Goal: Task Accomplishment & Management: Manage account settings

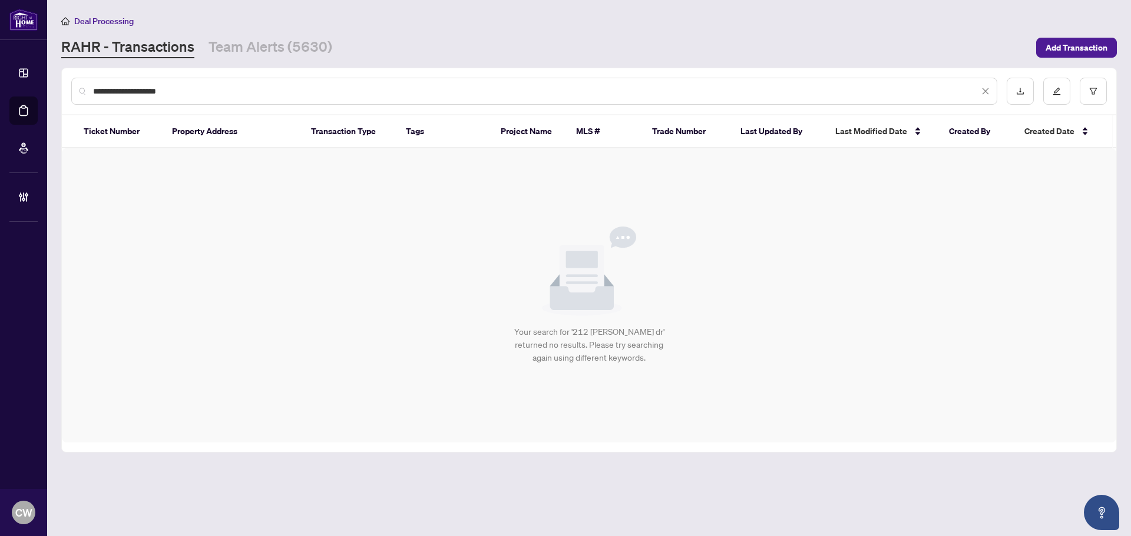
paste input "text"
type input "*******"
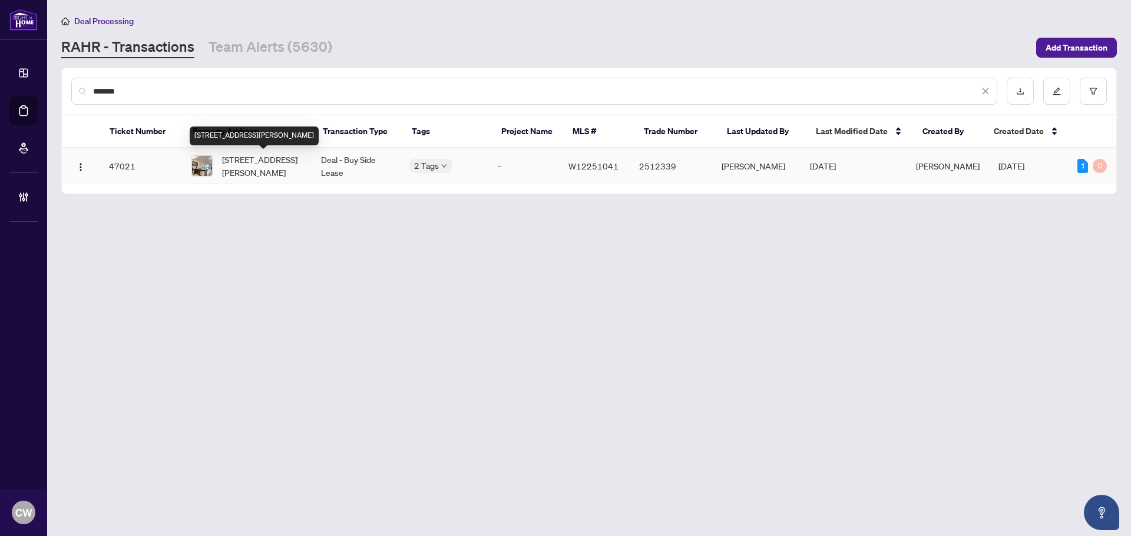
click at [263, 158] on span "[STREET_ADDRESS][PERSON_NAME]" at bounding box center [262, 166] width 80 height 26
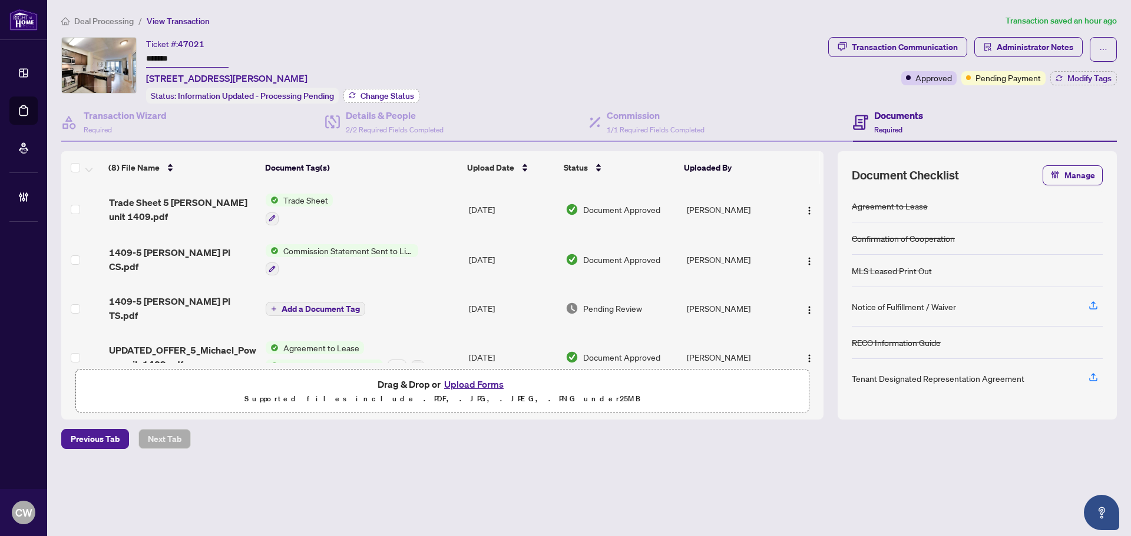
click at [395, 92] on span "Change Status" at bounding box center [387, 96] width 54 height 8
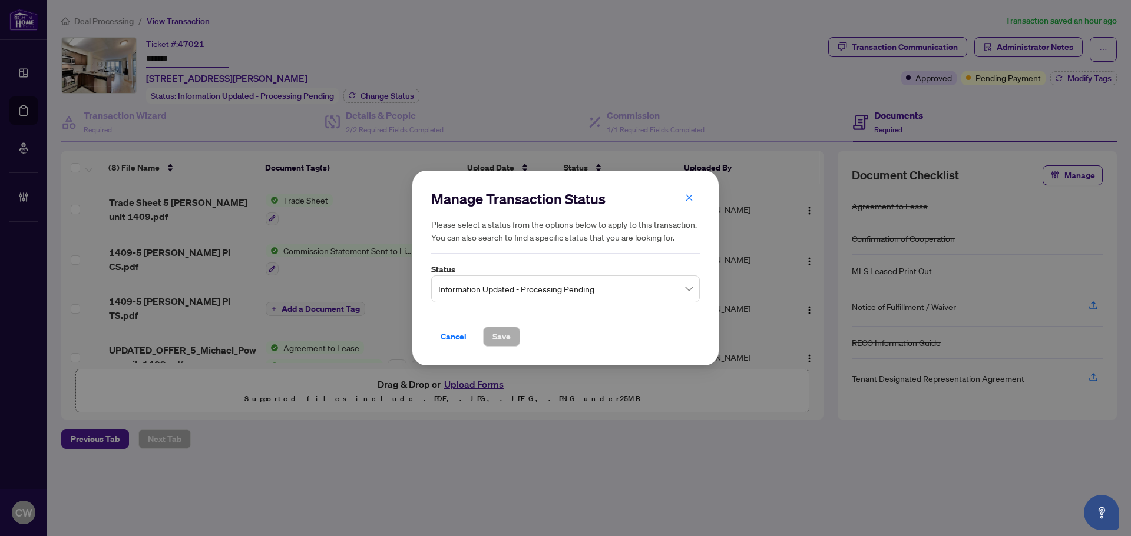
click at [513, 287] on span "Information Updated - Processing Pending" at bounding box center [565, 289] width 254 height 22
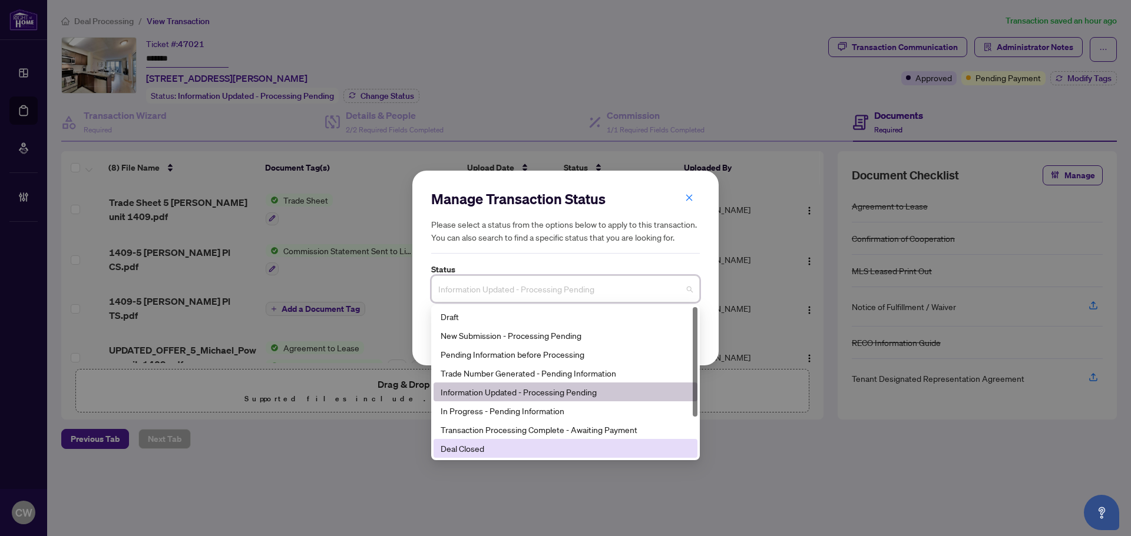
click at [504, 453] on div "Deal Closed" at bounding box center [565, 448] width 250 height 13
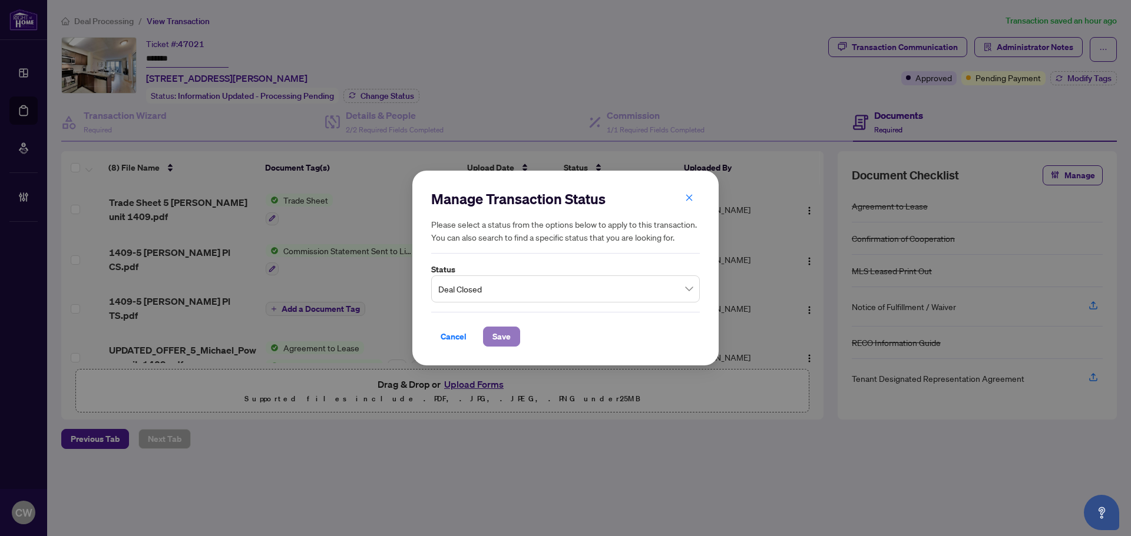
click at [509, 330] on span "Save" at bounding box center [501, 336] width 18 height 19
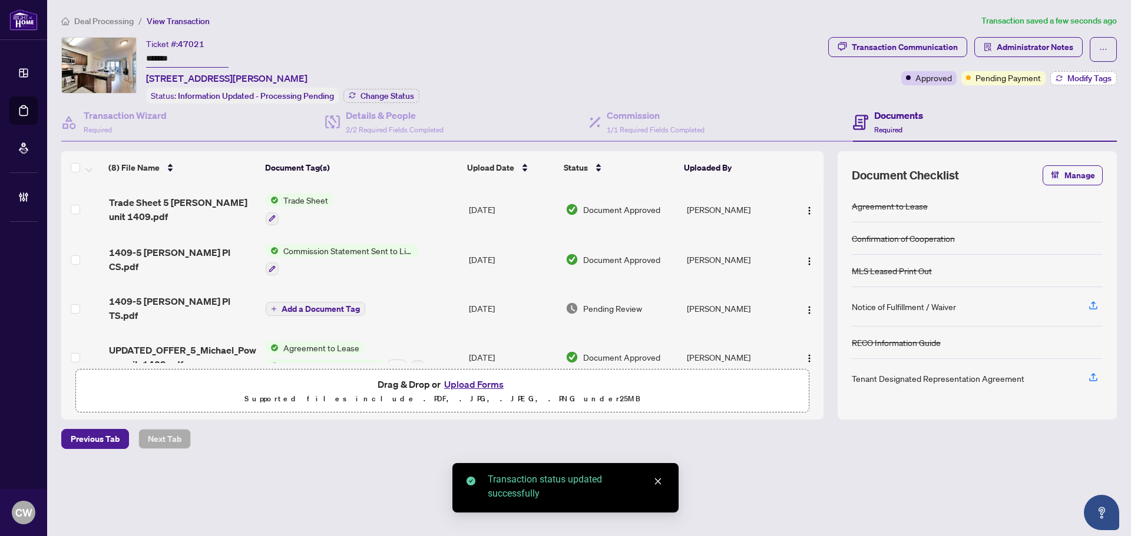
click at [1088, 74] on span "Modify Tags" at bounding box center [1089, 78] width 44 height 8
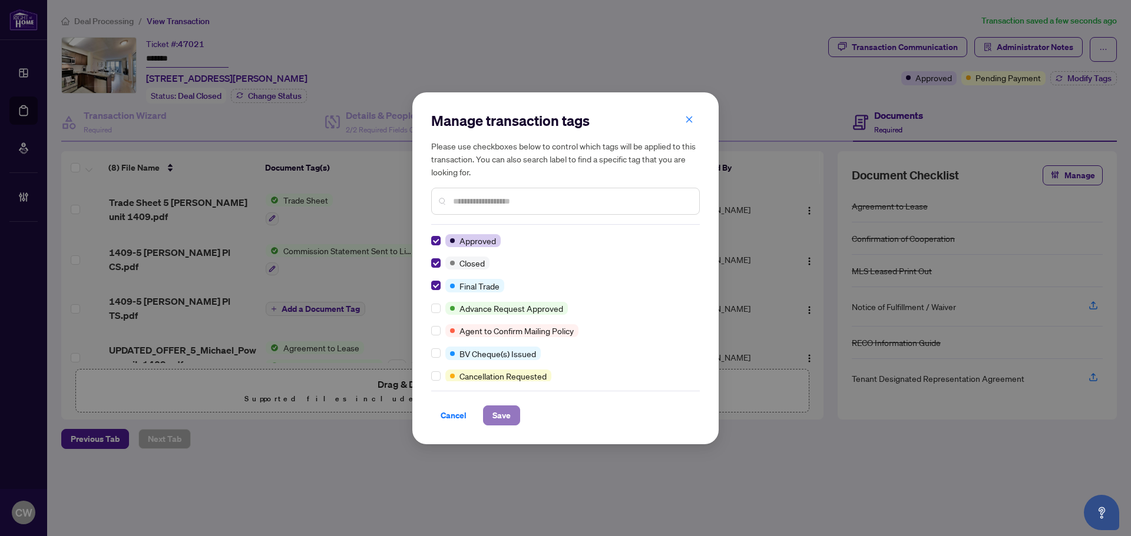
click at [505, 418] on span "Save" at bounding box center [501, 415] width 18 height 19
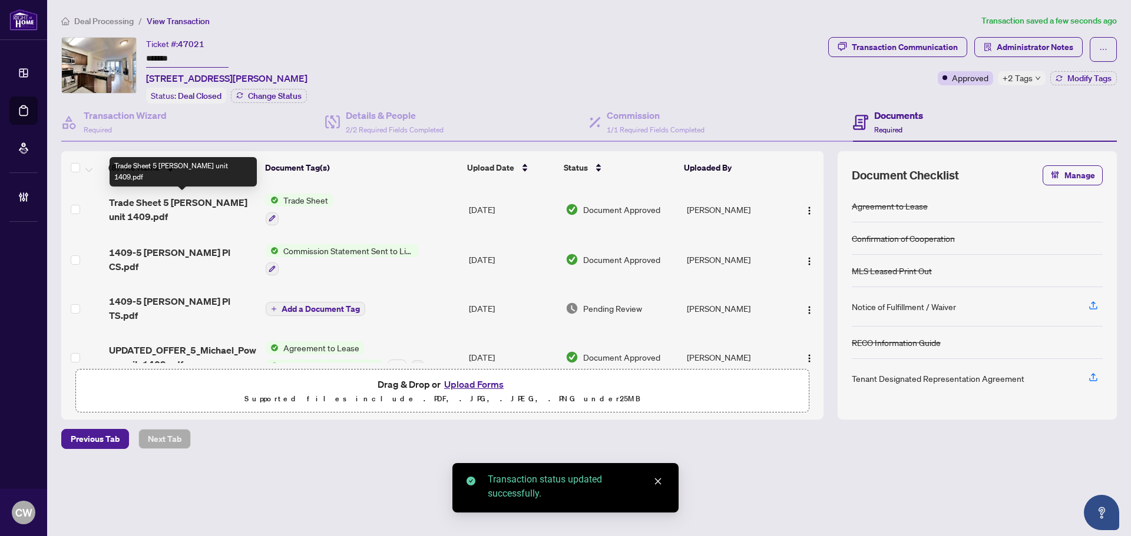
click at [167, 203] on span "Trade Sheet 5 [PERSON_NAME] unit 1409.pdf" at bounding box center [182, 210] width 147 height 28
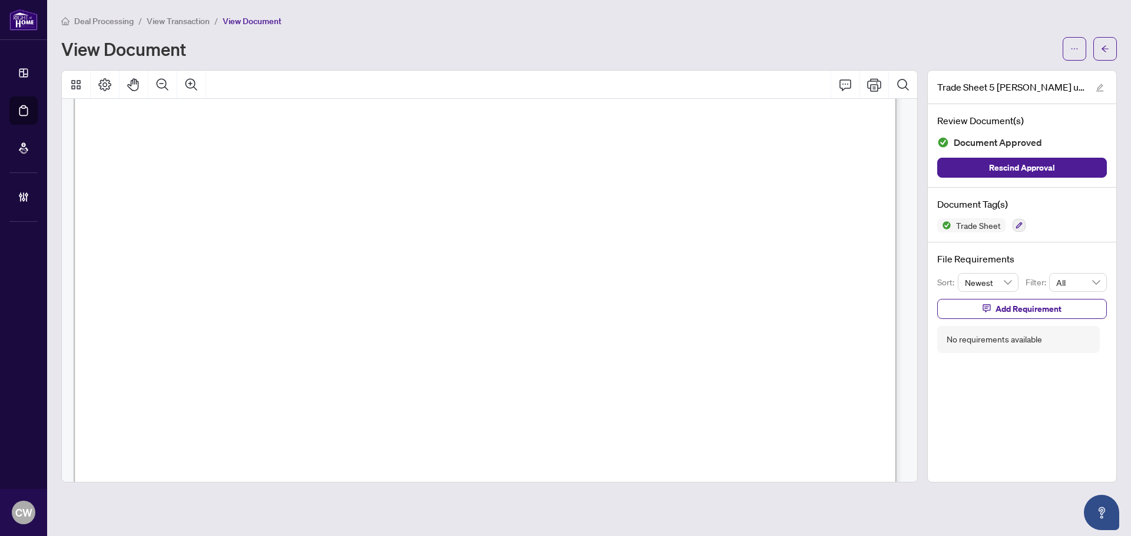
scroll to position [412, 0]
click at [1104, 48] on icon "arrow-left" at bounding box center [1105, 49] width 8 height 8
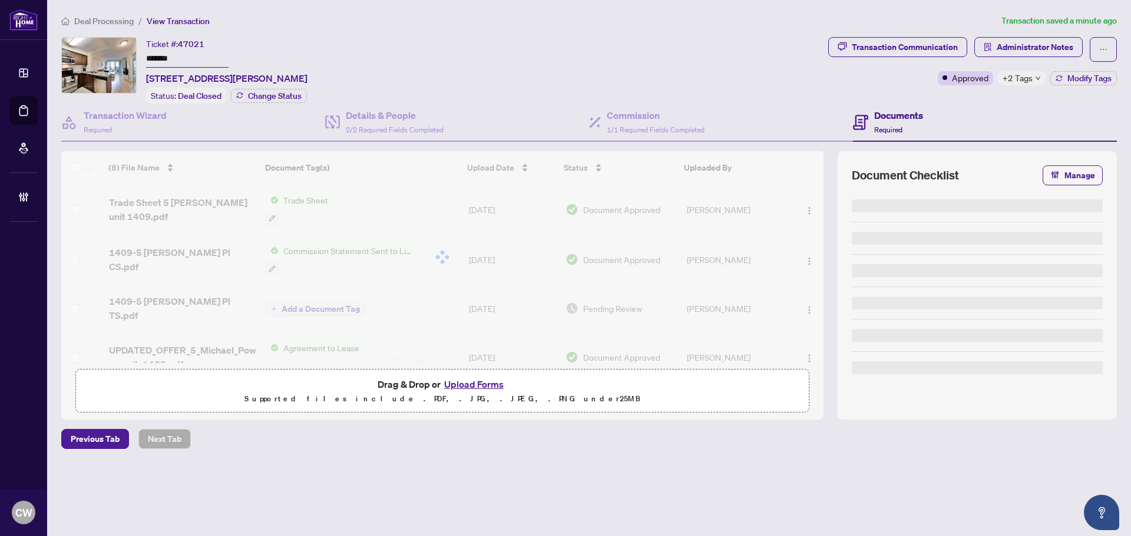
click at [485, 385] on button "Upload Forms" at bounding box center [473, 384] width 67 height 15
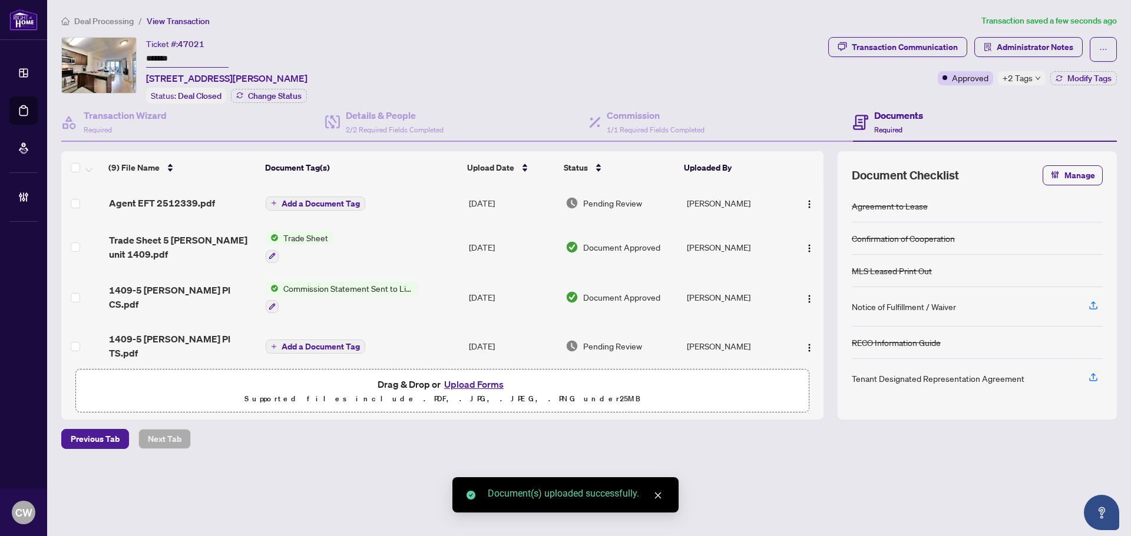
click at [333, 202] on span "Add a Document Tag" at bounding box center [320, 204] width 78 height 8
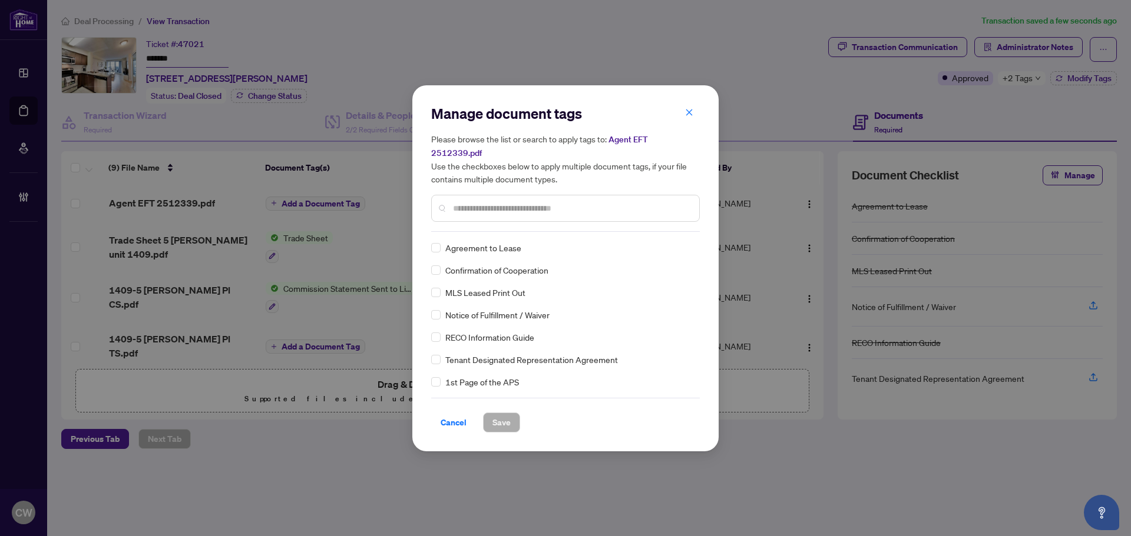
click at [499, 203] on input "text" at bounding box center [571, 208] width 237 height 13
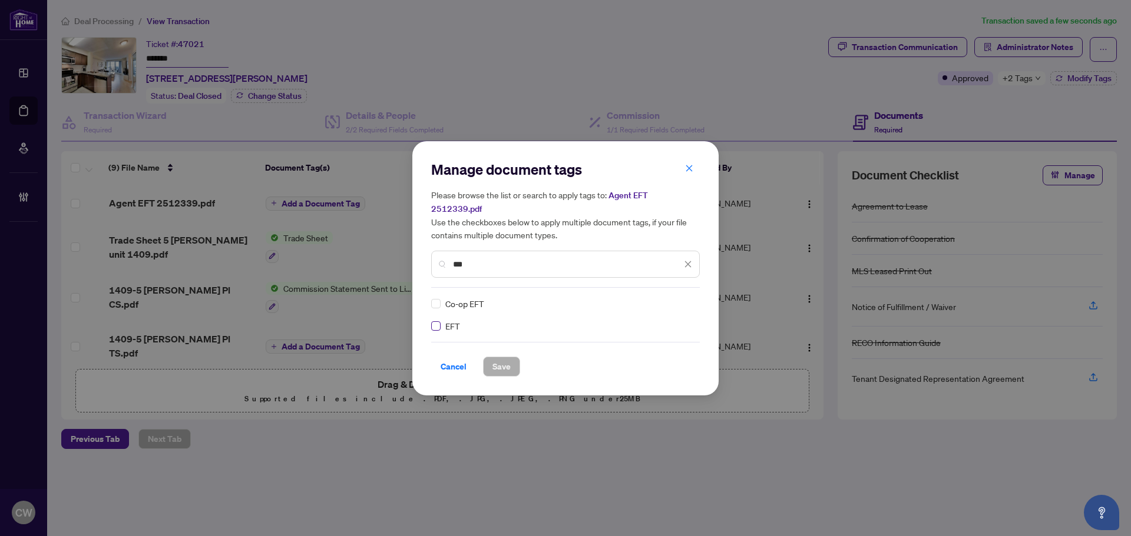
type input "***"
click at [682, 298] on div at bounding box center [681, 304] width 22 height 12
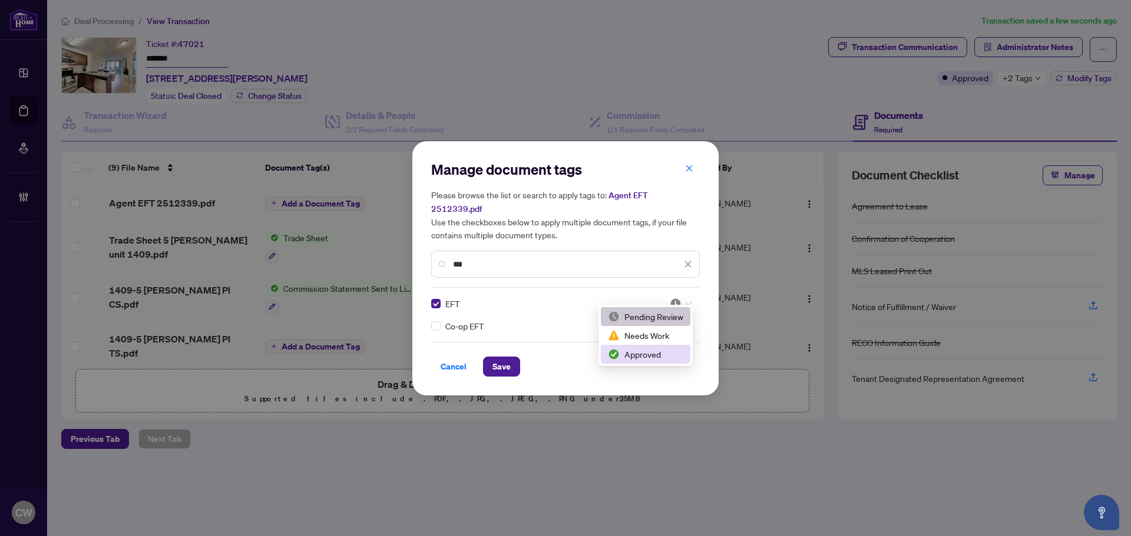
click at [660, 352] on div "Approved" at bounding box center [645, 354] width 75 height 13
click at [508, 357] on span "Save" at bounding box center [501, 366] width 18 height 19
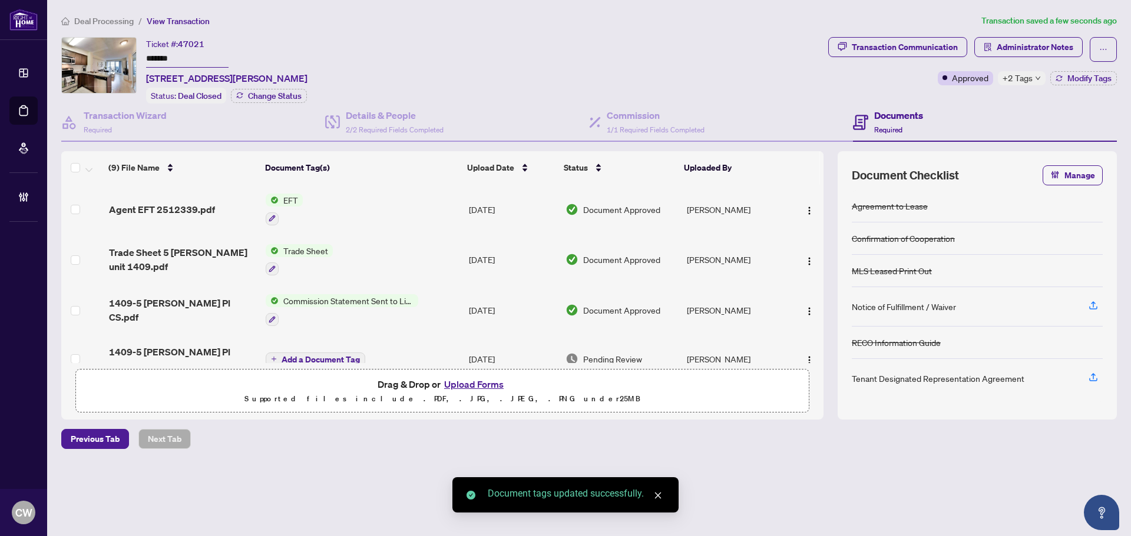
click at [804, 200] on button "button" at bounding box center [809, 209] width 19 height 19
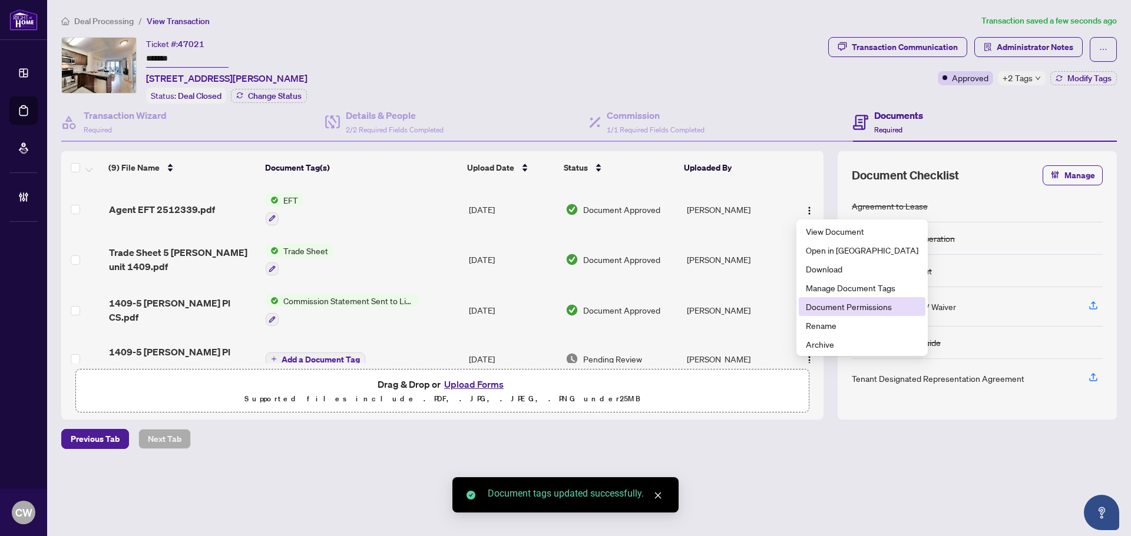
click at [840, 300] on span "Document Permissions" at bounding box center [862, 306] width 112 height 13
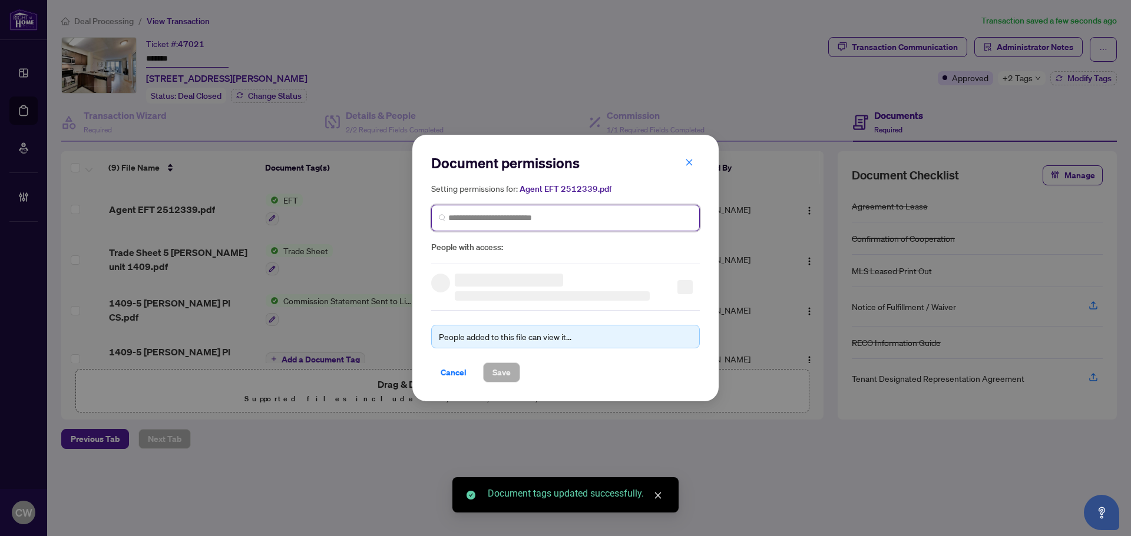
paste input "**********"
click at [587, 217] on input "search" at bounding box center [570, 218] width 244 height 12
type input "**********"
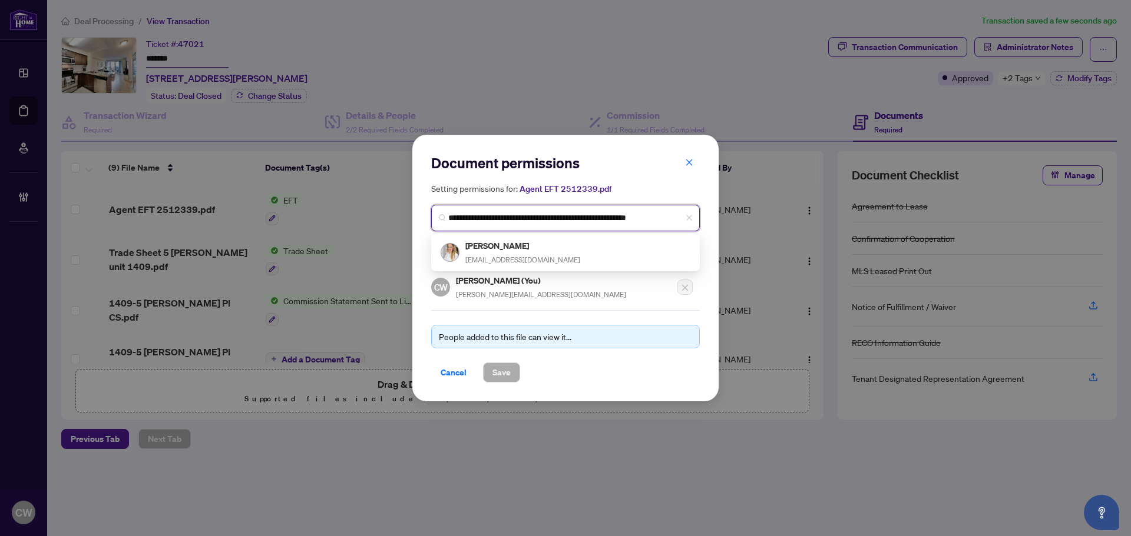
click at [495, 260] on span "[EMAIL_ADDRESS][DOMAIN_NAME]" at bounding box center [522, 260] width 115 height 9
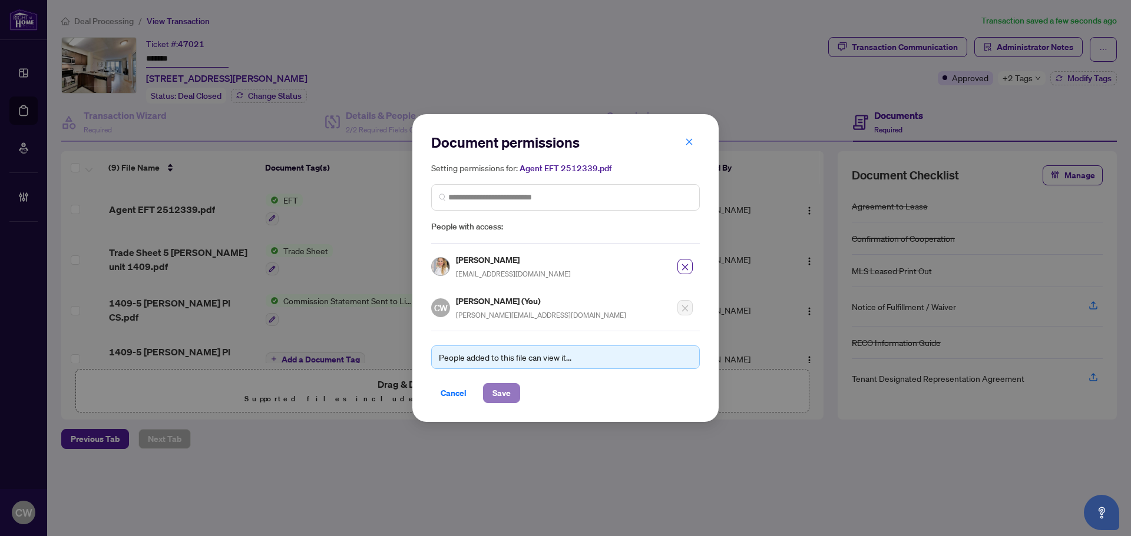
click at [503, 392] on span "Save" at bounding box center [501, 393] width 18 height 19
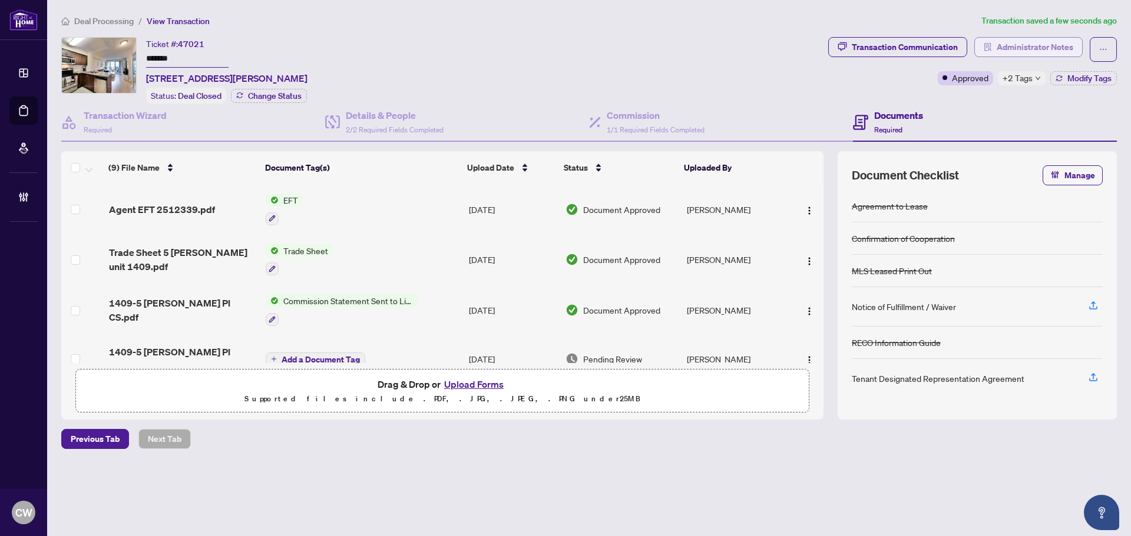
click at [1049, 51] on span "Administrator Notes" at bounding box center [1034, 47] width 77 height 19
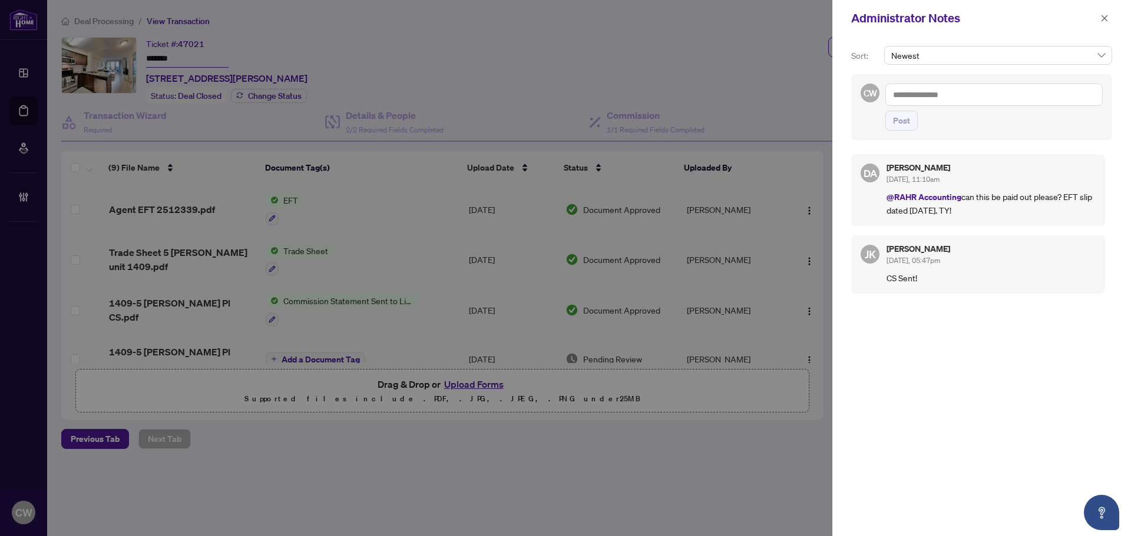
click at [943, 100] on textarea at bounding box center [993, 95] width 217 height 22
paste textarea "**********"
type textarea "**********"
click at [907, 127] on span "Post" at bounding box center [901, 120] width 17 height 19
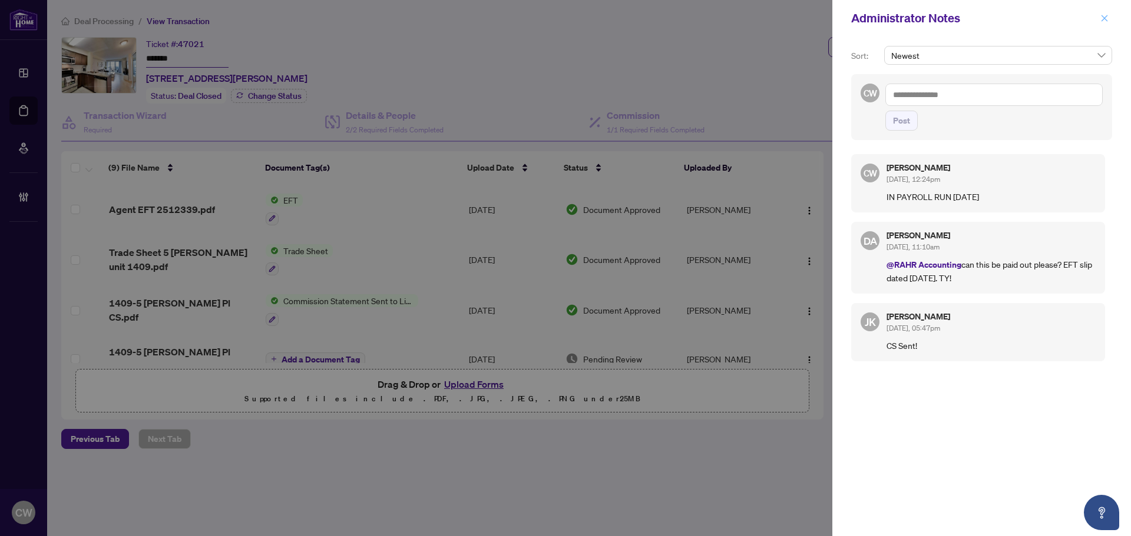
click at [1102, 21] on icon "close" at bounding box center [1104, 18] width 6 height 6
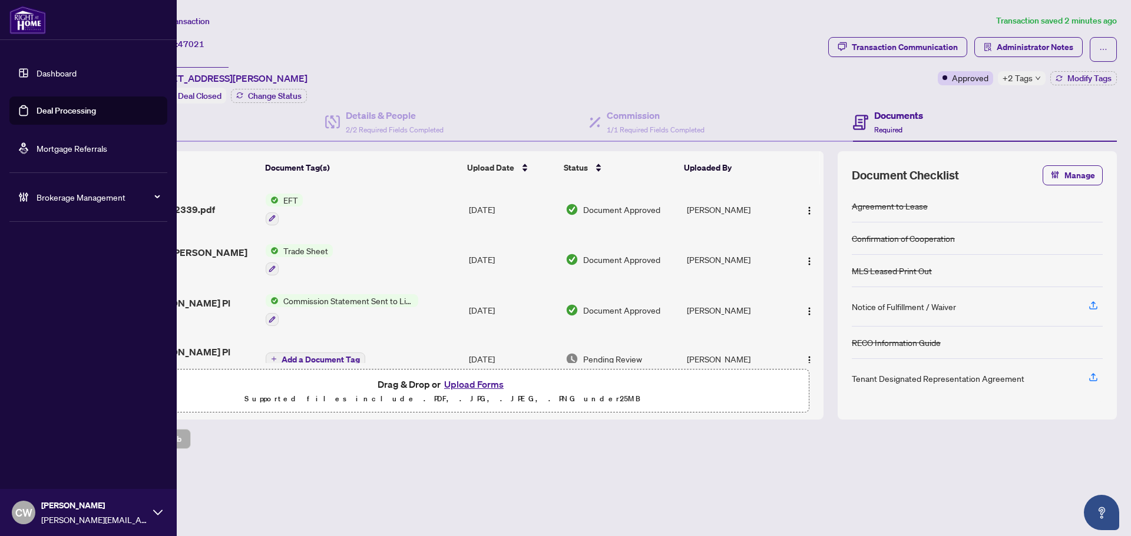
click at [39, 109] on link "Deal Processing" at bounding box center [66, 110] width 59 height 11
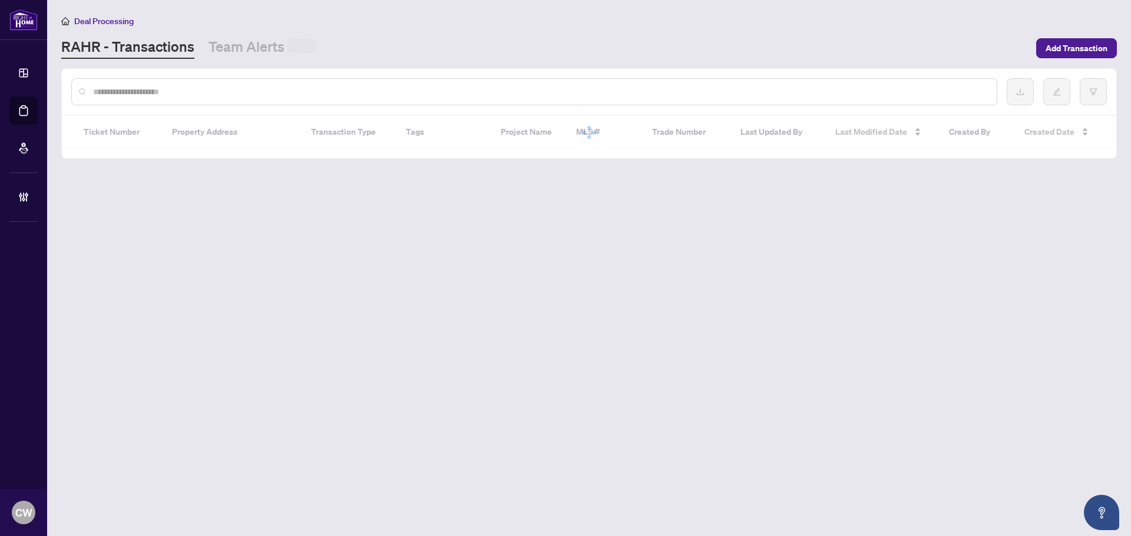
click at [251, 87] on input "text" at bounding box center [540, 91] width 894 height 13
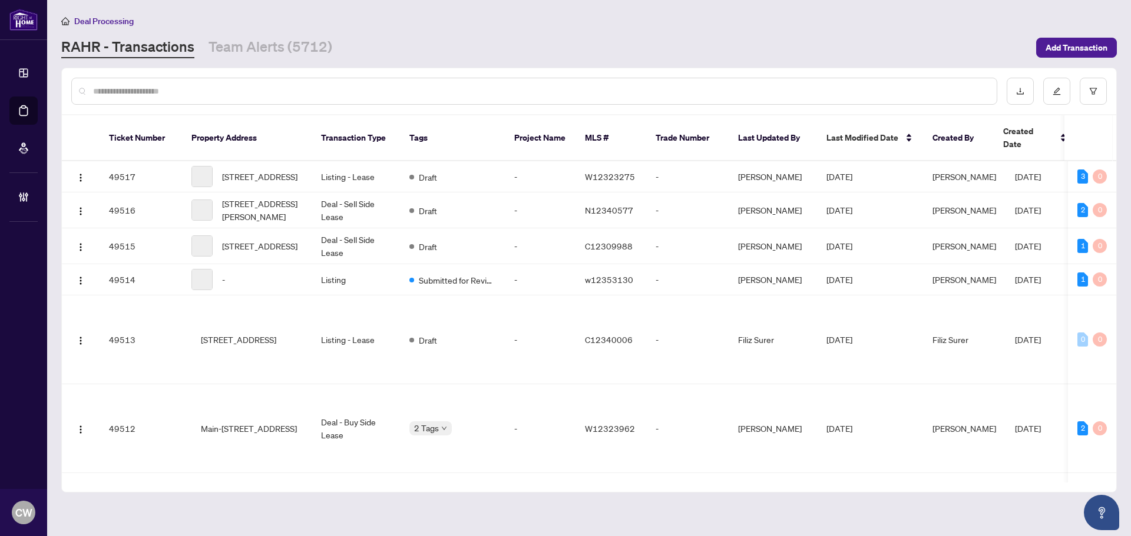
paste input "*******"
type input "*******"
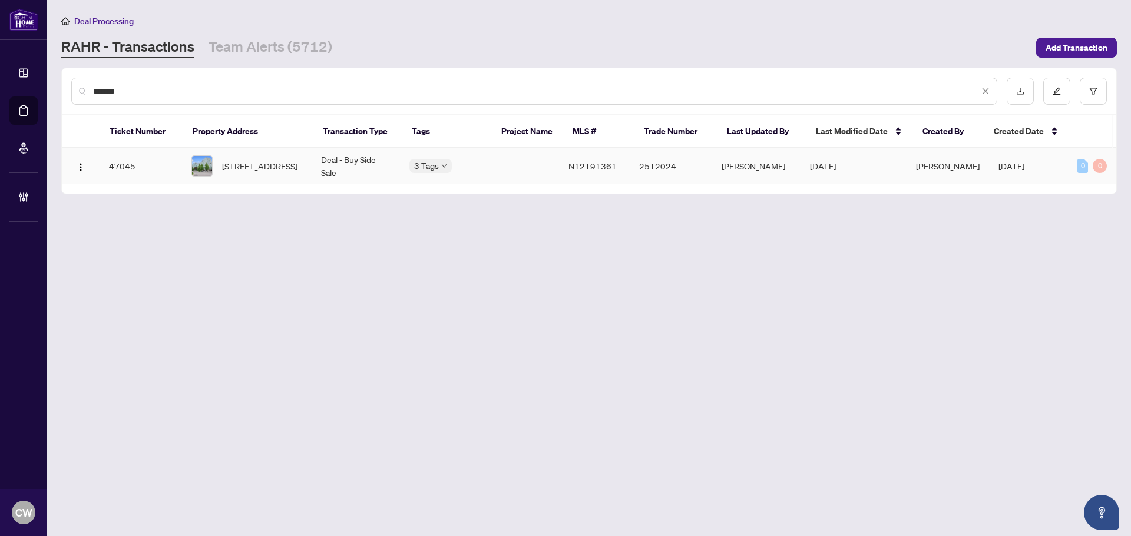
click at [264, 162] on span "[STREET_ADDRESS]" at bounding box center [259, 166] width 75 height 13
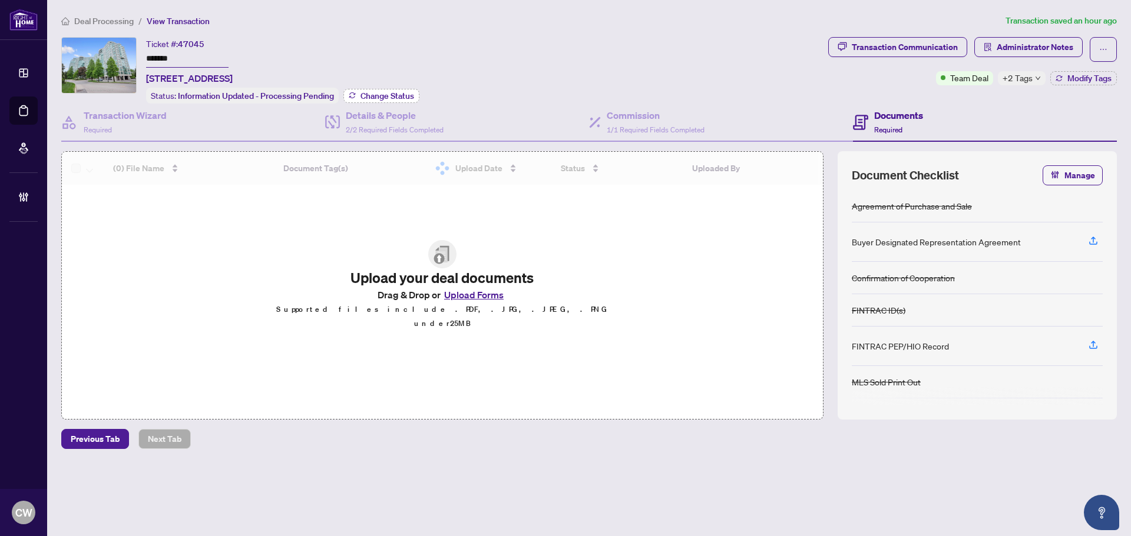
click at [385, 94] on span "Change Status" at bounding box center [387, 96] width 54 height 8
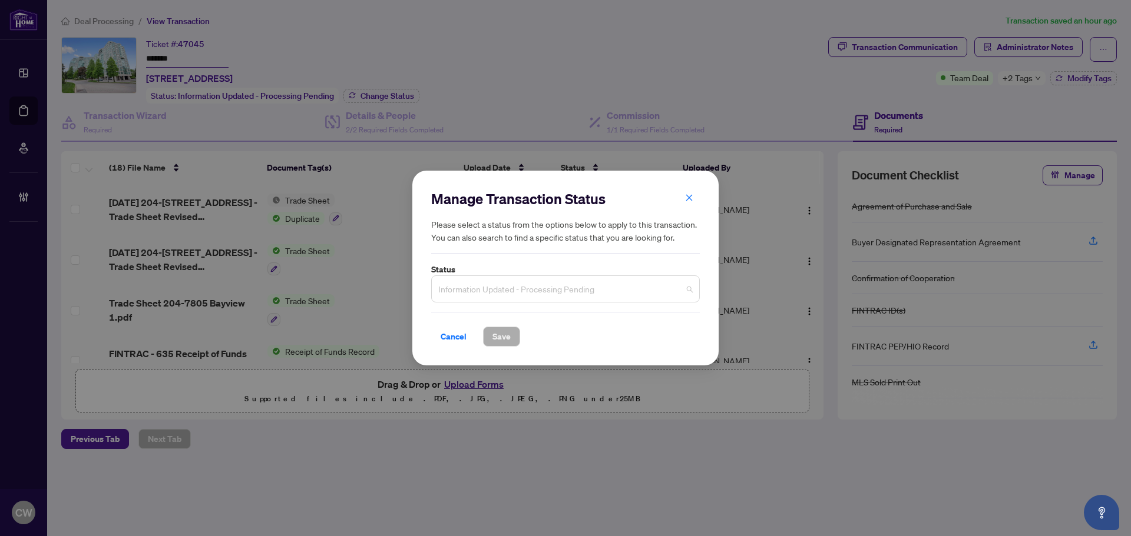
click at [506, 284] on span "Information Updated - Processing Pending" at bounding box center [565, 289] width 254 height 22
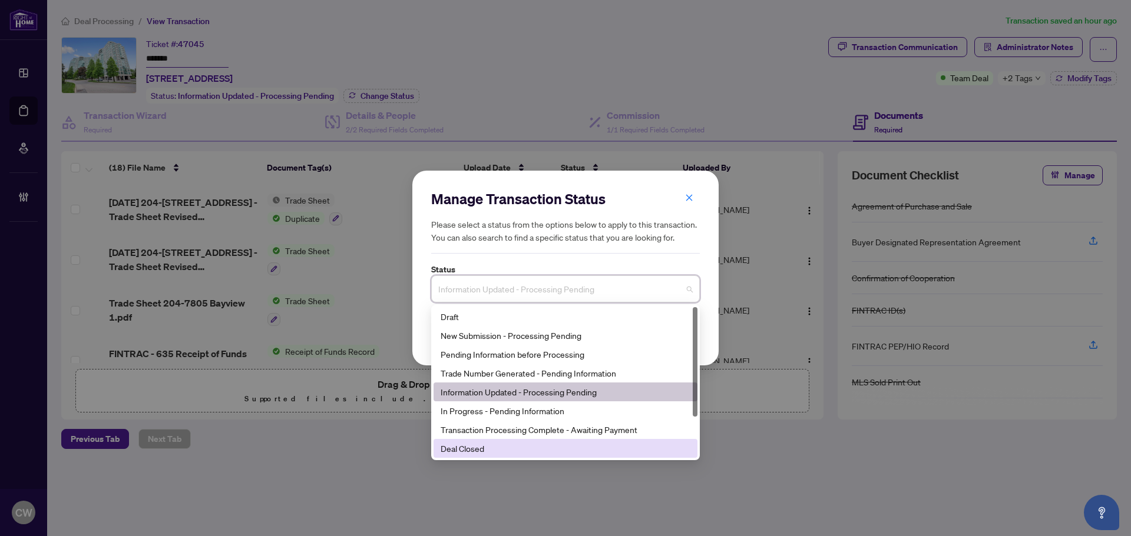
click at [481, 442] on div "Deal Closed" at bounding box center [565, 448] width 250 height 13
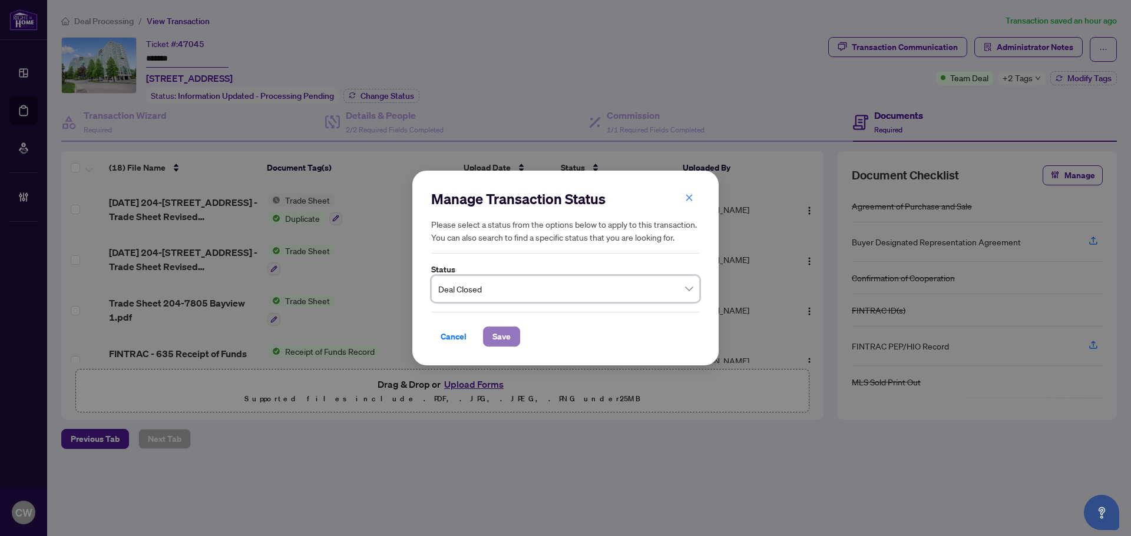
click at [499, 340] on span "Save" at bounding box center [501, 336] width 18 height 19
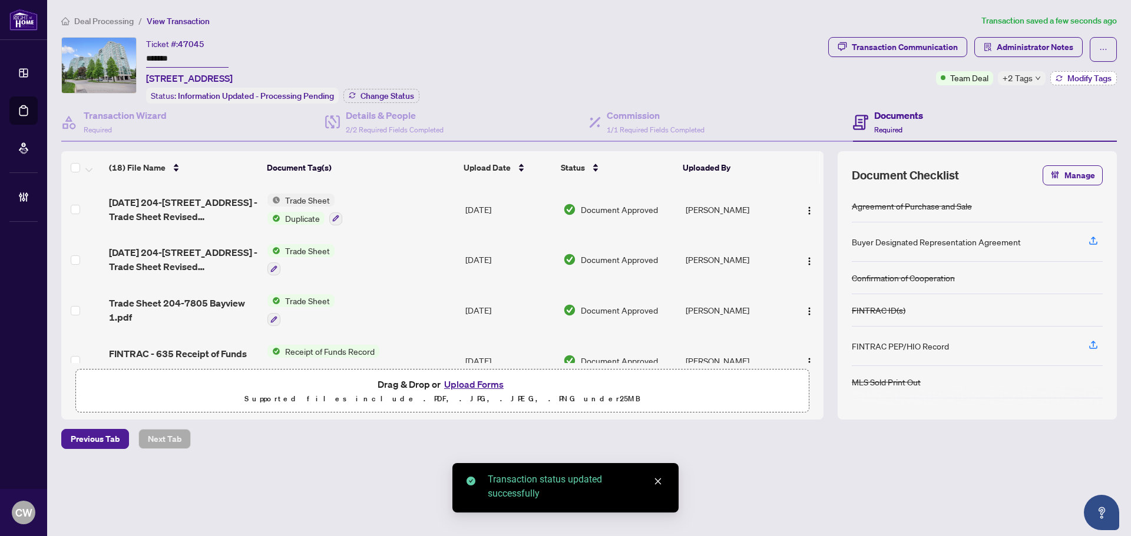
click at [1094, 81] on span "Modify Tags" at bounding box center [1089, 78] width 44 height 8
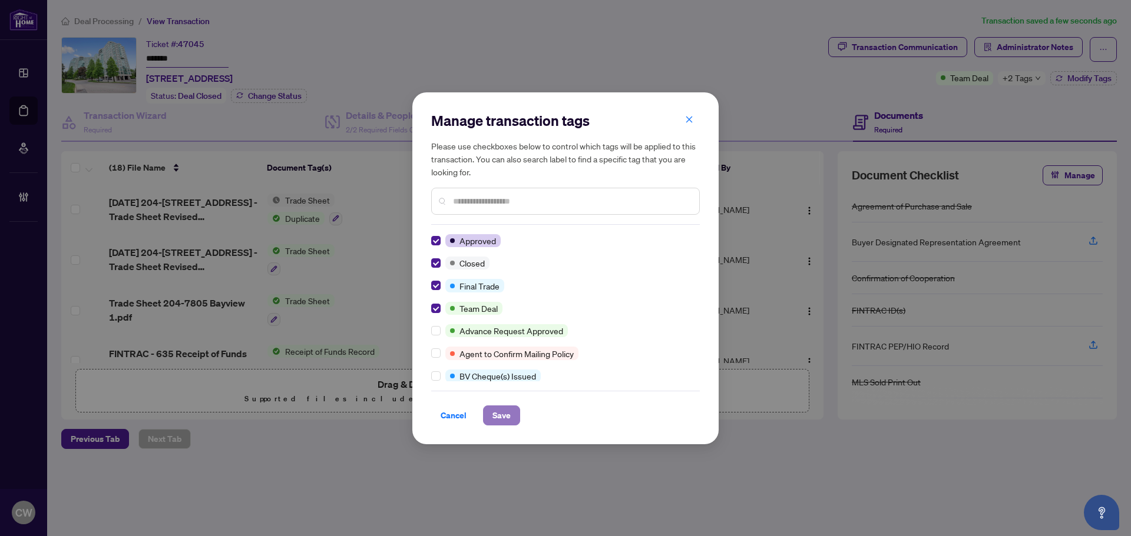
click at [495, 414] on span "Save" at bounding box center [501, 415] width 18 height 19
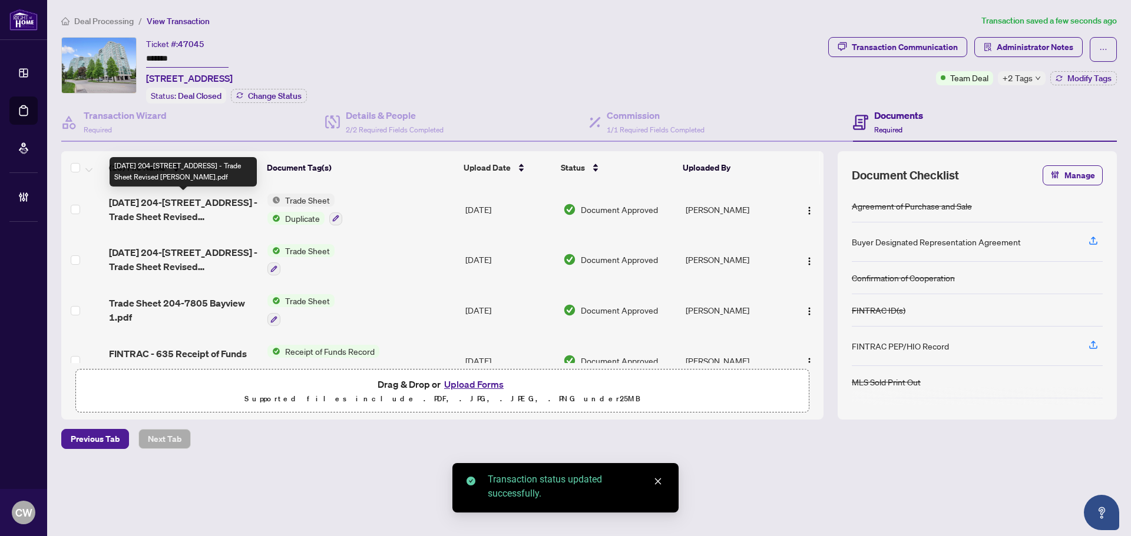
click at [190, 201] on span "[DATE] 204-[STREET_ADDRESS] - Trade Sheet Revised [PERSON_NAME].pdf" at bounding box center [183, 210] width 149 height 28
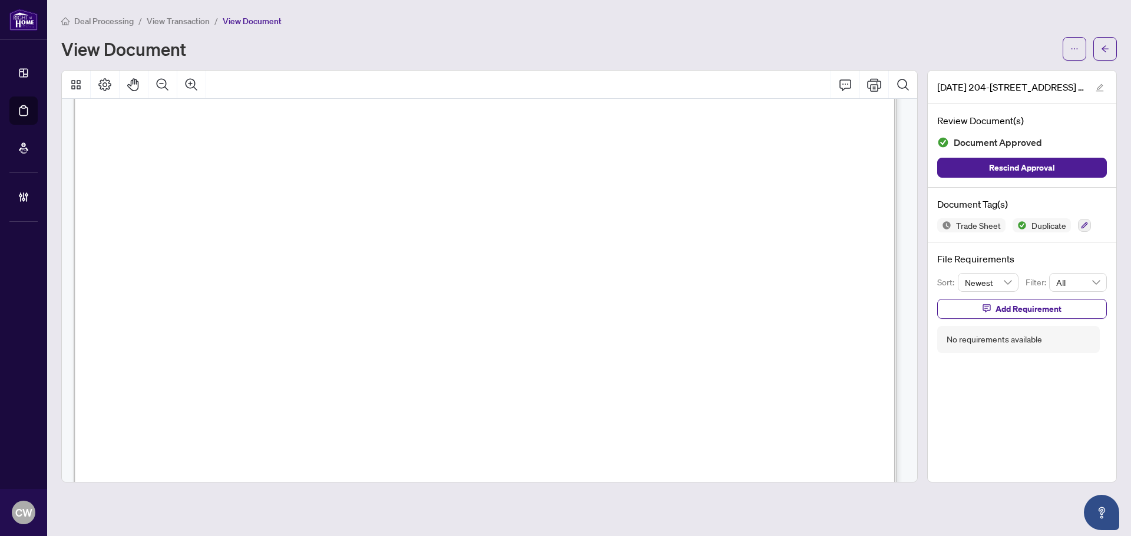
scroll to position [353, 0]
click at [1106, 40] on span "button" at bounding box center [1105, 48] width 8 height 19
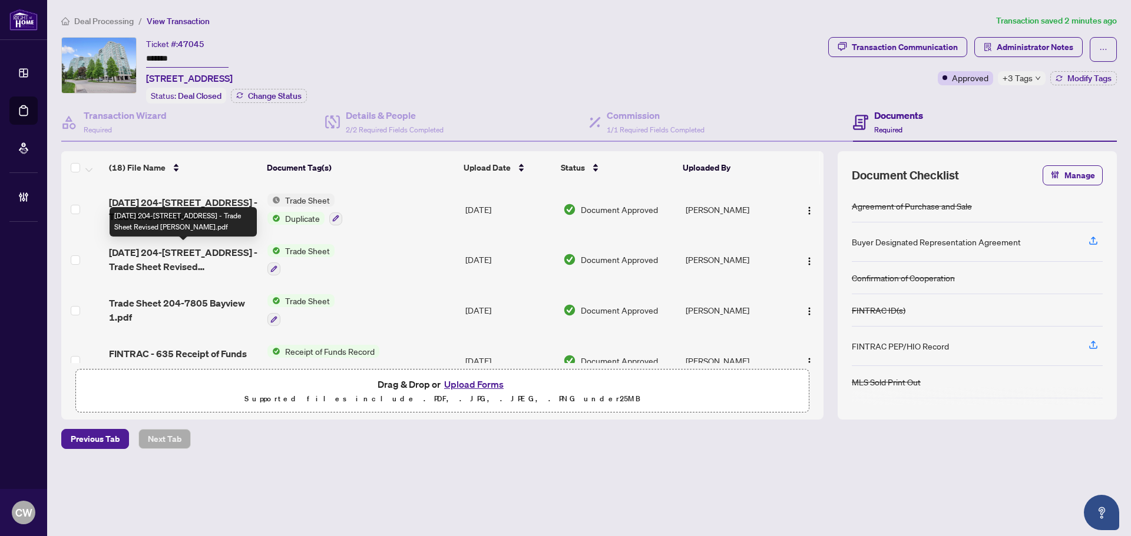
click at [174, 254] on span "[DATE] 204-[STREET_ADDRESS] - Trade Sheet Revised [PERSON_NAME].pdf" at bounding box center [183, 260] width 149 height 28
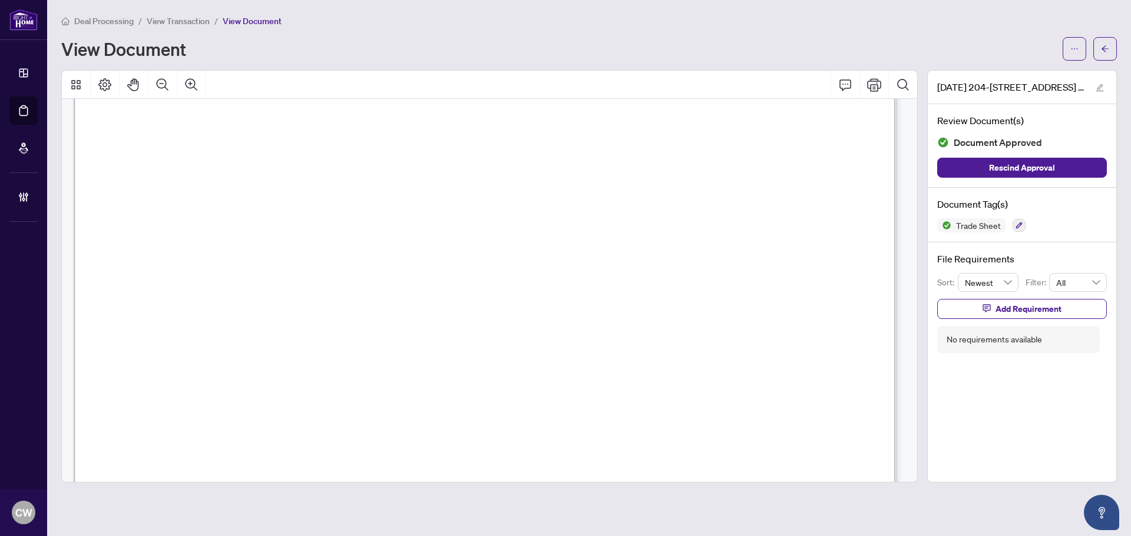
scroll to position [294, 0]
click at [1109, 54] on button "button" at bounding box center [1105, 49] width 24 height 24
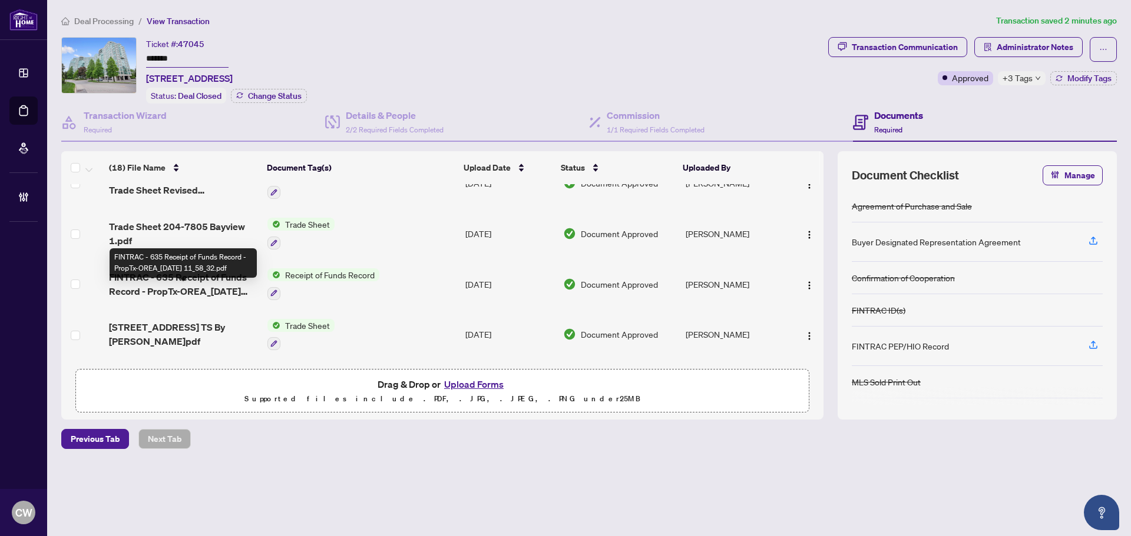
scroll to position [59, 0]
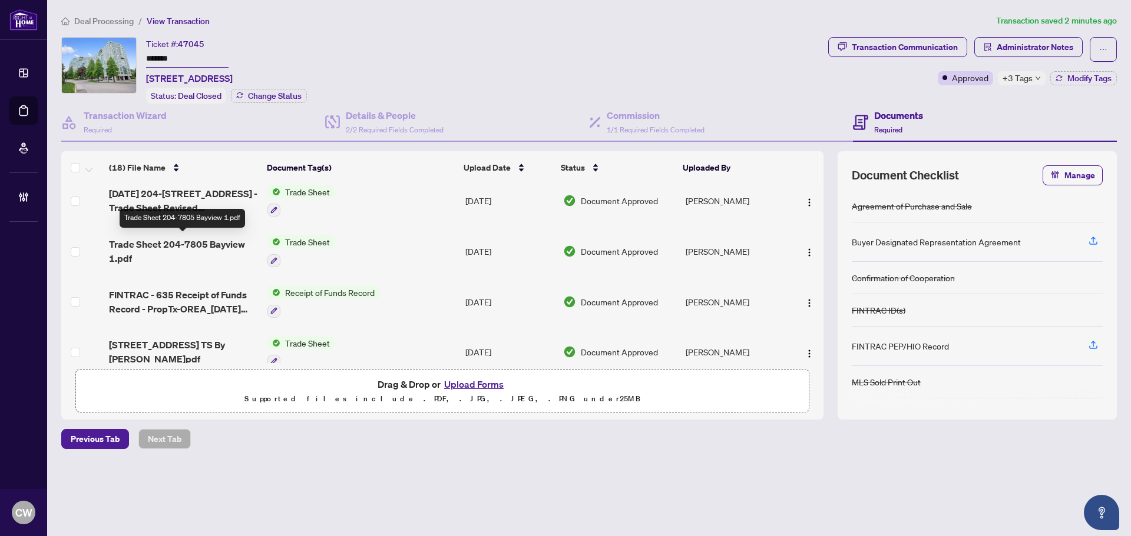
click at [190, 247] on span "Trade Sheet 204-7805 Bayview 1.pdf" at bounding box center [183, 251] width 149 height 28
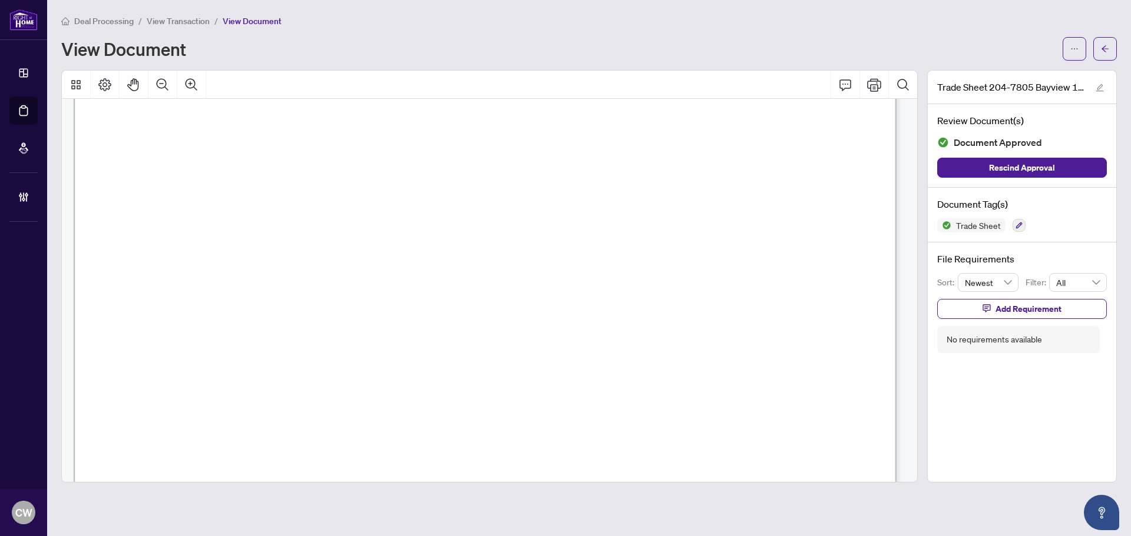
scroll to position [353, 0]
click at [1105, 48] on icon "arrow-left" at bounding box center [1105, 49] width 8 height 8
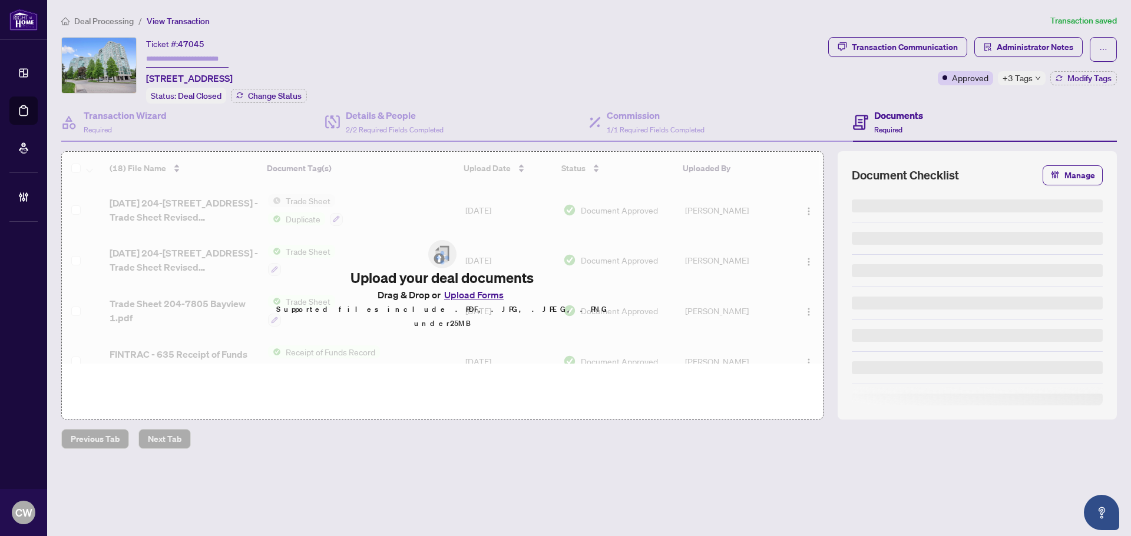
type input "*******"
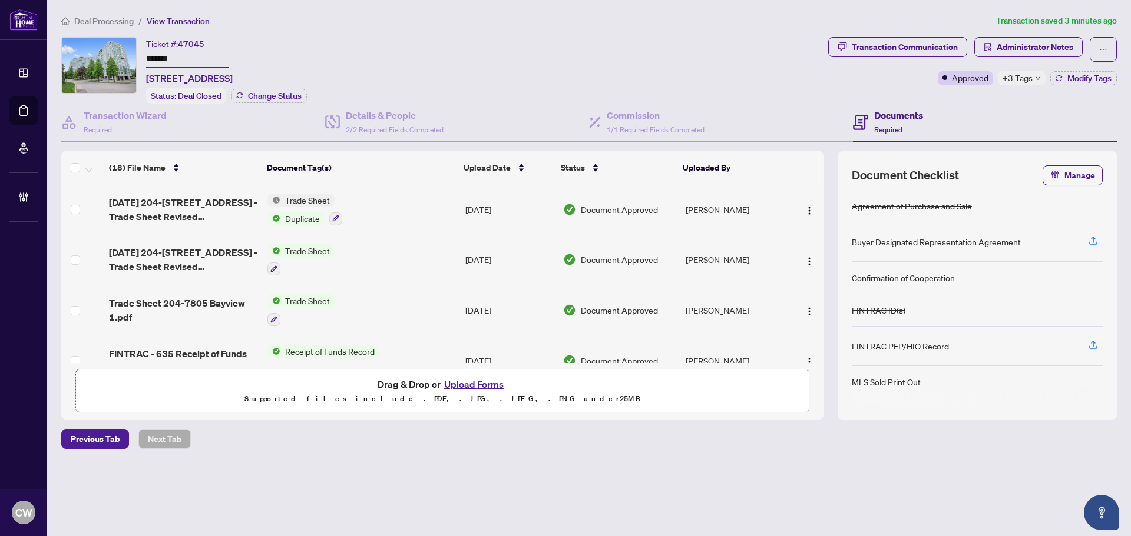
click at [470, 379] on button "Upload Forms" at bounding box center [473, 384] width 67 height 15
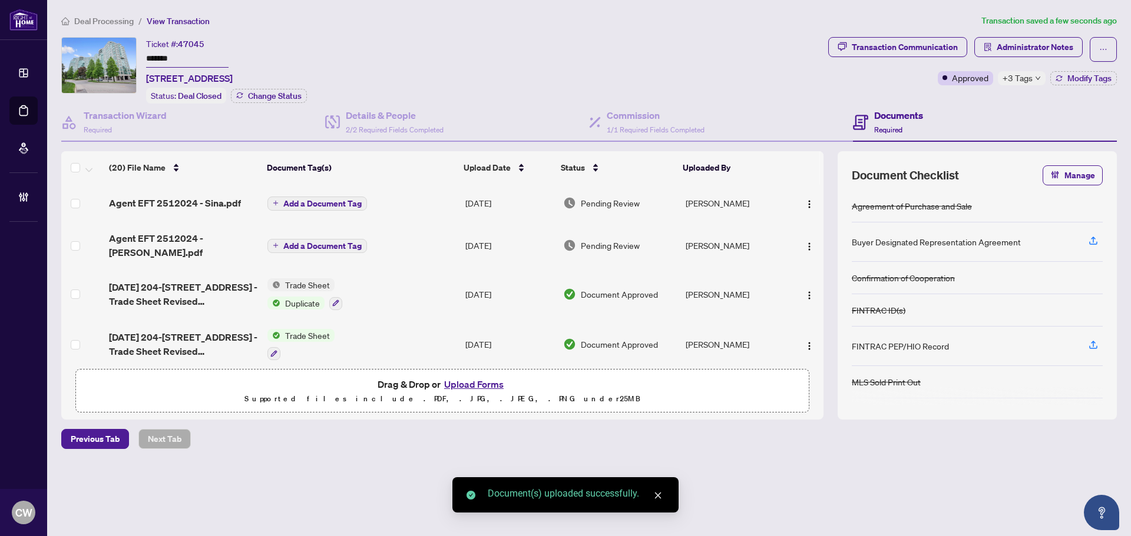
click at [334, 204] on span "Add a Document Tag" at bounding box center [322, 204] width 78 height 8
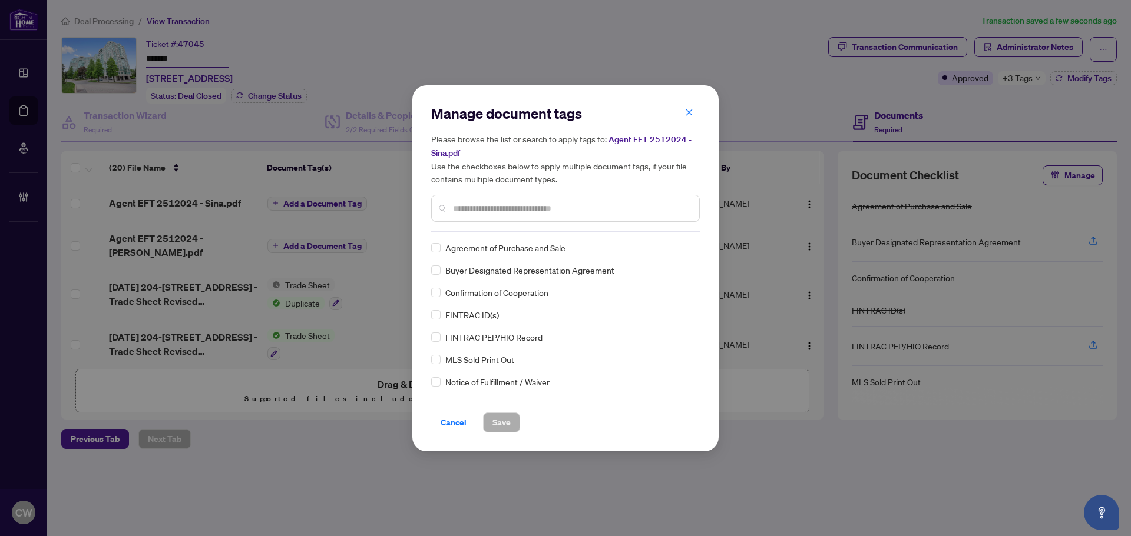
click at [495, 211] on input "text" at bounding box center [571, 208] width 237 height 13
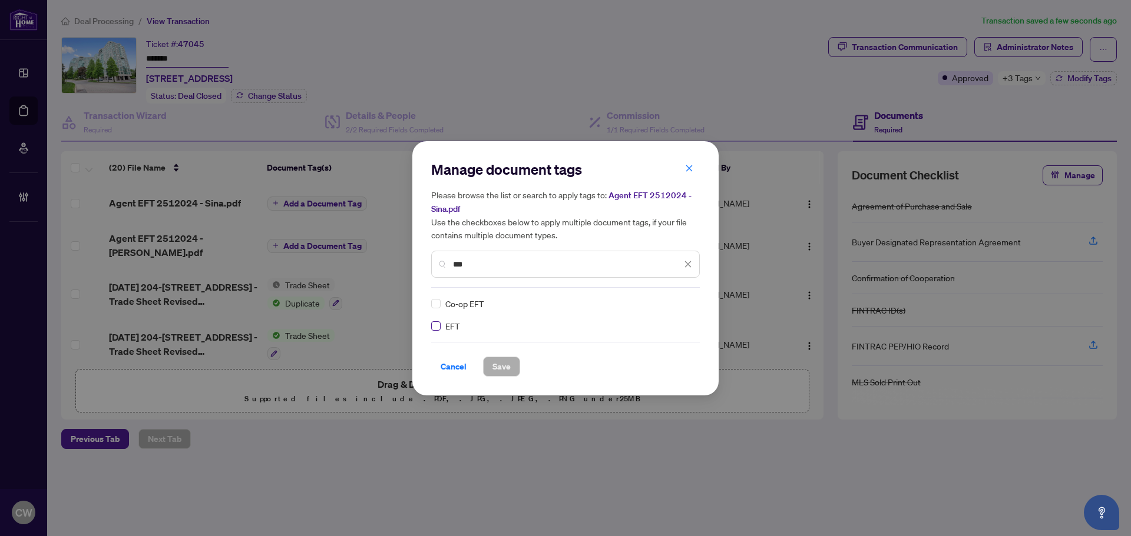
type input "***"
click at [673, 300] on img at bounding box center [676, 304] width 12 height 12
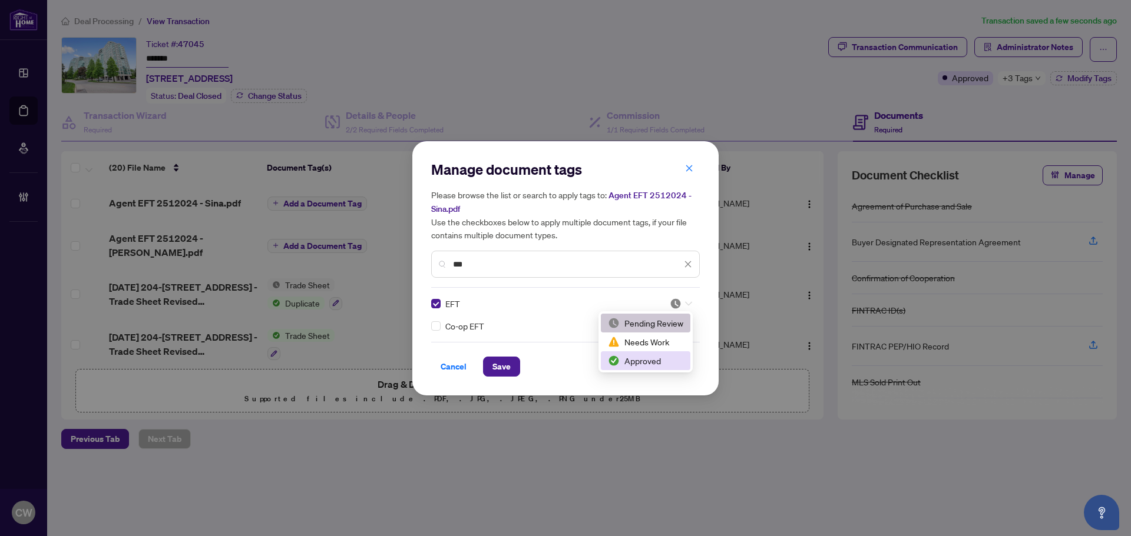
click at [674, 366] on div "Approved" at bounding box center [645, 361] width 75 height 13
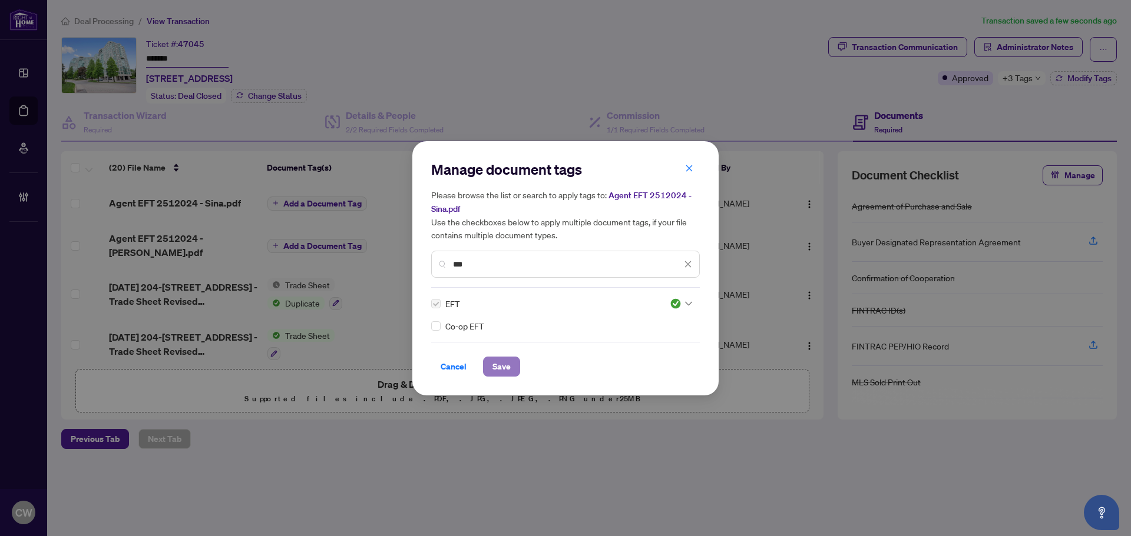
click at [502, 359] on span "Save" at bounding box center [501, 366] width 18 height 19
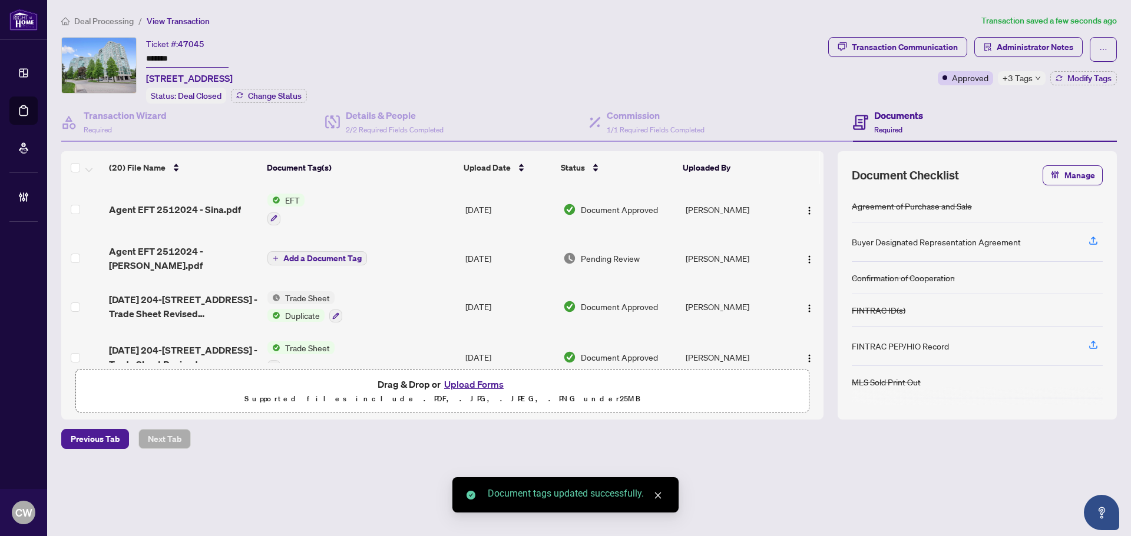
click at [804, 203] on span "button" at bounding box center [808, 209] width 9 height 13
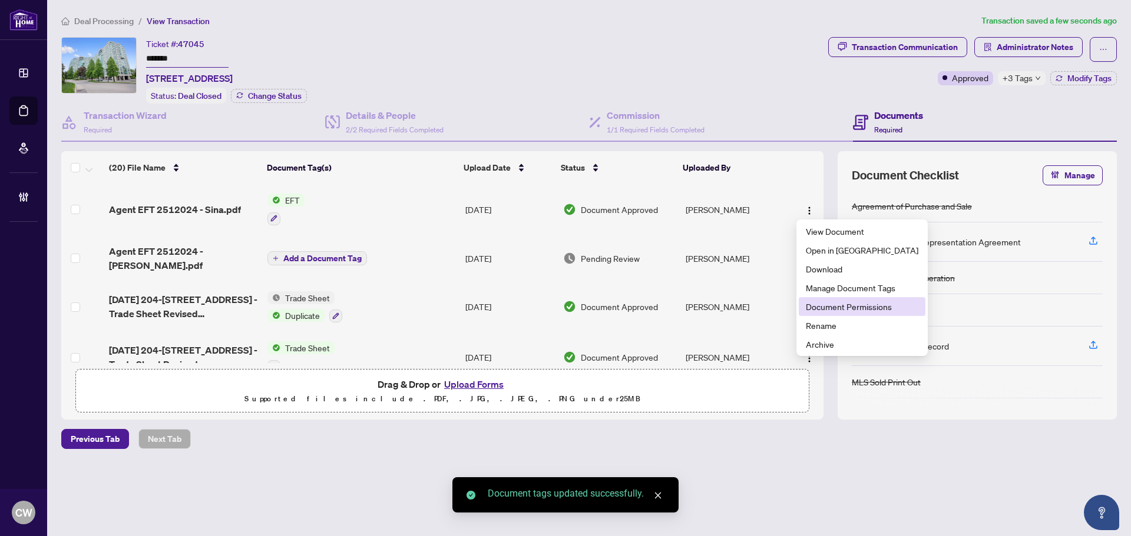
click at [817, 302] on span "Document Permissions" at bounding box center [862, 306] width 112 height 13
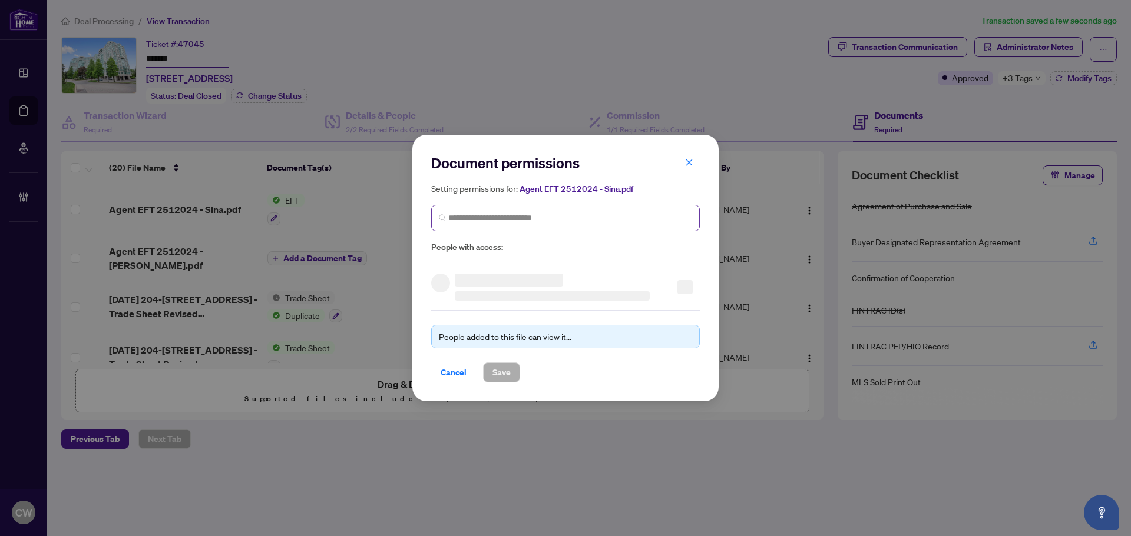
click at [526, 225] on span at bounding box center [565, 218] width 269 height 27
paste input "**********"
type input "**********"
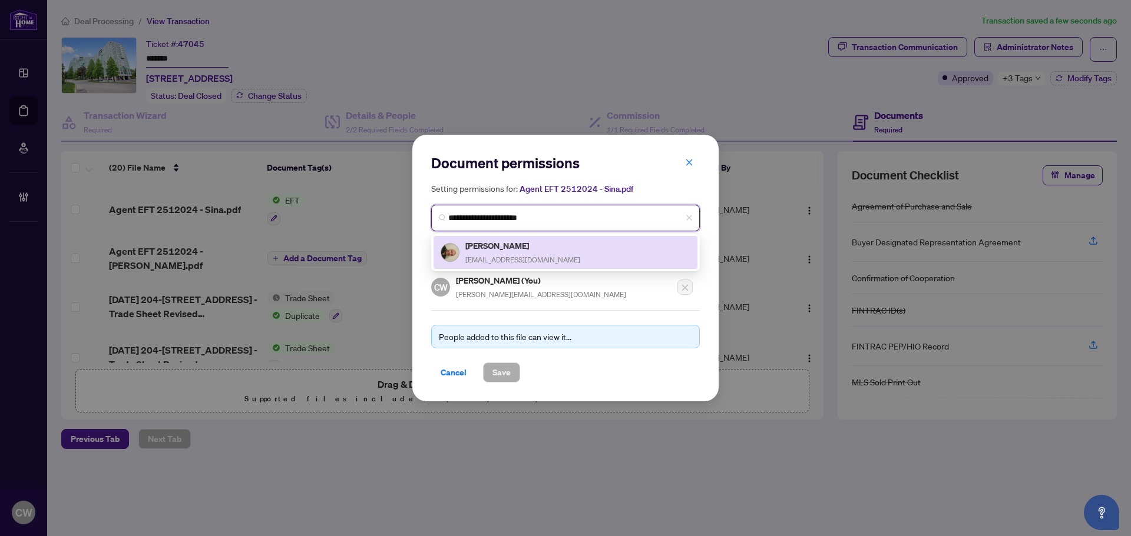
click at [516, 258] on span "[EMAIL_ADDRESS][DOMAIN_NAME]" at bounding box center [522, 260] width 115 height 9
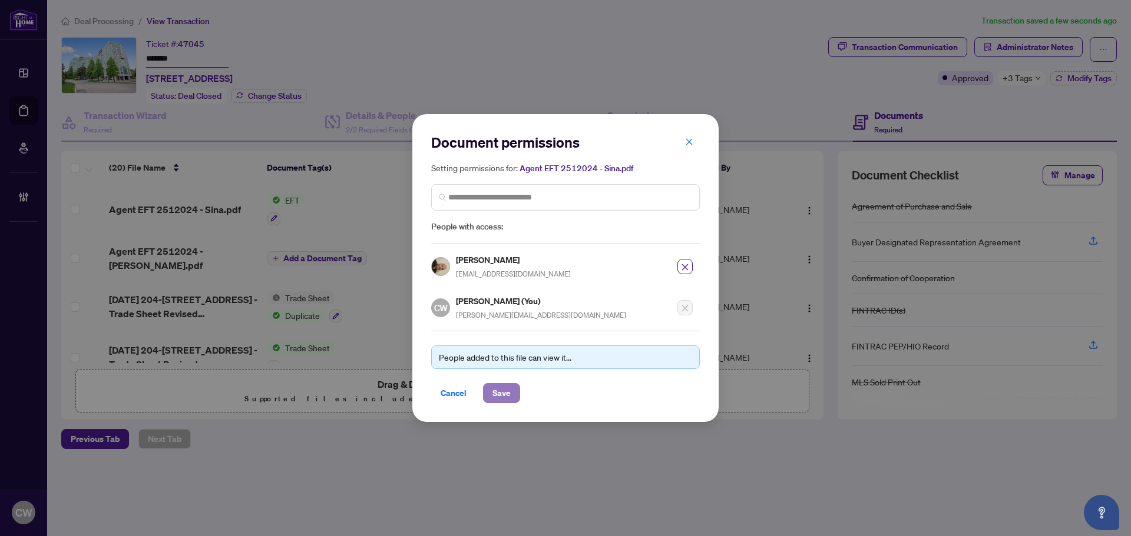
click at [502, 395] on span "Save" at bounding box center [501, 393] width 18 height 19
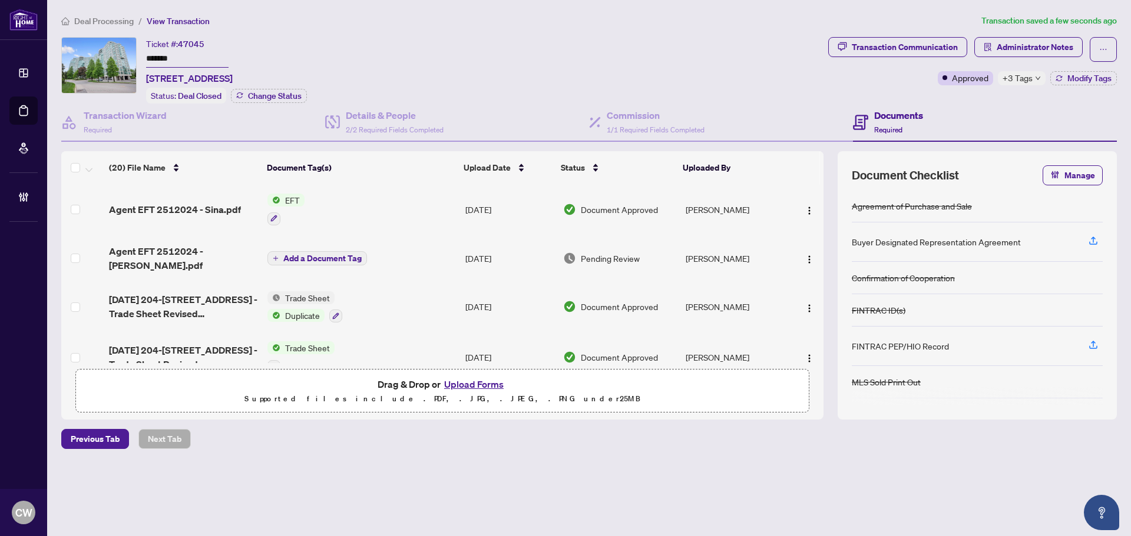
click at [316, 254] on span "Add a Document Tag" at bounding box center [322, 258] width 78 height 8
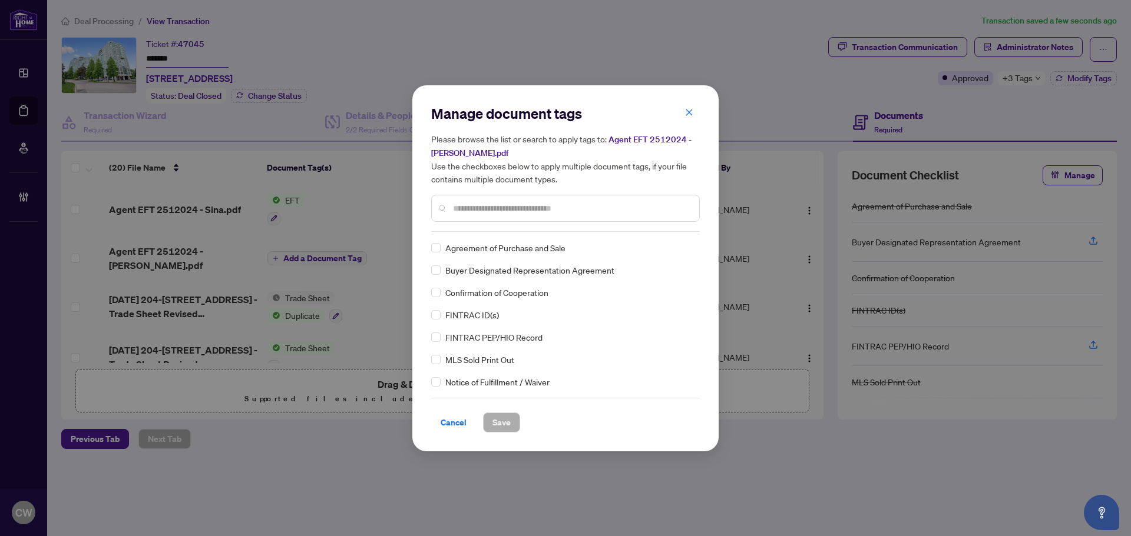
click at [483, 215] on div at bounding box center [565, 208] width 269 height 27
click at [486, 207] on input "text" at bounding box center [571, 208] width 237 height 13
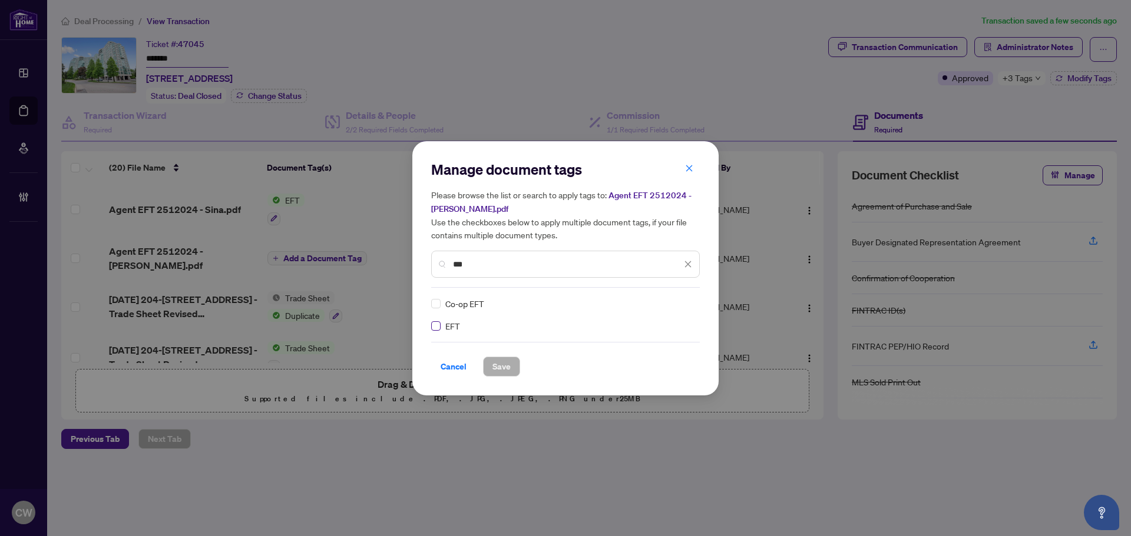
type input "***"
drag, startPoint x: 672, startPoint y: 302, endPoint x: 658, endPoint y: 337, distance: 37.8
click at [672, 303] on img at bounding box center [676, 304] width 12 height 12
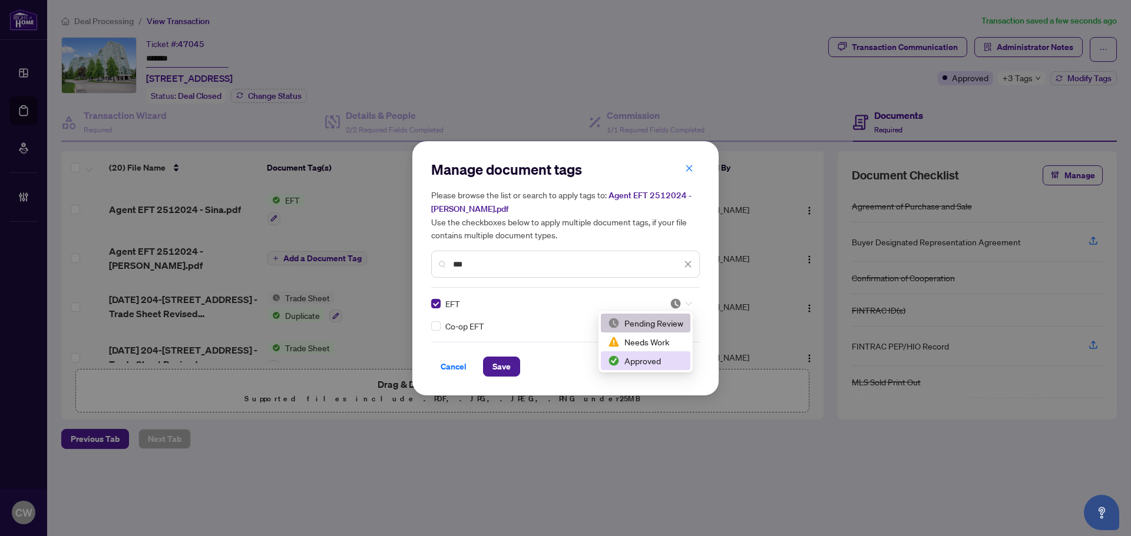
click at [657, 360] on div "Approved" at bounding box center [645, 361] width 75 height 13
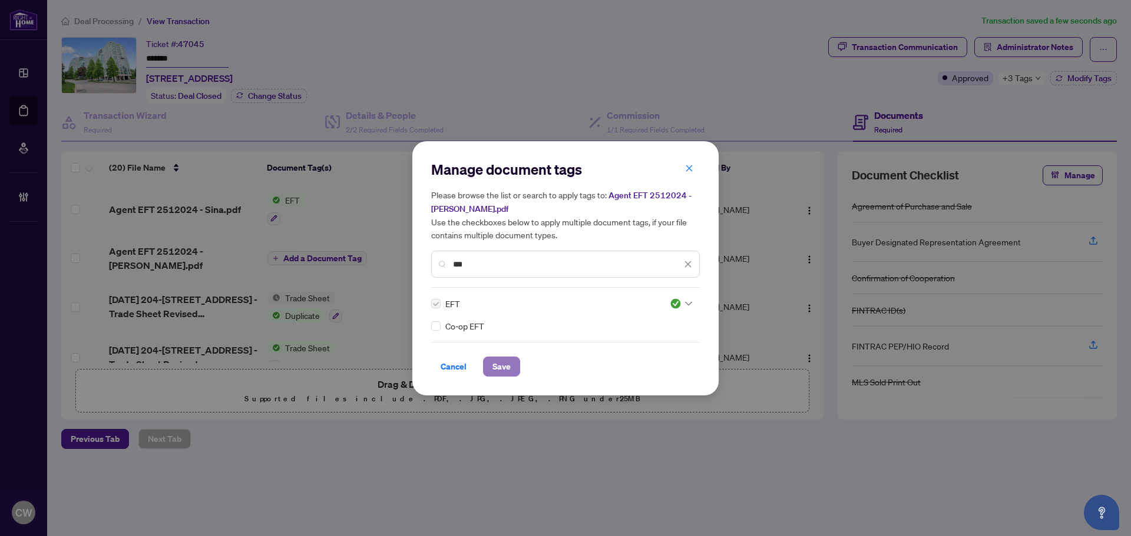
click at [504, 359] on span "Save" at bounding box center [501, 366] width 18 height 19
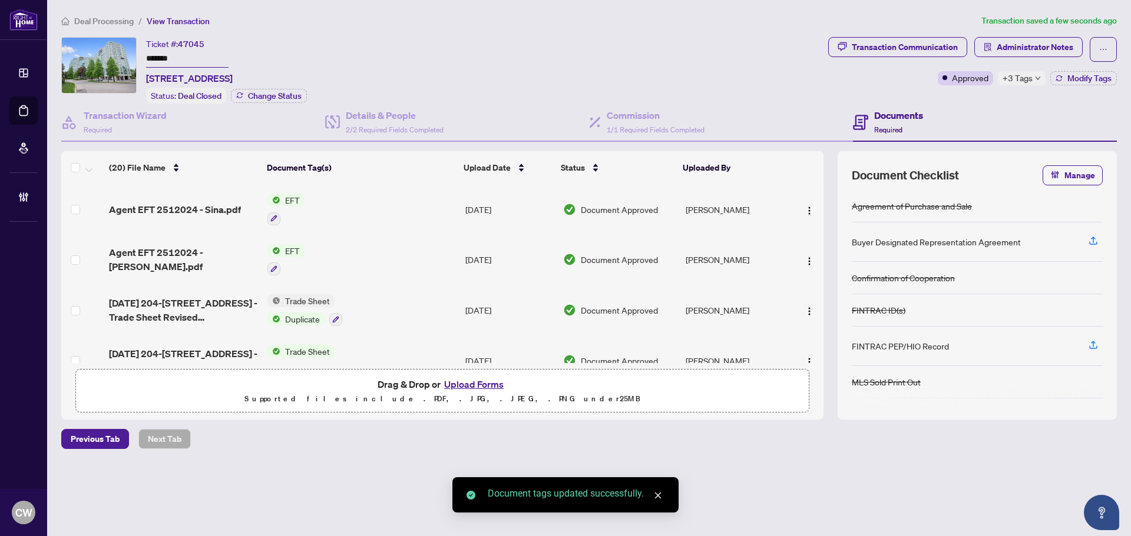
click at [804, 254] on span "button" at bounding box center [808, 259] width 9 height 13
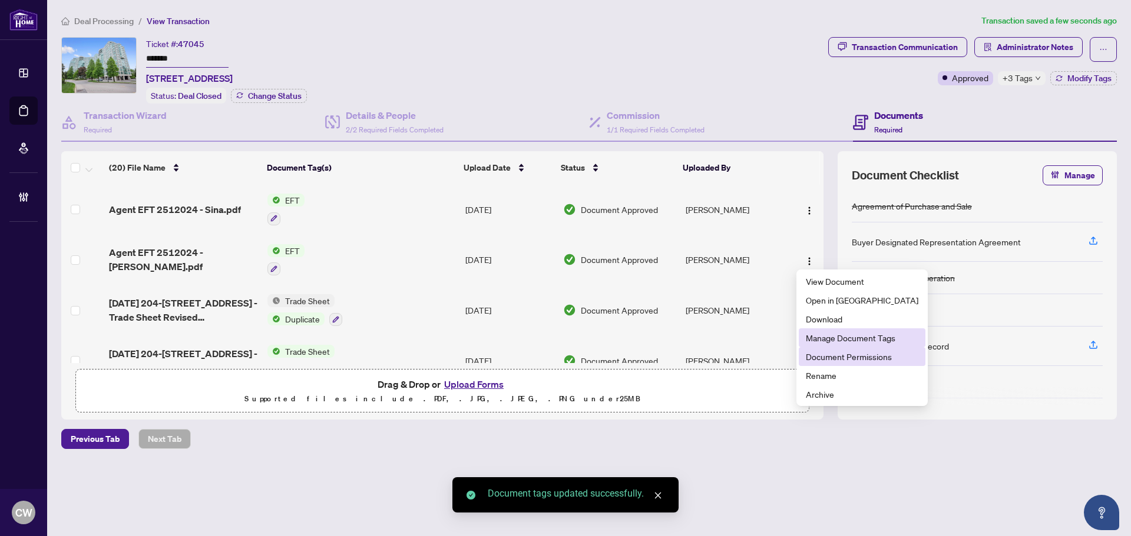
click at [829, 347] on li "Document Permissions" at bounding box center [862, 356] width 127 height 19
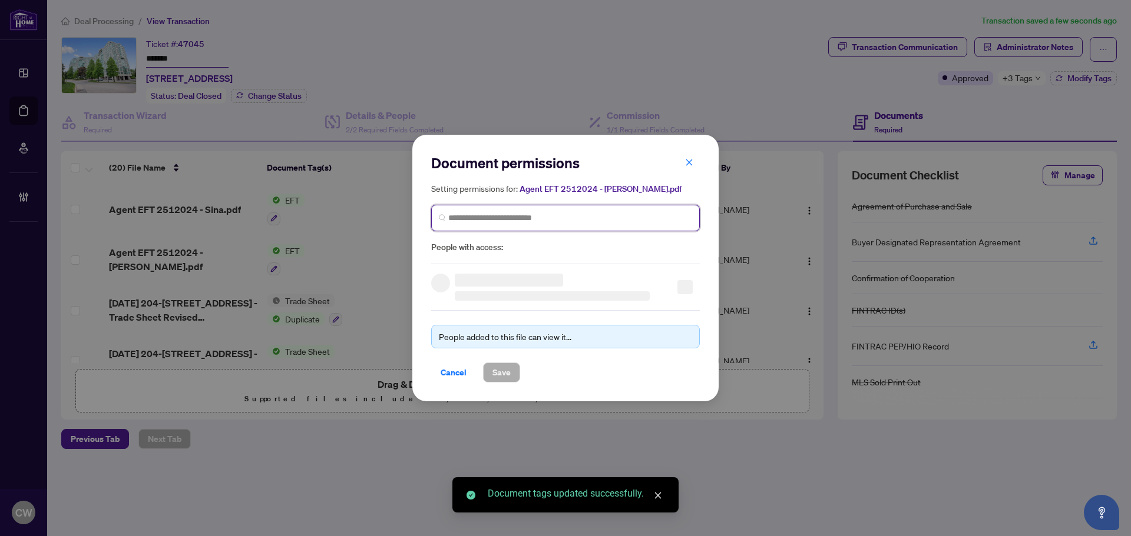
click at [578, 217] on input "search" at bounding box center [570, 218] width 244 height 12
paste input "**********"
type input "**********"
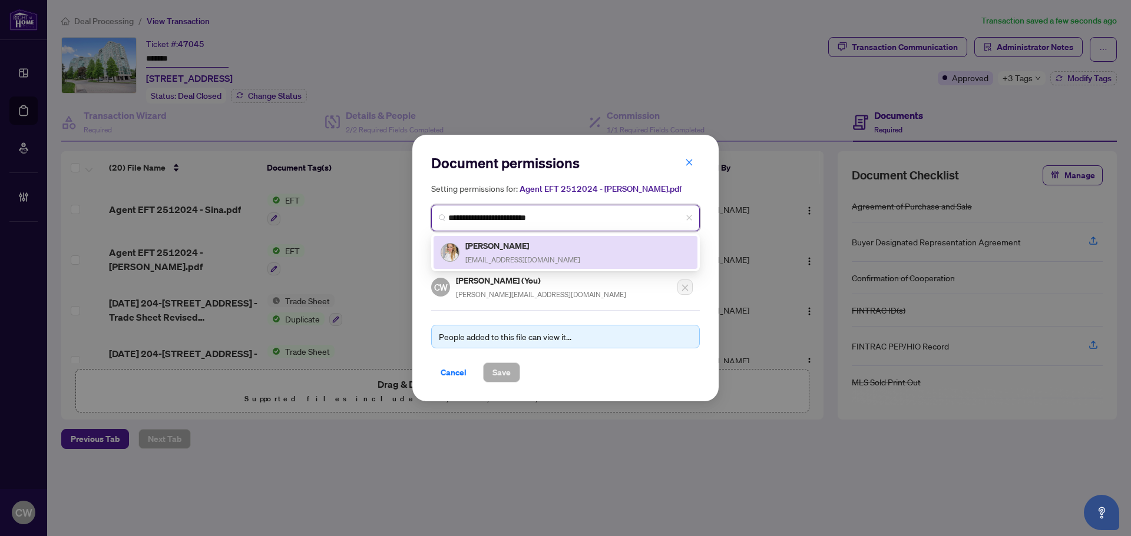
click at [529, 253] on div "[PERSON_NAME] [EMAIL_ADDRESS][DOMAIN_NAME]" at bounding box center [522, 252] width 115 height 27
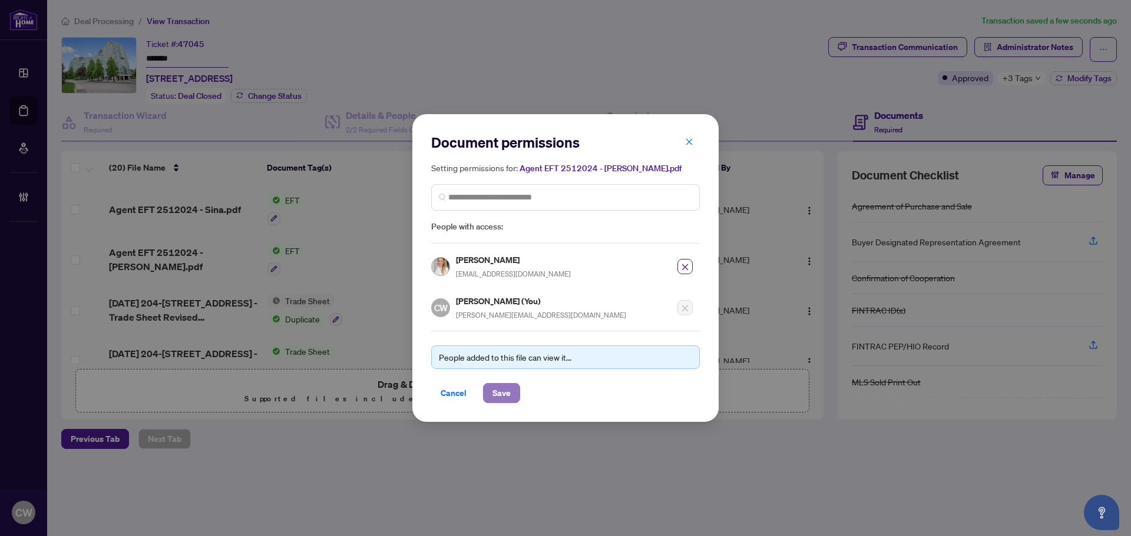
click at [502, 392] on span "Save" at bounding box center [501, 393] width 18 height 19
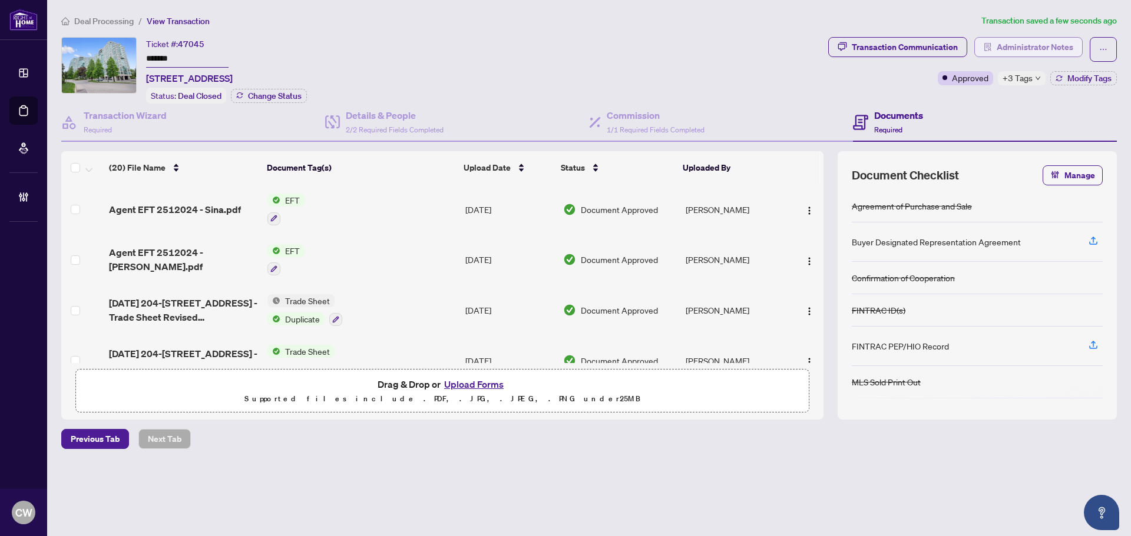
click at [1053, 49] on span "Administrator Notes" at bounding box center [1034, 47] width 77 height 19
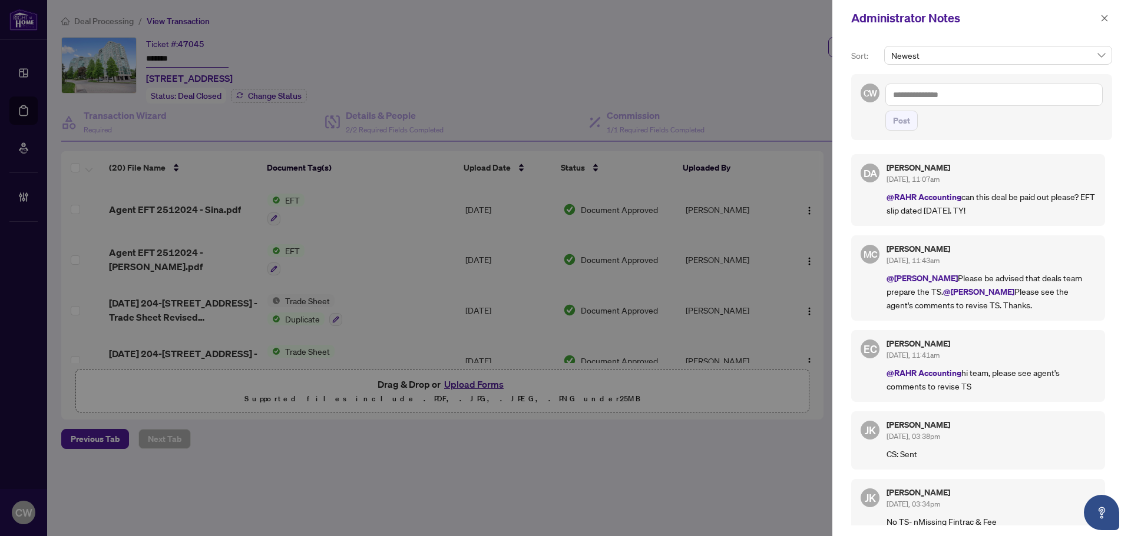
click at [940, 99] on textarea at bounding box center [993, 95] width 217 height 22
paste textarea "**********"
type textarea "**********"
click at [905, 117] on span "Post" at bounding box center [901, 120] width 17 height 19
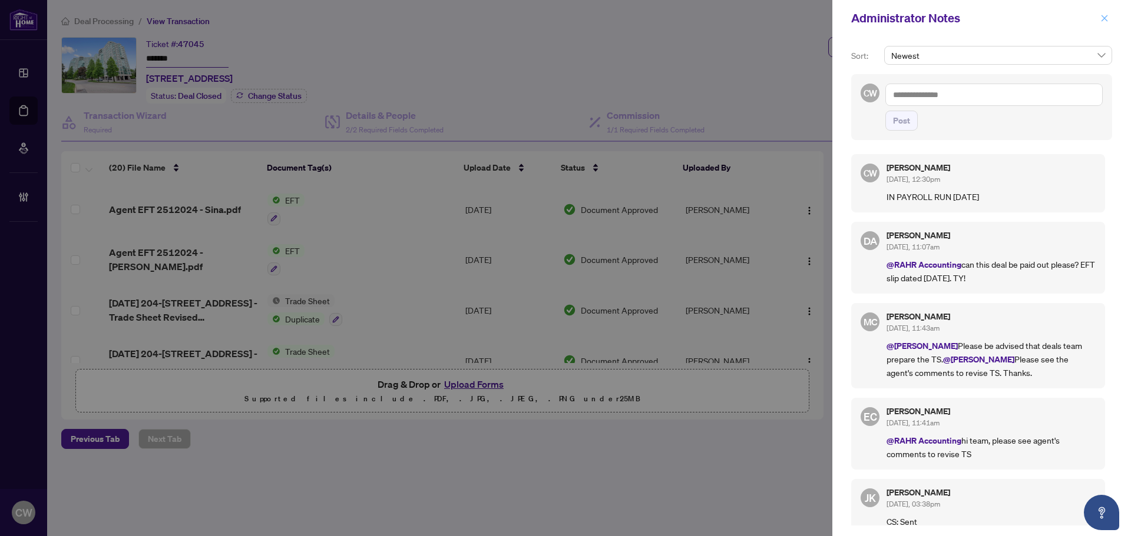
click at [1102, 22] on icon "close" at bounding box center [1104, 18] width 8 height 8
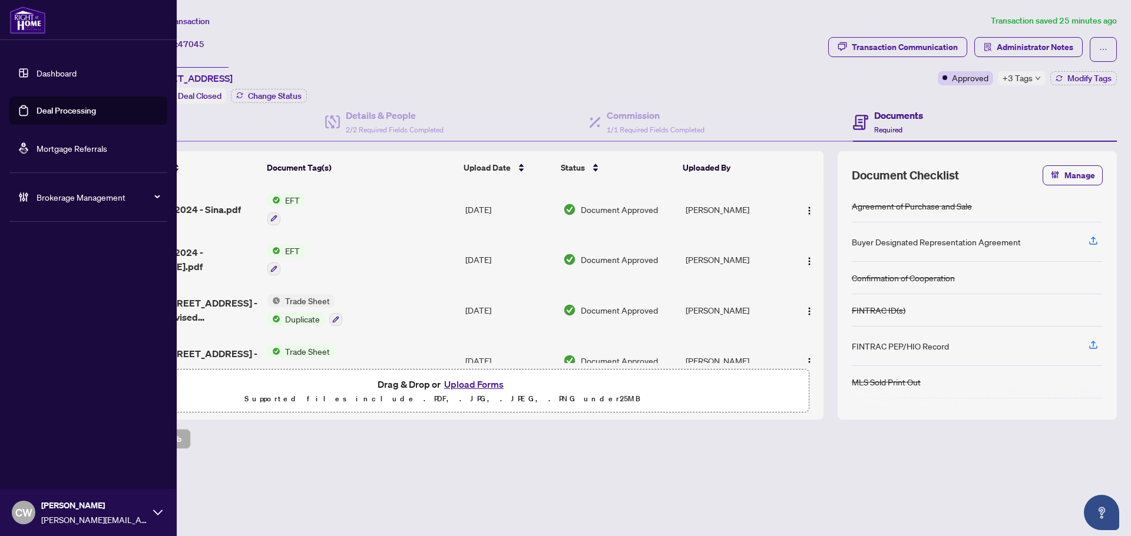
drag, startPoint x: 27, startPoint y: 112, endPoint x: 157, endPoint y: 110, distance: 130.8
click at [37, 112] on link "Deal Processing" at bounding box center [66, 110] width 59 height 11
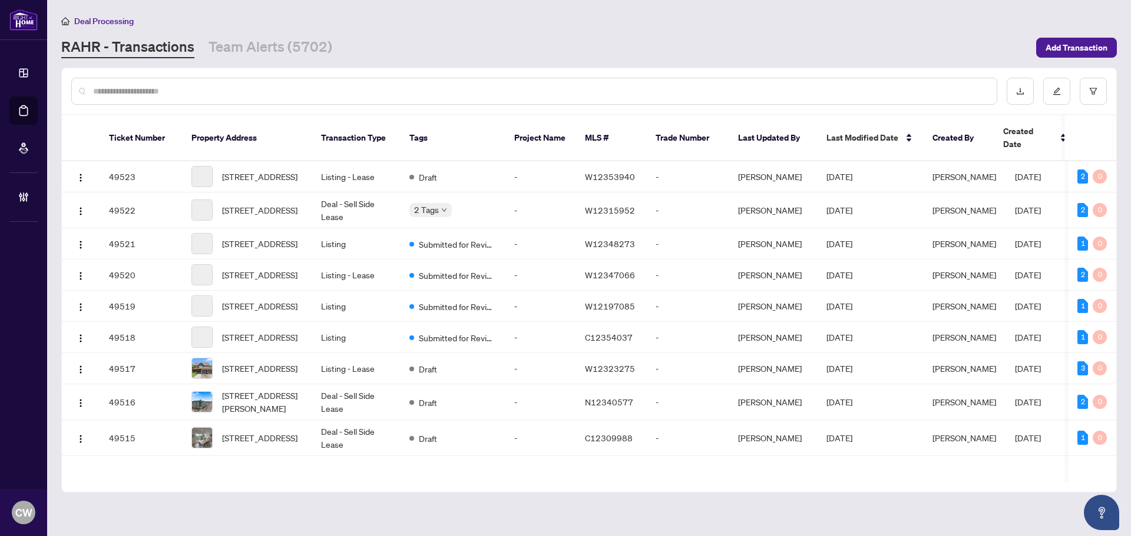
click at [190, 92] on input "text" at bounding box center [540, 91] width 894 height 13
paste input "*******"
type input "*******"
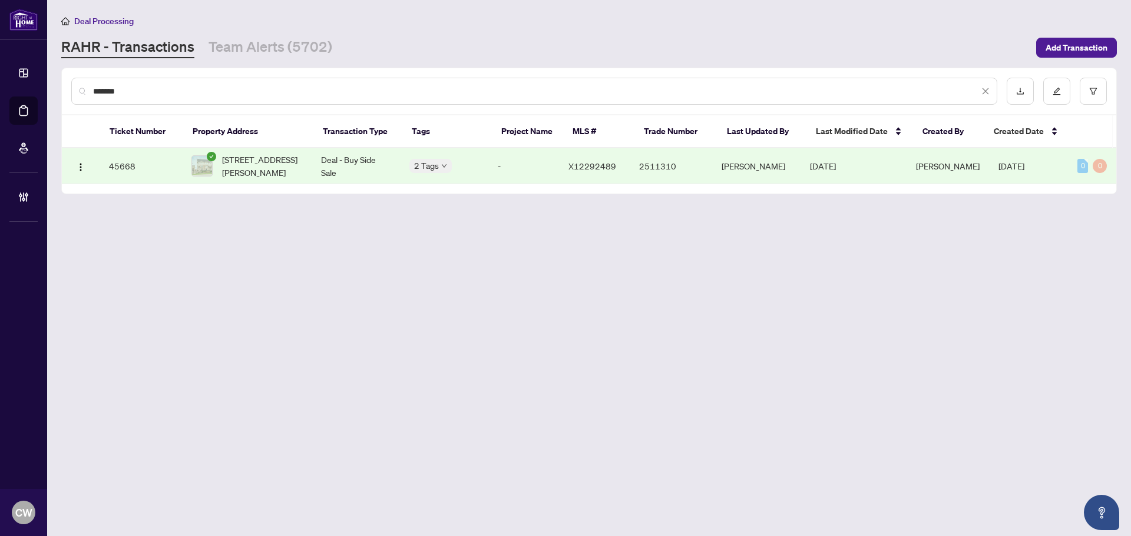
click at [234, 93] on input "*******" at bounding box center [536, 91] width 886 height 13
click at [263, 173] on span "[STREET_ADDRESS][PERSON_NAME]" at bounding box center [262, 166] width 80 height 26
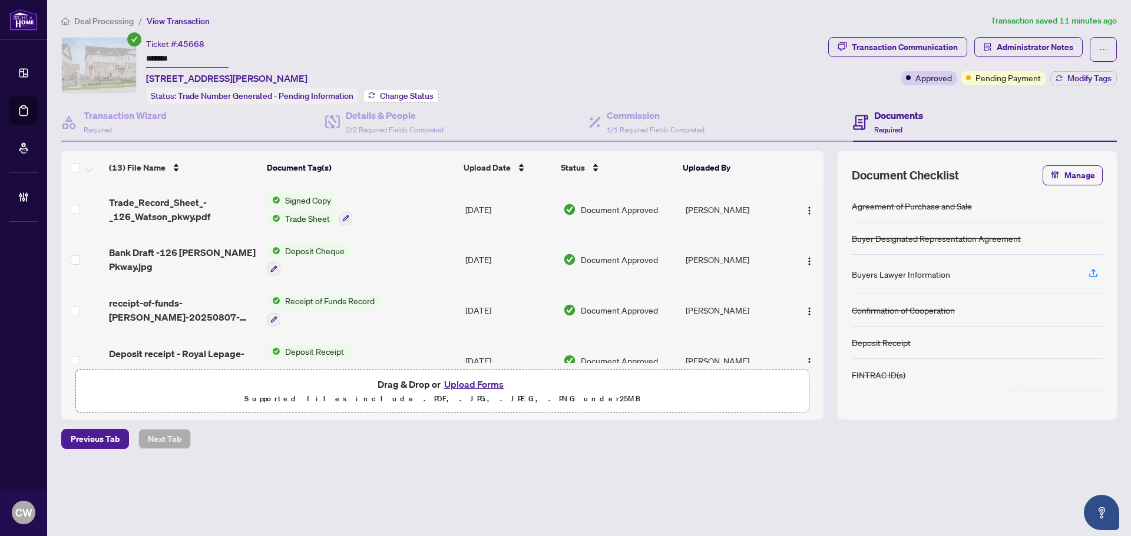
click at [406, 95] on span "Change Status" at bounding box center [407, 96] width 54 height 8
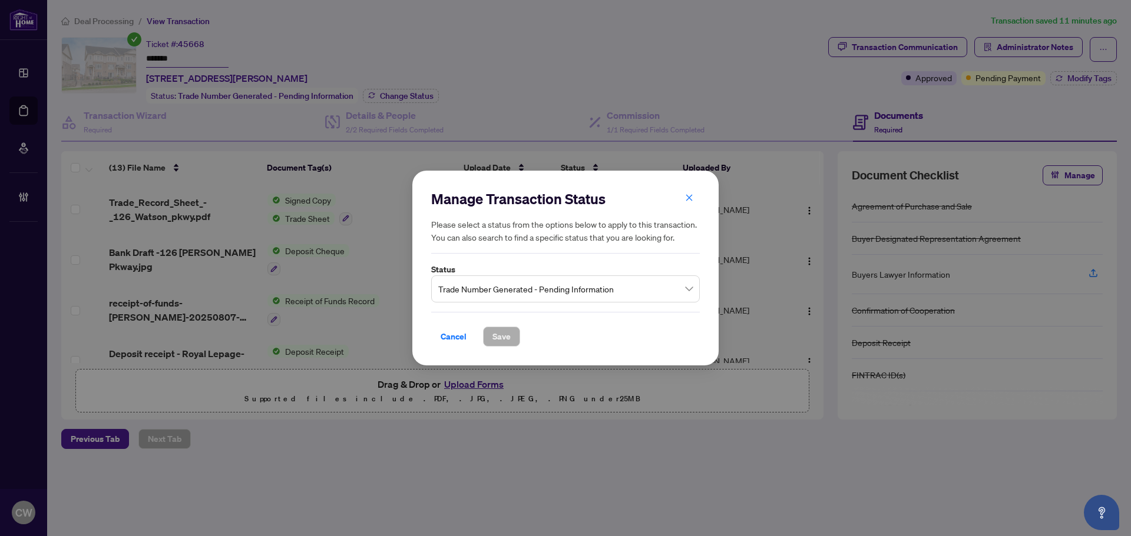
click at [528, 286] on span "Trade Number Generated - Pending Information" at bounding box center [565, 289] width 254 height 22
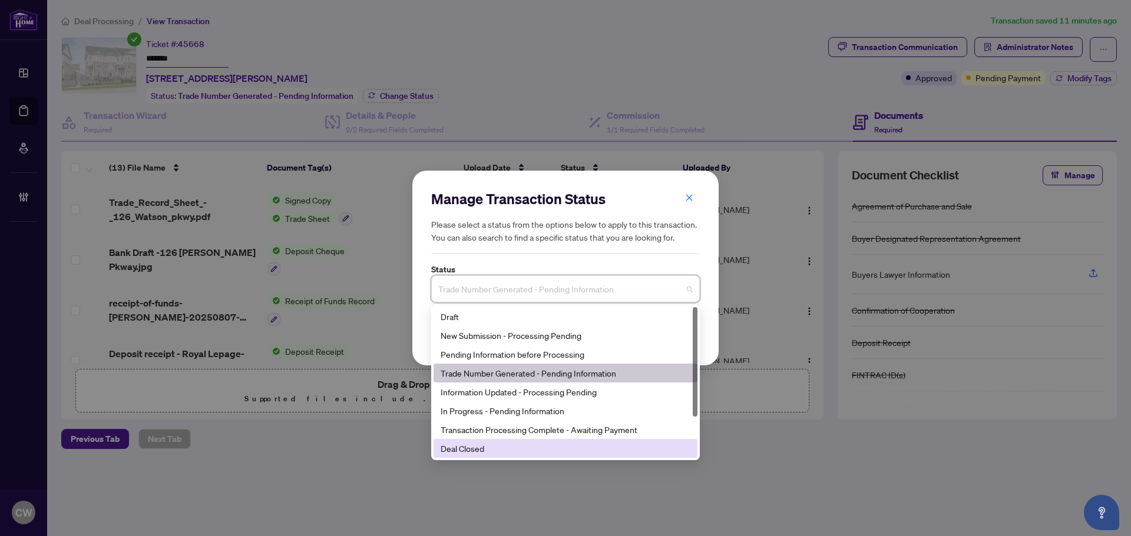
click at [486, 446] on div "Deal Closed" at bounding box center [565, 448] width 250 height 13
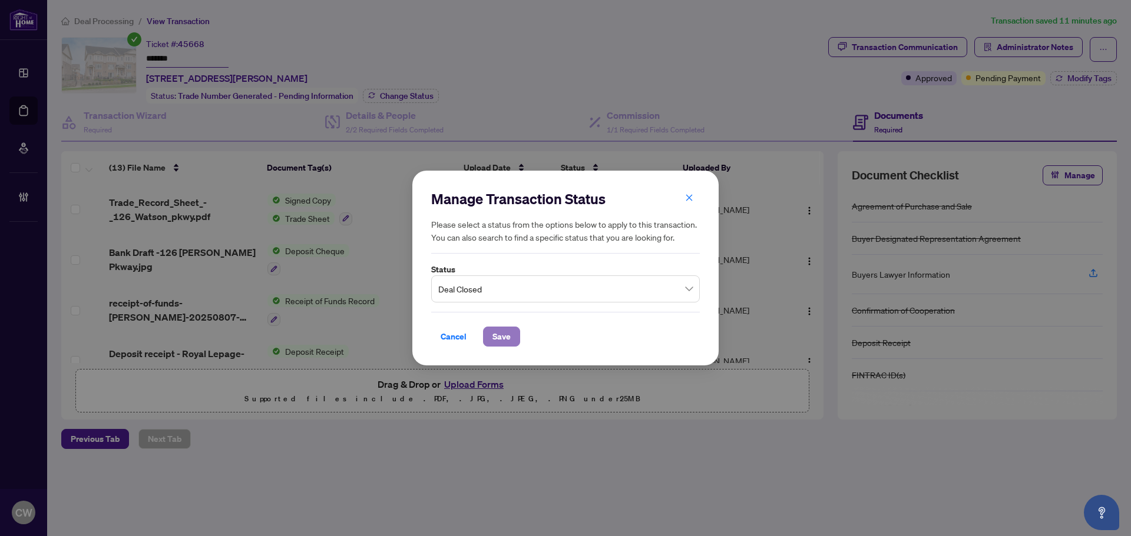
click at [501, 330] on span "Save" at bounding box center [501, 336] width 18 height 19
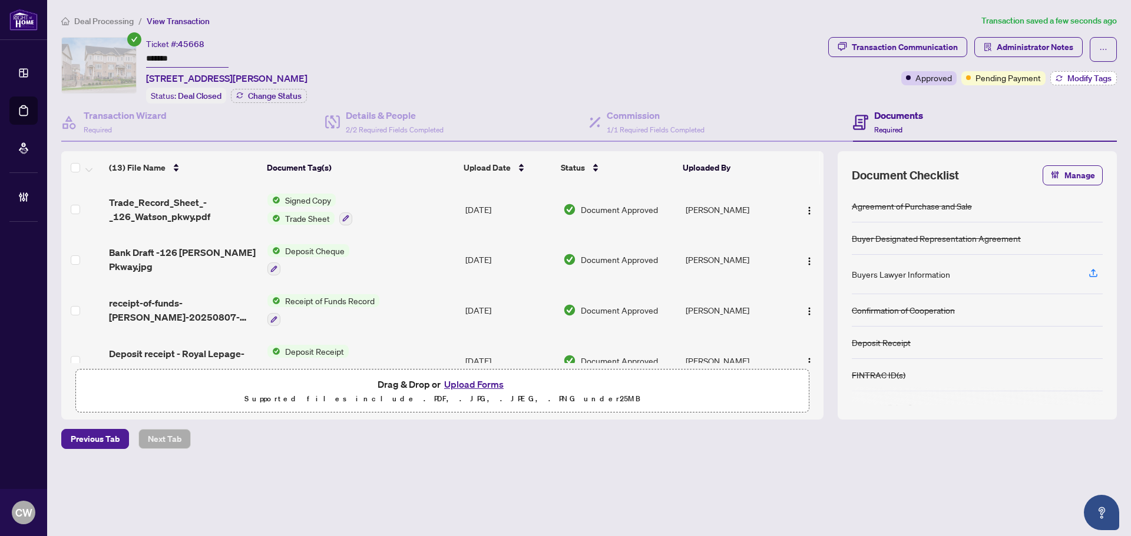
click at [1065, 72] on button "Modify Tags" at bounding box center [1083, 78] width 67 height 14
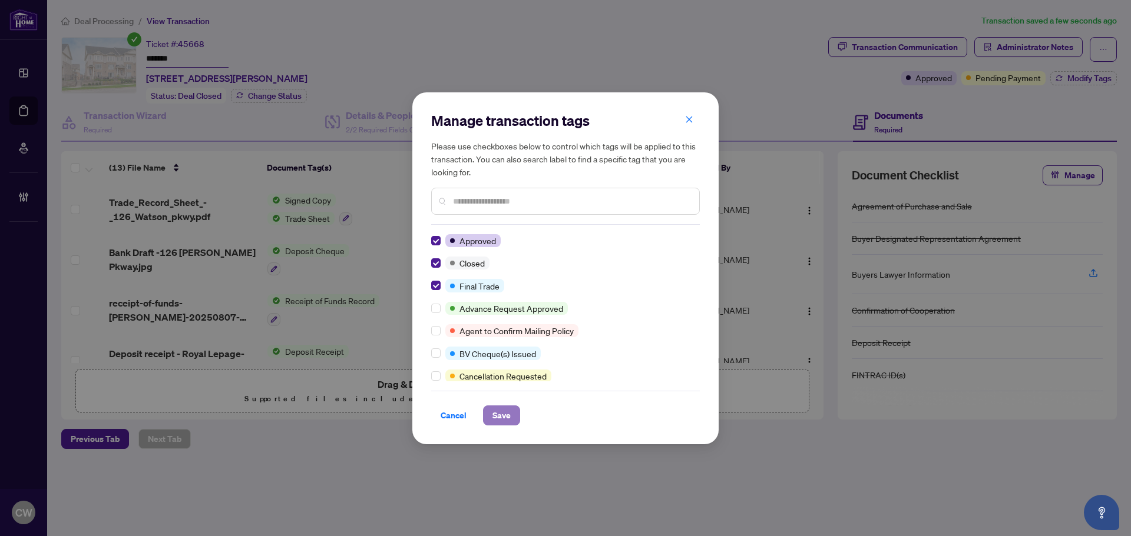
click at [502, 418] on span "Save" at bounding box center [501, 415] width 18 height 19
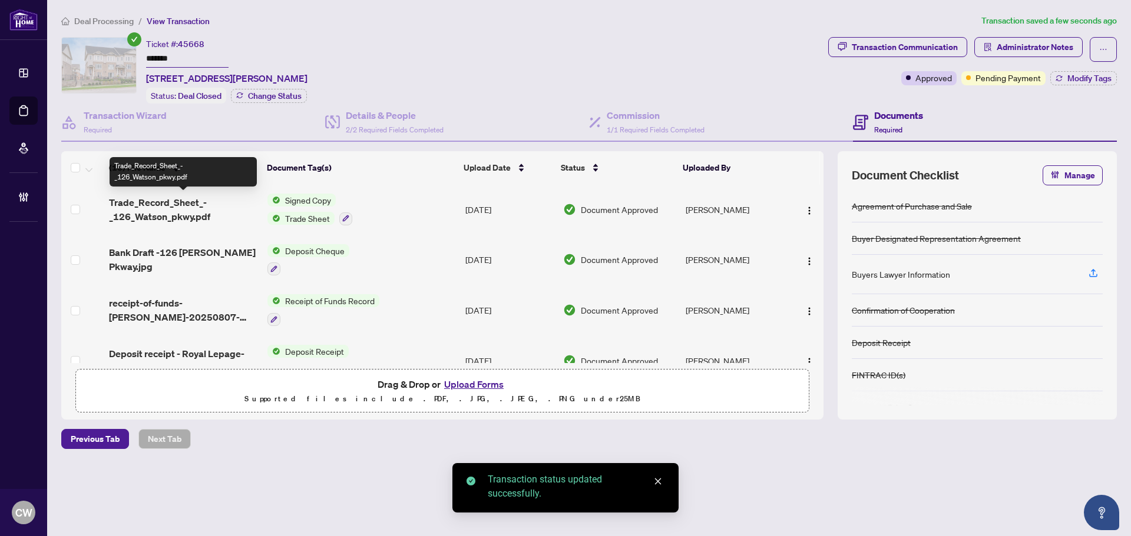
click at [168, 206] on span "Trade_Record_Sheet_-_126_Watson_pkwy.pdf" at bounding box center [183, 210] width 149 height 28
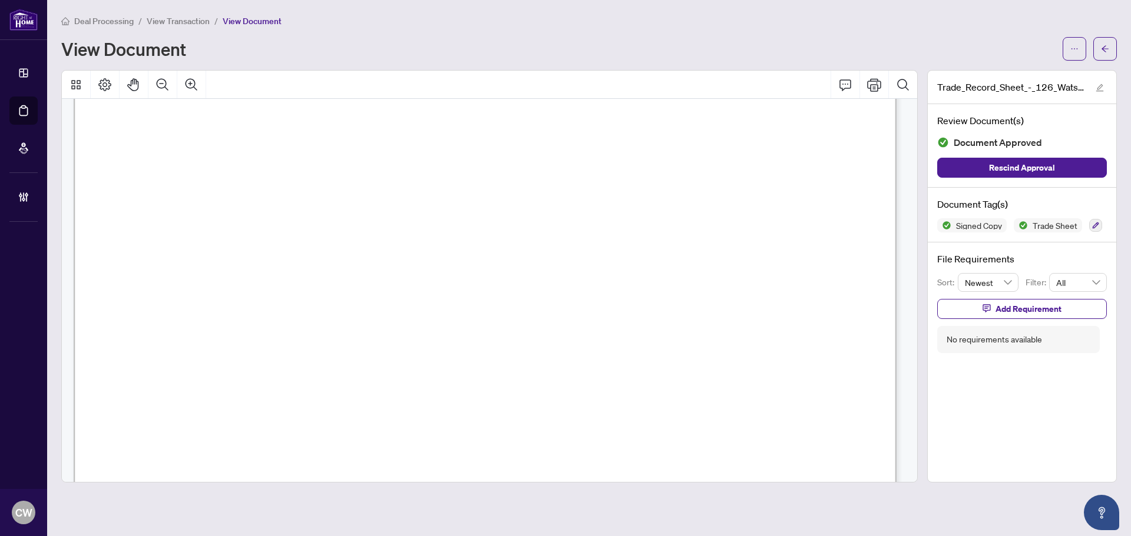
scroll to position [412, 0]
click at [1101, 46] on button "button" at bounding box center [1105, 49] width 24 height 24
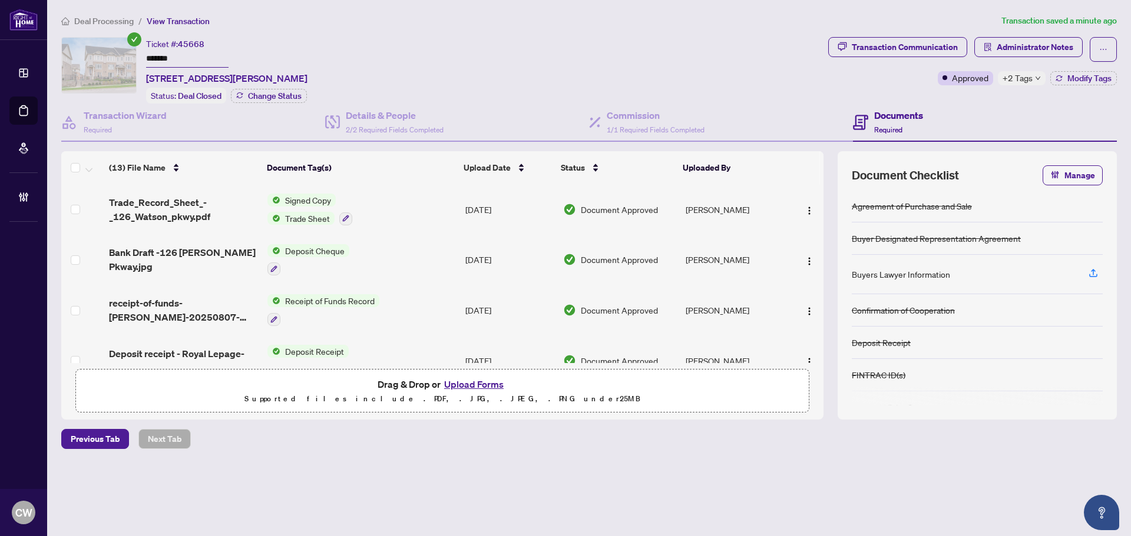
click at [468, 385] on button "Upload Forms" at bounding box center [473, 384] width 67 height 15
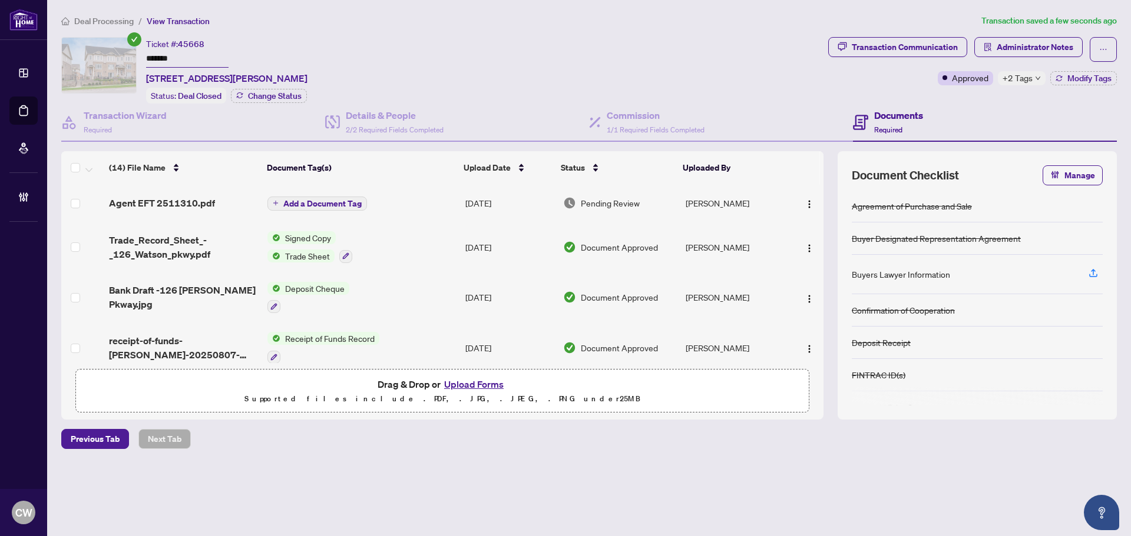
click at [340, 200] on span "Add a Document Tag" at bounding box center [322, 204] width 78 height 8
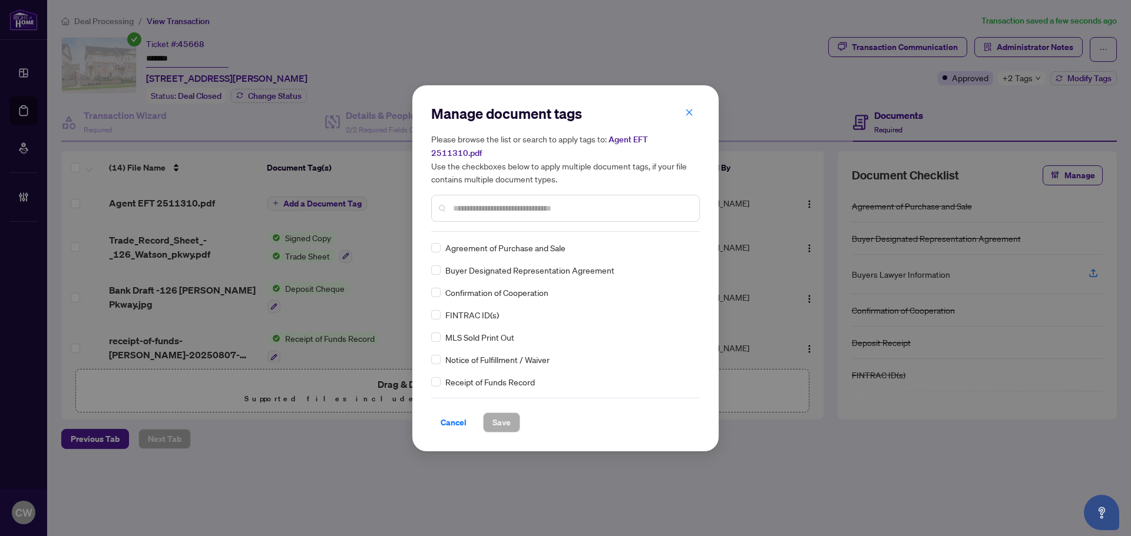
click at [506, 202] on input "text" at bounding box center [571, 208] width 237 height 13
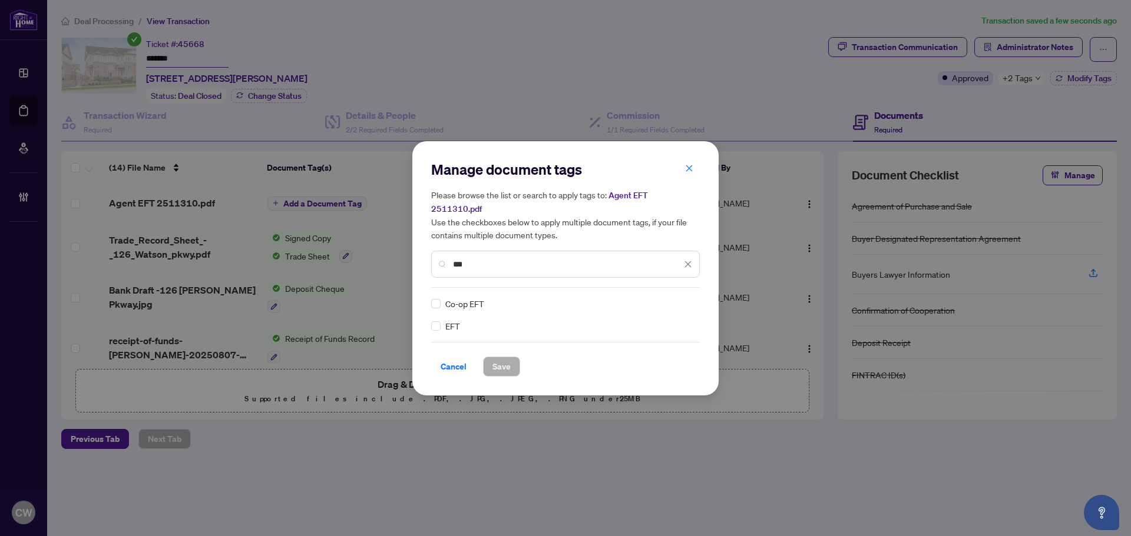
type input "***"
click at [671, 298] on img at bounding box center [676, 304] width 12 height 12
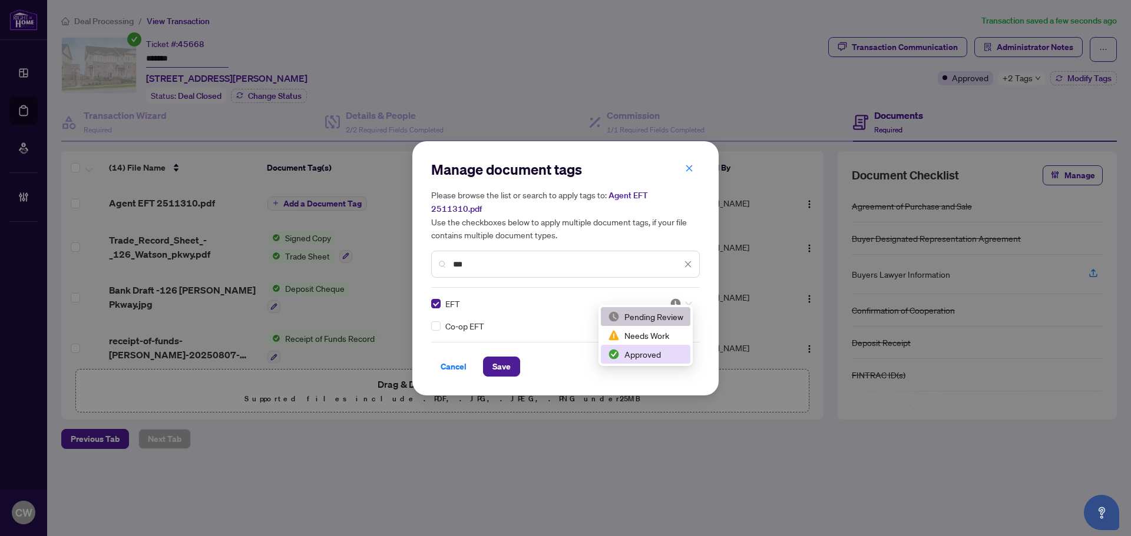
drag, startPoint x: 665, startPoint y: 351, endPoint x: 548, endPoint y: 360, distance: 117.6
click at [665, 352] on div "Approved" at bounding box center [645, 354] width 75 height 13
click at [510, 360] on span "Save" at bounding box center [501, 366] width 18 height 19
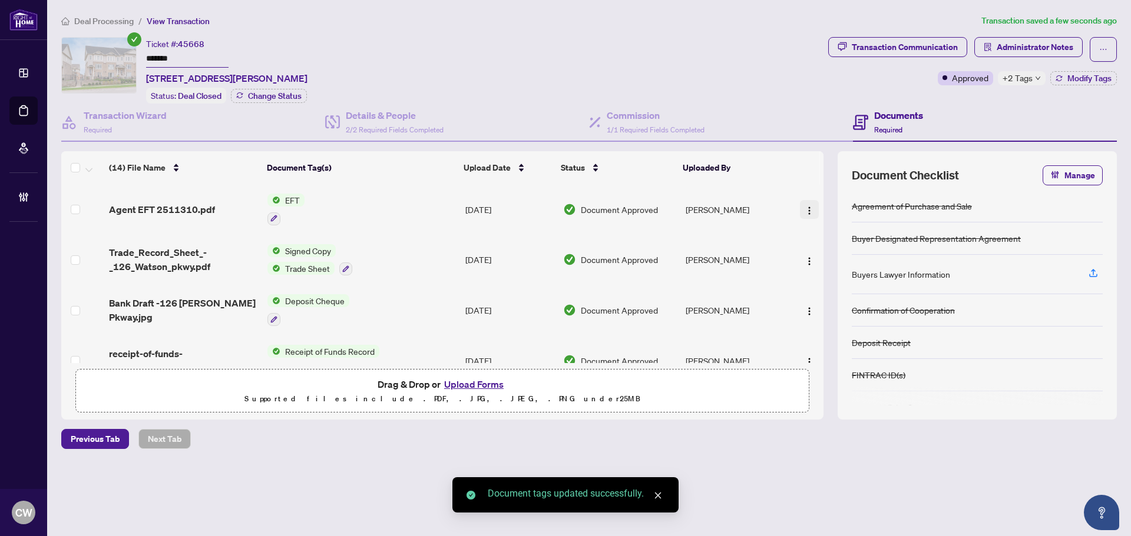
click at [805, 204] on span "button" at bounding box center [808, 209] width 9 height 13
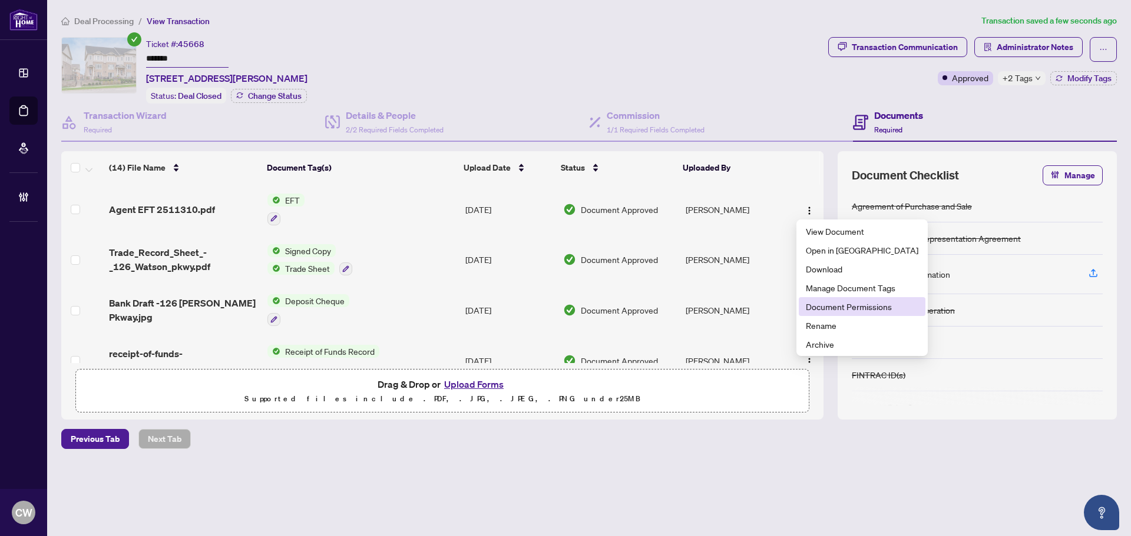
click at [828, 304] on span "Document Permissions" at bounding box center [862, 306] width 112 height 13
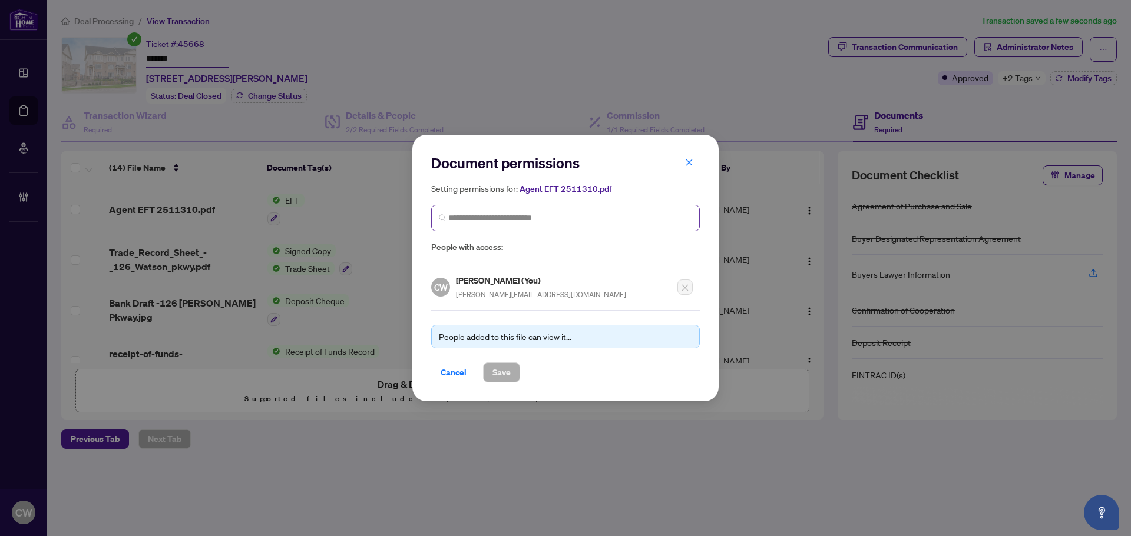
click at [620, 227] on span at bounding box center [565, 218] width 269 height 27
click at [602, 222] on input "search" at bounding box center [570, 218] width 244 height 12
paste input "**********"
type input "**********"
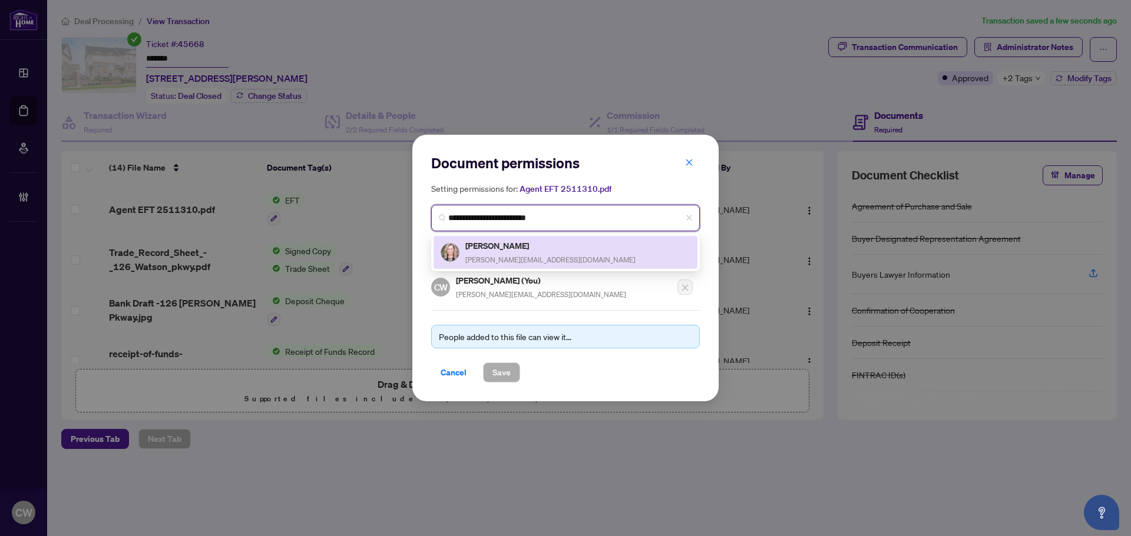
click at [508, 257] on span "[PERSON_NAME][EMAIL_ADDRESS][DOMAIN_NAME]" at bounding box center [550, 260] width 170 height 9
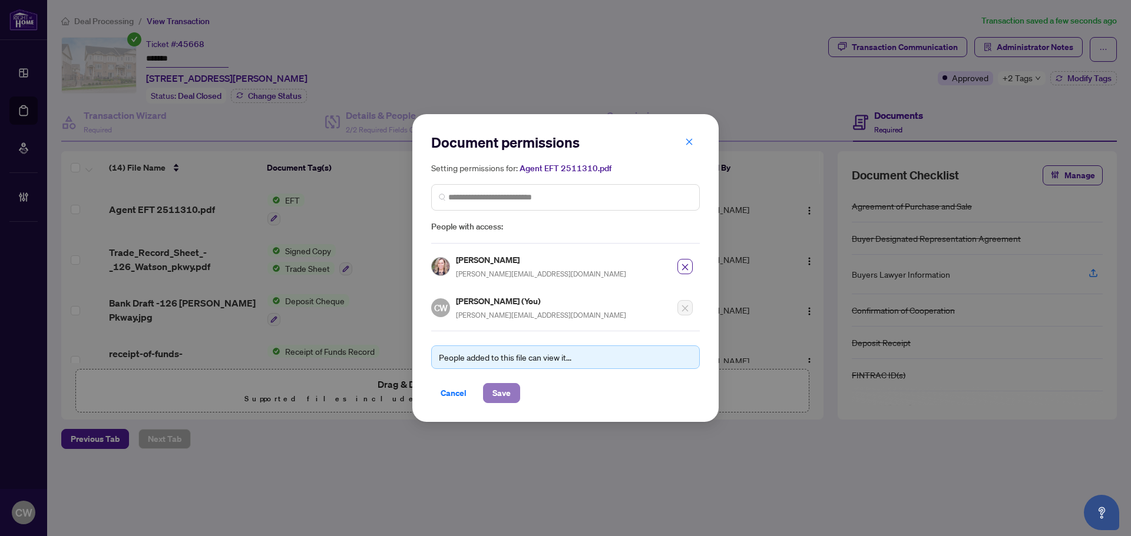
click at [507, 400] on span "Save" at bounding box center [501, 393] width 18 height 19
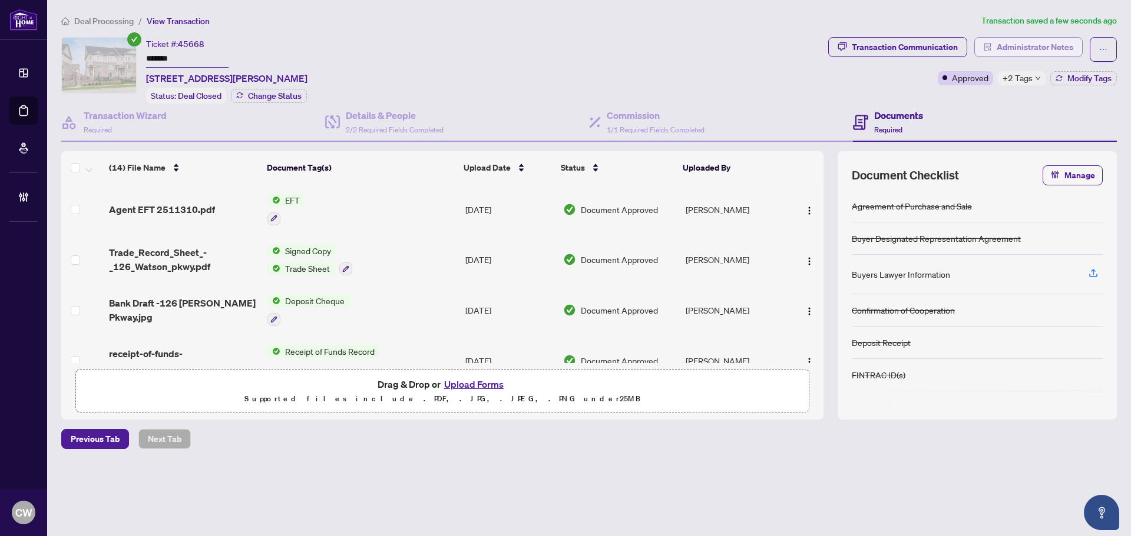
click at [1048, 47] on span "Administrator Notes" at bounding box center [1034, 47] width 77 height 19
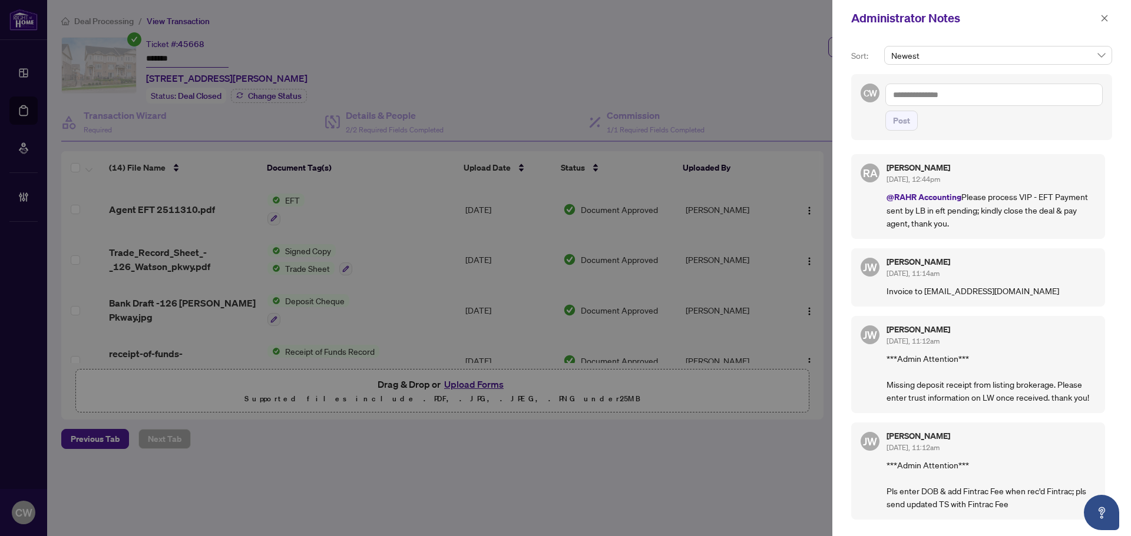
click at [958, 97] on textarea at bounding box center [993, 95] width 217 height 22
paste textarea "**********"
type textarea "**********"
click at [908, 118] on span "Post" at bounding box center [901, 120] width 17 height 19
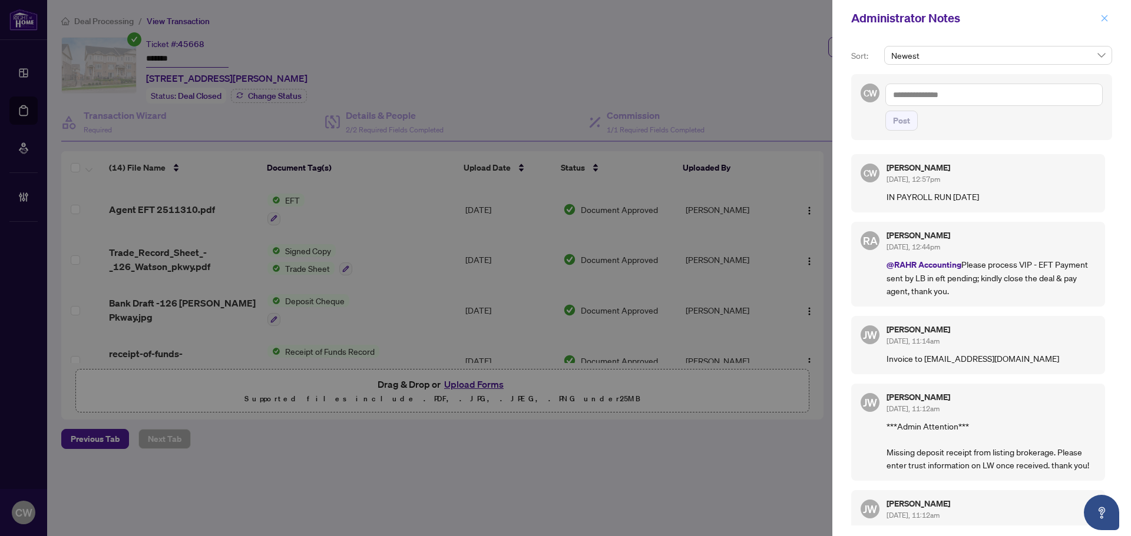
click at [1106, 22] on icon "close" at bounding box center [1104, 18] width 8 height 8
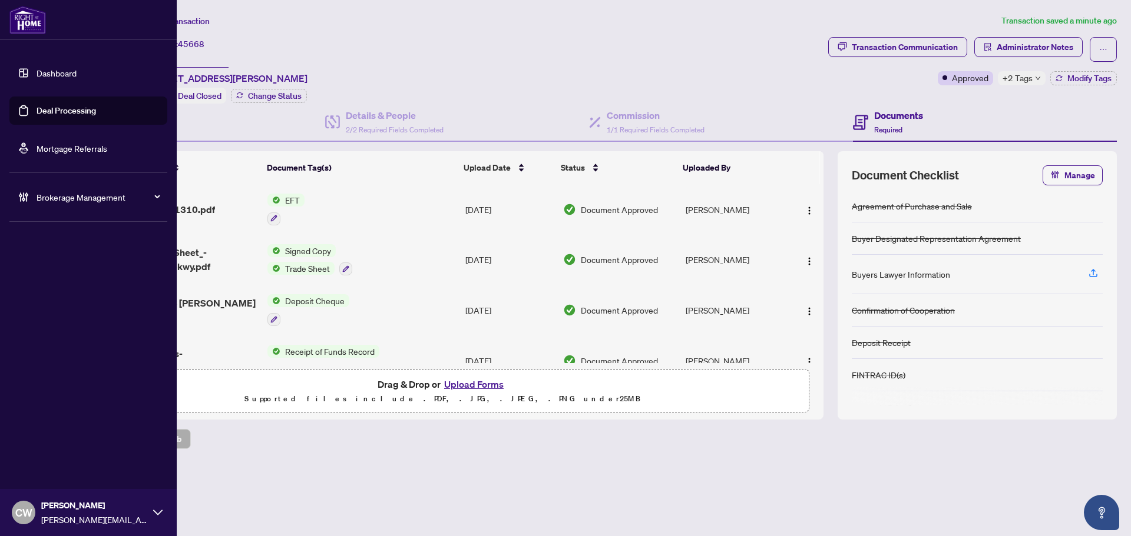
drag, startPoint x: 37, startPoint y: 107, endPoint x: 176, endPoint y: 97, distance: 139.3
click at [37, 107] on link "Deal Processing" at bounding box center [66, 110] width 59 height 11
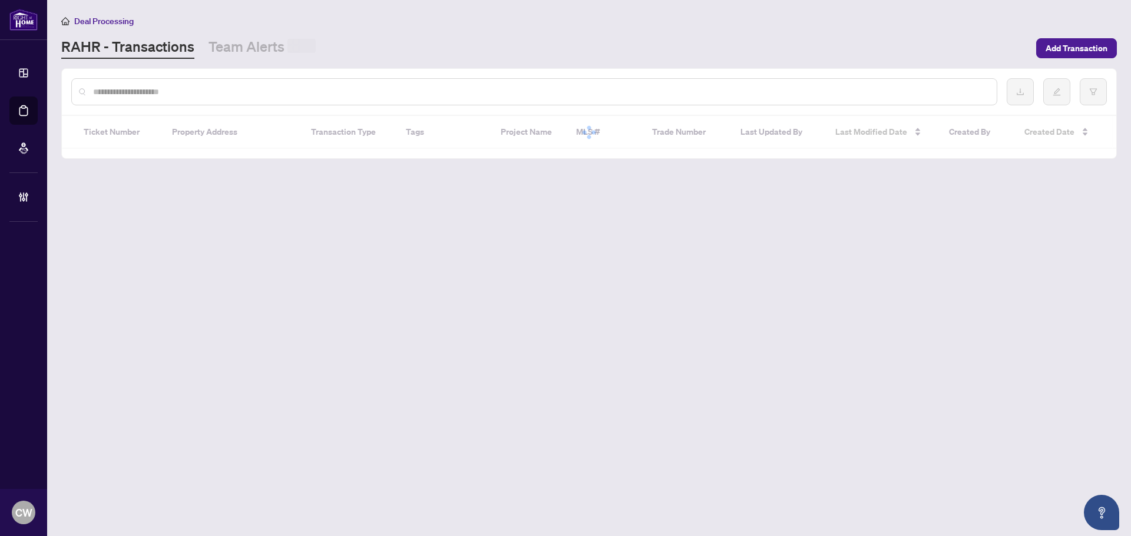
click at [189, 88] on input "text" at bounding box center [540, 91] width 894 height 13
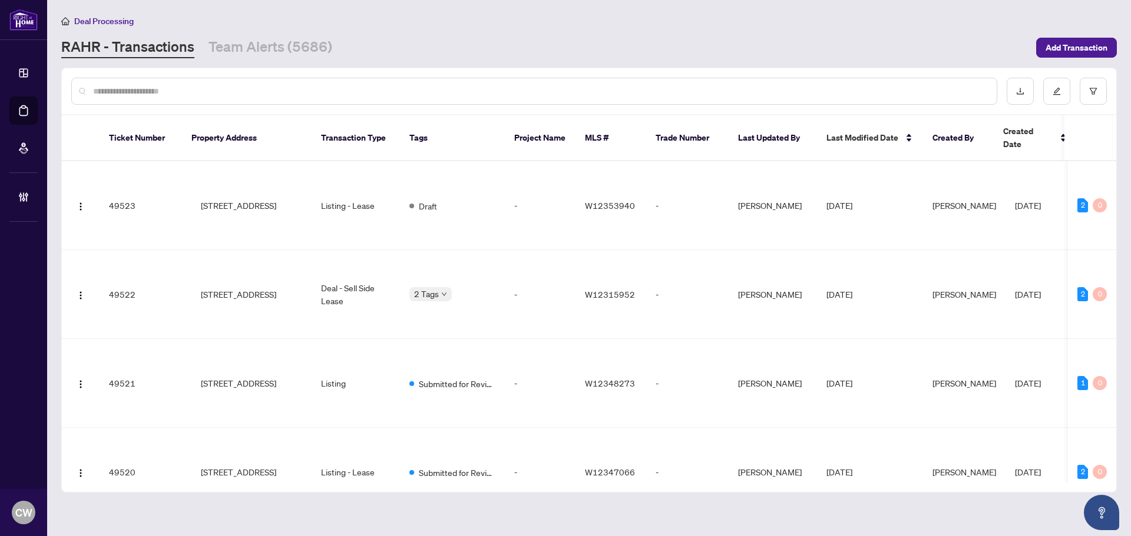
paste input "*******"
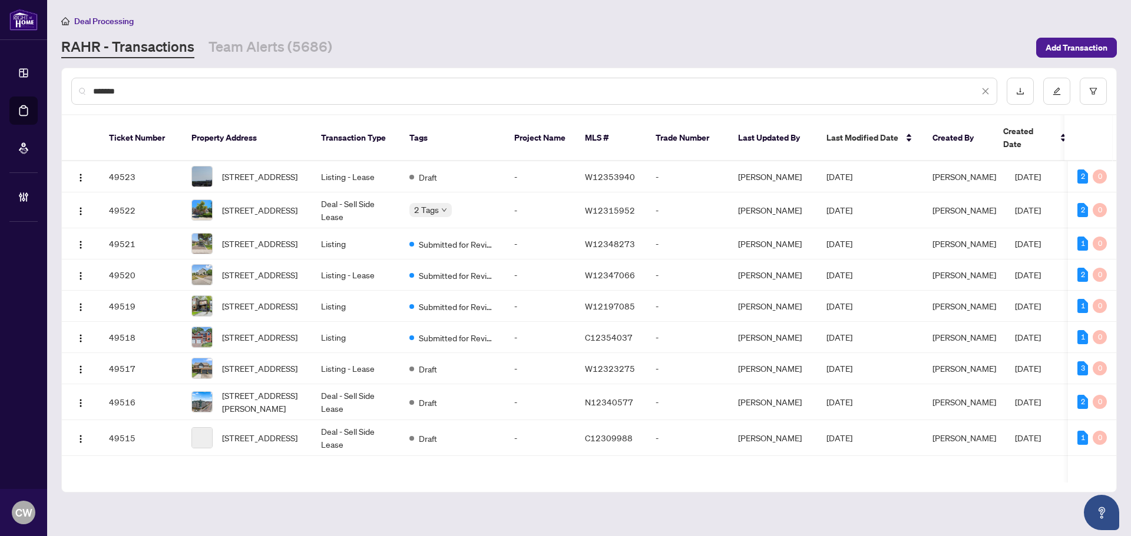
type input "*******"
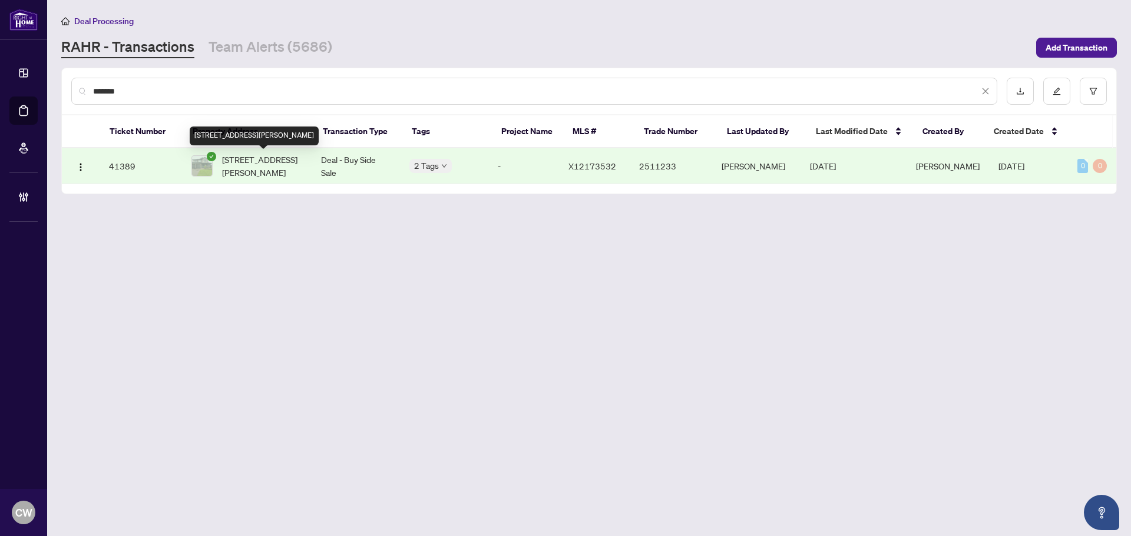
click at [267, 163] on span "[STREET_ADDRESS][PERSON_NAME]" at bounding box center [262, 166] width 80 height 26
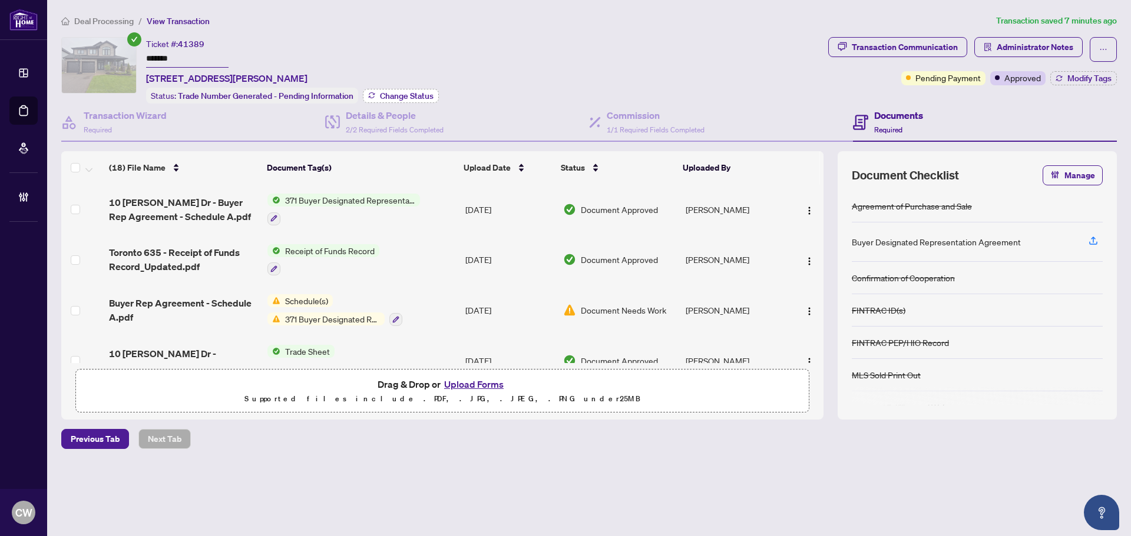
click at [383, 95] on span "Change Status" at bounding box center [407, 96] width 54 height 8
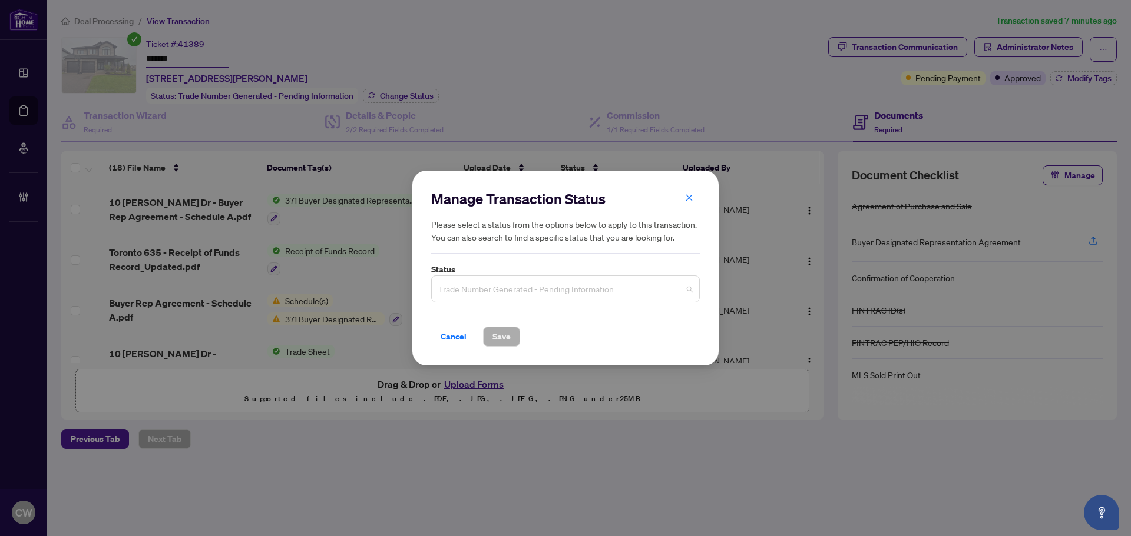
click at [550, 300] on span "Trade Number Generated - Pending Information" at bounding box center [565, 289] width 254 height 22
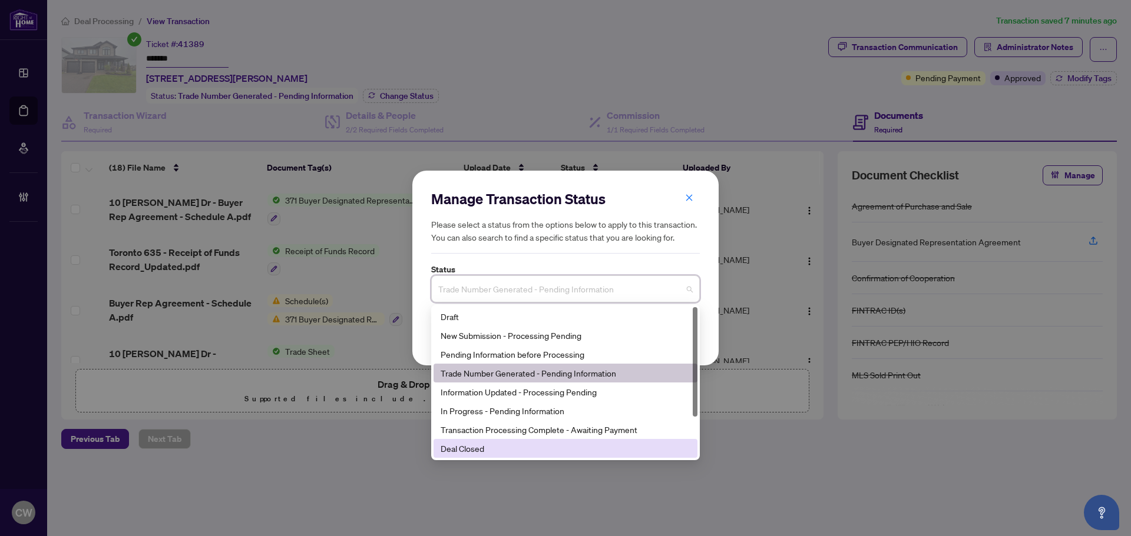
click at [513, 451] on div "Deal Closed" at bounding box center [565, 448] width 250 height 13
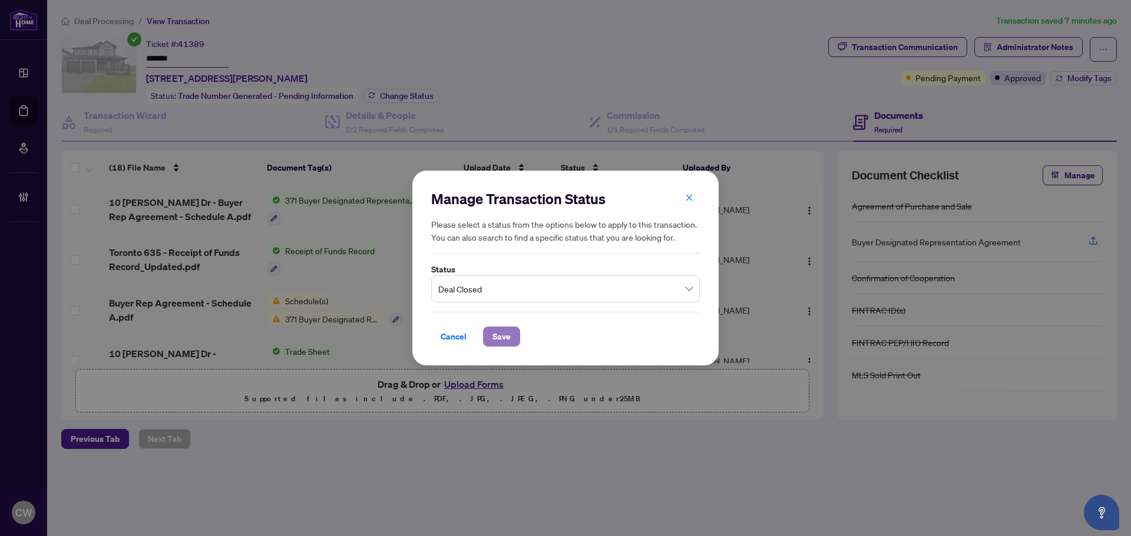
click at [493, 341] on span "Save" at bounding box center [501, 336] width 18 height 19
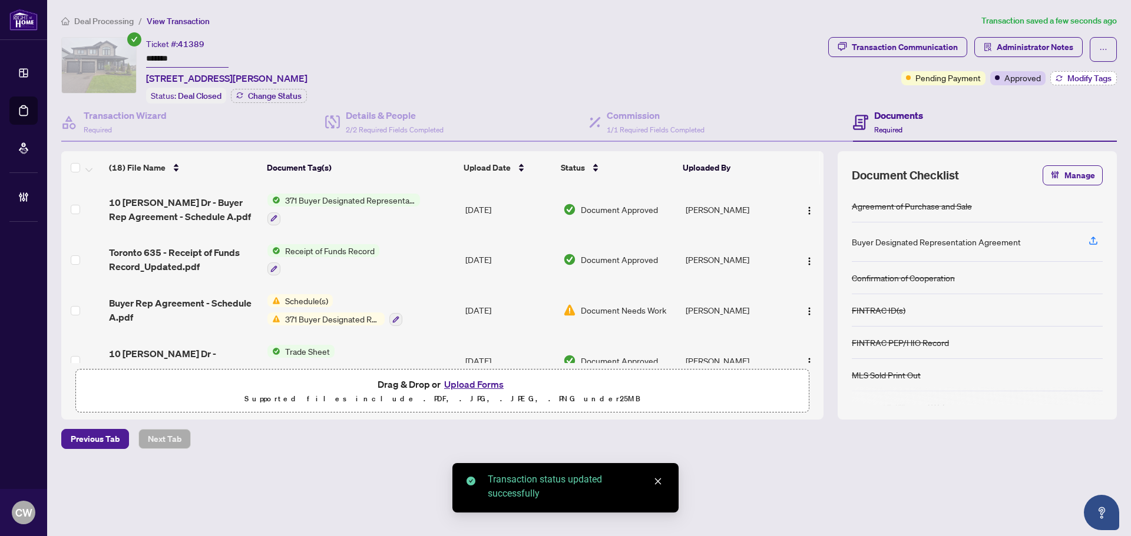
click at [1081, 74] on span "Modify Tags" at bounding box center [1089, 78] width 44 height 8
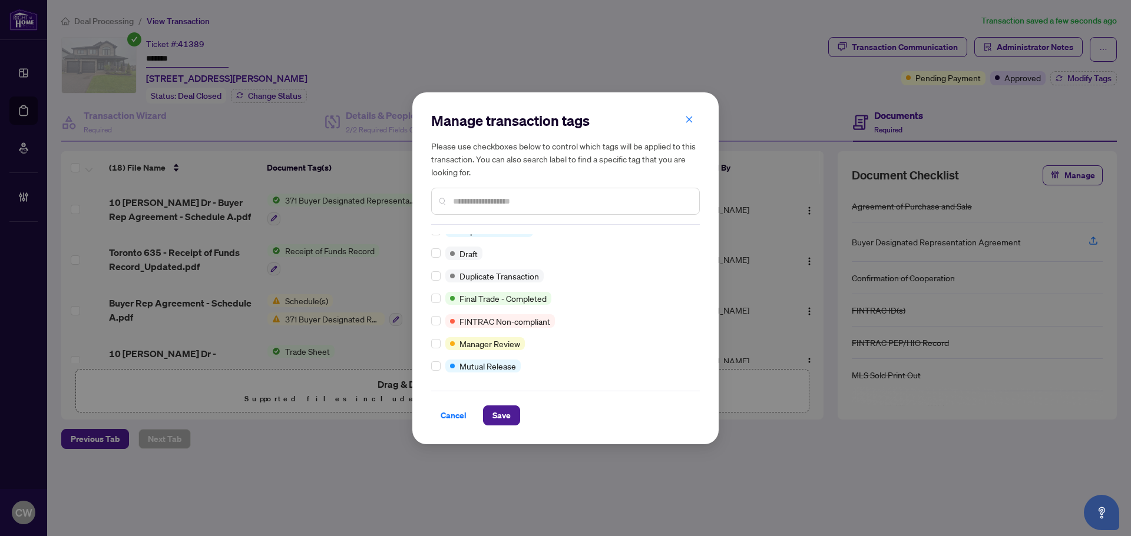
scroll to position [10, 0]
click at [500, 408] on span "Save" at bounding box center [501, 415] width 18 height 19
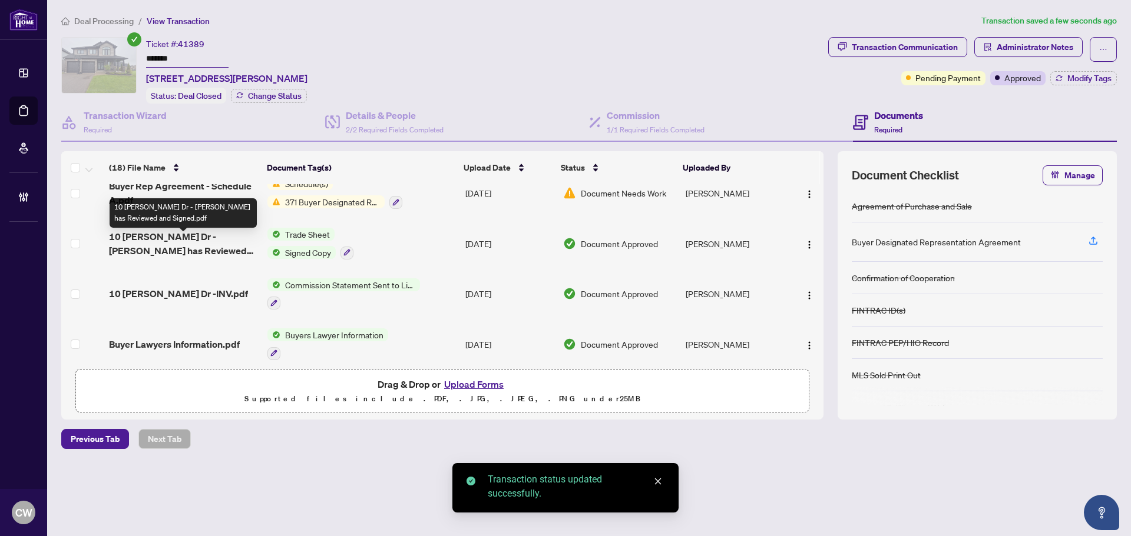
scroll to position [118, 0]
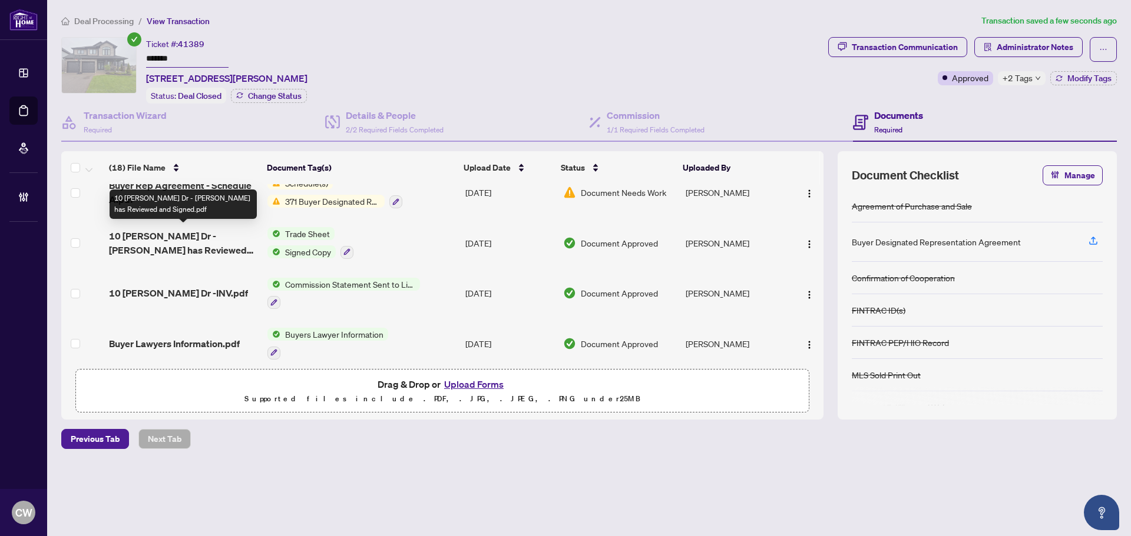
click at [197, 243] on span "10 [PERSON_NAME] Dr - [PERSON_NAME] has Reviewed and Signed.pdf" at bounding box center [183, 243] width 149 height 28
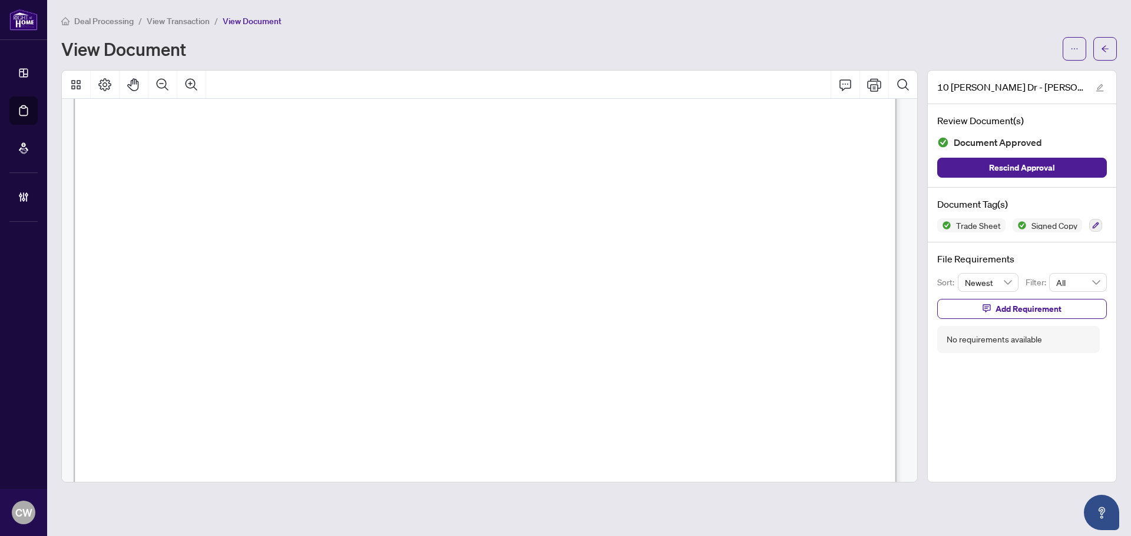
scroll to position [412, 0]
click at [1106, 50] on icon "arrow-left" at bounding box center [1105, 49] width 8 height 8
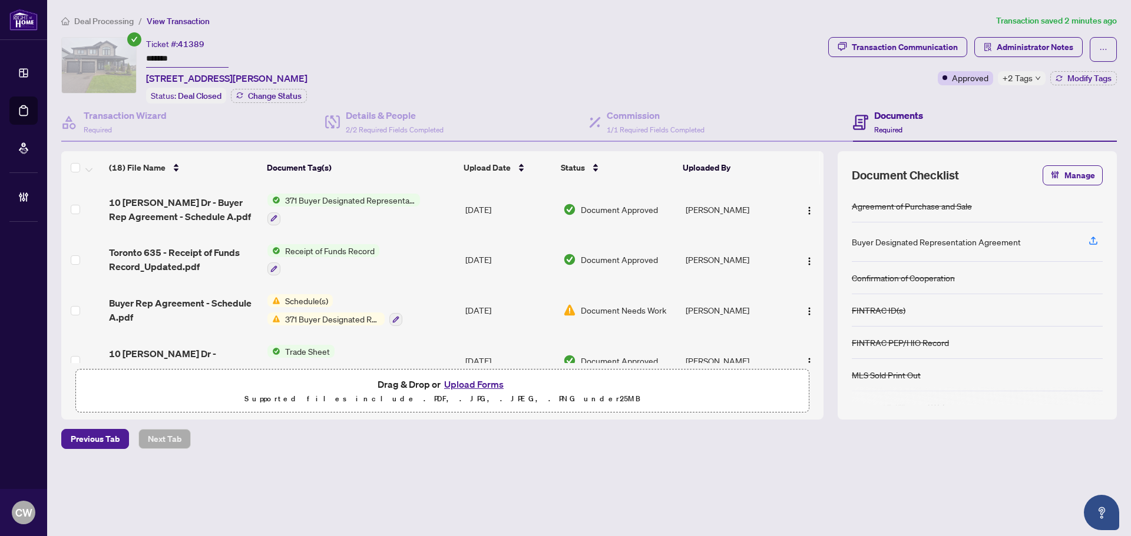
click at [483, 382] on button "Upload Forms" at bounding box center [473, 384] width 67 height 15
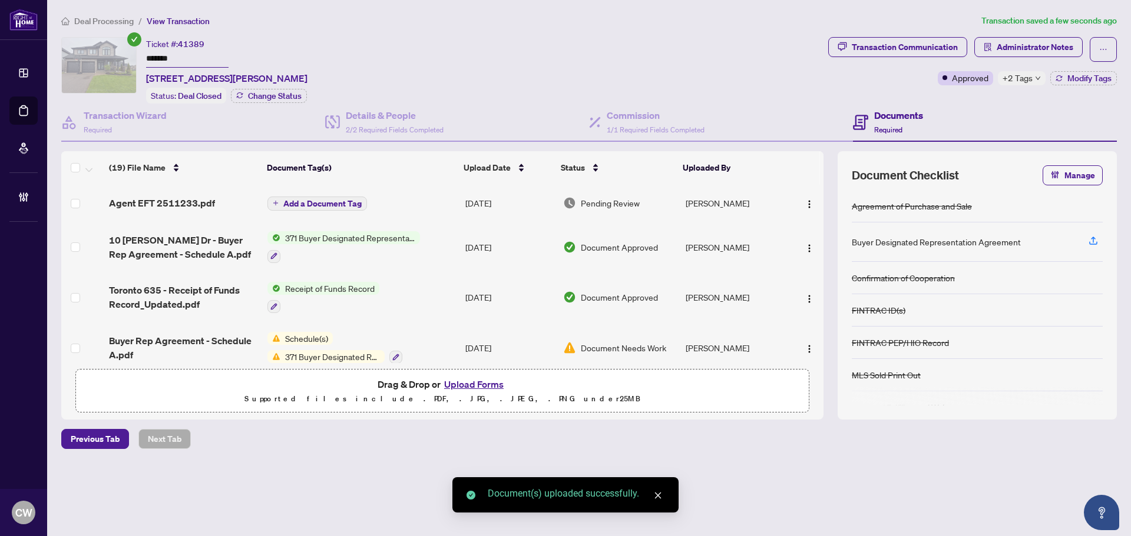
click at [334, 202] on span "Add a Document Tag" at bounding box center [322, 204] width 78 height 8
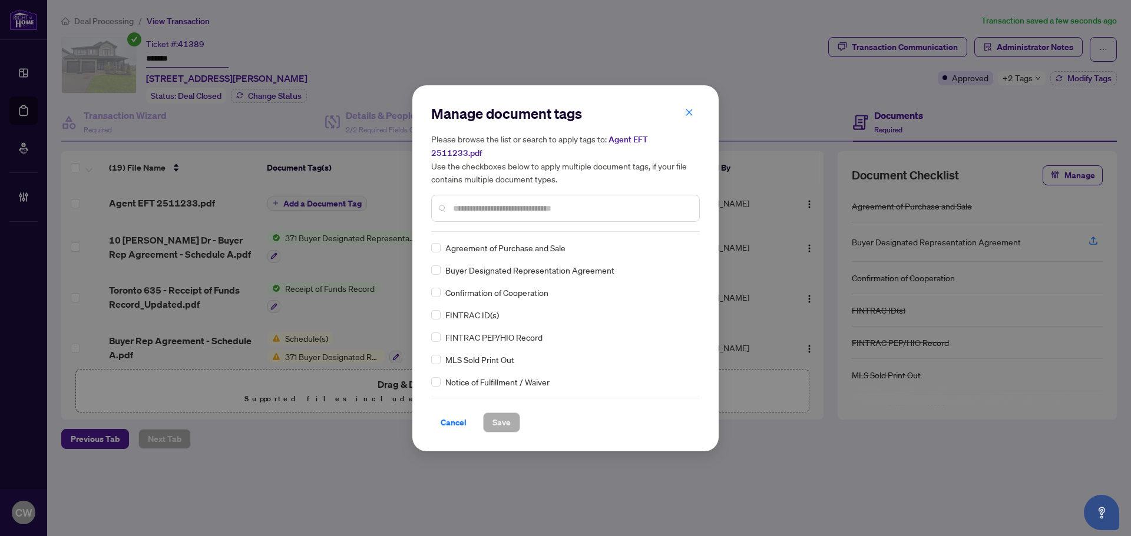
click at [490, 203] on input "text" at bounding box center [571, 208] width 237 height 13
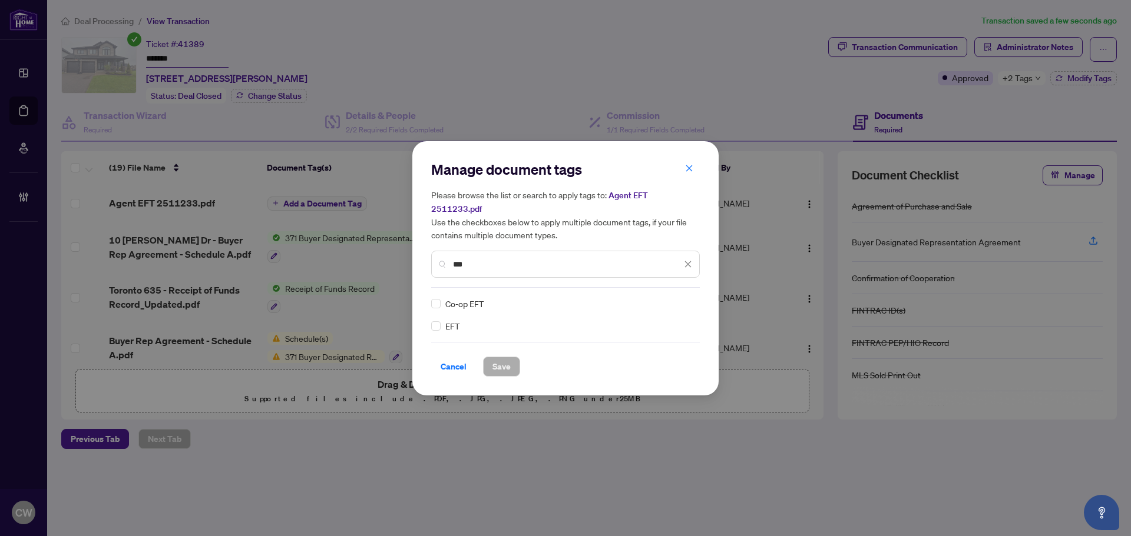
type input "***"
click at [429, 320] on div "Manage document tags Please browse the list or search to apply tags to: Agent E…" at bounding box center [565, 268] width 306 height 254
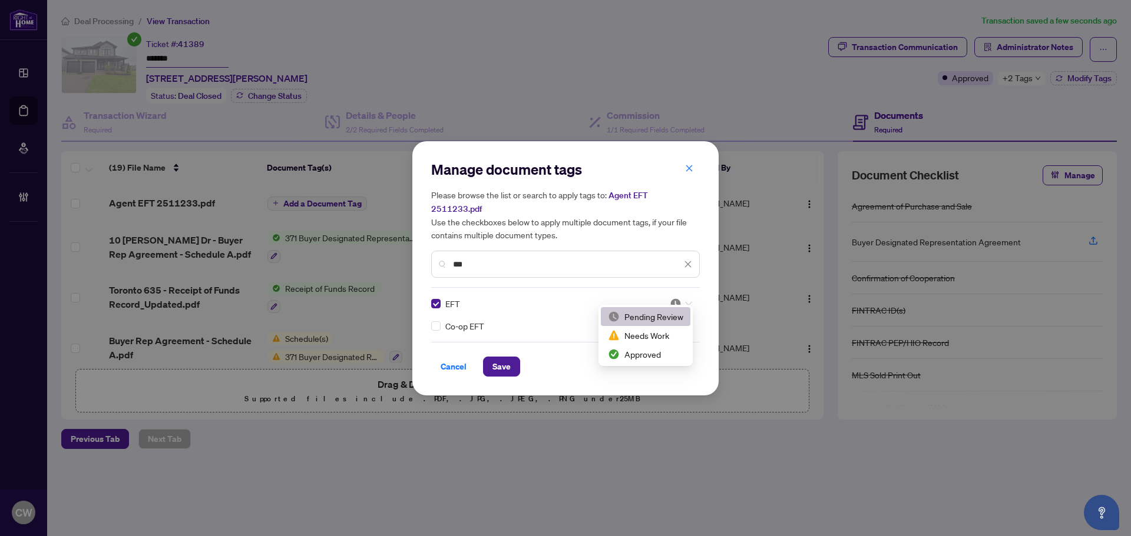
click at [679, 301] on img at bounding box center [676, 304] width 12 height 12
click at [662, 356] on div "Approved" at bounding box center [645, 354] width 75 height 13
click at [517, 363] on button "Save" at bounding box center [501, 367] width 37 height 20
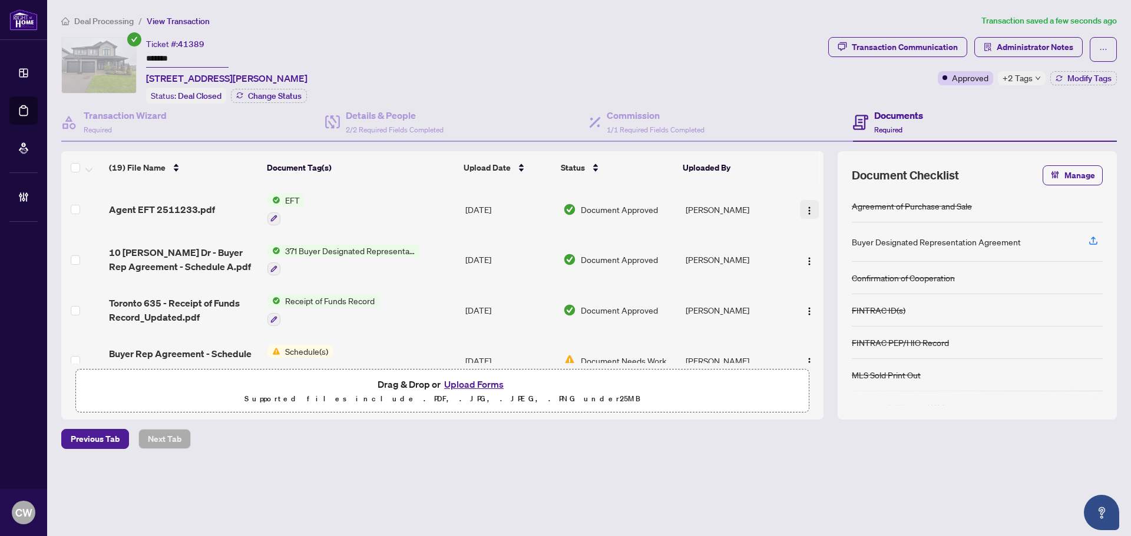
click at [810, 206] on button "button" at bounding box center [809, 209] width 19 height 19
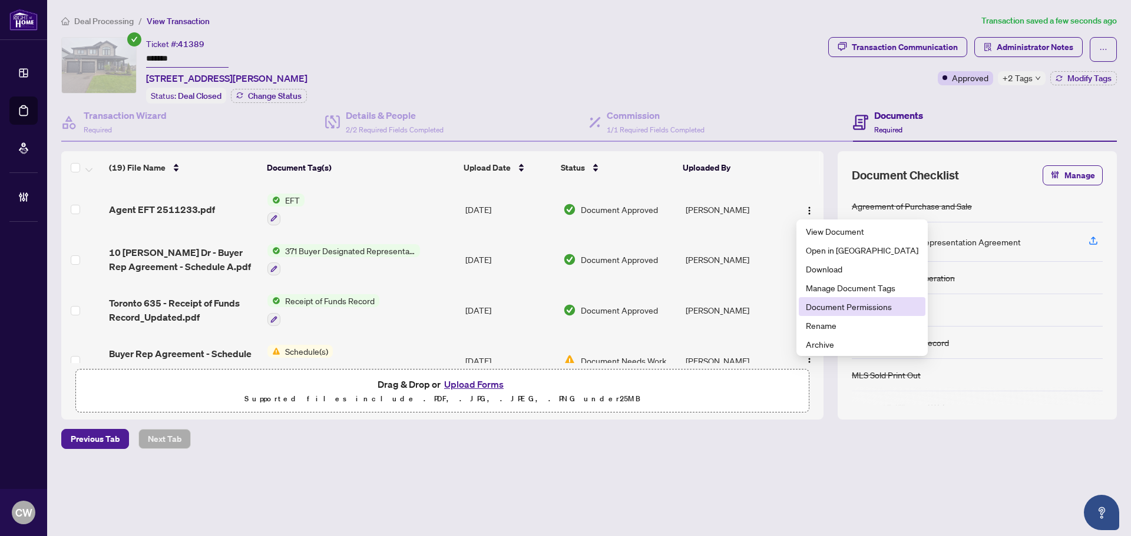
click at [811, 310] on span "Document Permissions" at bounding box center [862, 306] width 112 height 13
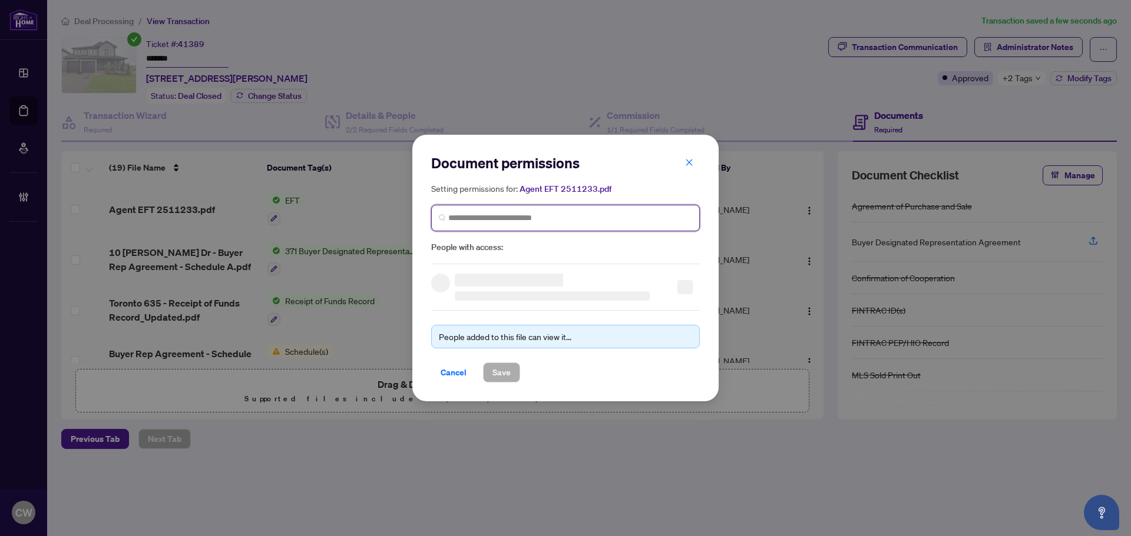
click at [552, 222] on input "search" at bounding box center [570, 218] width 244 height 12
paste input "**********"
type input "**********"
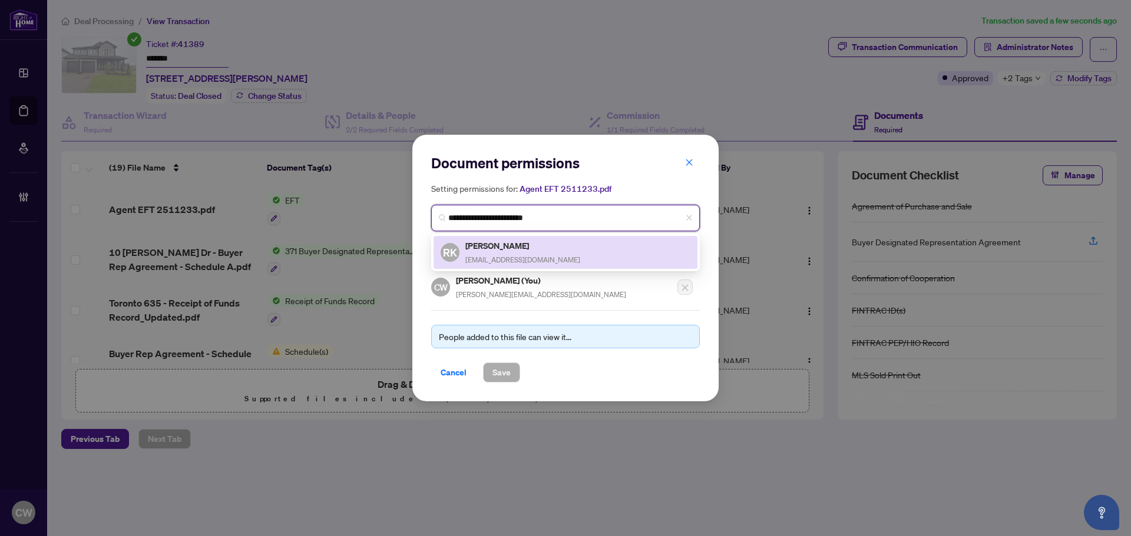
click at [518, 247] on h5 "[PERSON_NAME]" at bounding box center [522, 246] width 115 height 14
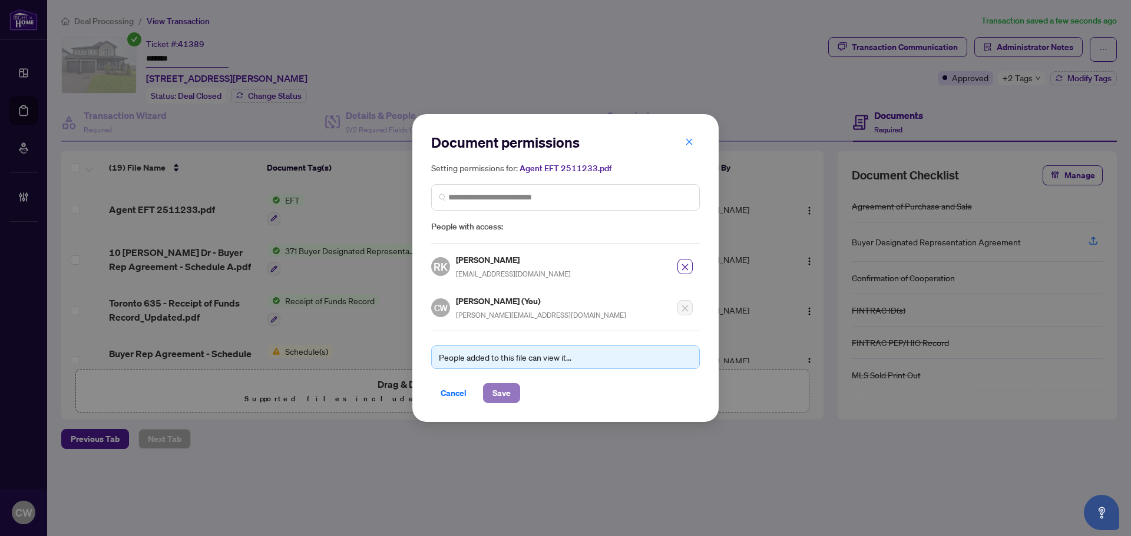
click at [502, 393] on span "Save" at bounding box center [501, 393] width 18 height 19
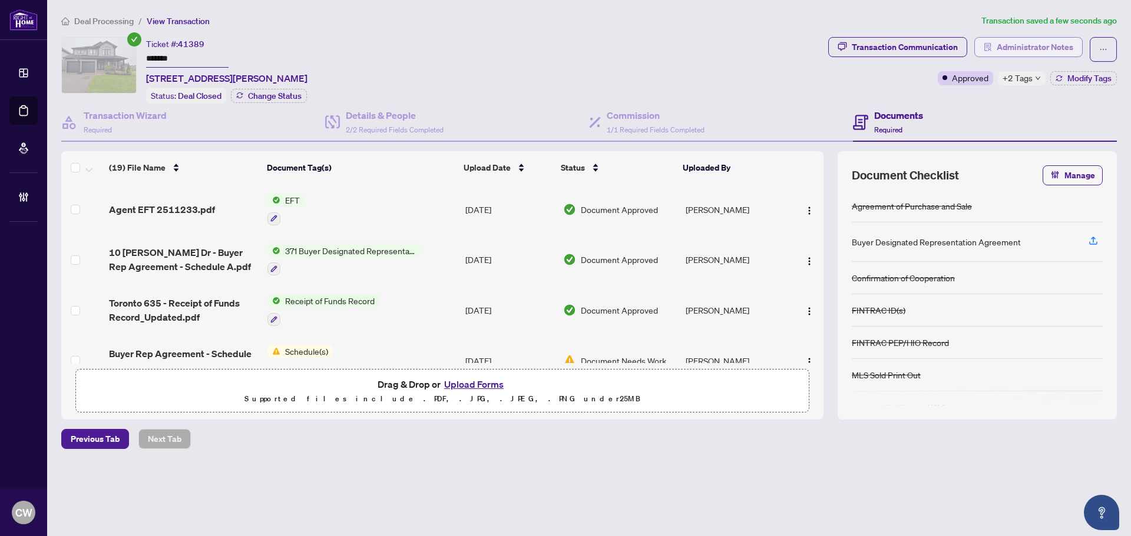
click at [1030, 38] on span "Administrator Notes" at bounding box center [1034, 47] width 77 height 19
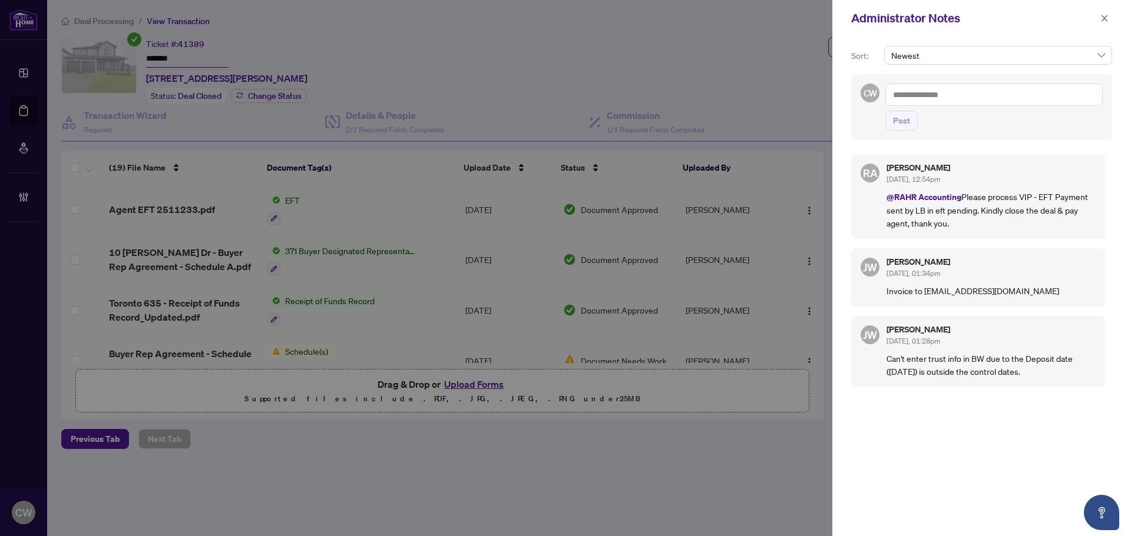
click at [942, 90] on textarea at bounding box center [993, 95] width 217 height 22
paste textarea "**********"
type textarea "**********"
click at [904, 126] on span "Post" at bounding box center [901, 120] width 17 height 19
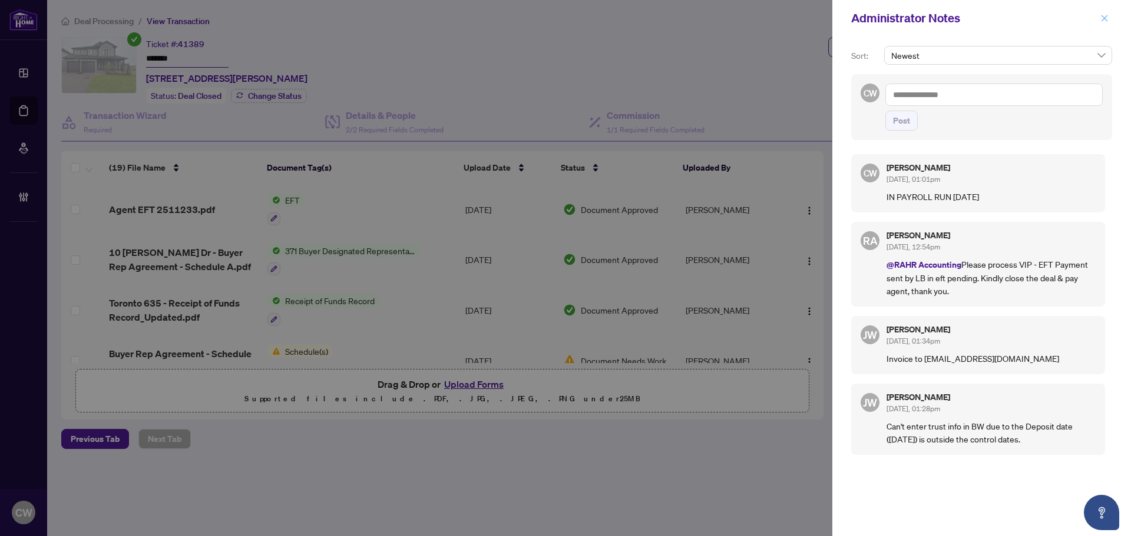
click at [1103, 16] on icon "close" at bounding box center [1104, 18] width 8 height 8
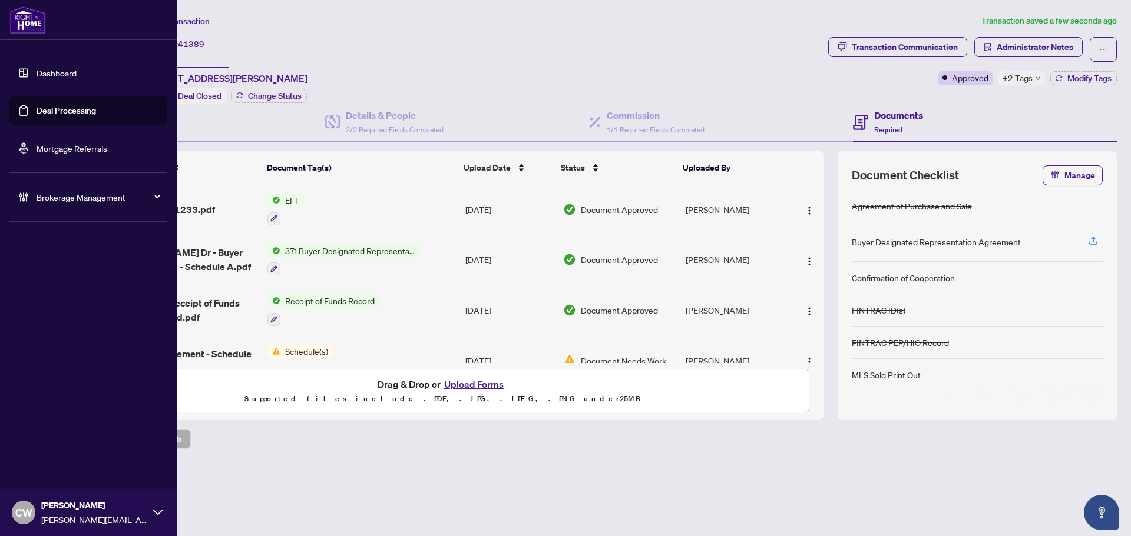
drag, startPoint x: 47, startPoint y: 108, endPoint x: 171, endPoint y: 107, distance: 124.8
click at [47, 108] on link "Deal Processing" at bounding box center [66, 110] width 59 height 11
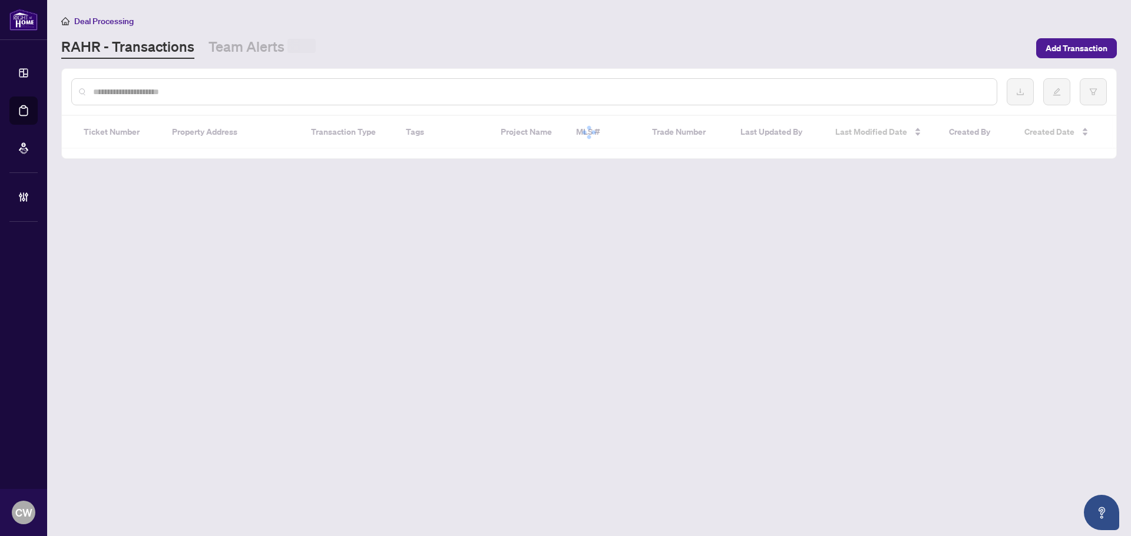
click at [188, 87] on input "text" at bounding box center [540, 91] width 894 height 13
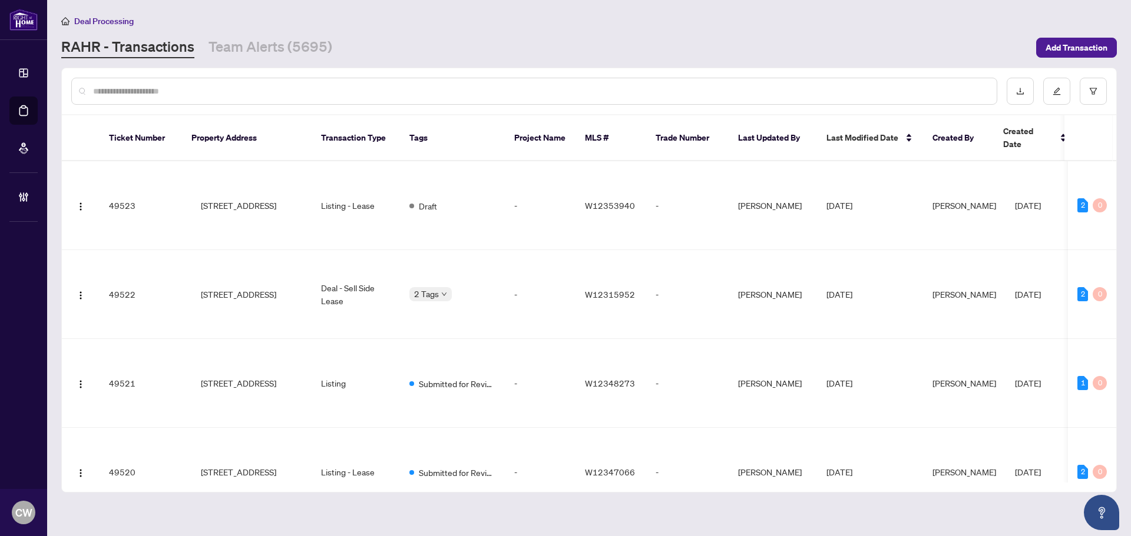
paste input "*******"
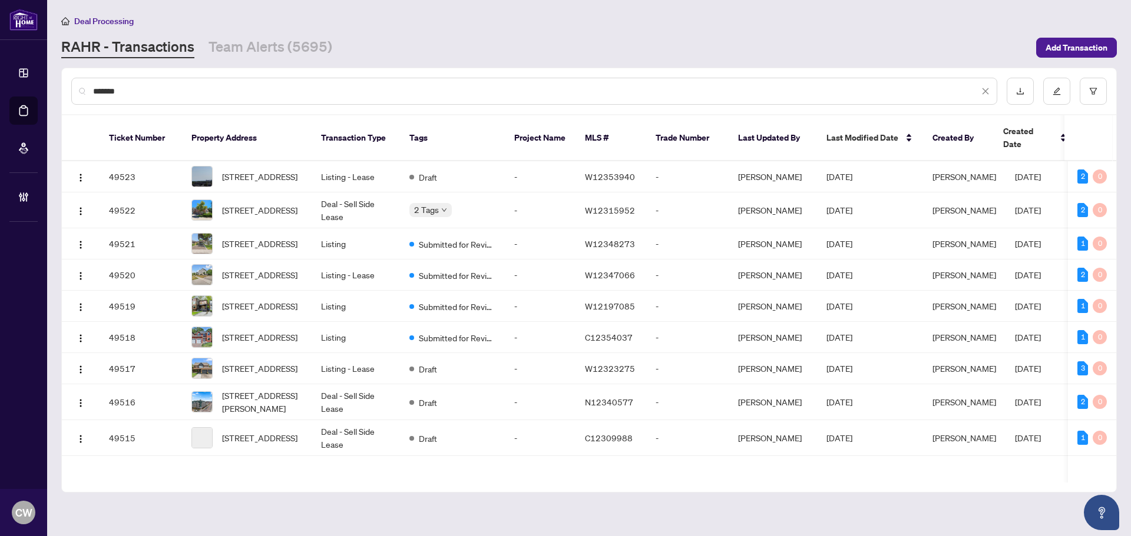
type input "*******"
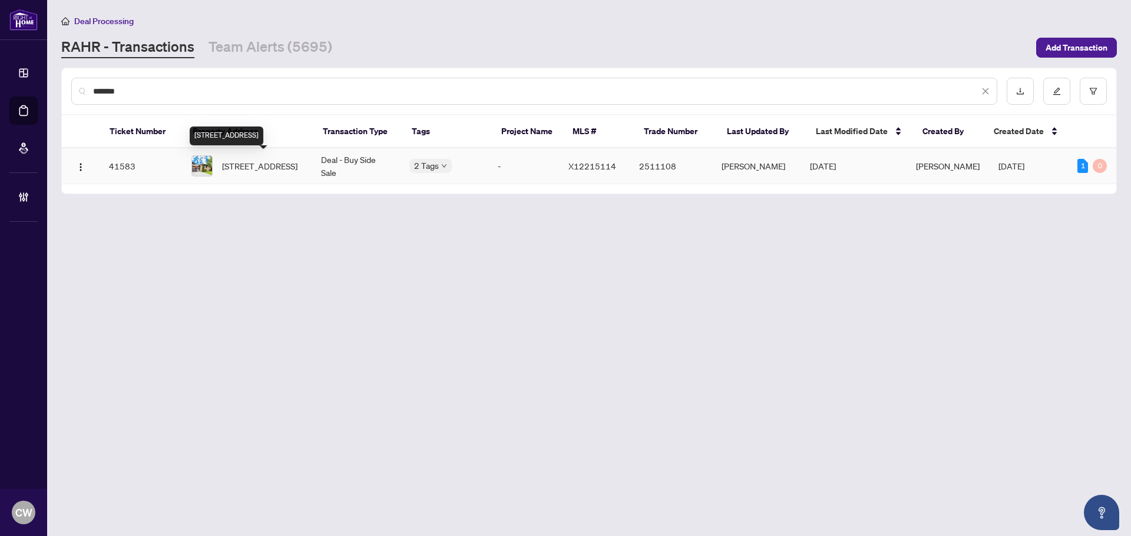
click at [261, 160] on span "[STREET_ADDRESS]" at bounding box center [259, 166] width 75 height 13
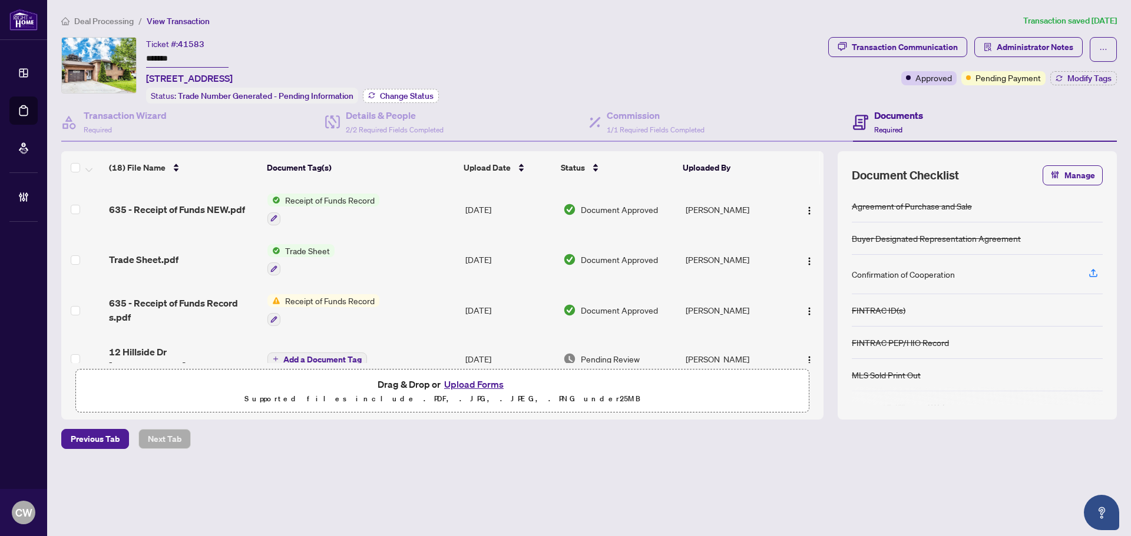
click at [397, 100] on button "Change Status" at bounding box center [401, 96] width 76 height 14
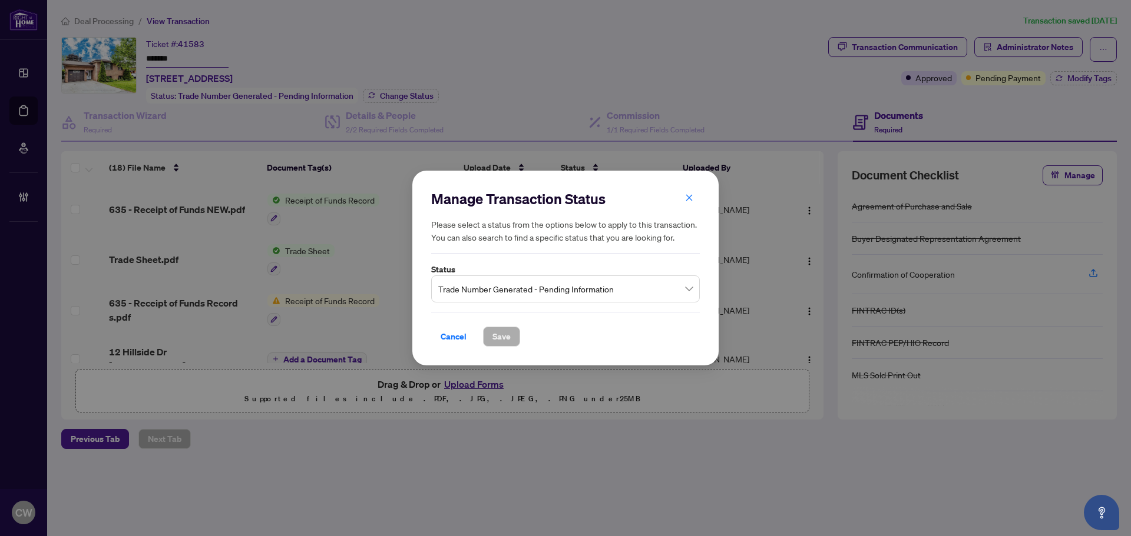
click at [594, 289] on span "Trade Number Generated - Pending Information" at bounding box center [565, 289] width 254 height 22
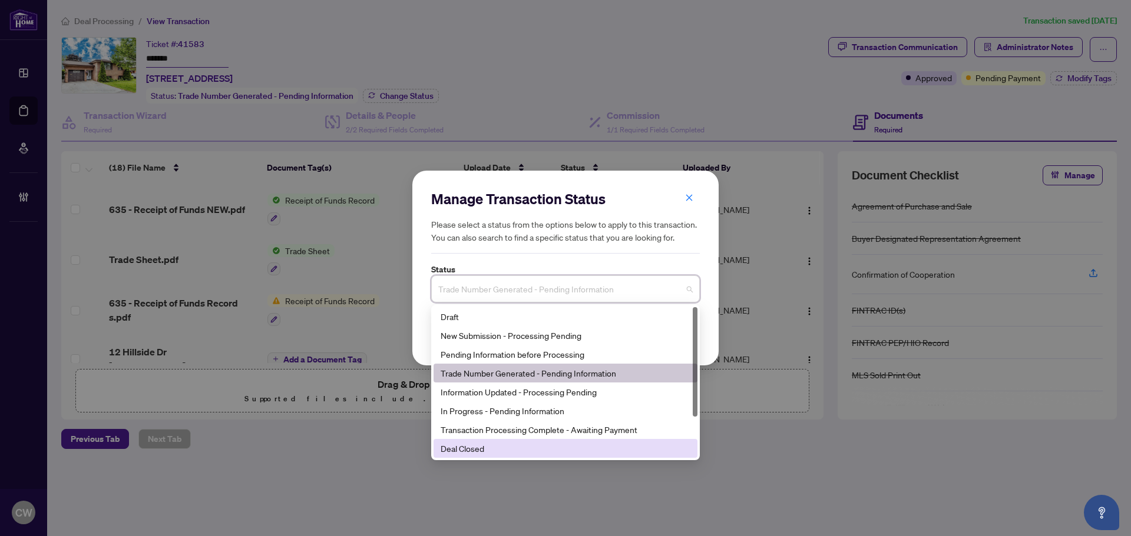
click at [531, 446] on div "Deal Closed" at bounding box center [565, 448] width 250 height 13
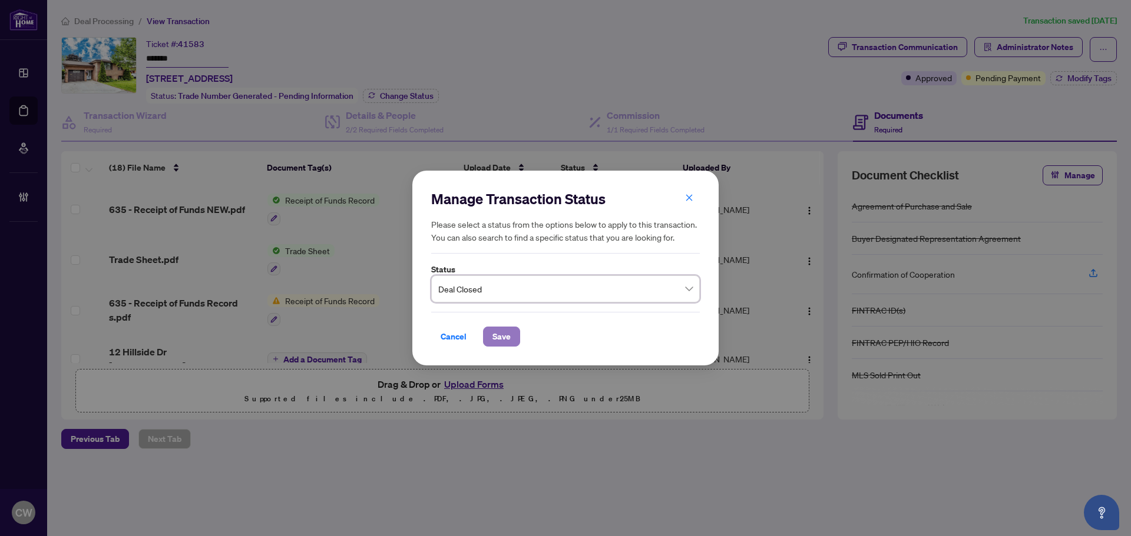
click at [505, 336] on span "Save" at bounding box center [501, 336] width 18 height 19
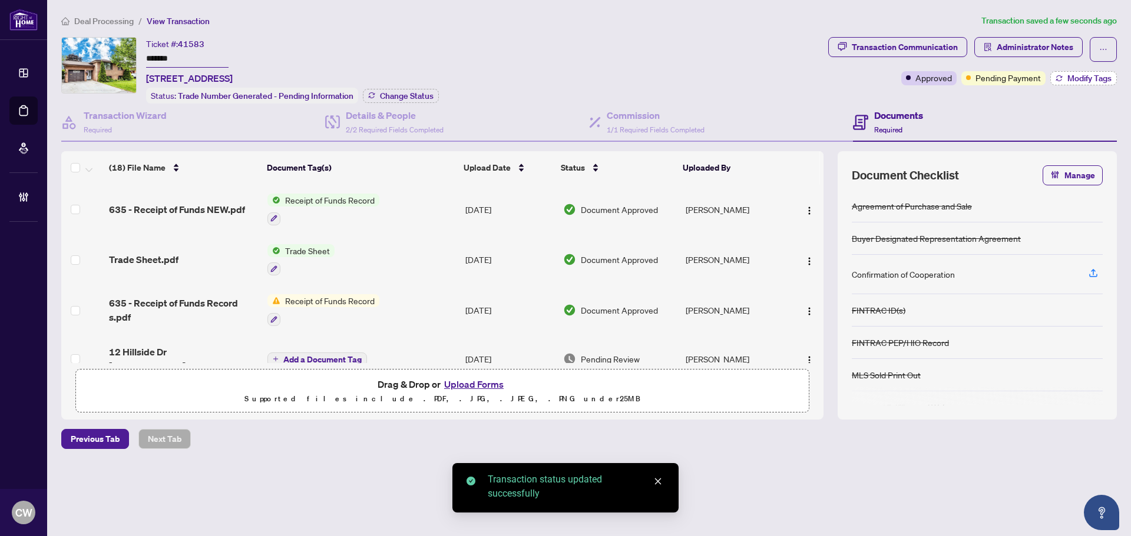
click at [1085, 77] on span "Modify Tags" at bounding box center [1089, 78] width 44 height 8
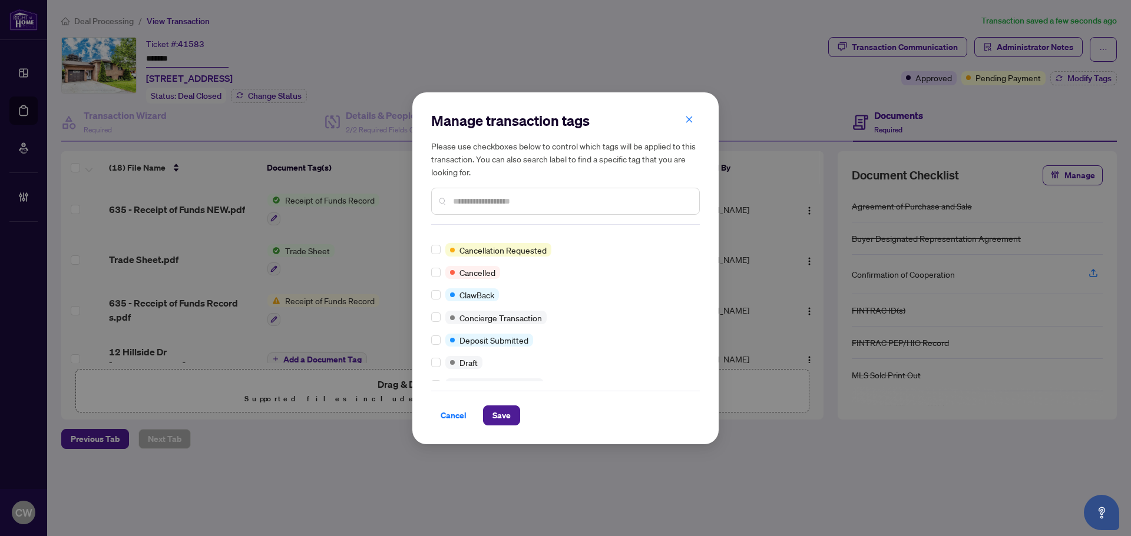
scroll to position [177, 0]
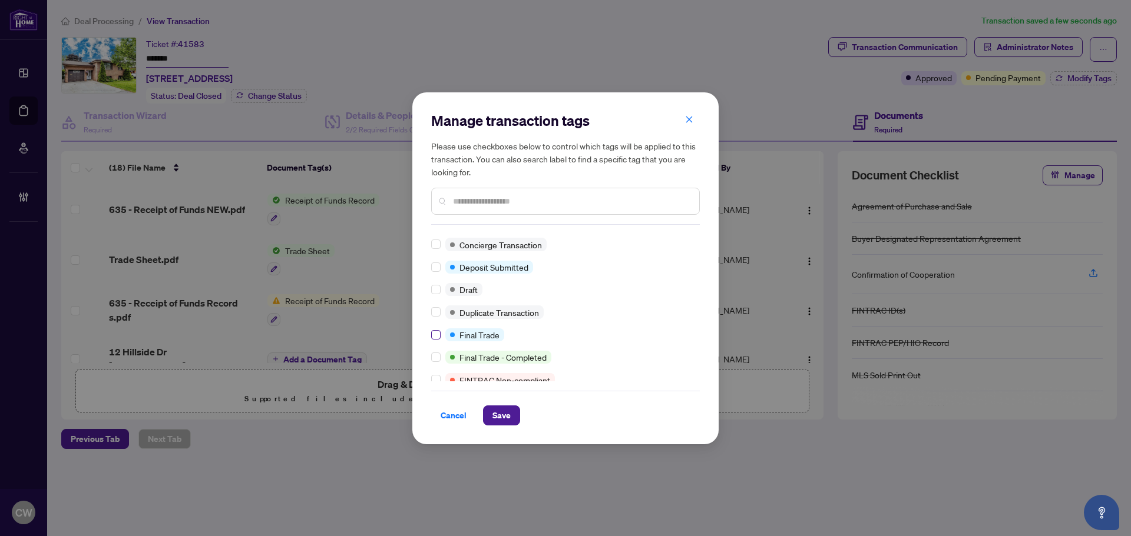
click at [435, 341] on label at bounding box center [435, 335] width 9 height 13
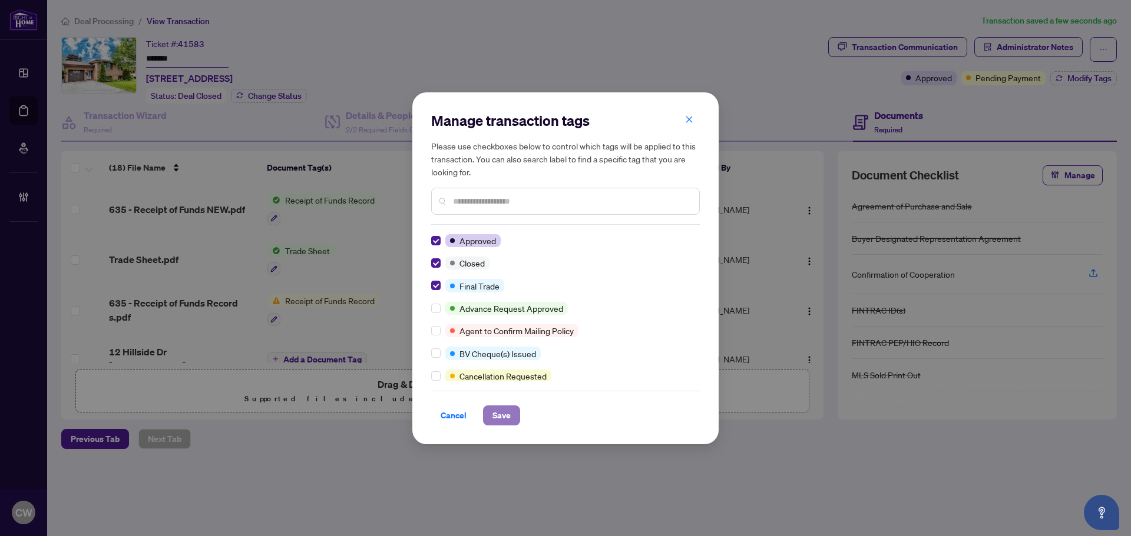
click at [505, 419] on span "Save" at bounding box center [501, 415] width 18 height 19
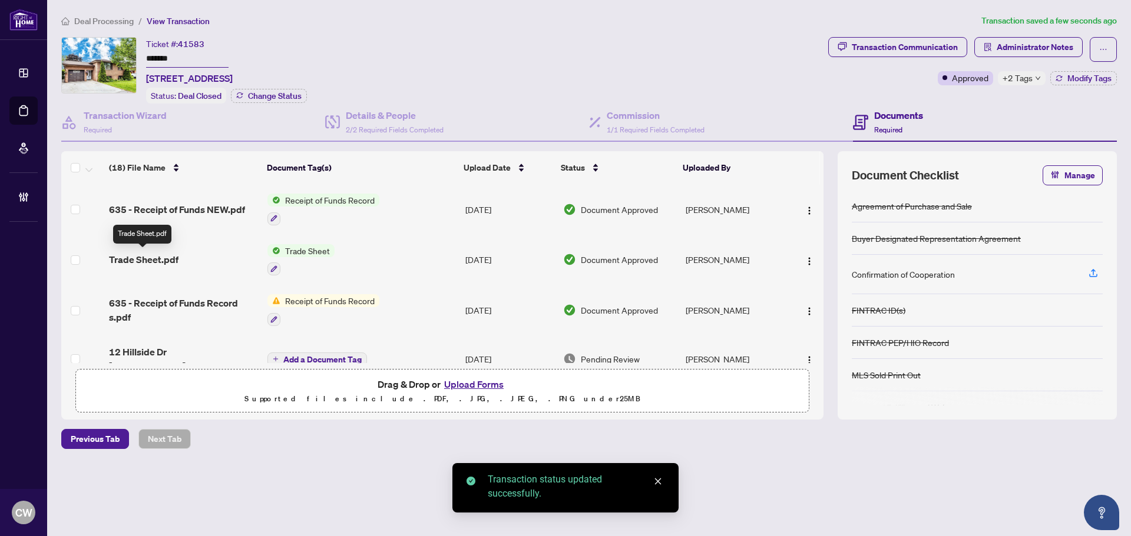
click at [153, 259] on span "Trade Sheet.pdf" at bounding box center [143, 260] width 69 height 14
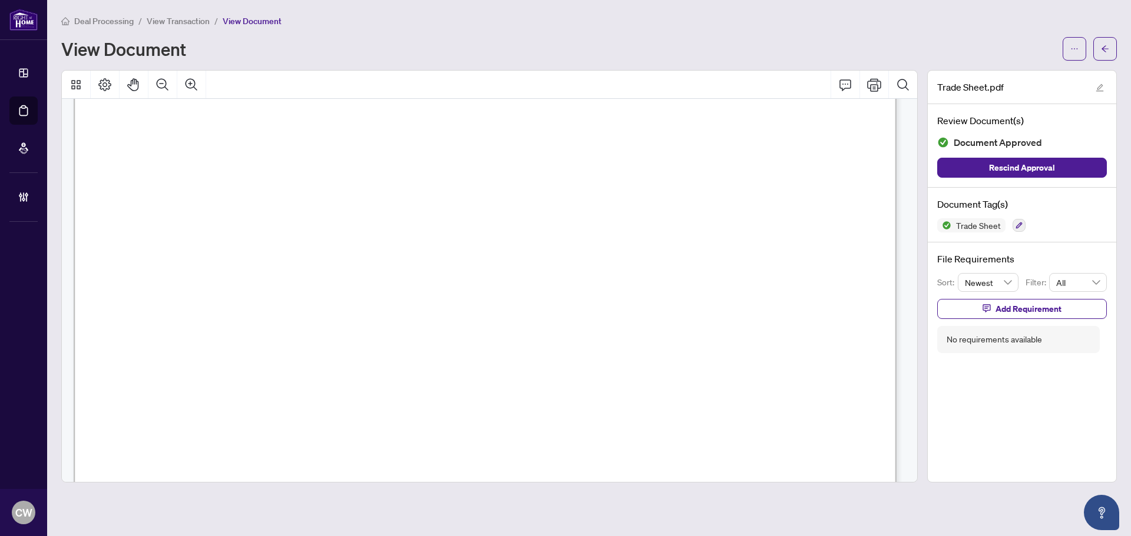
scroll to position [353, 0]
click at [1117, 48] on main "Deal Processing / View Transaction / View Document View Document Trade Sheet.pd…" at bounding box center [589, 268] width 1084 height 536
click at [1113, 41] on button "button" at bounding box center [1105, 49] width 24 height 24
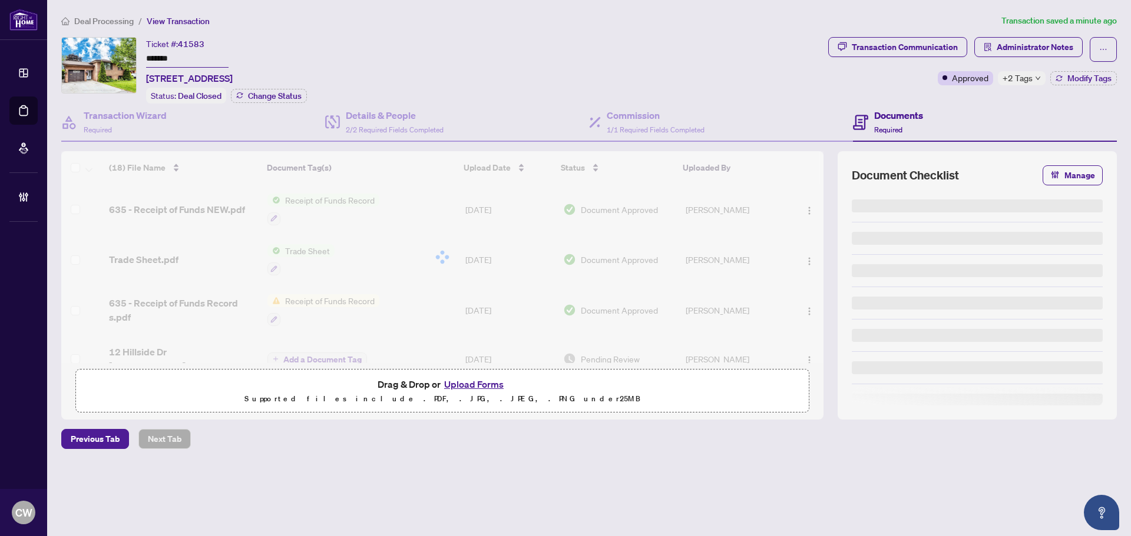
click at [482, 384] on button "Upload Forms" at bounding box center [473, 384] width 67 height 15
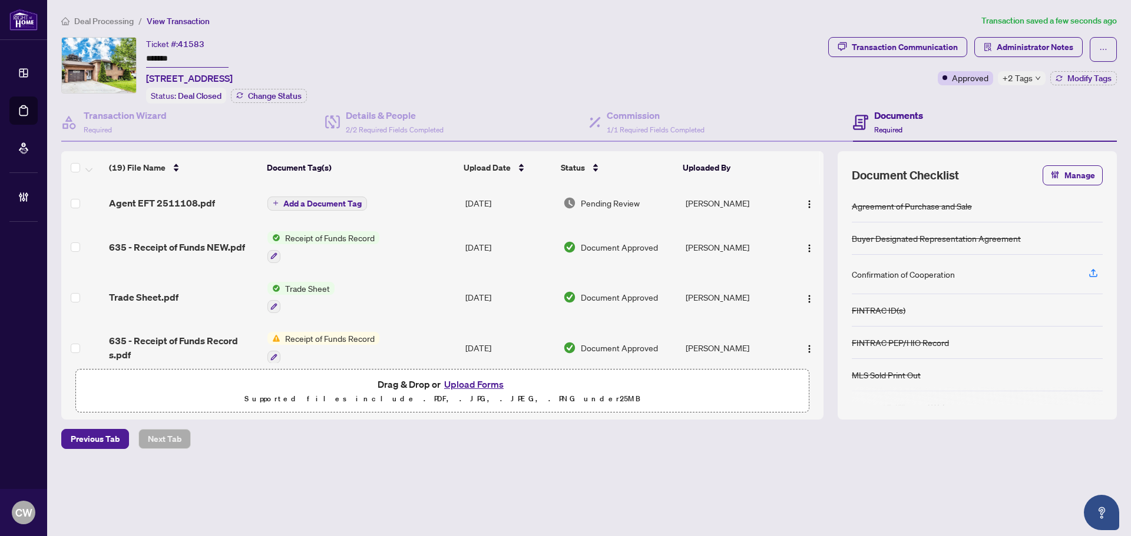
click at [323, 204] on span "Add a Document Tag" at bounding box center [322, 204] width 78 height 8
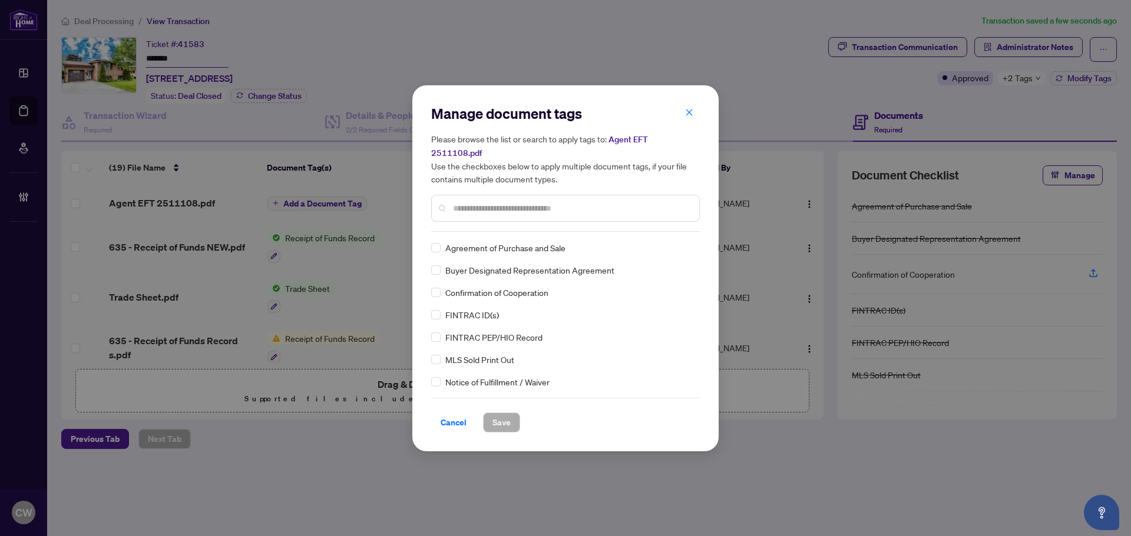
click at [469, 203] on input "text" at bounding box center [571, 208] width 237 height 13
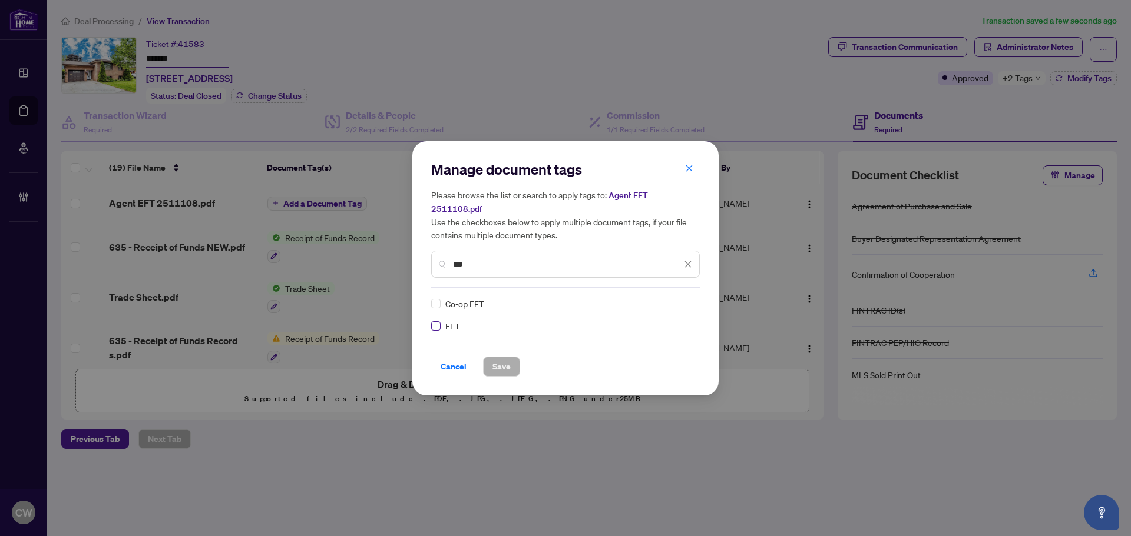
type input "***"
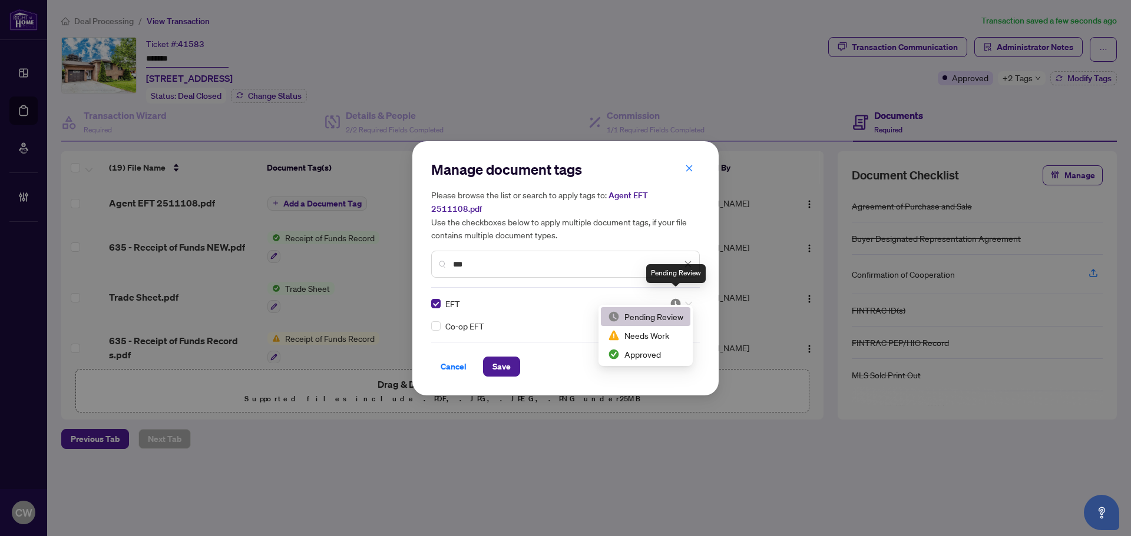
drag, startPoint x: 677, startPoint y: 296, endPoint x: 653, endPoint y: 356, distance: 64.0
click at [677, 298] on img at bounding box center [676, 304] width 12 height 12
click at [651, 366] on div "2 3 Pending Review Needs Work Approved" at bounding box center [645, 335] width 94 height 61
click at [645, 356] on div "Approved" at bounding box center [645, 354] width 75 height 13
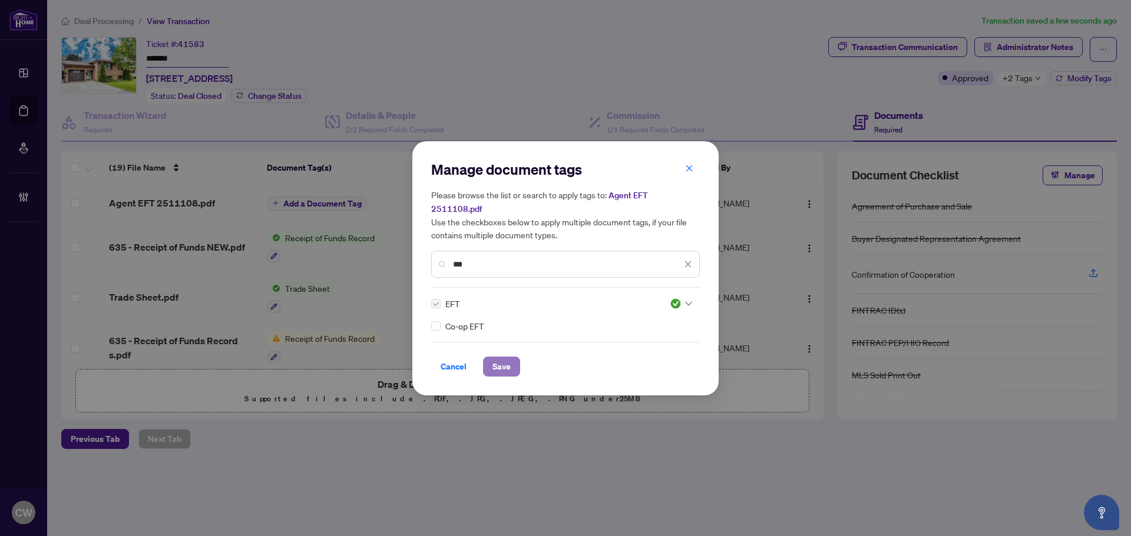
click at [505, 361] on span "Save" at bounding box center [501, 366] width 18 height 19
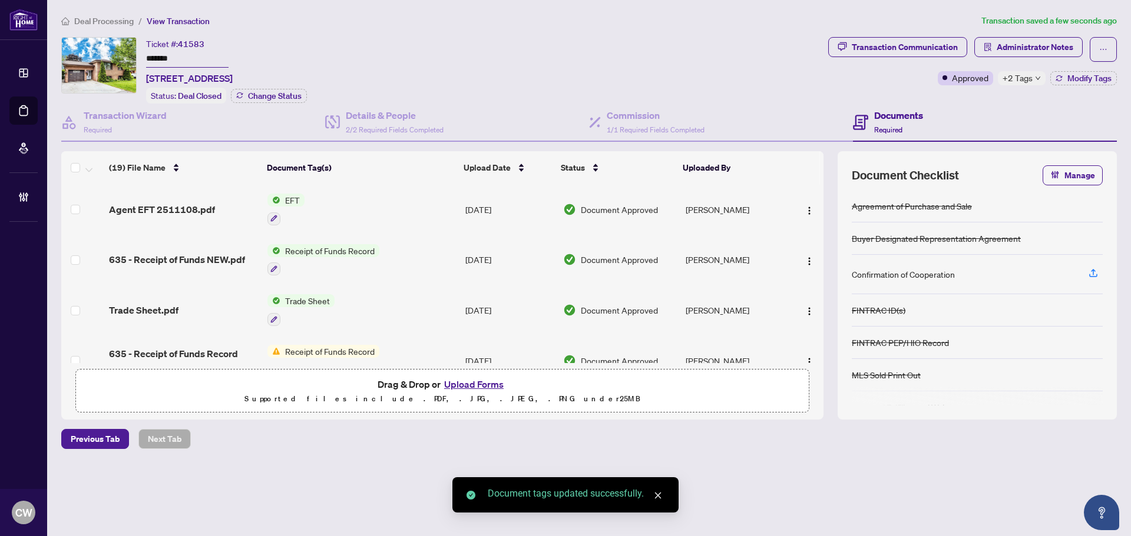
click at [806, 206] on img "button" at bounding box center [808, 210] width 9 height 9
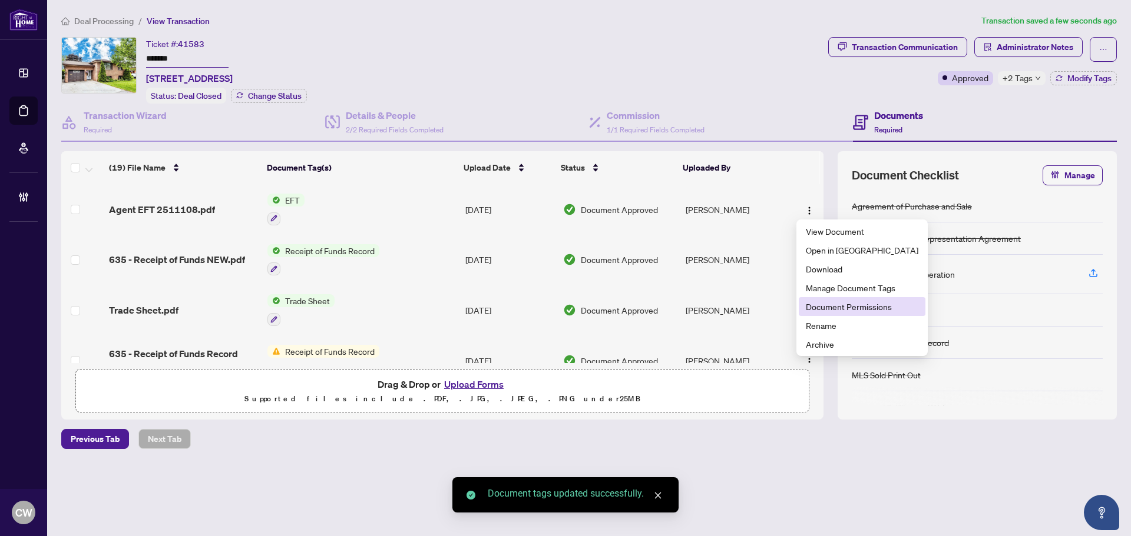
click at [817, 305] on span "Document Permissions" at bounding box center [862, 306] width 112 height 13
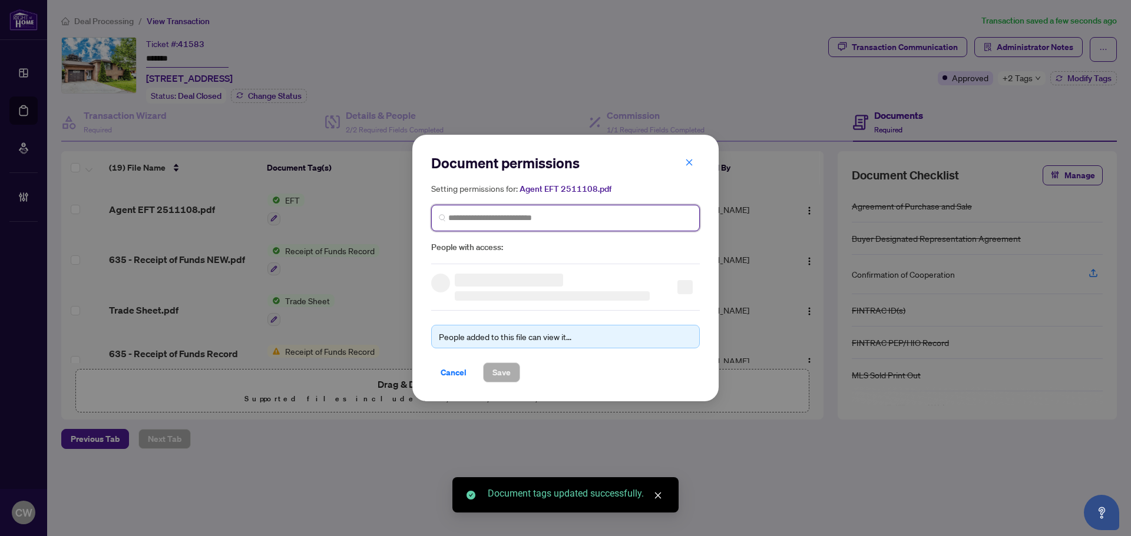
click at [483, 216] on input "search" at bounding box center [570, 218] width 244 height 12
paste input "**********"
type input "**********"
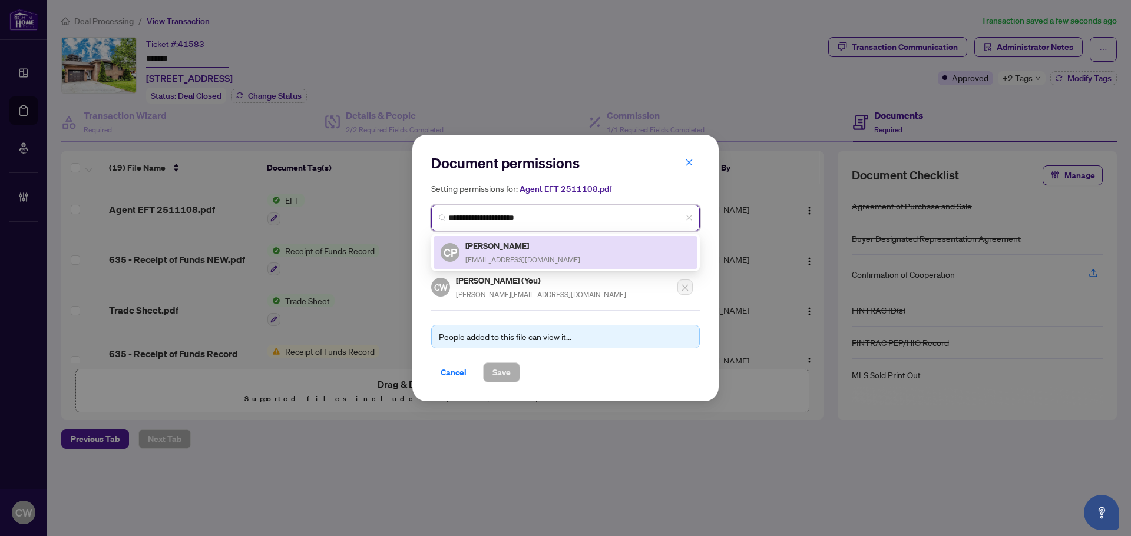
click at [506, 250] on h5 "[PERSON_NAME]" at bounding box center [522, 246] width 115 height 14
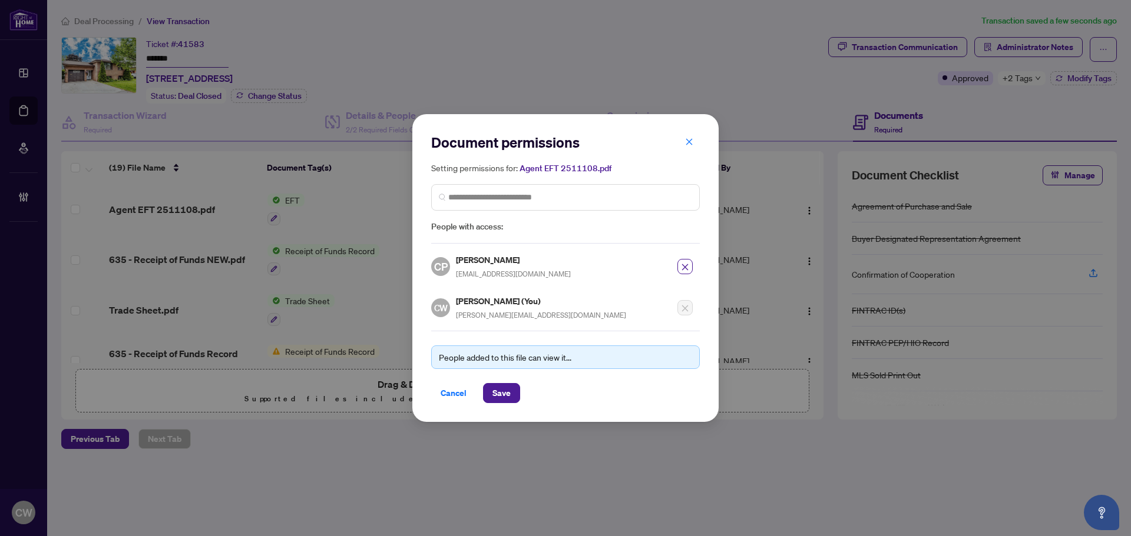
click at [505, 381] on div "People added to this file can view it... Cancel Save" at bounding box center [565, 367] width 269 height 72
click at [505, 389] on span "Save" at bounding box center [501, 393] width 18 height 19
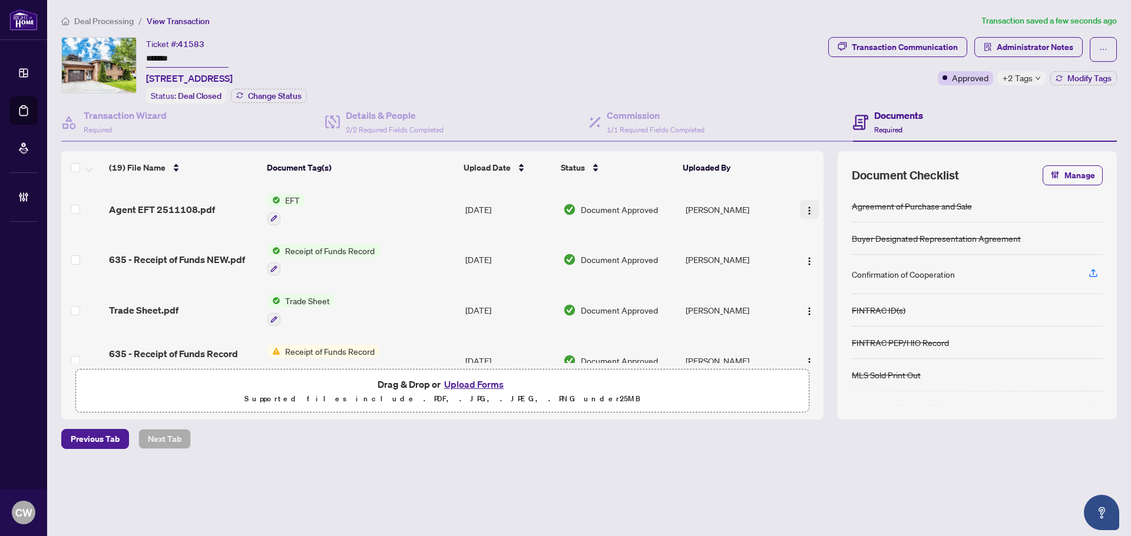
click at [806, 207] on img "button" at bounding box center [808, 210] width 9 height 9
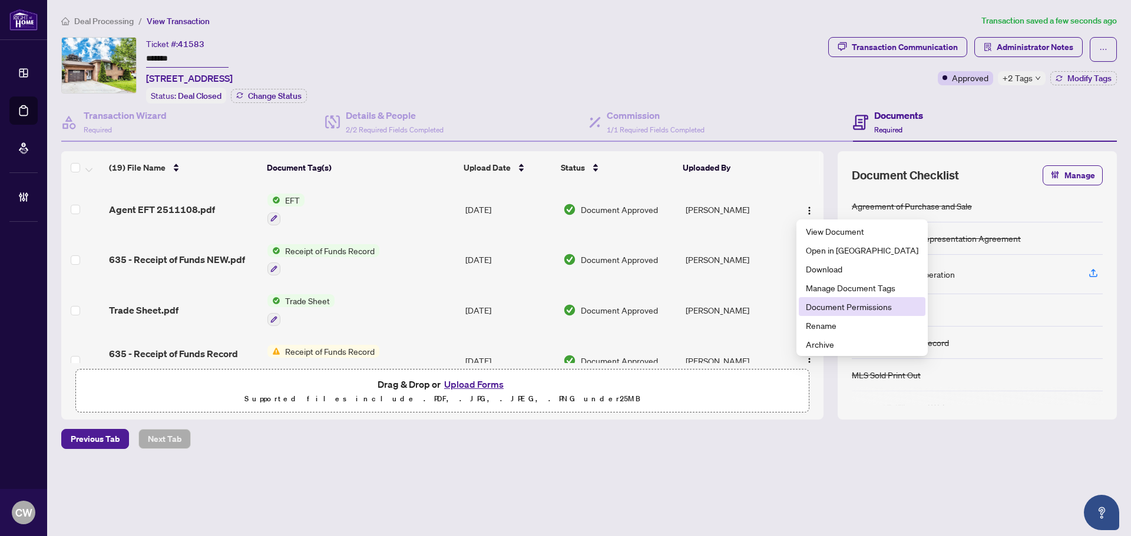
click at [814, 312] on span "Document Permissions" at bounding box center [862, 306] width 112 height 13
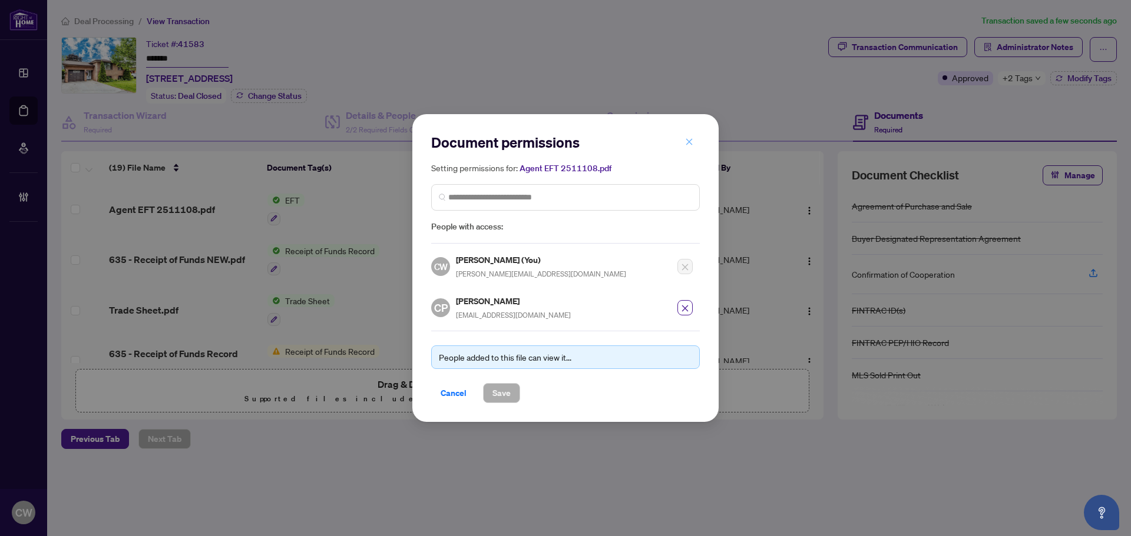
click at [694, 143] on button "button" at bounding box center [689, 142] width 24 height 20
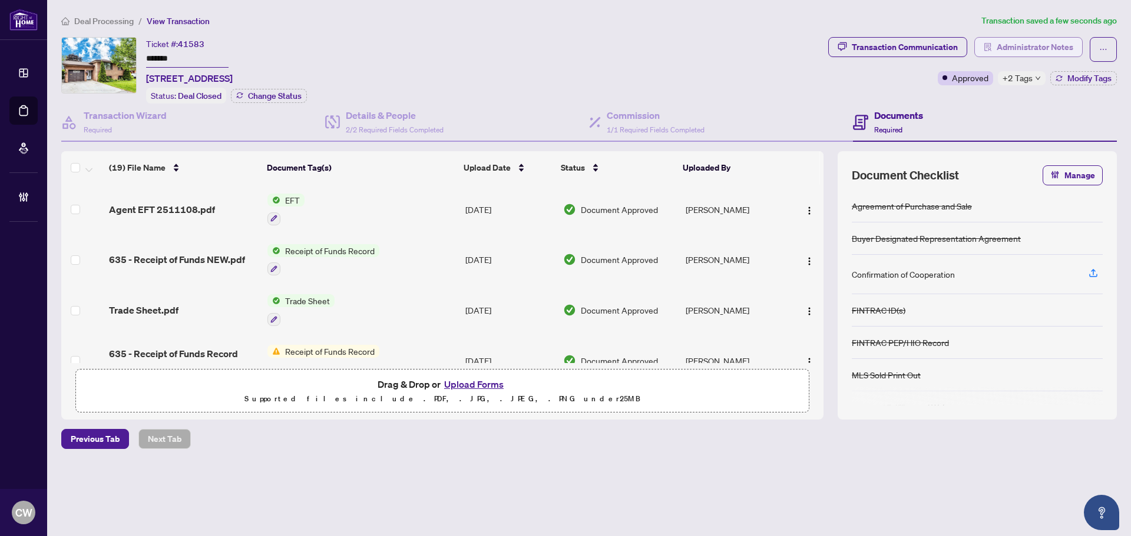
click at [1067, 44] on span "Administrator Notes" at bounding box center [1034, 47] width 77 height 19
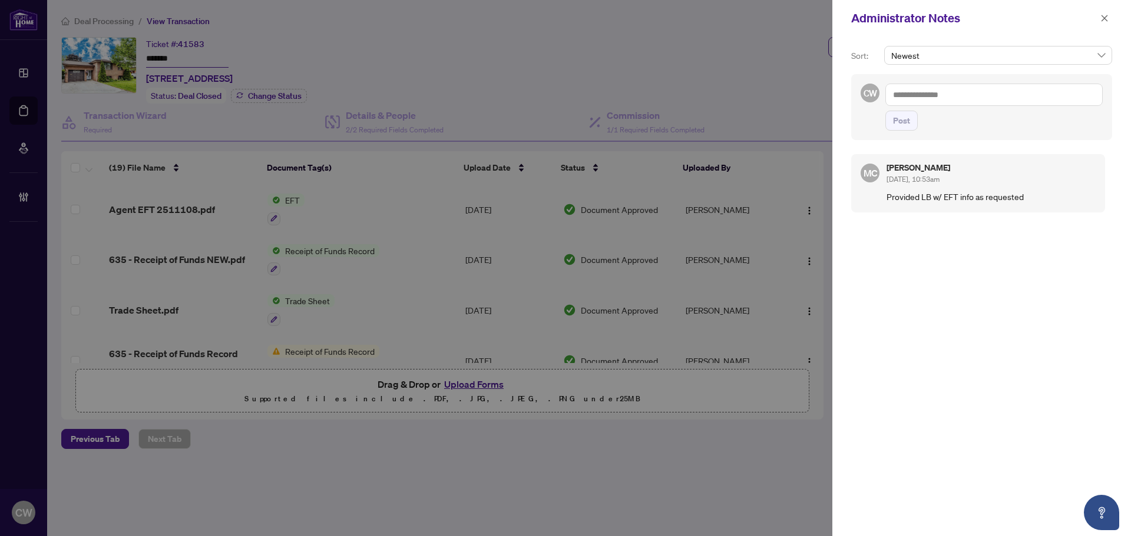
click at [997, 91] on textarea at bounding box center [993, 95] width 217 height 22
paste textarea "**********"
type textarea "**********"
click at [896, 119] on span "Post" at bounding box center [901, 120] width 17 height 19
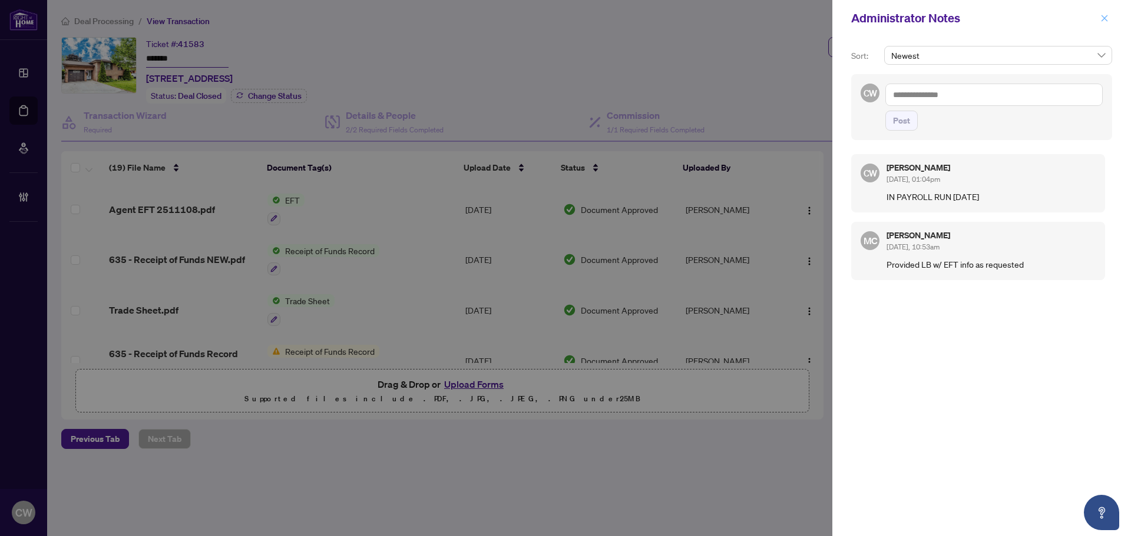
click at [1104, 20] on icon "close" at bounding box center [1104, 18] width 8 height 8
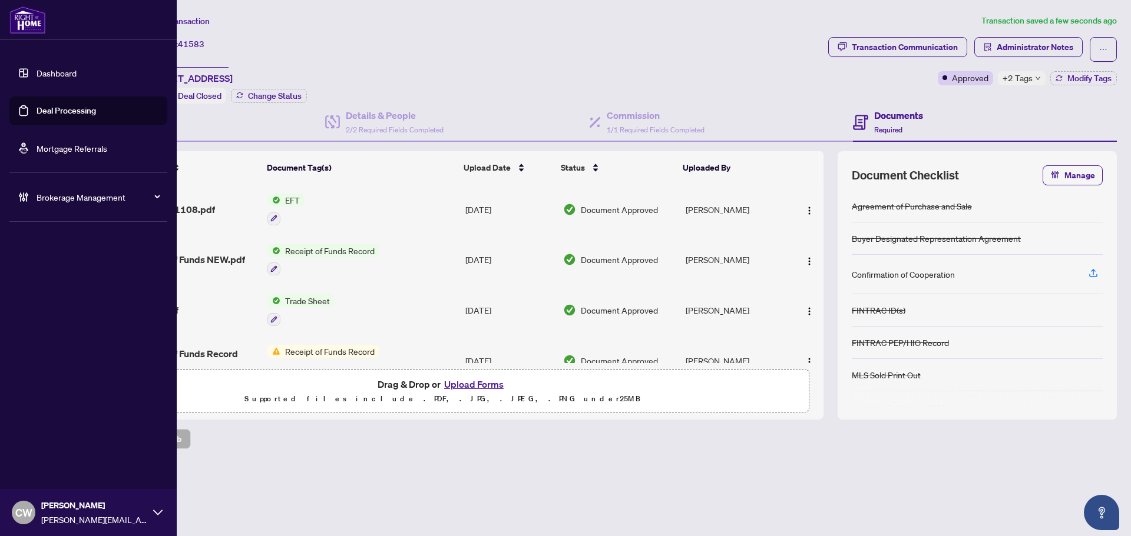
drag, startPoint x: 32, startPoint y: 107, endPoint x: 82, endPoint y: 105, distance: 50.1
click at [37, 107] on link "Deal Processing" at bounding box center [66, 110] width 59 height 11
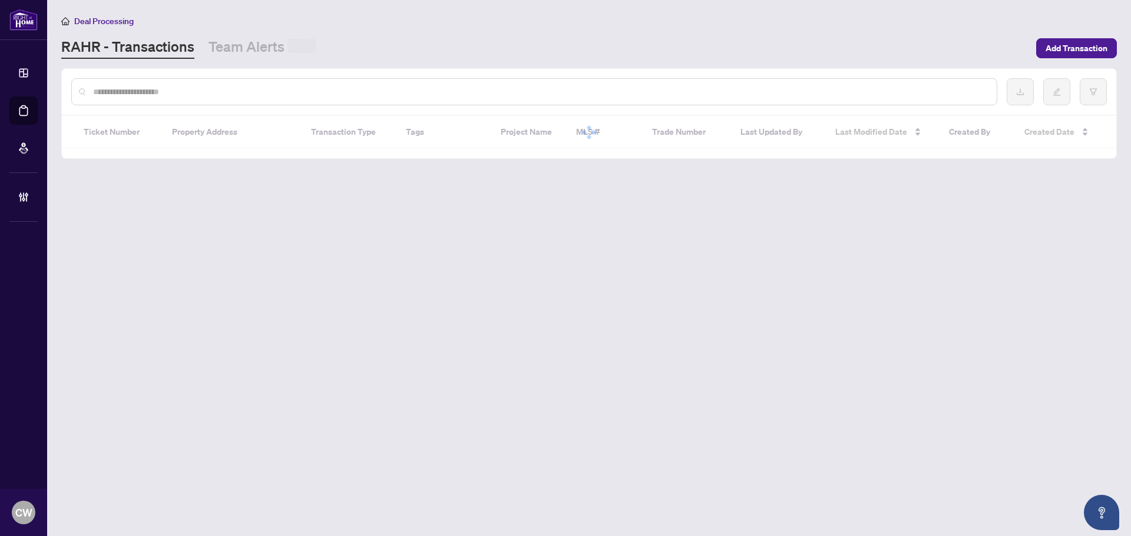
click at [198, 94] on input "text" at bounding box center [540, 91] width 894 height 13
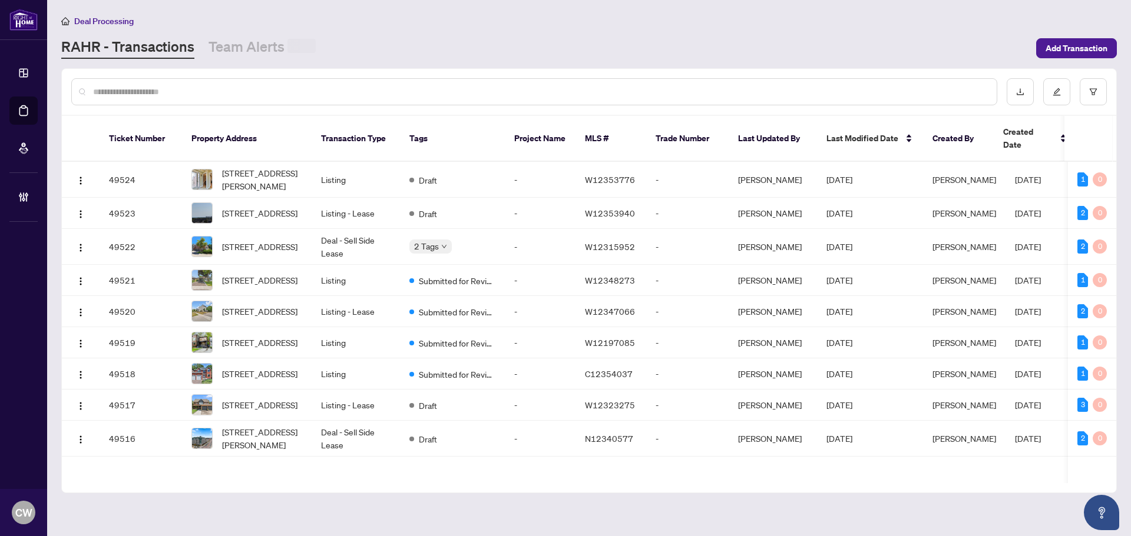
click at [196, 92] on input "text" at bounding box center [540, 91] width 894 height 13
paste input "*"
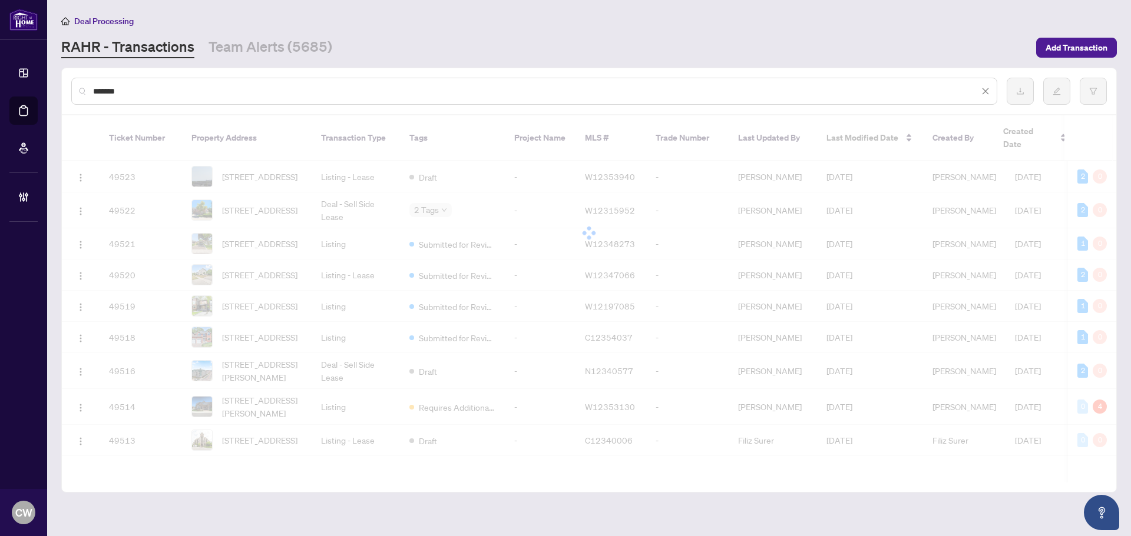
type input "*******"
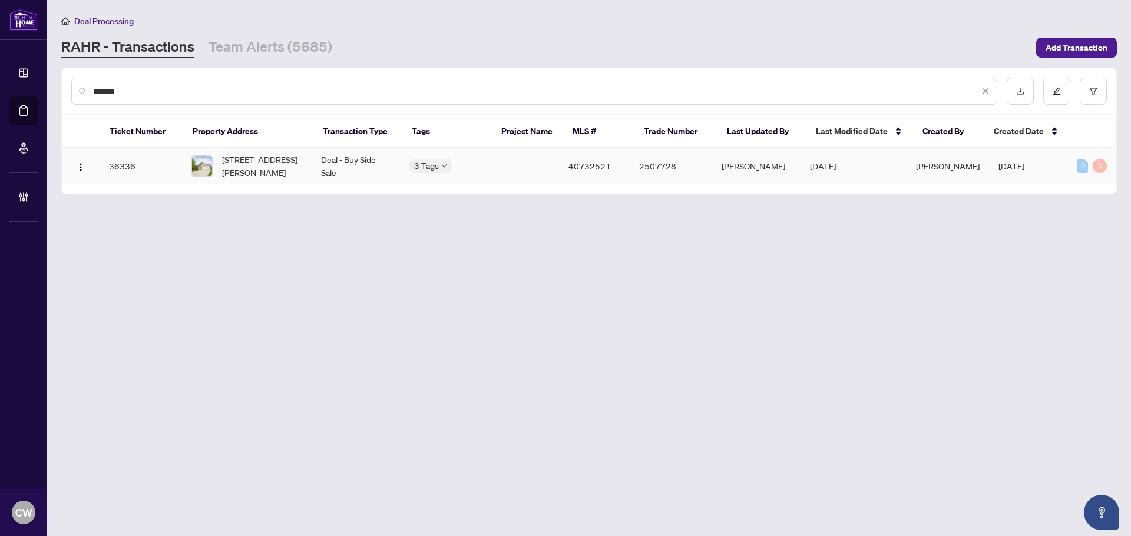
click at [266, 169] on span "[STREET_ADDRESS][PERSON_NAME]" at bounding box center [262, 166] width 80 height 26
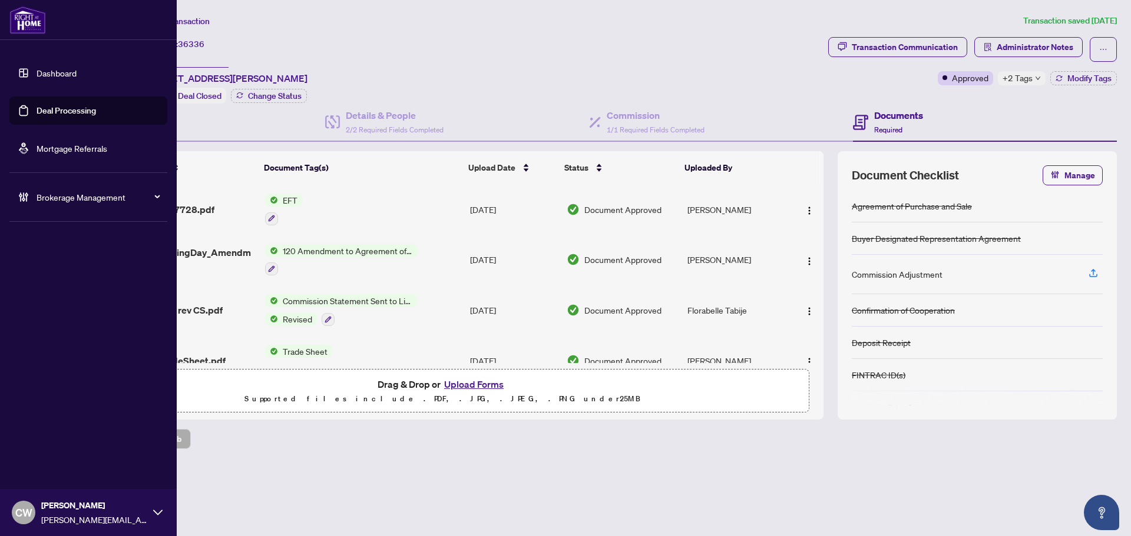
click at [37, 116] on link "Deal Processing" at bounding box center [66, 110] width 59 height 11
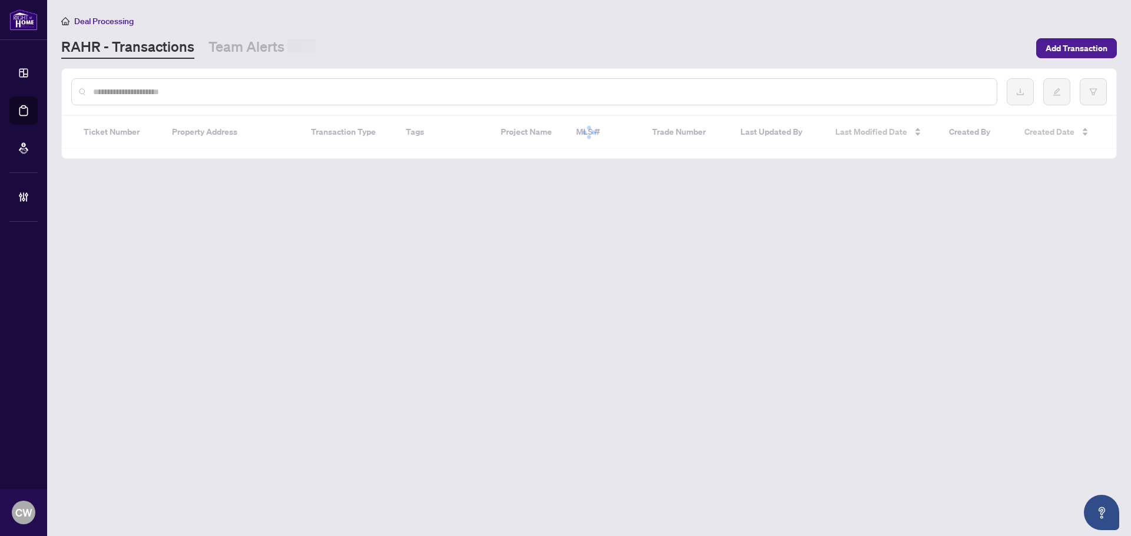
click at [184, 95] on input "text" at bounding box center [540, 91] width 894 height 13
paste input "*******"
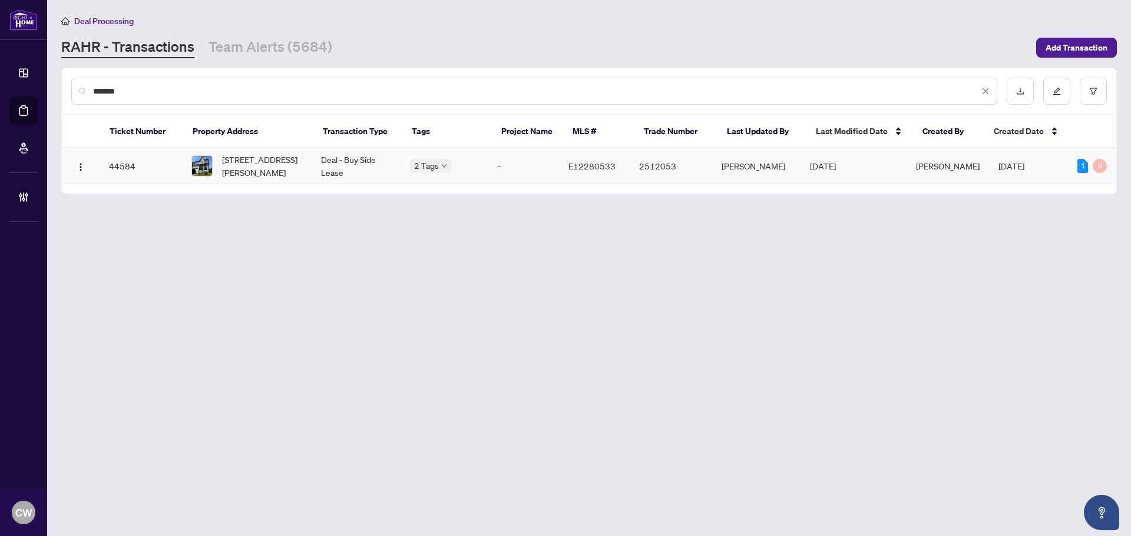
type input "*******"
click at [257, 168] on span "[STREET_ADDRESS][PERSON_NAME]" at bounding box center [262, 166] width 80 height 26
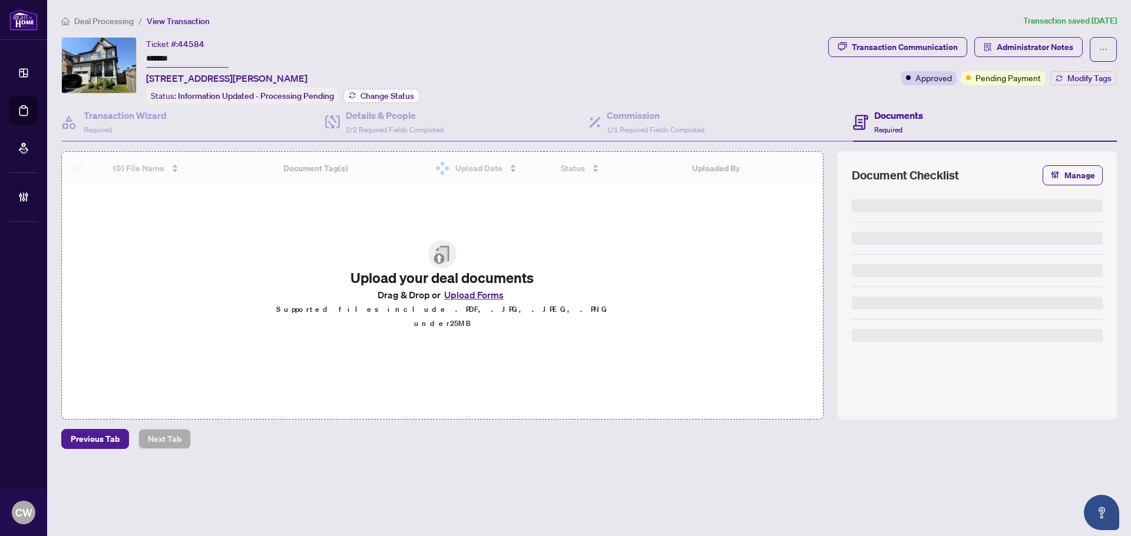
click at [377, 97] on span "Change Status" at bounding box center [387, 96] width 54 height 8
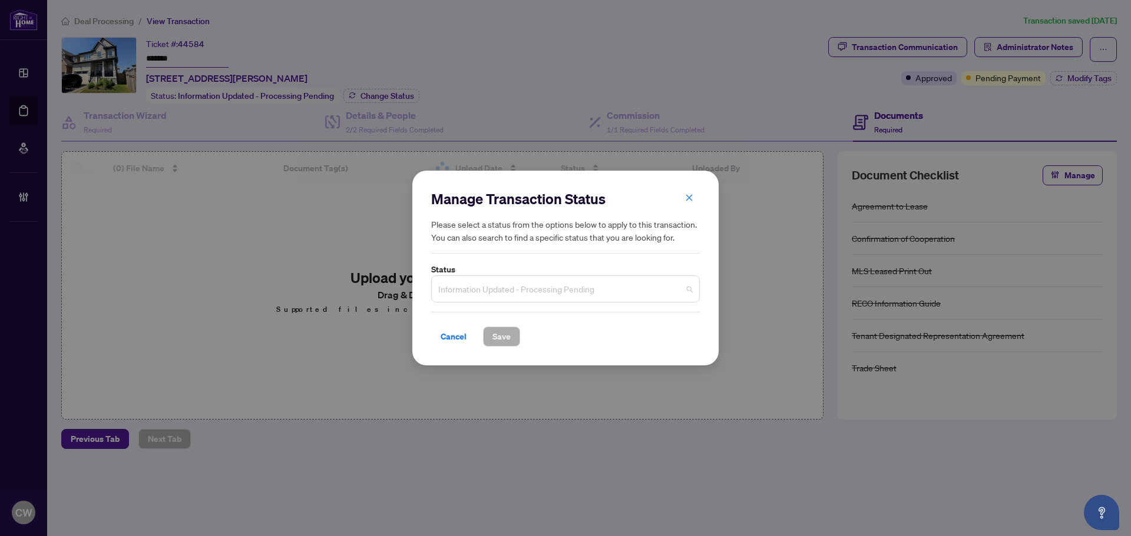
drag, startPoint x: 520, startPoint y: 287, endPoint x: 521, endPoint y: 297, distance: 10.0
click at [520, 287] on span "Information Updated - Processing Pending" at bounding box center [565, 289] width 254 height 22
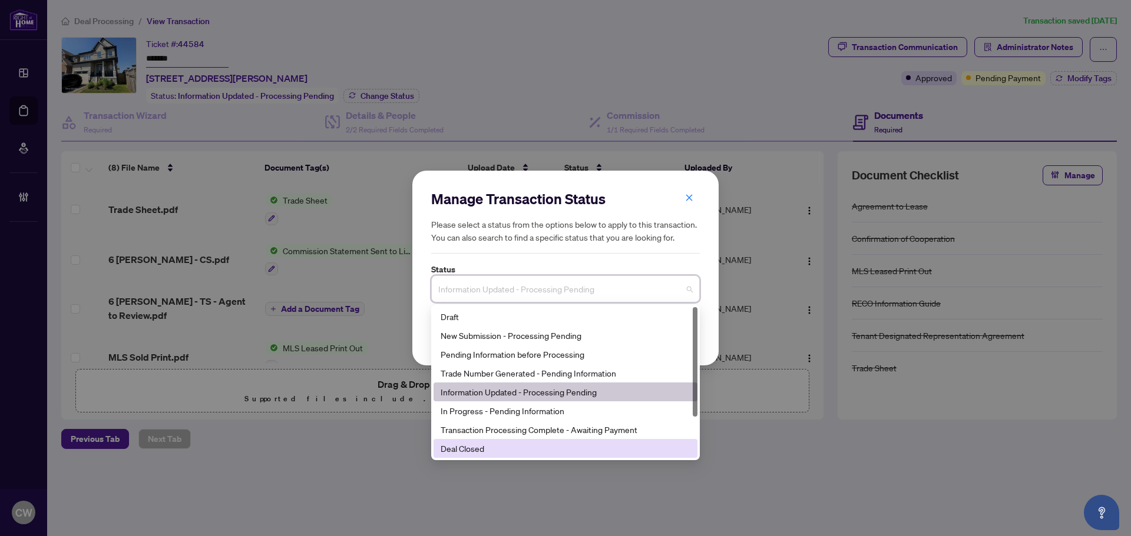
click at [502, 455] on div "Deal Closed" at bounding box center [565, 448] width 250 height 13
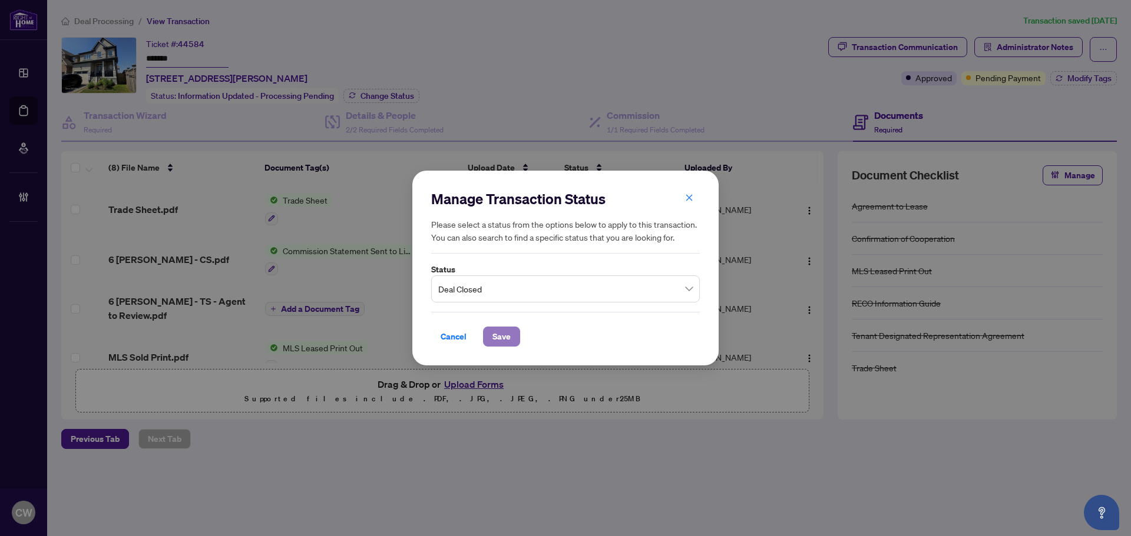
click at [505, 332] on span "Save" at bounding box center [501, 336] width 18 height 19
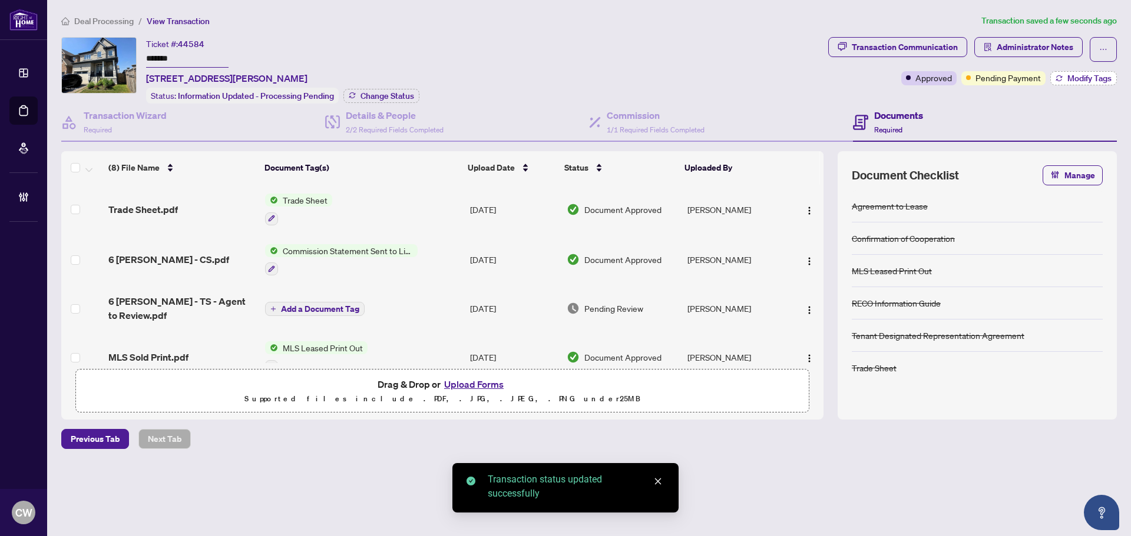
click at [1089, 79] on span "Modify Tags" at bounding box center [1089, 78] width 44 height 8
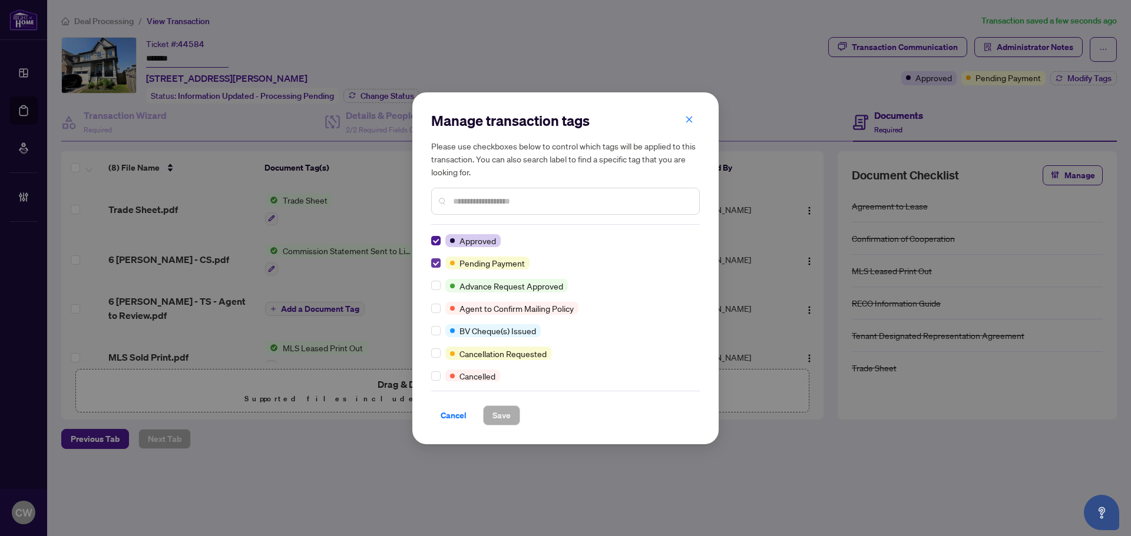
click at [433, 257] on label at bounding box center [435, 263] width 9 height 13
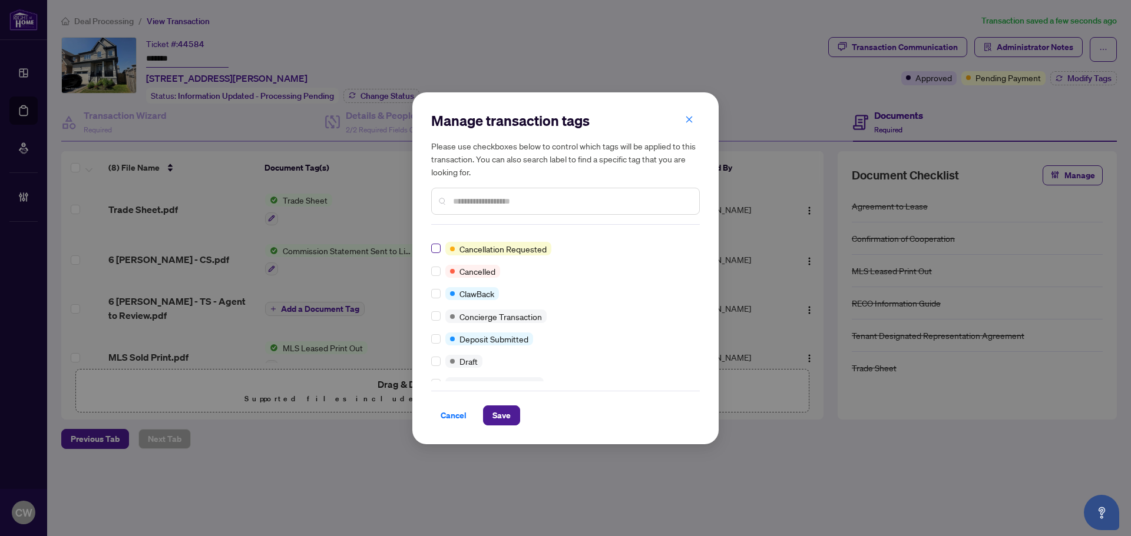
scroll to position [236, 0]
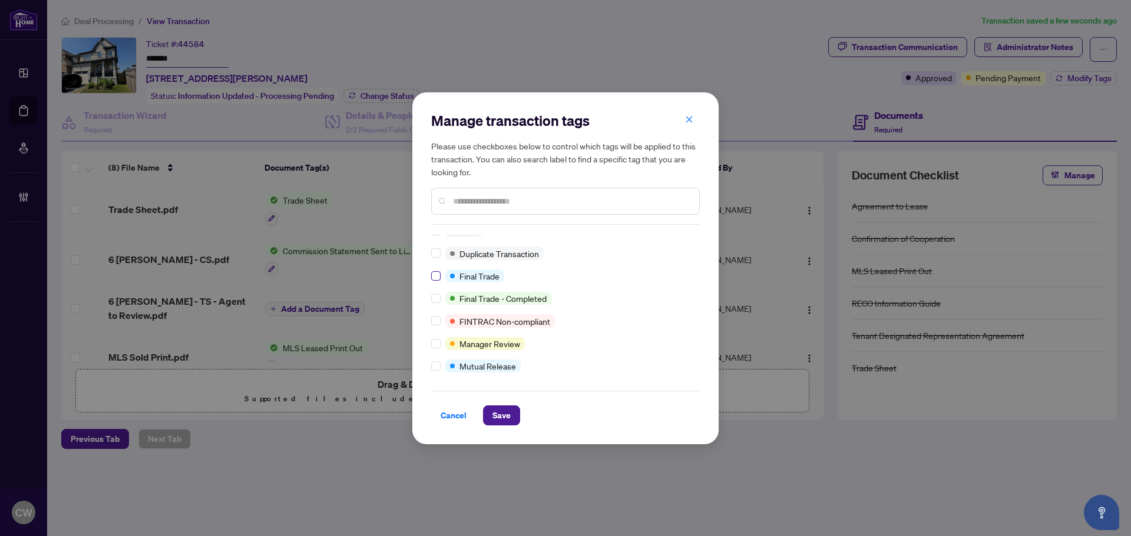
click at [436, 281] on label at bounding box center [435, 276] width 9 height 13
click at [512, 404] on div "Cancel Save" at bounding box center [565, 408] width 269 height 35
click at [512, 415] on button "Save" at bounding box center [501, 416] width 37 height 20
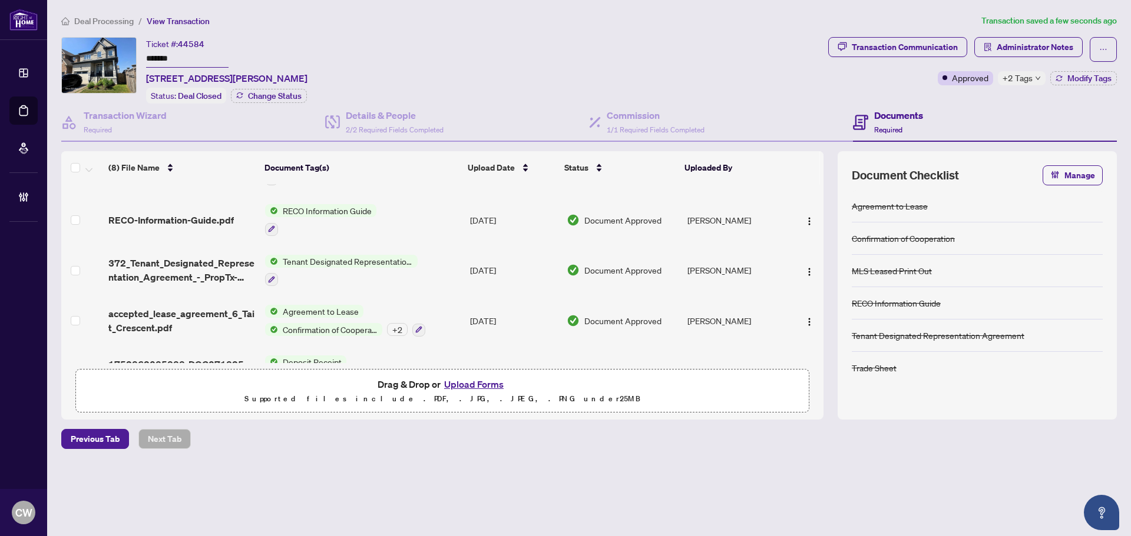
scroll to position [214, 0]
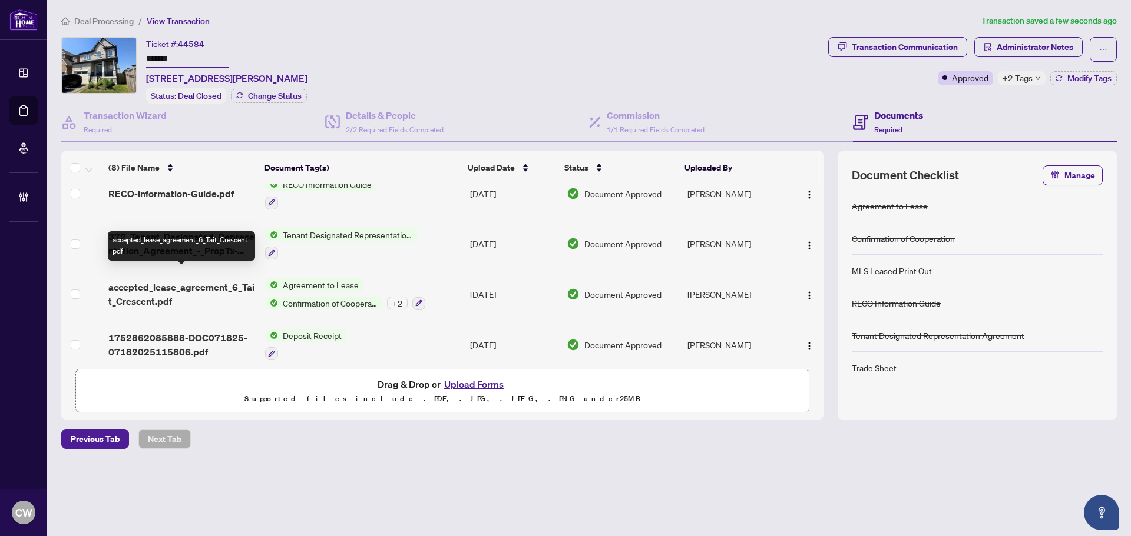
click at [190, 283] on span "accepted_lease_agreement_6_Tait_Crescent.pdf" at bounding box center [181, 294] width 147 height 28
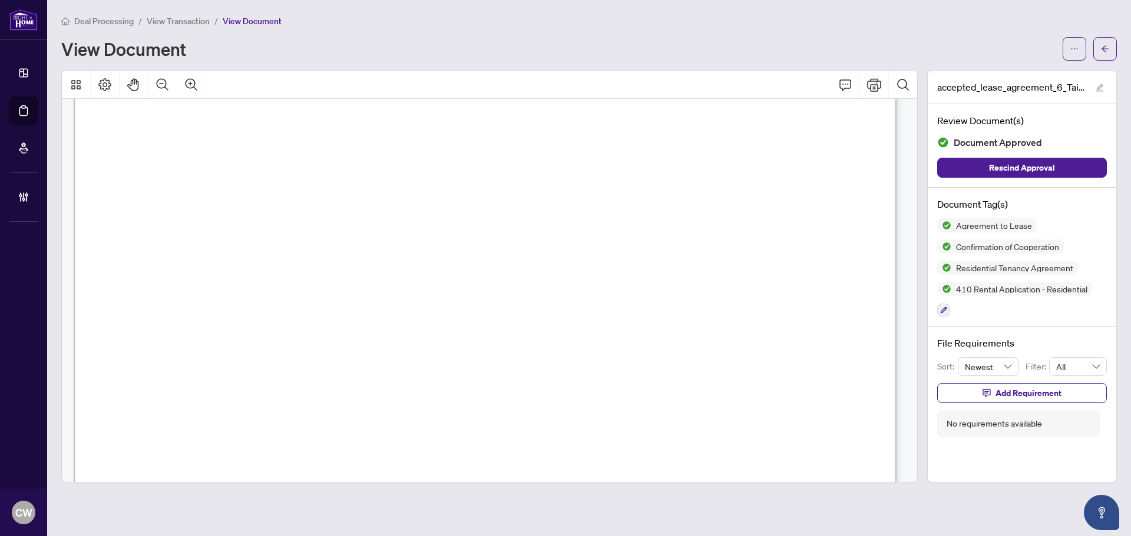
scroll to position [20054, 0]
click at [1101, 45] on icon "arrow-left" at bounding box center [1105, 49] width 8 height 8
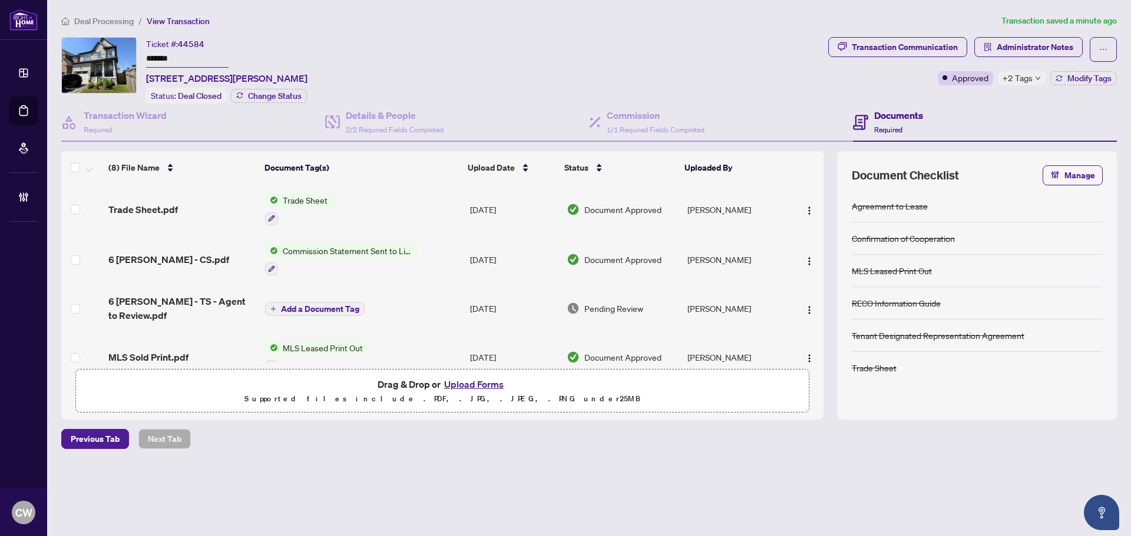
click at [157, 210] on span "Trade Sheet.pdf" at bounding box center [142, 210] width 69 height 14
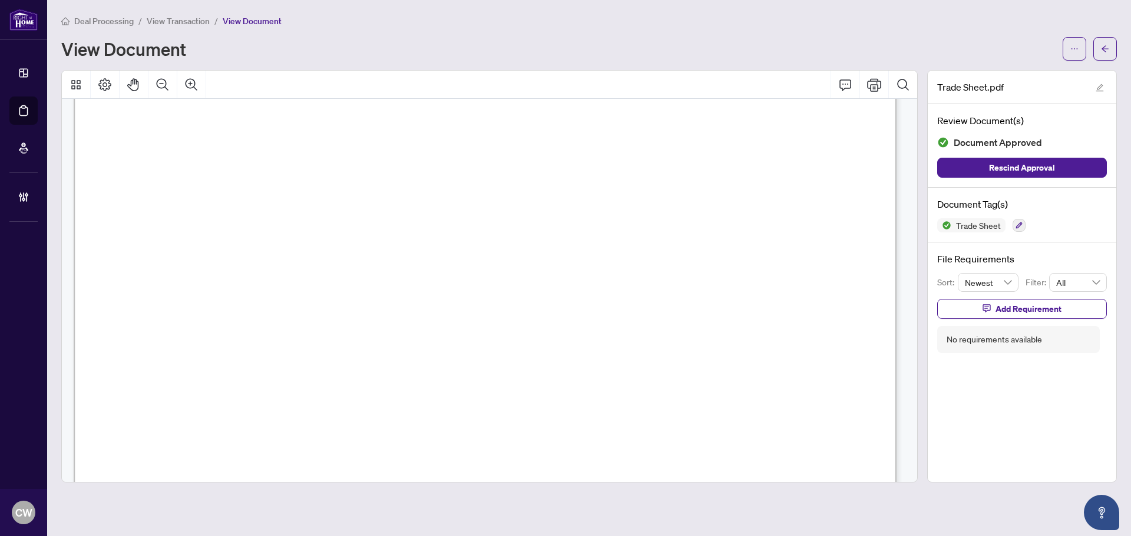
scroll to position [412, 0]
click at [1098, 49] on button "button" at bounding box center [1105, 49] width 24 height 24
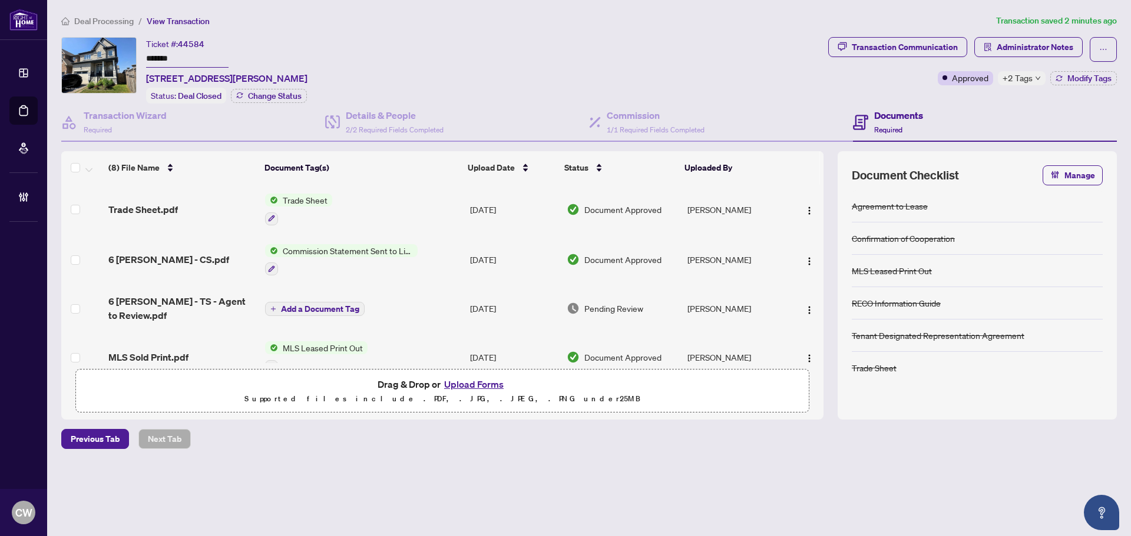
click at [468, 384] on button "Upload Forms" at bounding box center [473, 384] width 67 height 15
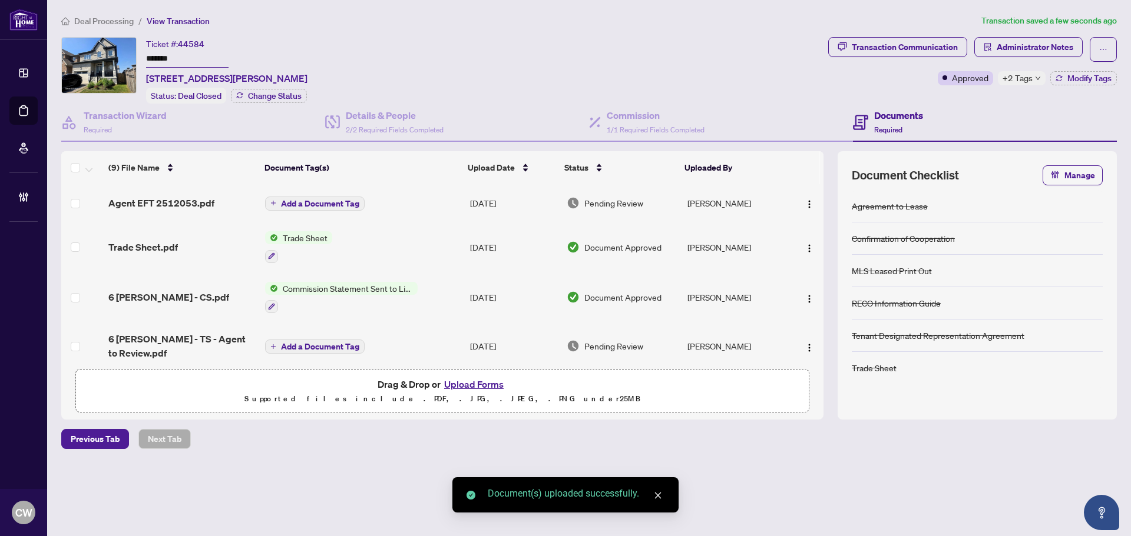
click at [326, 203] on span "Add a Document Tag" at bounding box center [320, 204] width 78 height 8
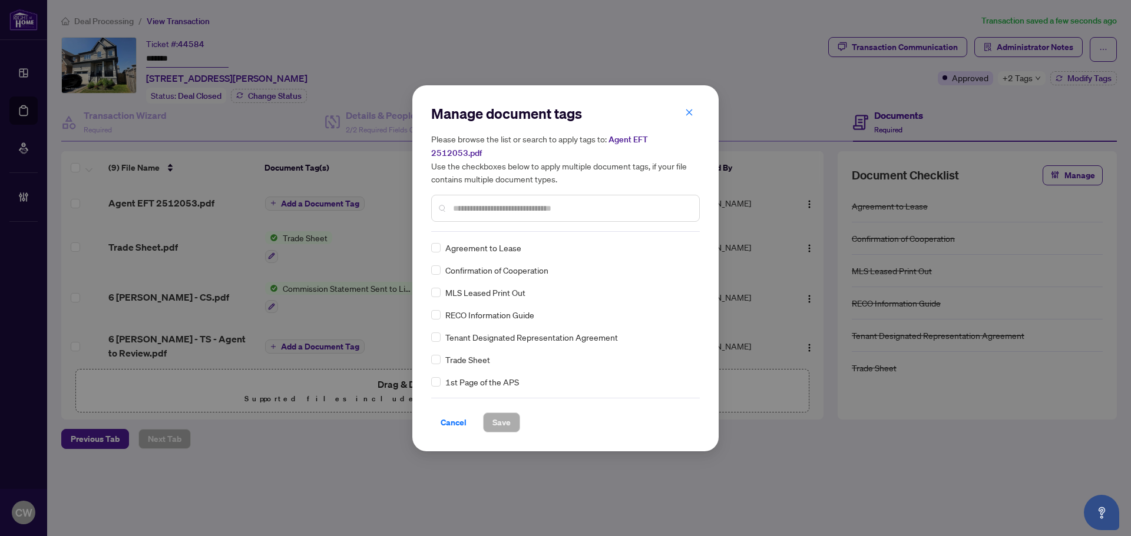
click at [486, 216] on div "Manage document tags Please browse the list or search to apply tags to: Agent E…" at bounding box center [565, 168] width 269 height 128
click at [483, 202] on input "text" at bounding box center [571, 208] width 237 height 13
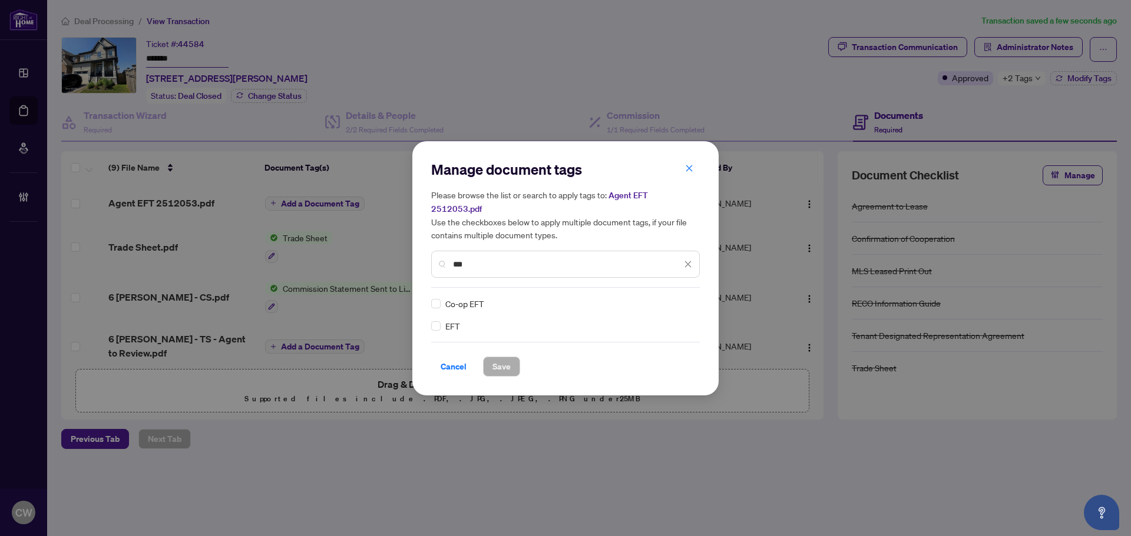
type input "***"
click at [678, 298] on img at bounding box center [676, 304] width 12 height 12
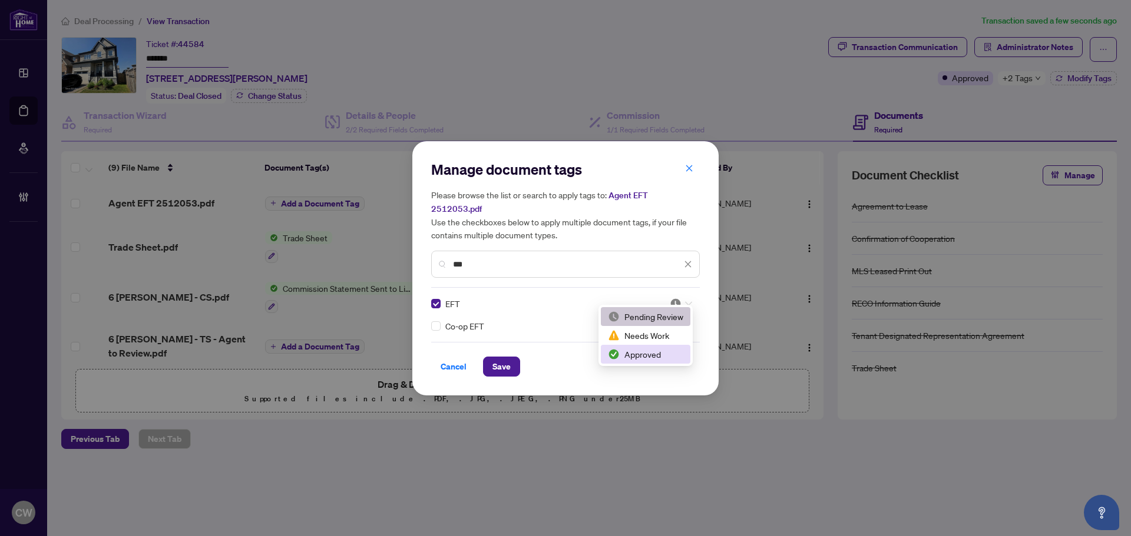
click at [668, 353] on div "Approved" at bounding box center [645, 354] width 75 height 13
click at [506, 357] on span "Save" at bounding box center [501, 366] width 18 height 19
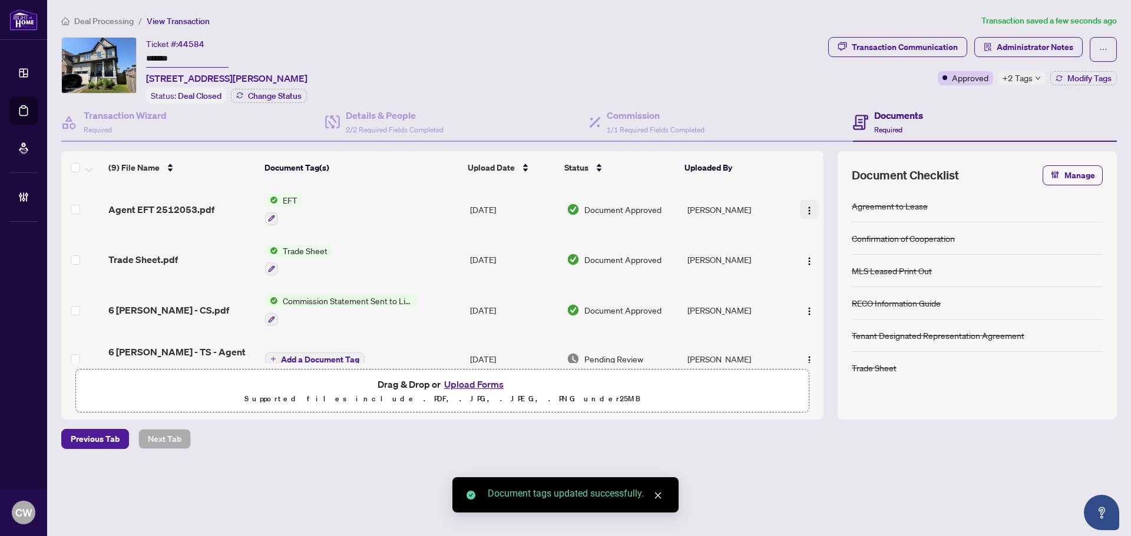
click at [804, 206] on img "button" at bounding box center [808, 210] width 9 height 9
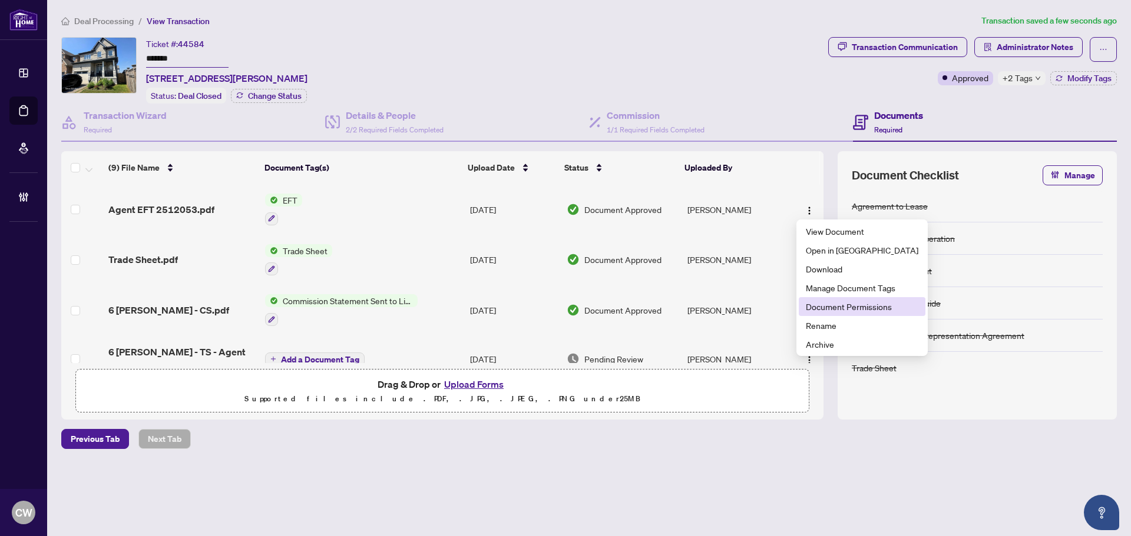
click at [816, 304] on span "Document Permissions" at bounding box center [862, 306] width 112 height 13
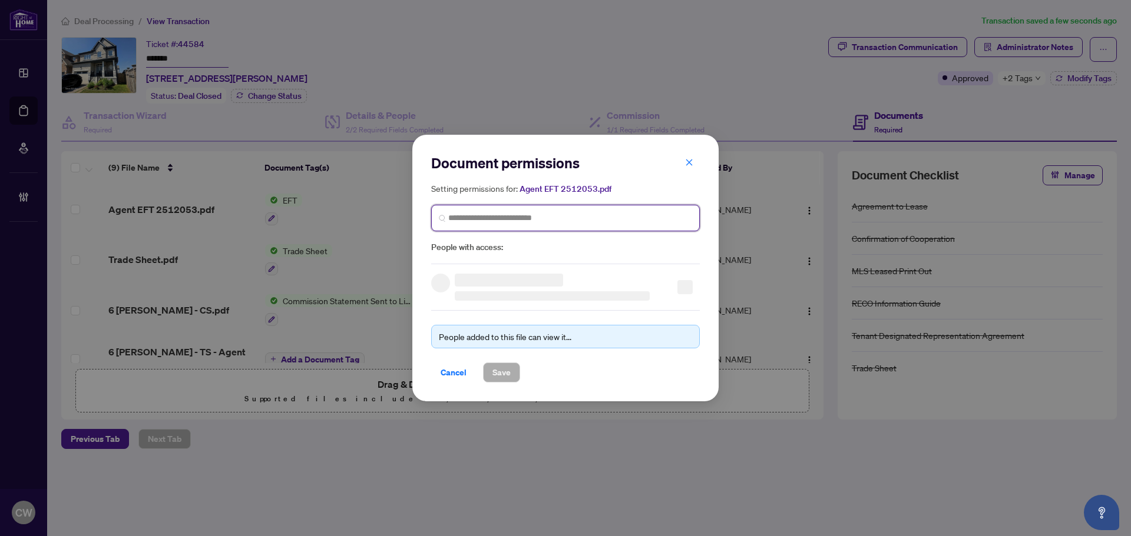
click at [577, 212] on input "search" at bounding box center [570, 218] width 244 height 12
paste input "**********"
type input "**********"
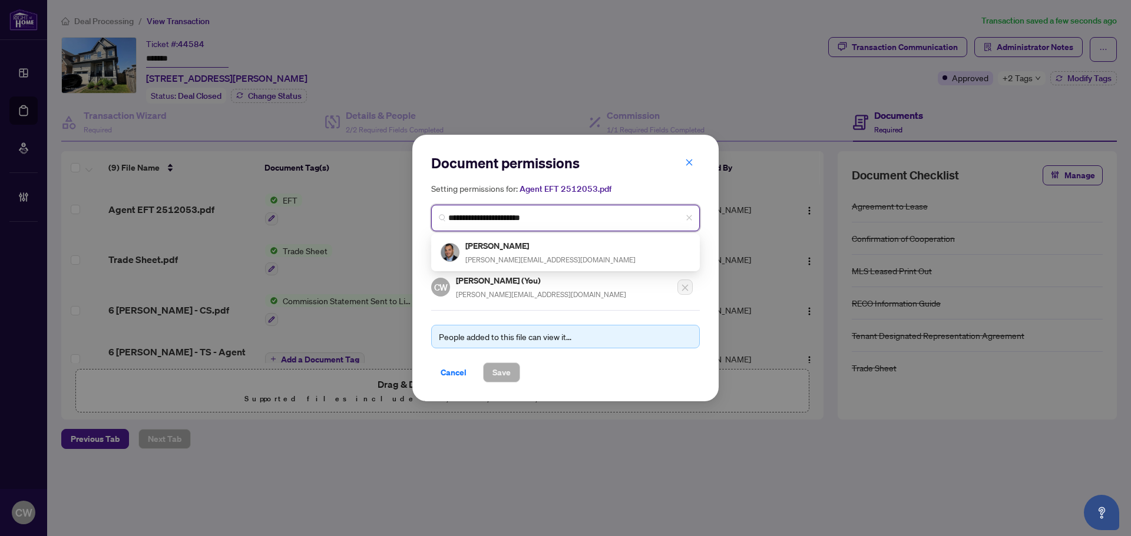
click at [496, 249] on h5 "[PERSON_NAME]" at bounding box center [550, 246] width 170 height 14
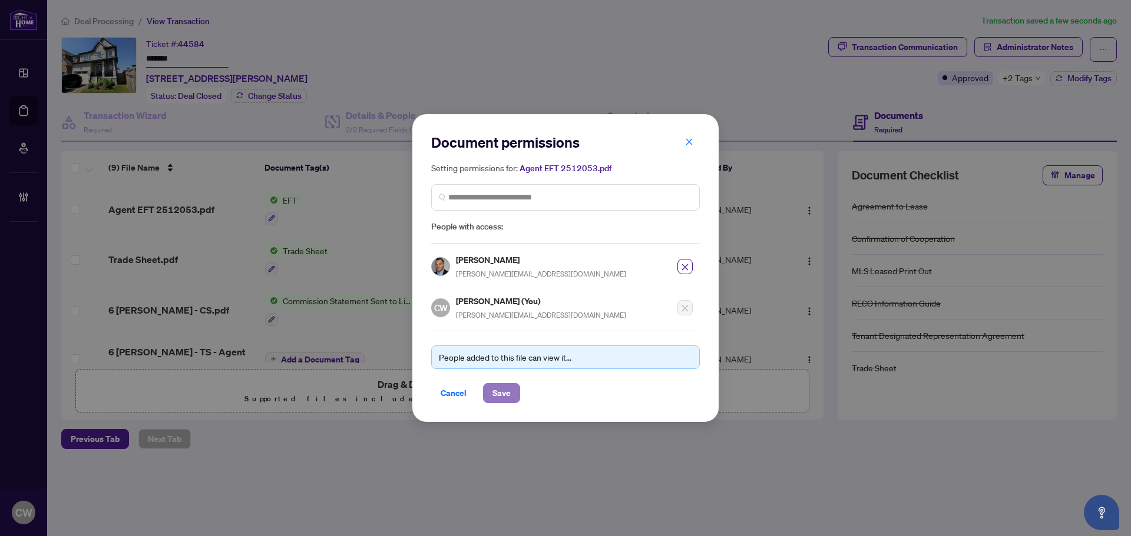
click at [498, 395] on span "Save" at bounding box center [501, 393] width 18 height 19
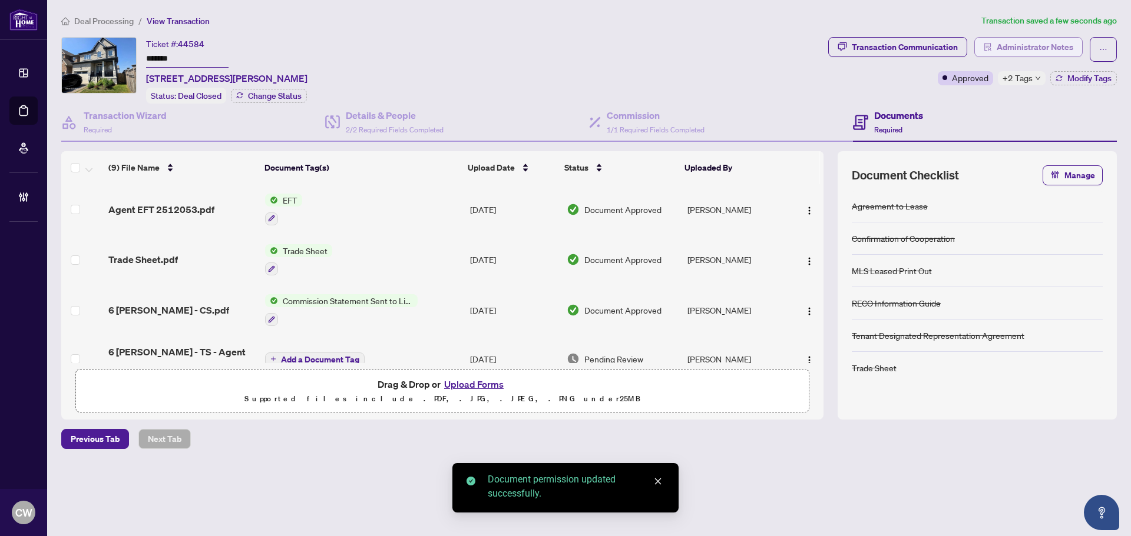
click at [1047, 48] on span "Administrator Notes" at bounding box center [1034, 47] width 77 height 19
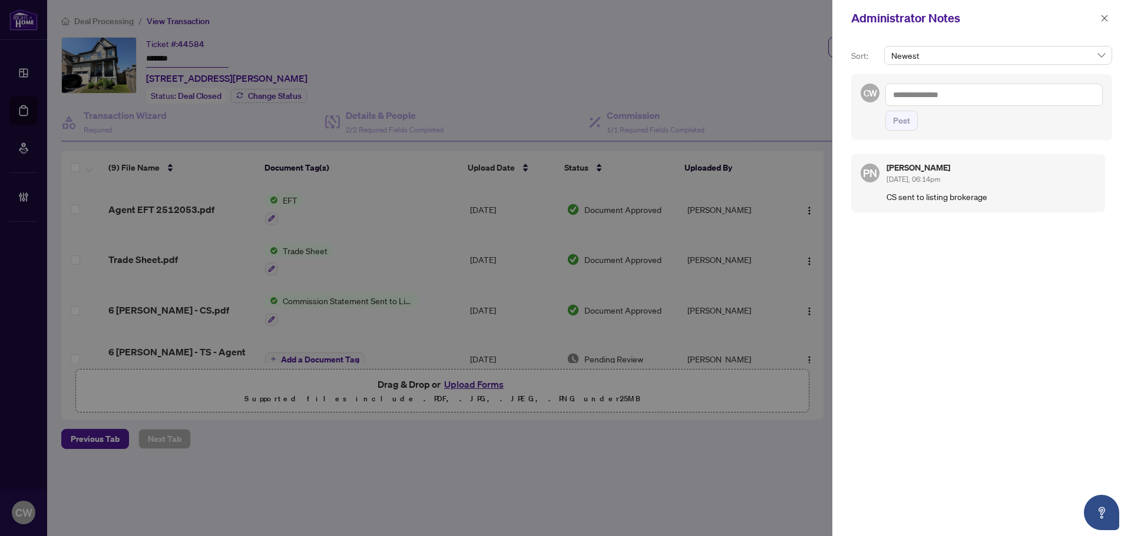
click at [932, 101] on textarea at bounding box center [993, 95] width 217 height 22
paste textarea "**********"
type textarea "**********"
click at [913, 125] on button "Post" at bounding box center [901, 121] width 32 height 20
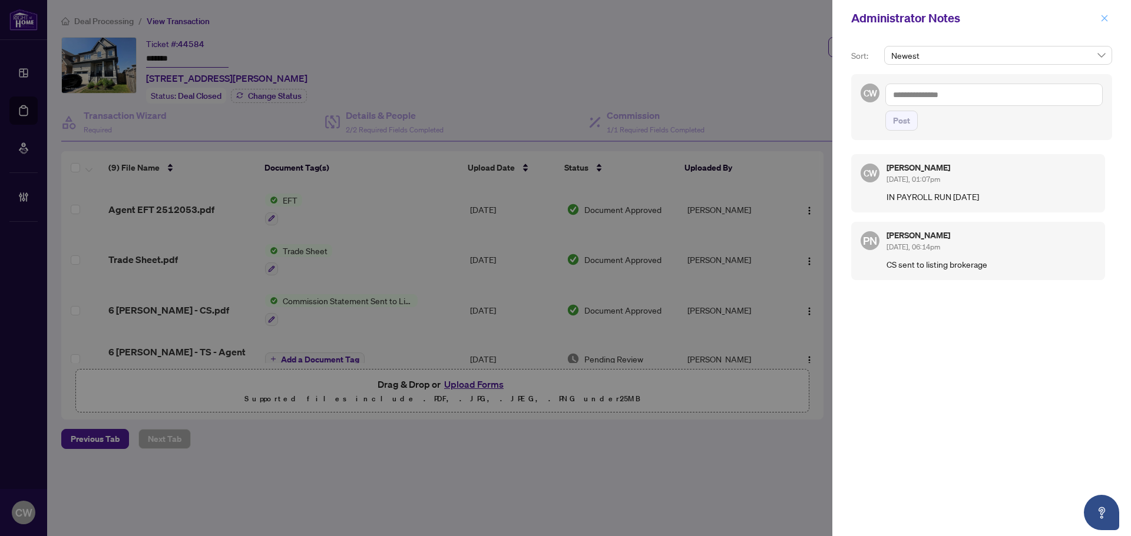
click at [1108, 19] on button "button" at bounding box center [1104, 18] width 15 height 14
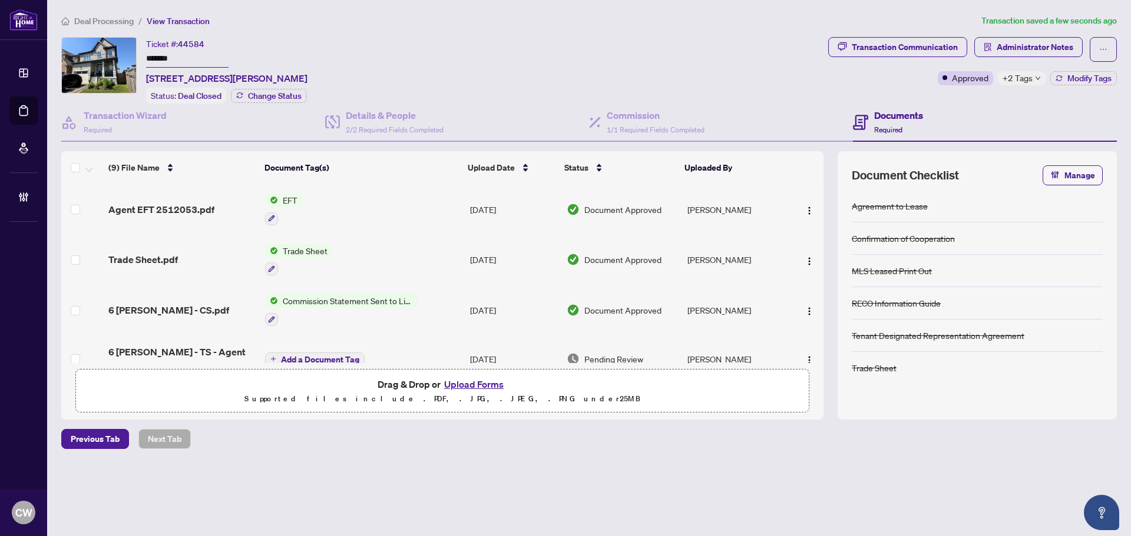
drag, startPoint x: 54, startPoint y: 114, endPoint x: 47, endPoint y: 113, distance: 6.5
click at [47, 113] on main "Deal Processing / View Transaction Transaction saved a few seconds ago Ticket #…" at bounding box center [589, 268] width 1084 height 536
click at [46, 112] on div "Dashboard Deal Processing Mortgage Referrals Brokerage Management CW [PERSON_NA…" at bounding box center [565, 268] width 1131 height 536
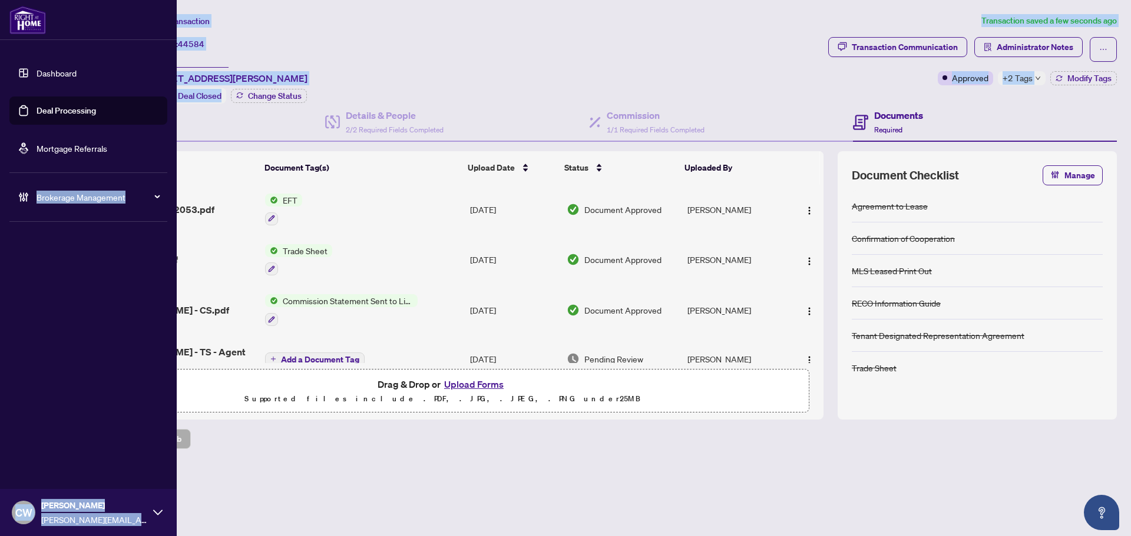
click at [39, 111] on link "Deal Processing" at bounding box center [66, 110] width 59 height 11
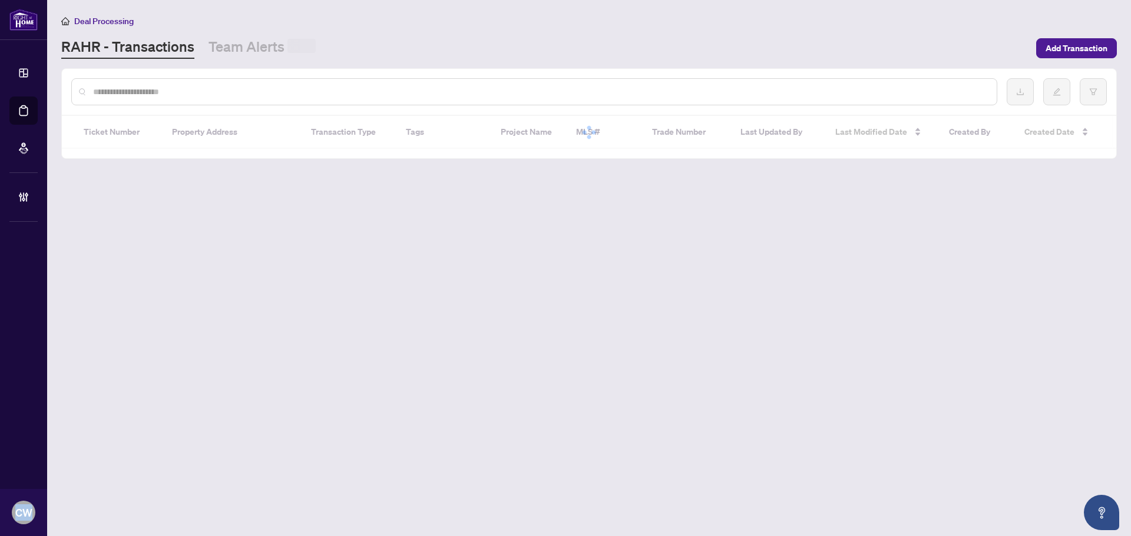
click at [221, 90] on input "text" at bounding box center [540, 91] width 894 height 13
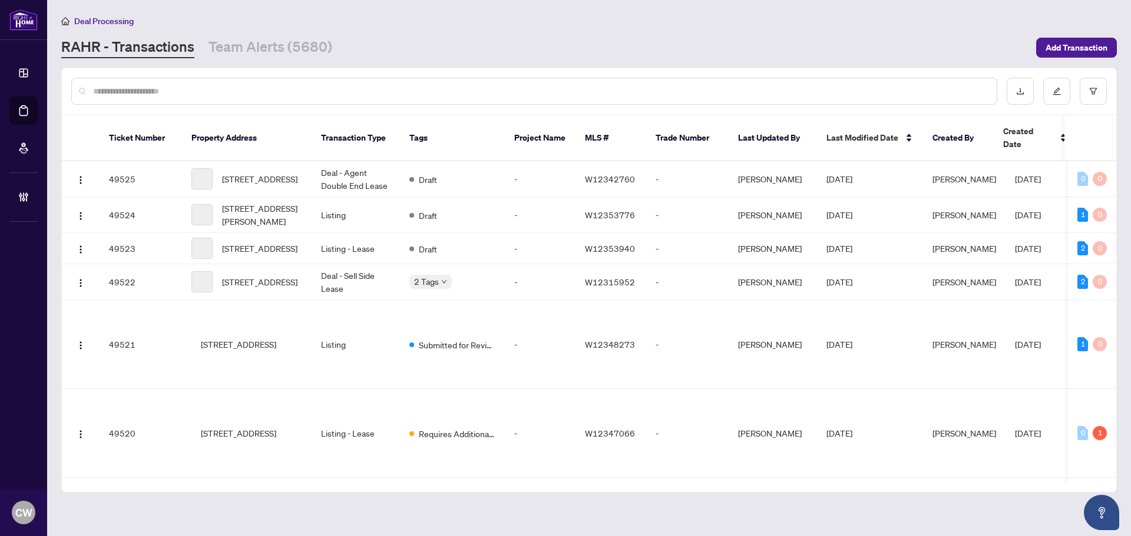
paste input "*******"
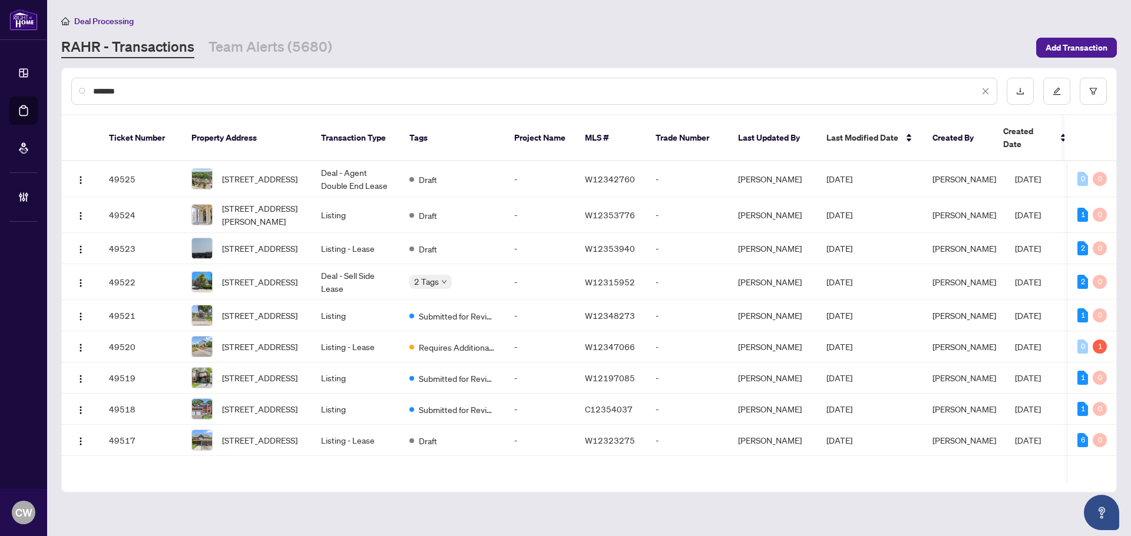
type input "*******"
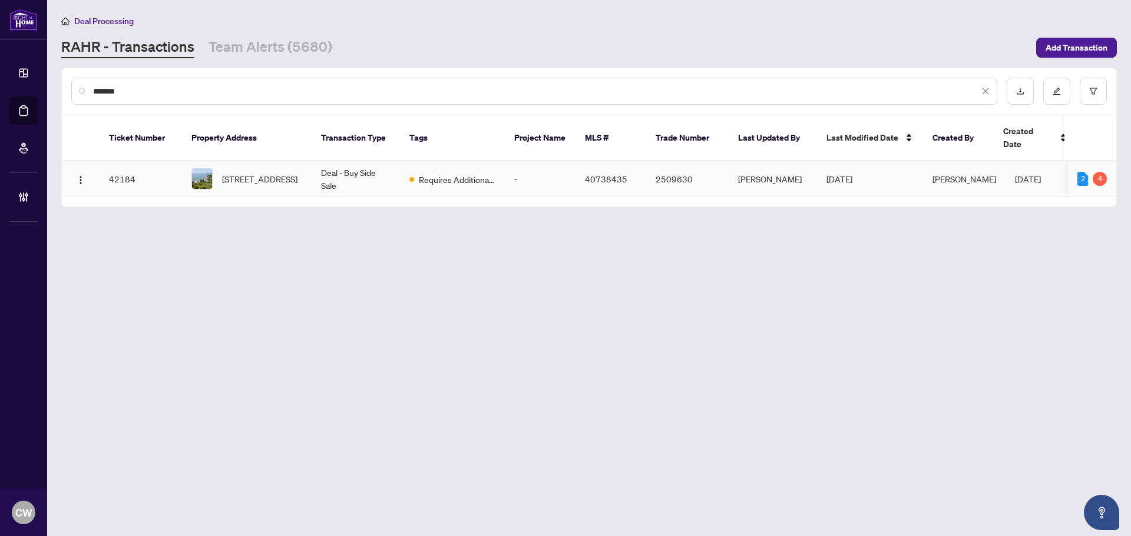
click at [249, 161] on td "[STREET_ADDRESS]" at bounding box center [247, 179] width 130 height 36
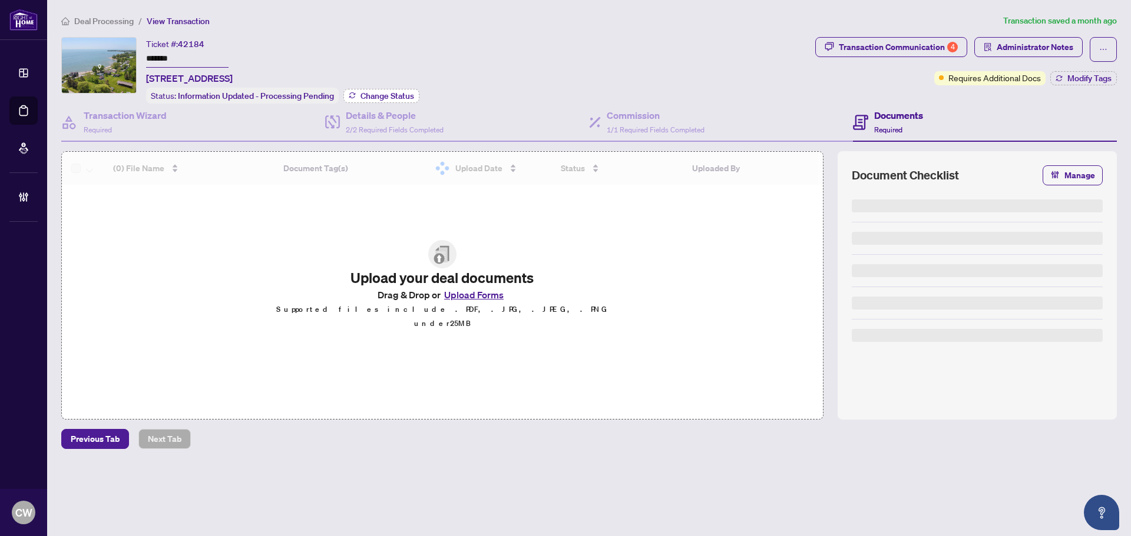
click at [385, 92] on span "Change Status" at bounding box center [387, 96] width 54 height 8
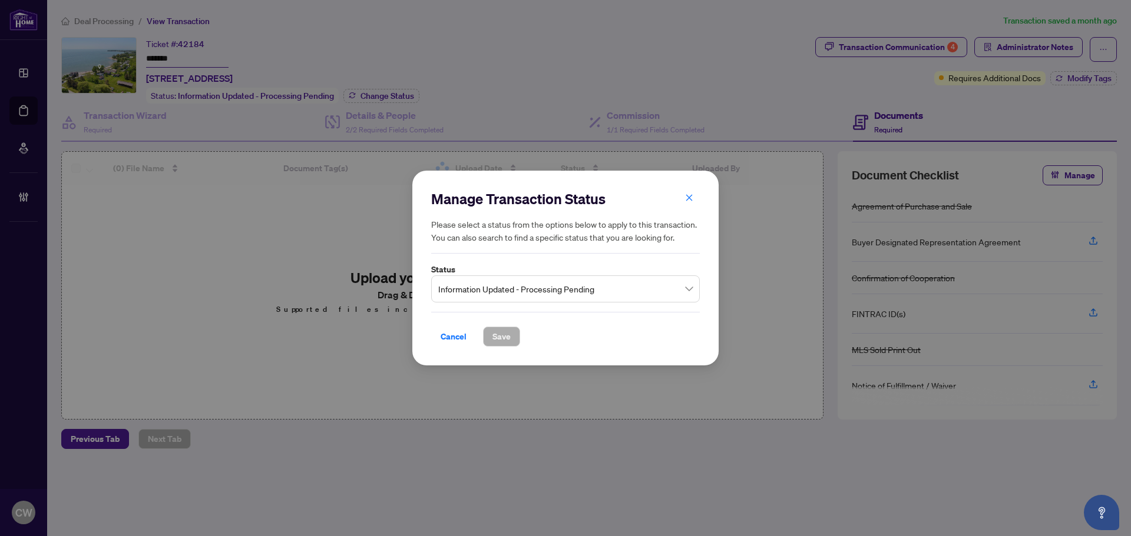
click at [534, 294] on span "Information Updated - Processing Pending" at bounding box center [565, 289] width 254 height 22
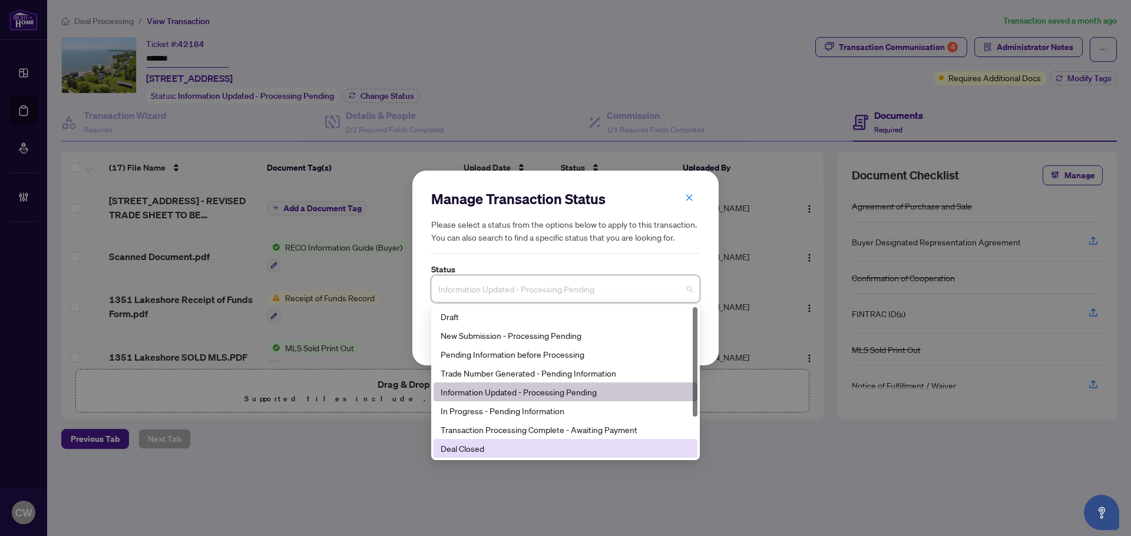
click at [515, 456] on div "Deal Closed" at bounding box center [565, 448] width 264 height 19
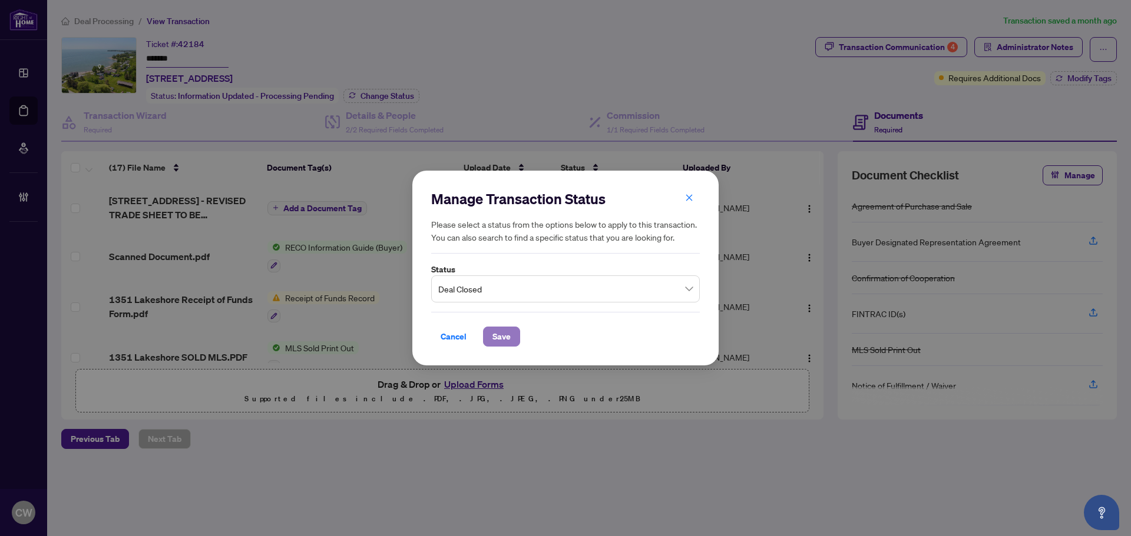
click at [498, 329] on span "Save" at bounding box center [501, 336] width 18 height 19
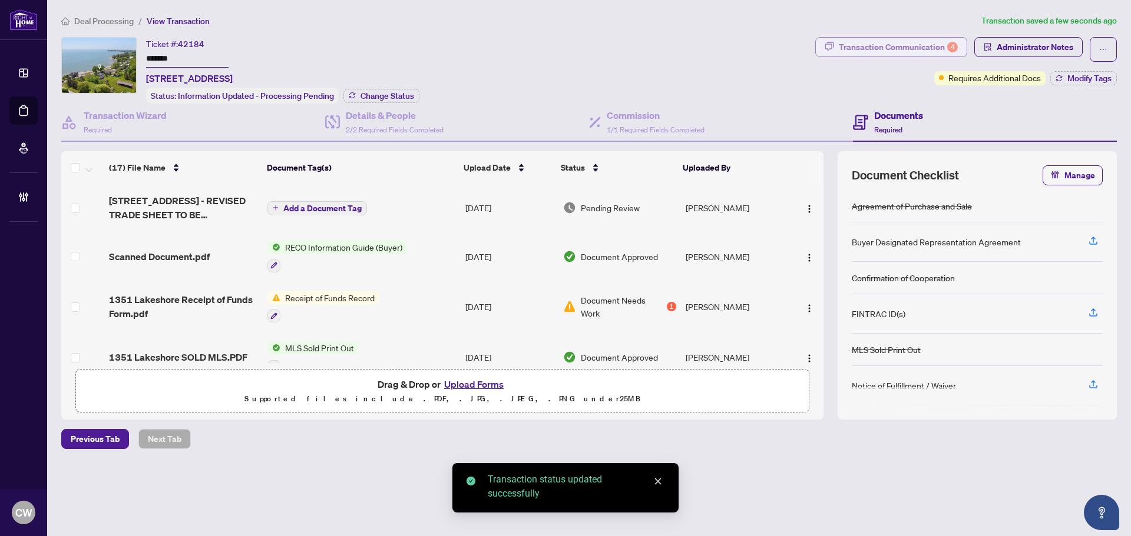
click at [923, 43] on div "Transaction Communication 4" at bounding box center [898, 47] width 119 height 19
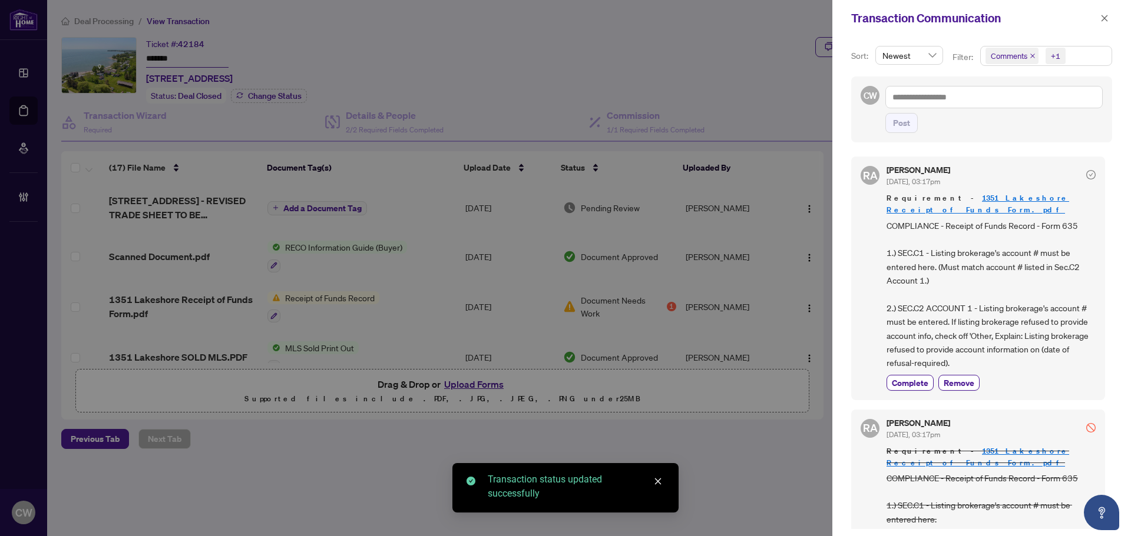
click at [1030, 57] on icon "close" at bounding box center [1032, 56] width 6 height 6
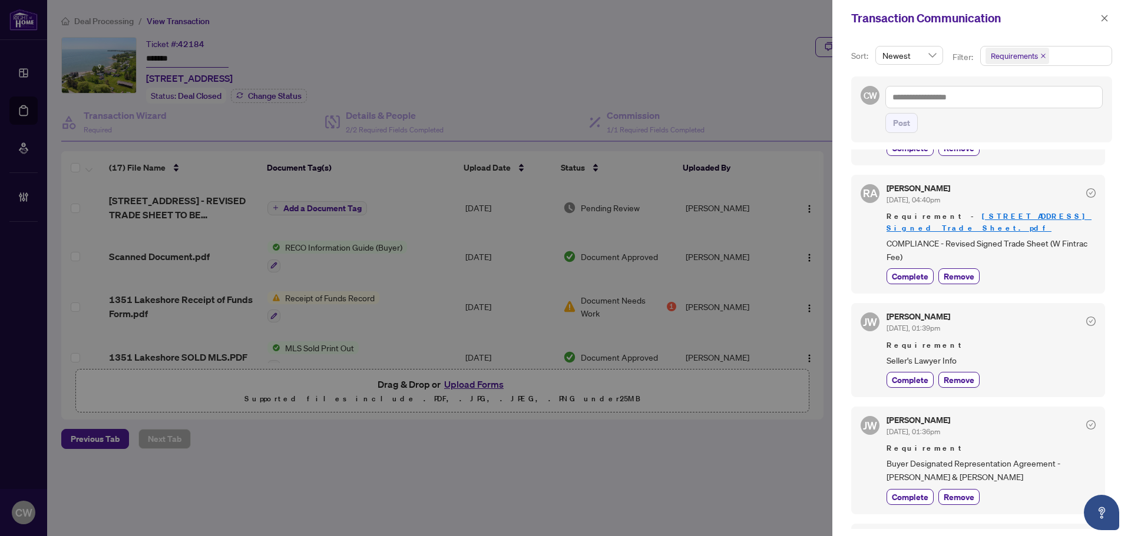
scroll to position [236, 0]
click at [1108, 21] on icon "close" at bounding box center [1104, 18] width 8 height 8
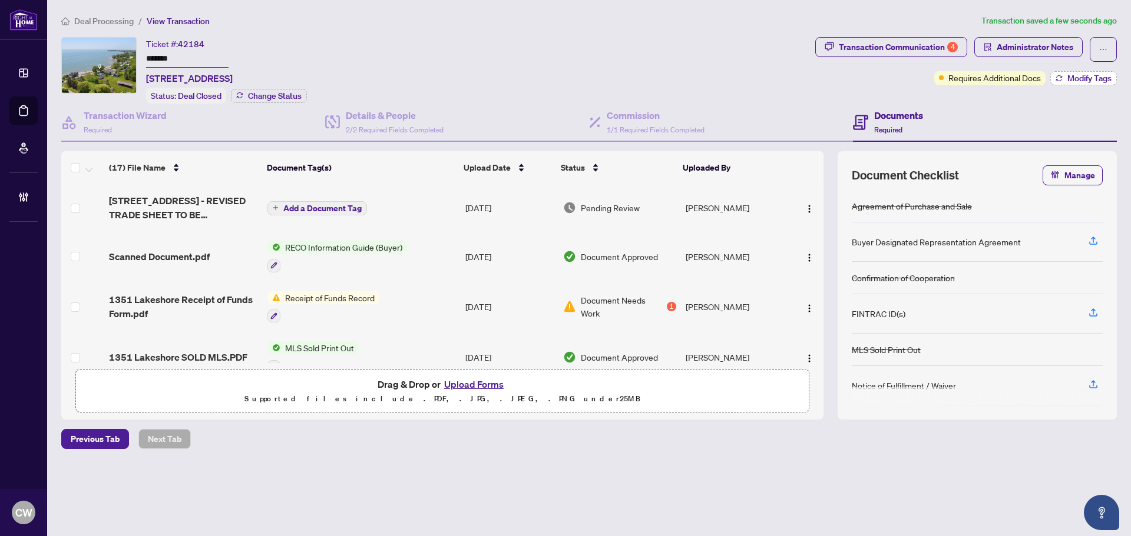
click at [1088, 75] on span "Modify Tags" at bounding box center [1089, 78] width 44 height 8
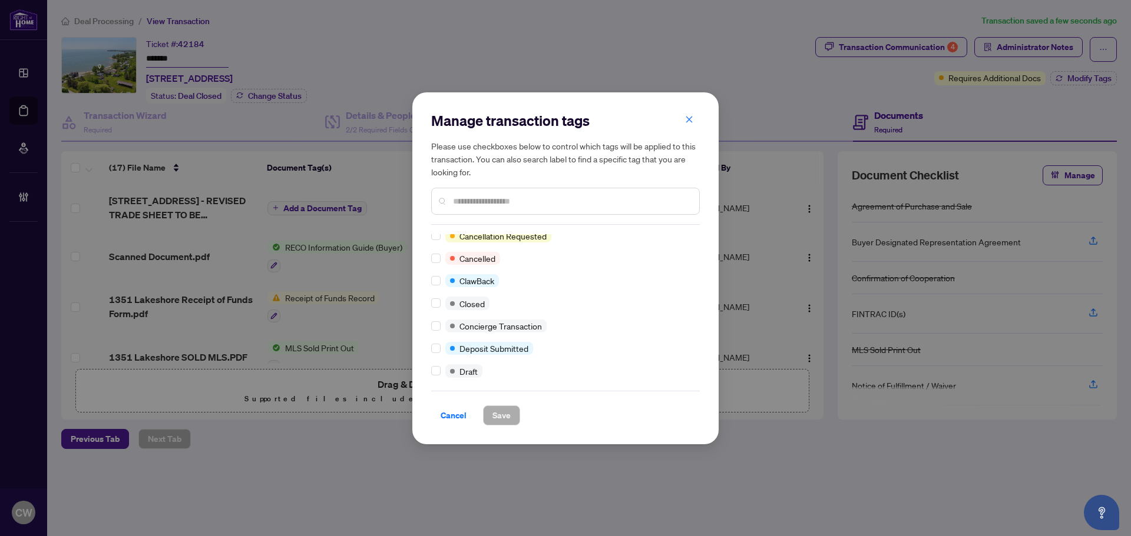
scroll to position [0, 0]
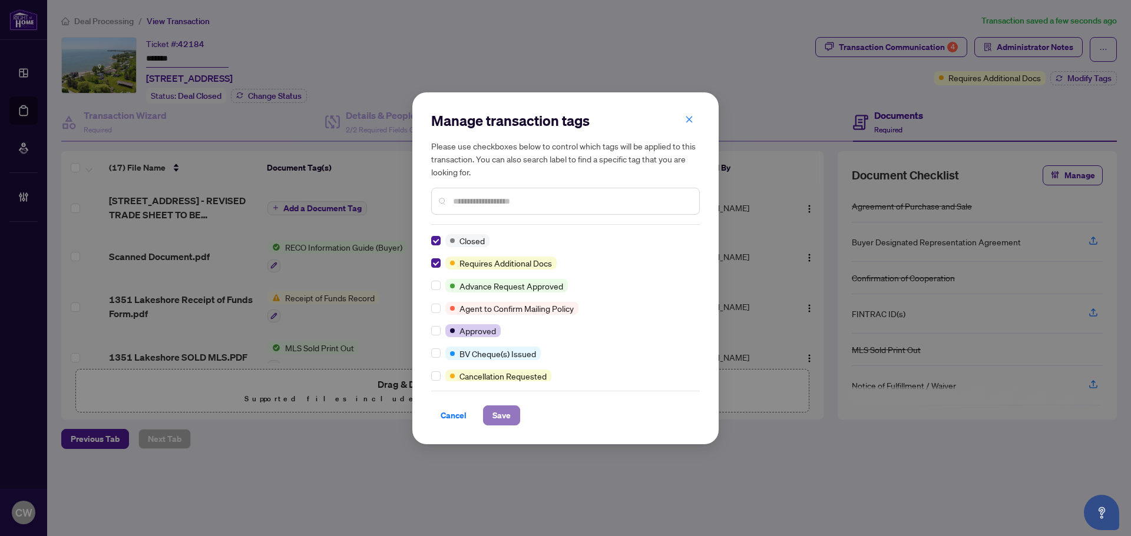
click at [502, 422] on span "Save" at bounding box center [501, 415] width 18 height 19
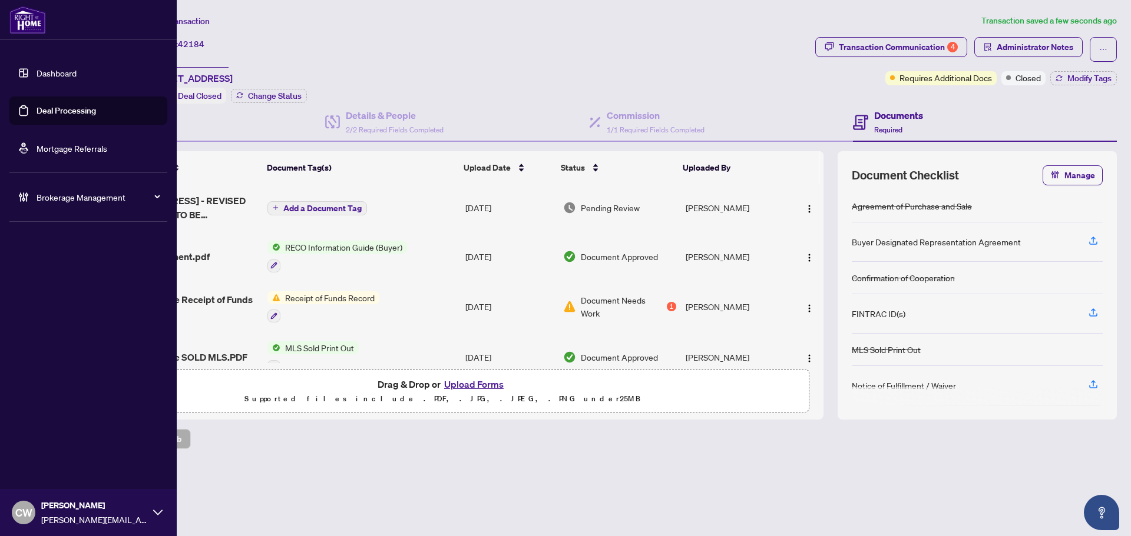
click at [37, 105] on link "Deal Processing" at bounding box center [66, 110] width 59 height 11
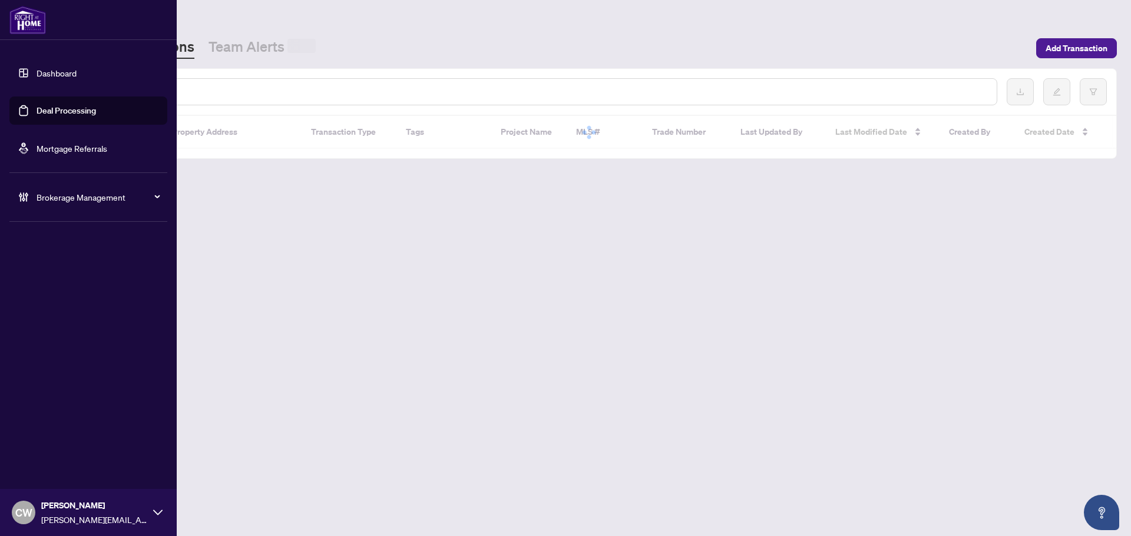
click at [203, 85] on input "text" at bounding box center [540, 91] width 894 height 13
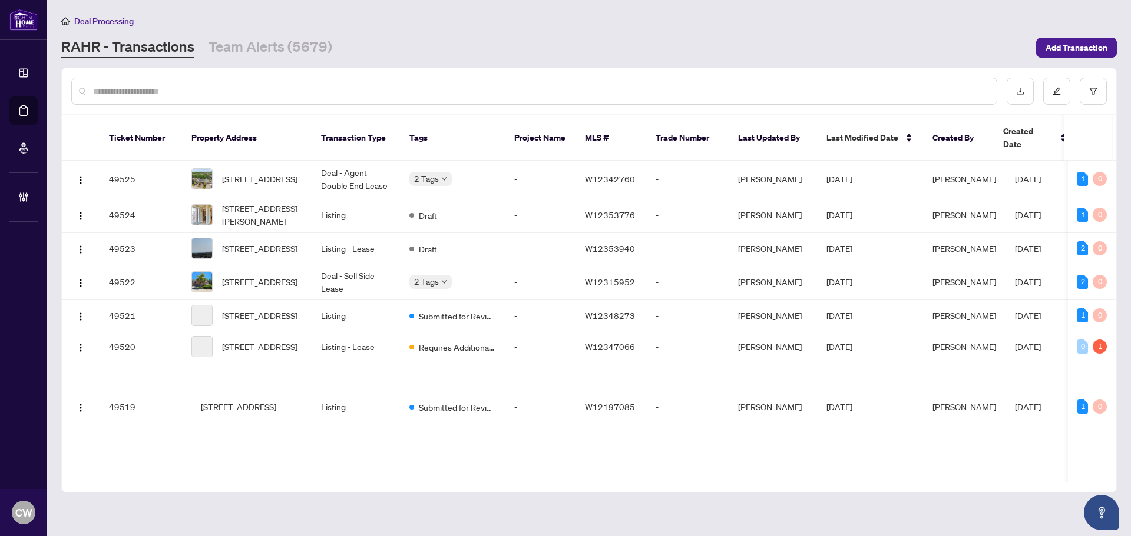
paste input "*******"
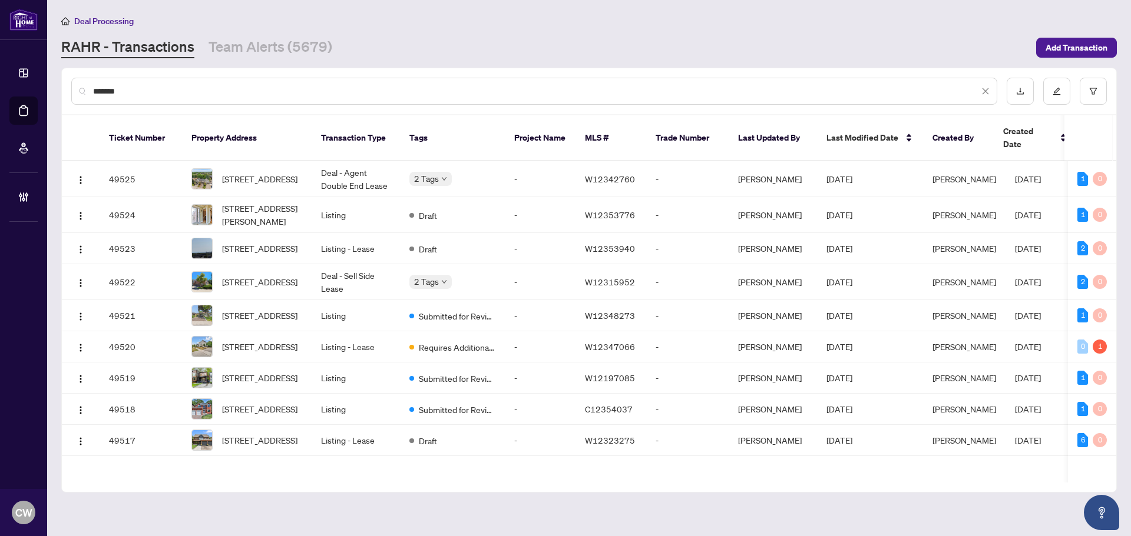
type input "*******"
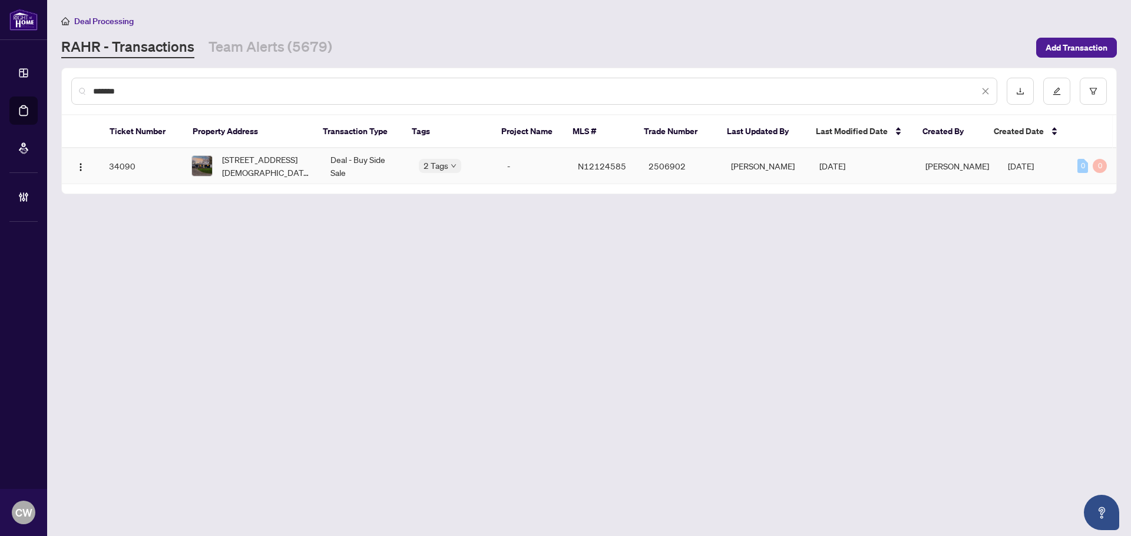
click at [274, 173] on span "[STREET_ADDRESS][DEMOGRAPHIC_DATA][PERSON_NAME]" at bounding box center [267, 166] width 90 height 26
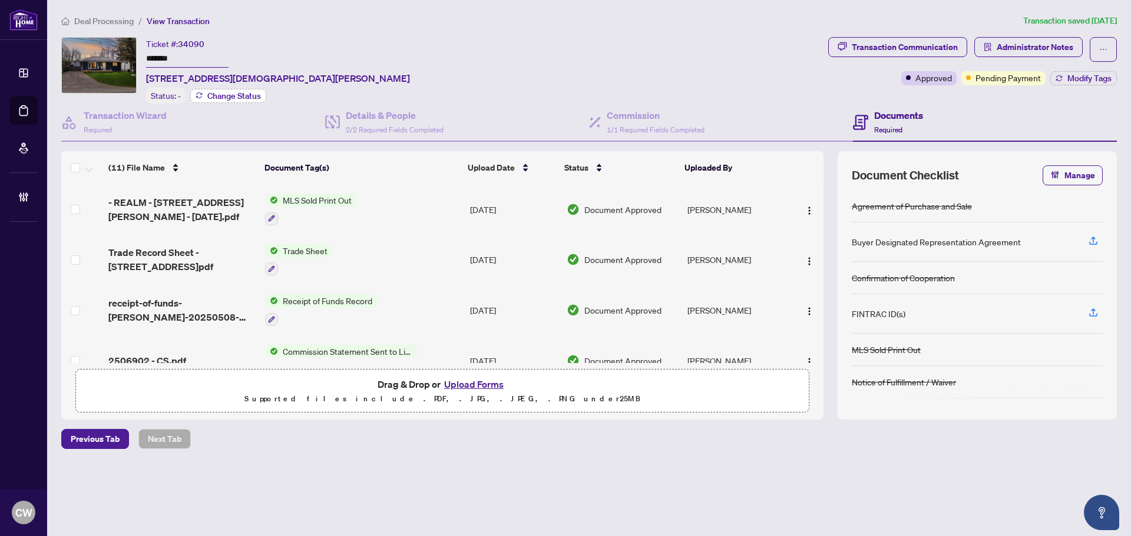
click at [250, 93] on span "Change Status" at bounding box center [234, 96] width 54 height 8
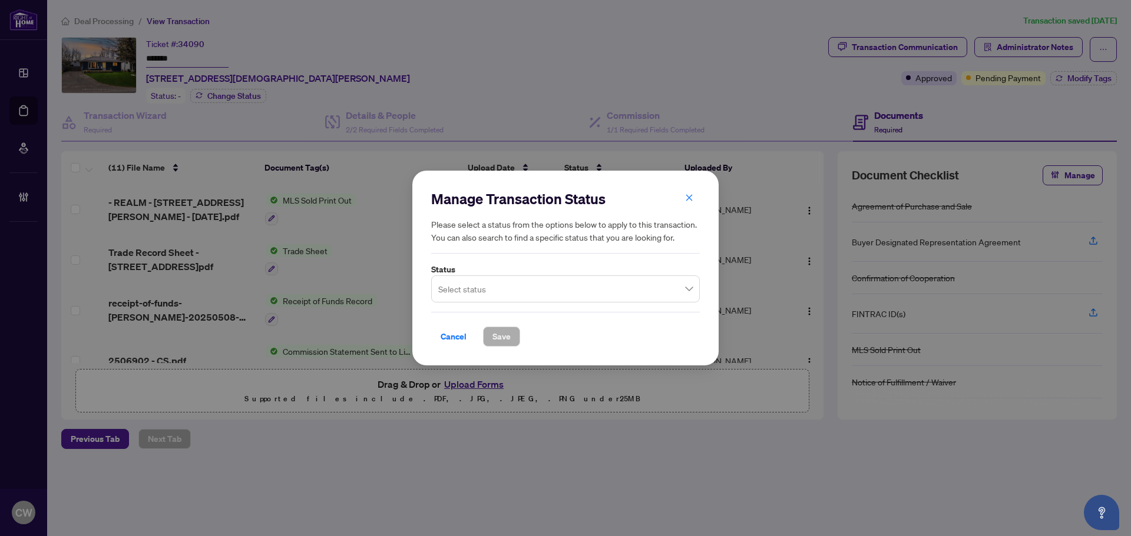
click at [496, 287] on input "search" at bounding box center [560, 291] width 244 height 26
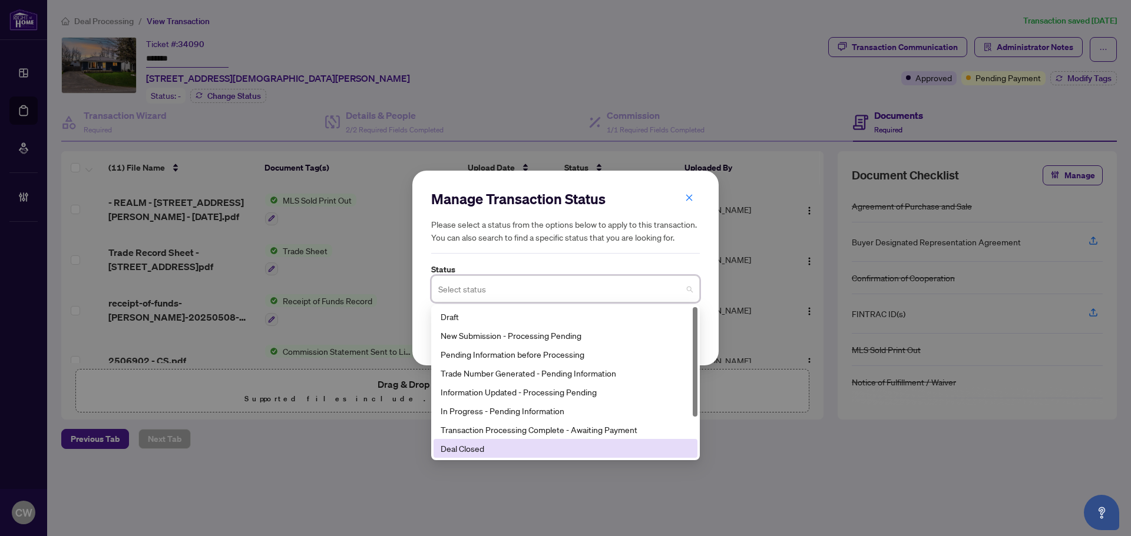
click at [495, 439] on div "Deal Closed" at bounding box center [565, 448] width 264 height 19
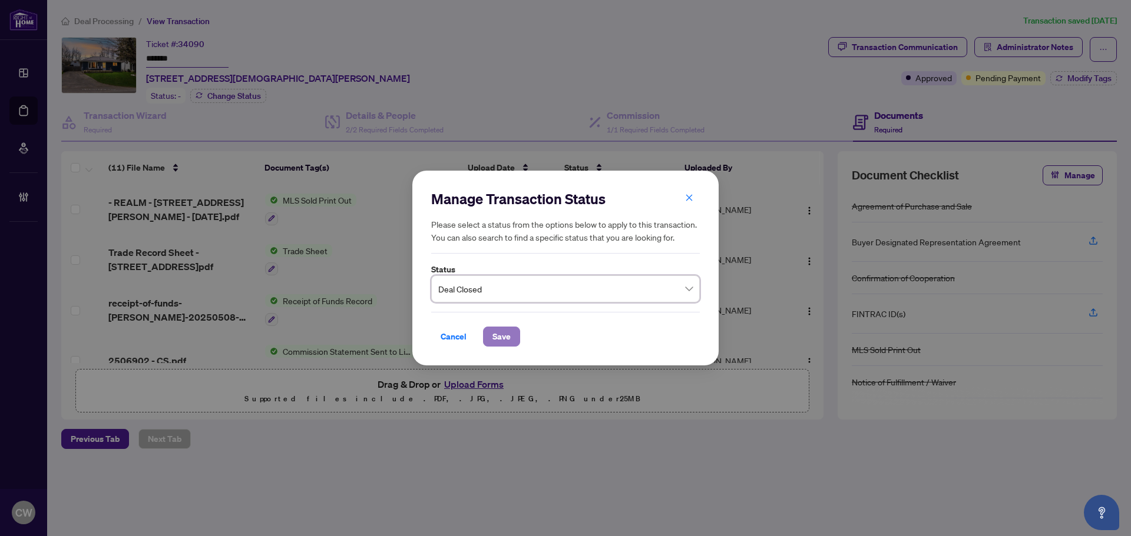
click at [511, 339] on button "Save" at bounding box center [501, 337] width 37 height 20
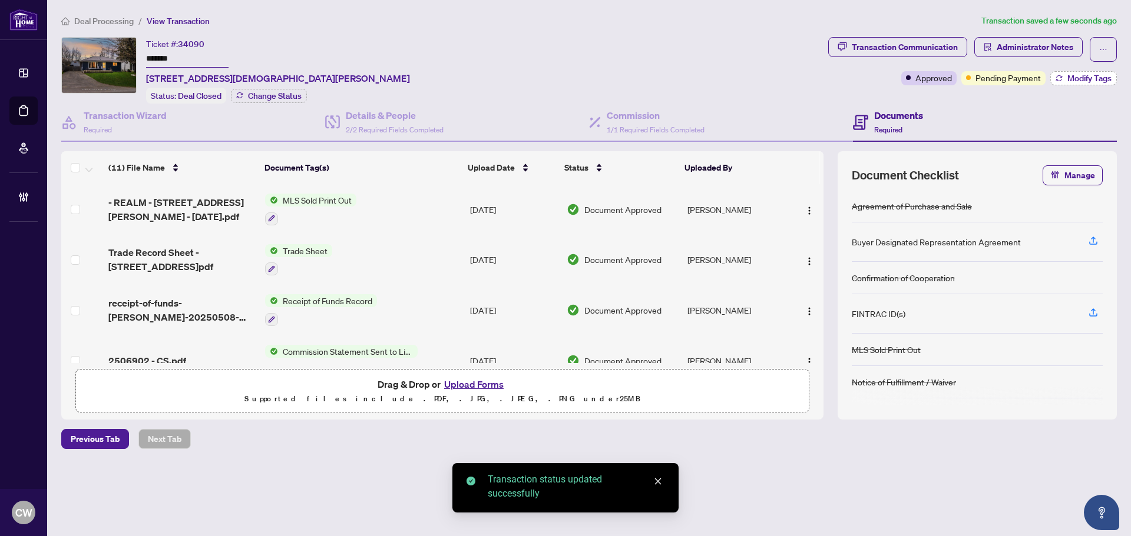
click at [1074, 74] on span "Modify Tags" at bounding box center [1089, 78] width 44 height 8
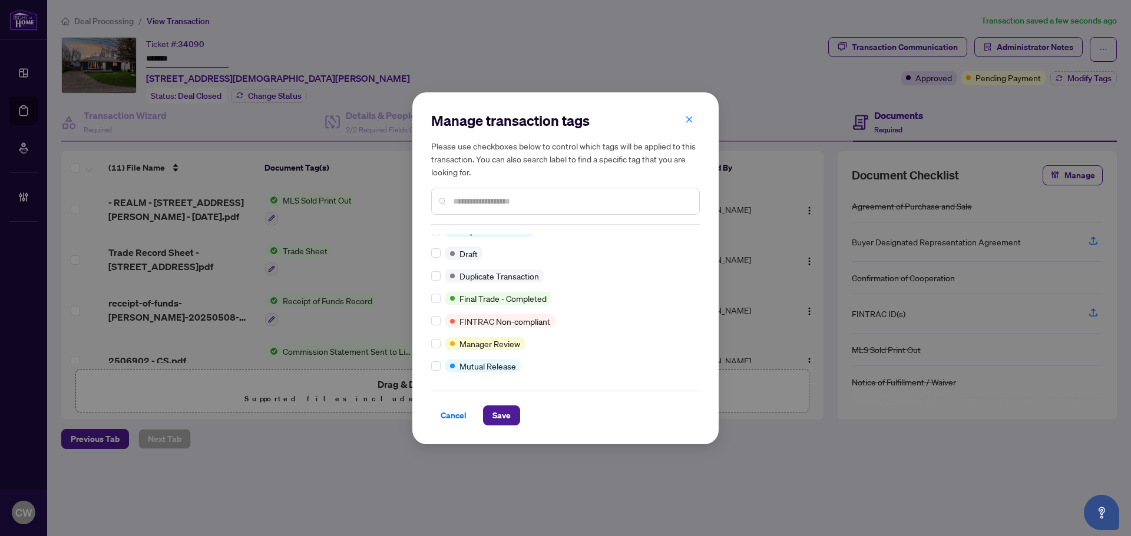
scroll to position [10, 0]
click at [499, 410] on span "Save" at bounding box center [501, 415] width 18 height 19
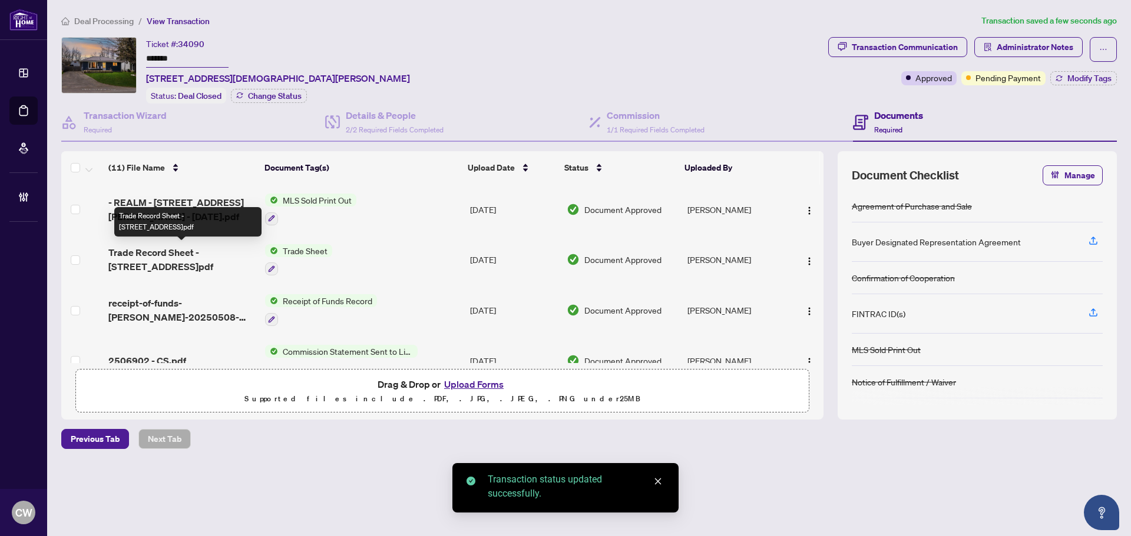
click at [194, 253] on span "Trade Record Sheet - [STREET_ADDRESS]pdf" at bounding box center [181, 260] width 147 height 28
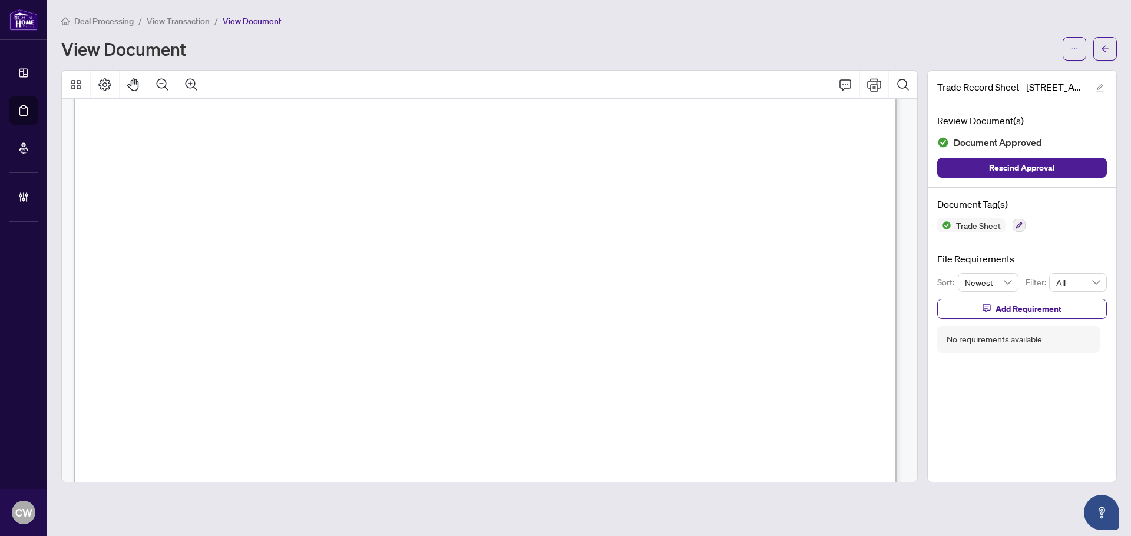
scroll to position [412, 0]
click at [1100, 47] on button "button" at bounding box center [1105, 49] width 24 height 24
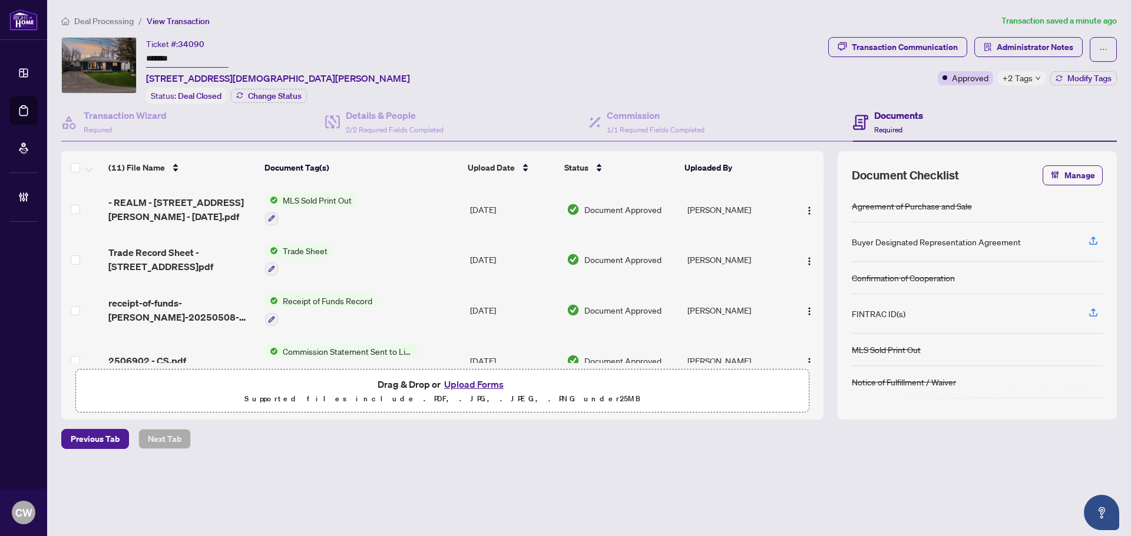
click at [481, 382] on button "Upload Forms" at bounding box center [473, 384] width 67 height 15
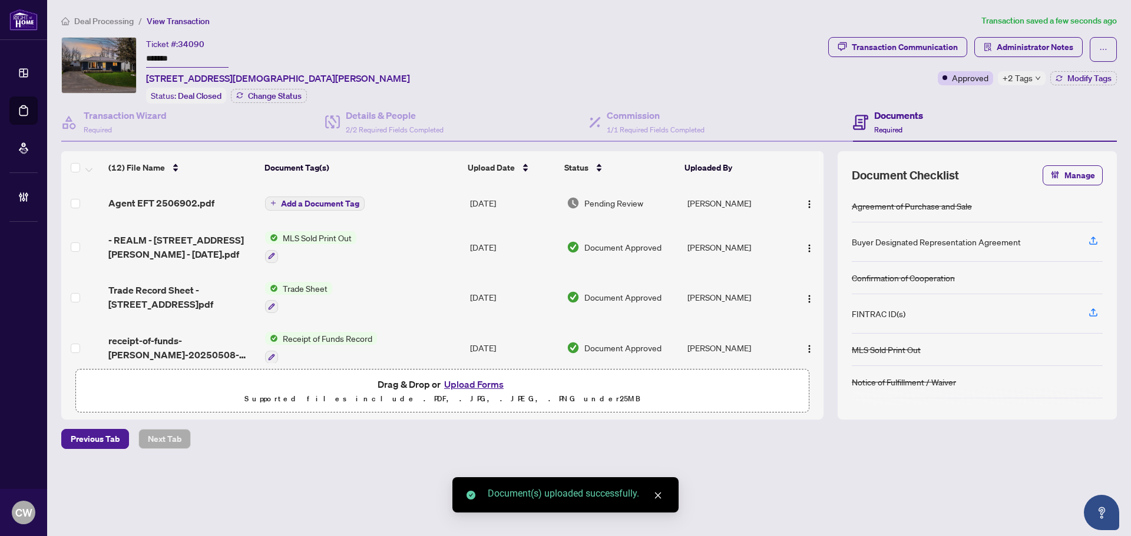
click at [320, 206] on span "Add a Document Tag" at bounding box center [320, 204] width 78 height 8
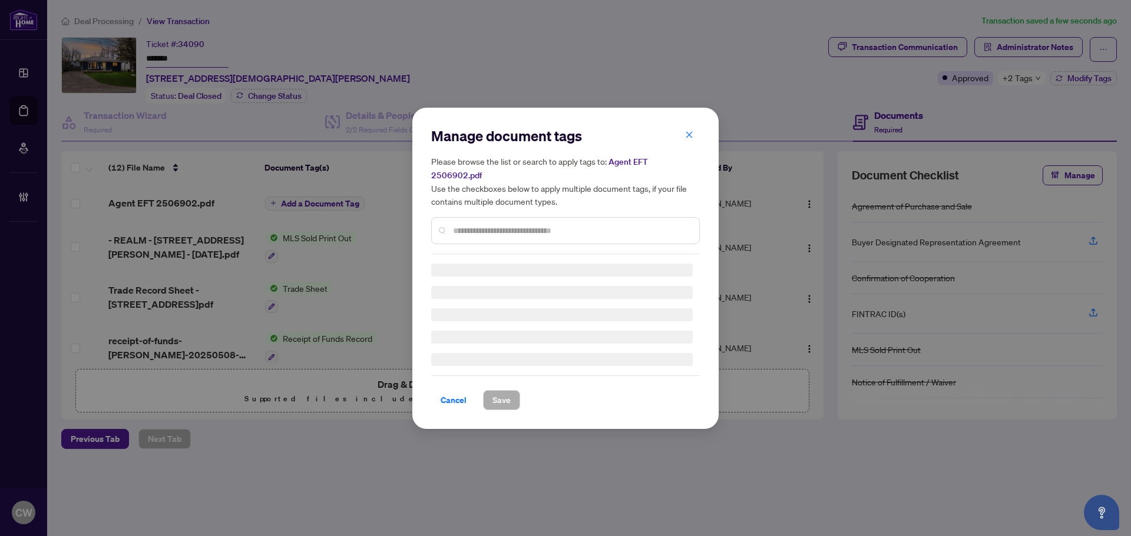
click at [492, 224] on input "text" at bounding box center [571, 230] width 237 height 13
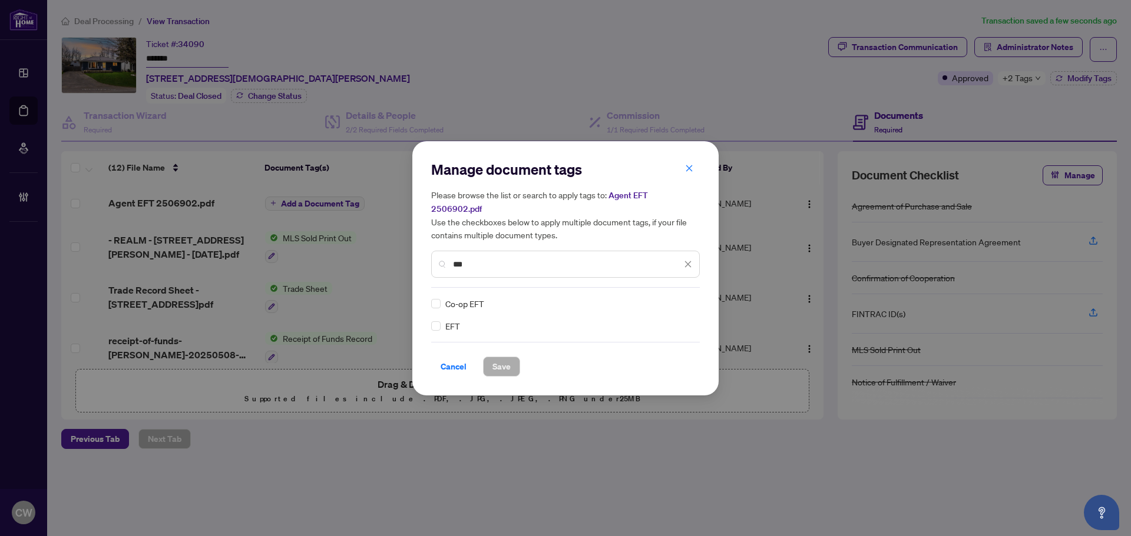
type input "***"
click at [690, 300] on div at bounding box center [681, 304] width 22 height 12
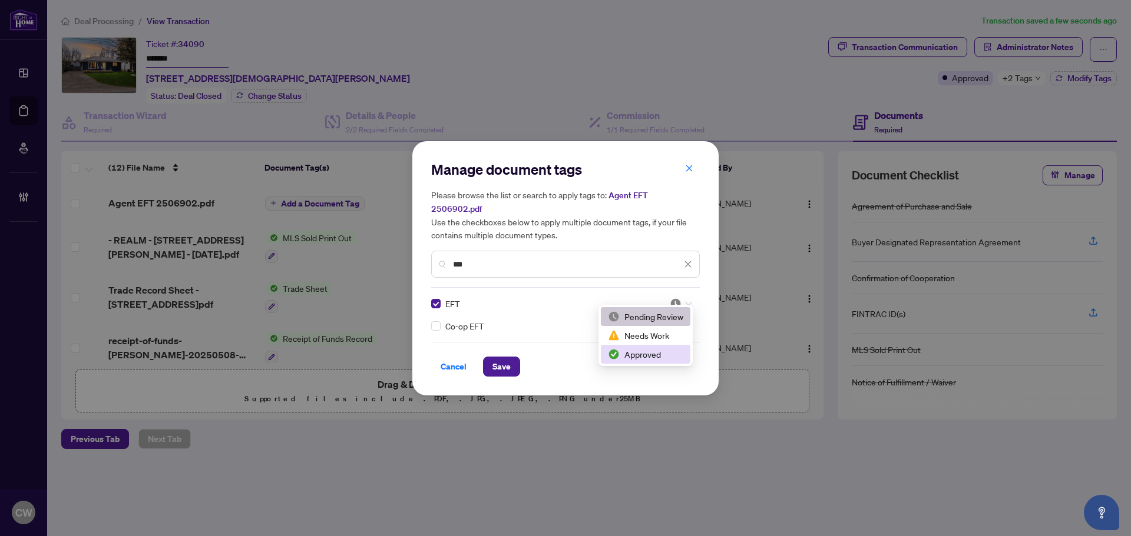
drag, startPoint x: 668, startPoint y: 357, endPoint x: 546, endPoint y: 369, distance: 122.5
click at [667, 358] on div "Approved" at bounding box center [645, 354] width 75 height 13
click at [491, 357] on button "Save" at bounding box center [501, 367] width 37 height 20
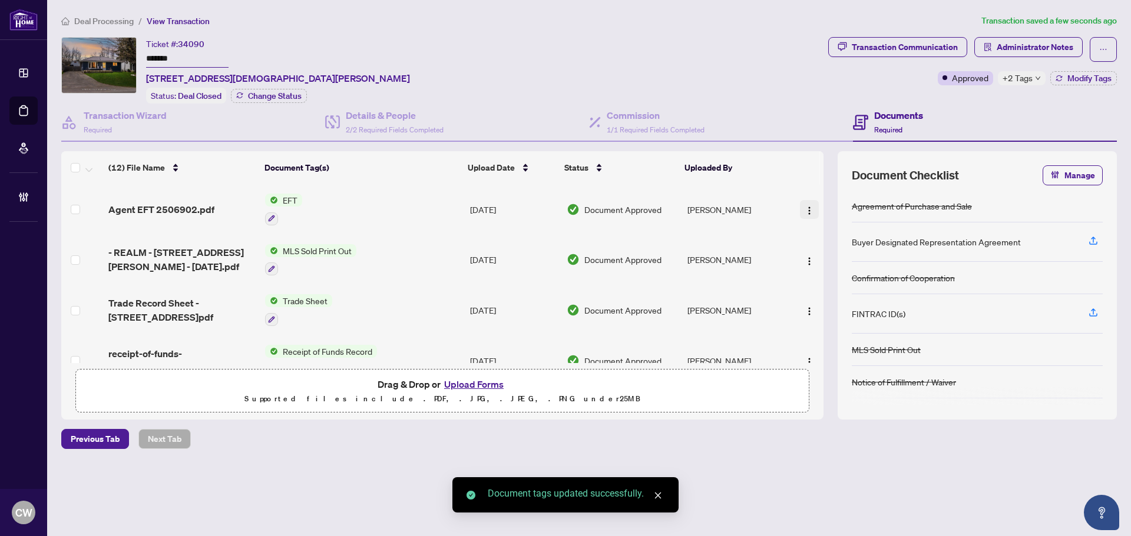
click at [806, 207] on img "button" at bounding box center [808, 210] width 9 height 9
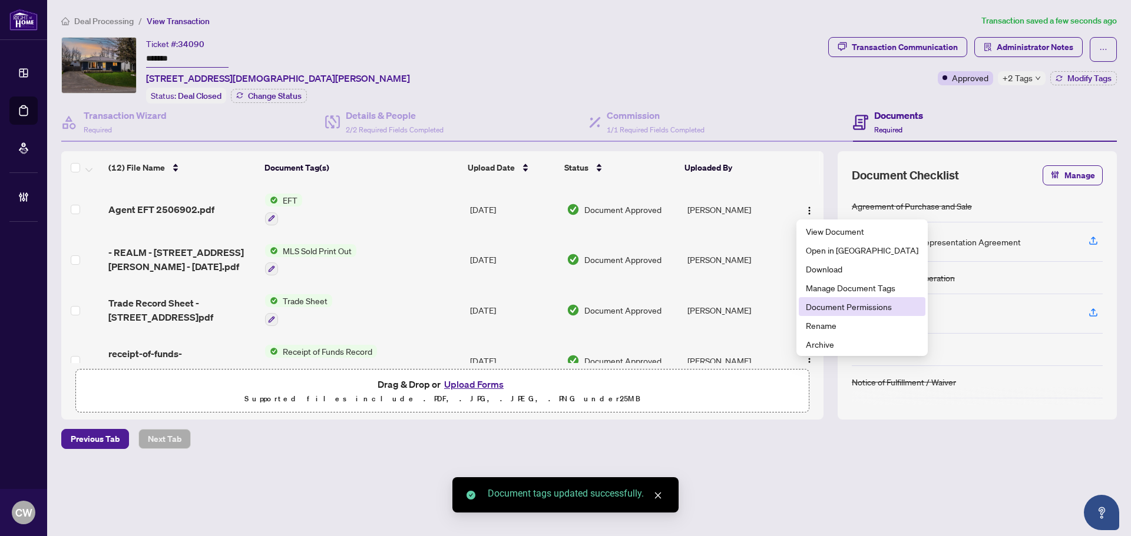
click at [826, 306] on span "Document Permissions" at bounding box center [862, 306] width 112 height 13
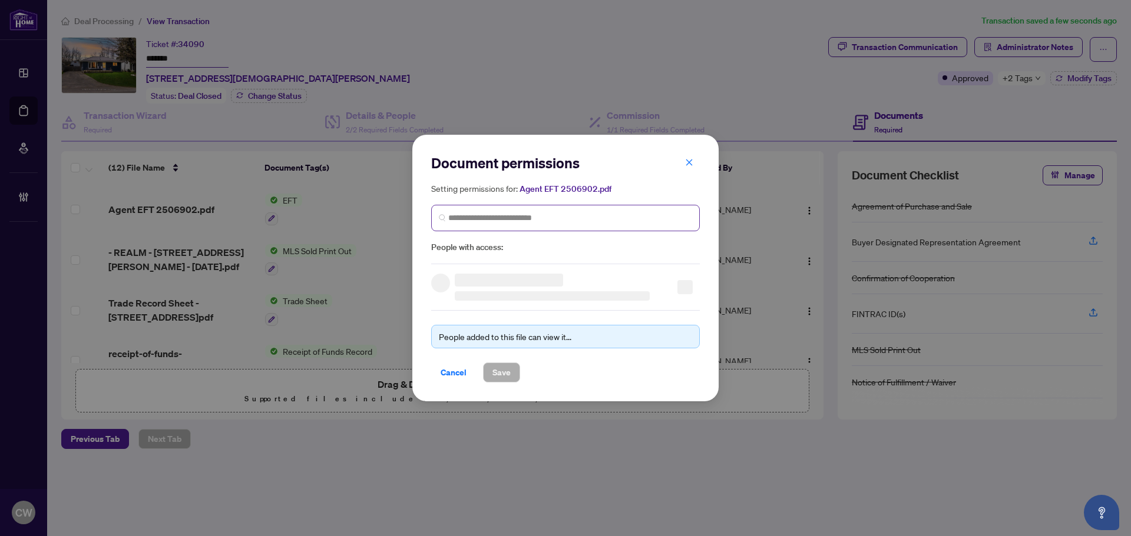
click at [592, 224] on span at bounding box center [565, 218] width 269 height 27
paste input "**********"
type input "**********"
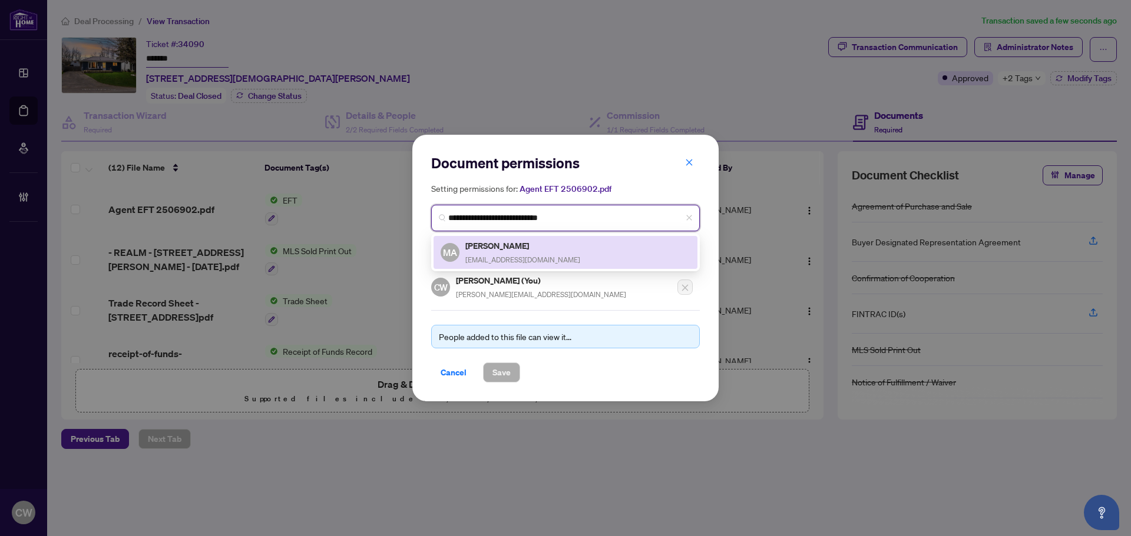
click at [506, 260] on span "[EMAIL_ADDRESS][DOMAIN_NAME]" at bounding box center [522, 260] width 115 height 9
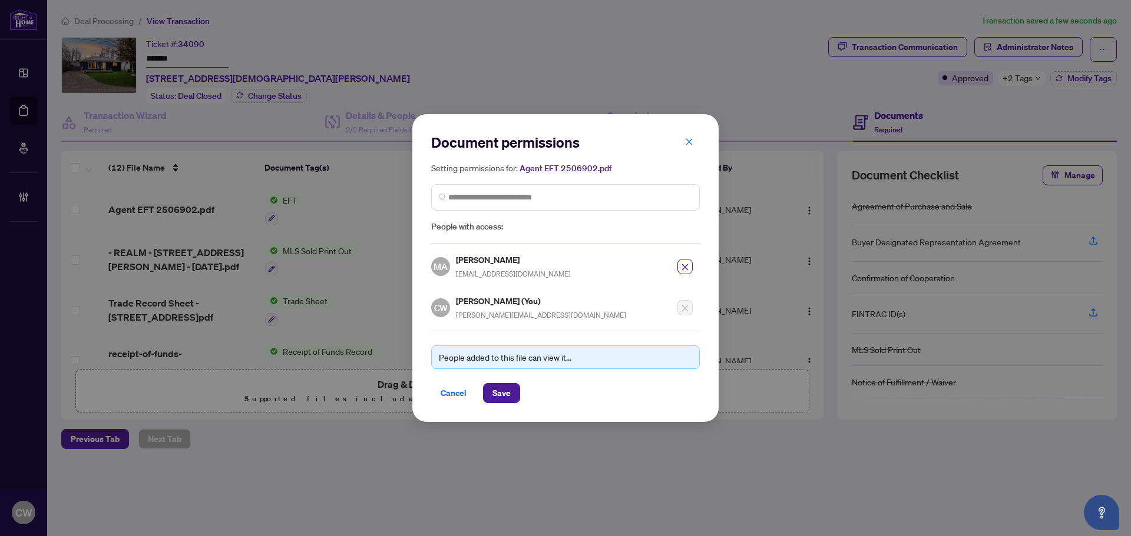
click at [498, 380] on div "People added to this file can view it... Cancel Save" at bounding box center [565, 367] width 269 height 72
click at [498, 392] on span "Save" at bounding box center [501, 393] width 18 height 19
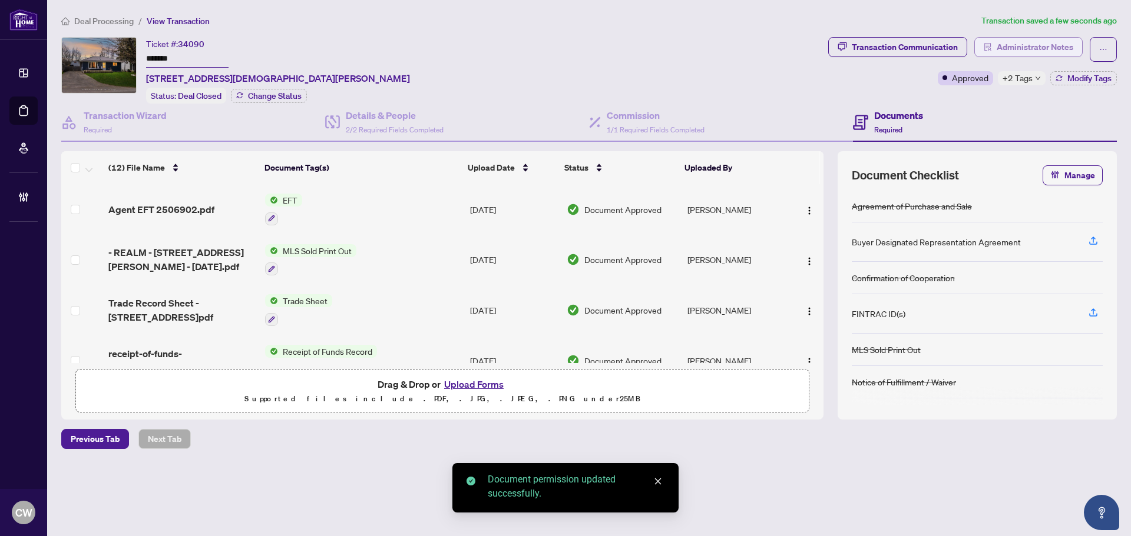
click at [1045, 48] on span "Administrator Notes" at bounding box center [1034, 47] width 77 height 19
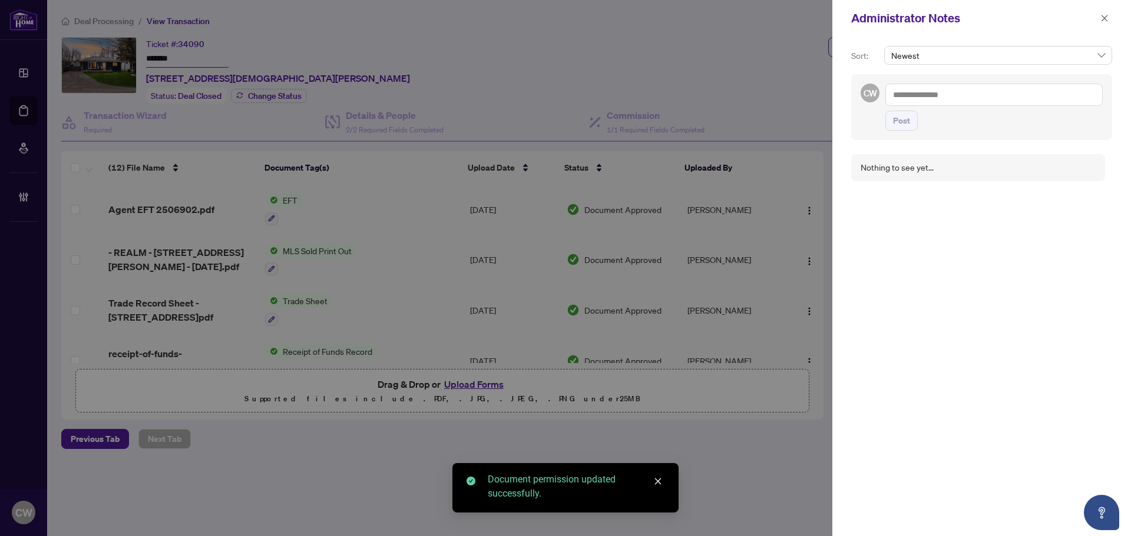
click at [933, 96] on textarea at bounding box center [993, 95] width 217 height 22
paste textarea "**********"
type textarea "**********"
drag, startPoint x: 899, startPoint y: 128, endPoint x: 1029, endPoint y: 74, distance: 141.2
click at [899, 128] on span "Post" at bounding box center [901, 120] width 17 height 19
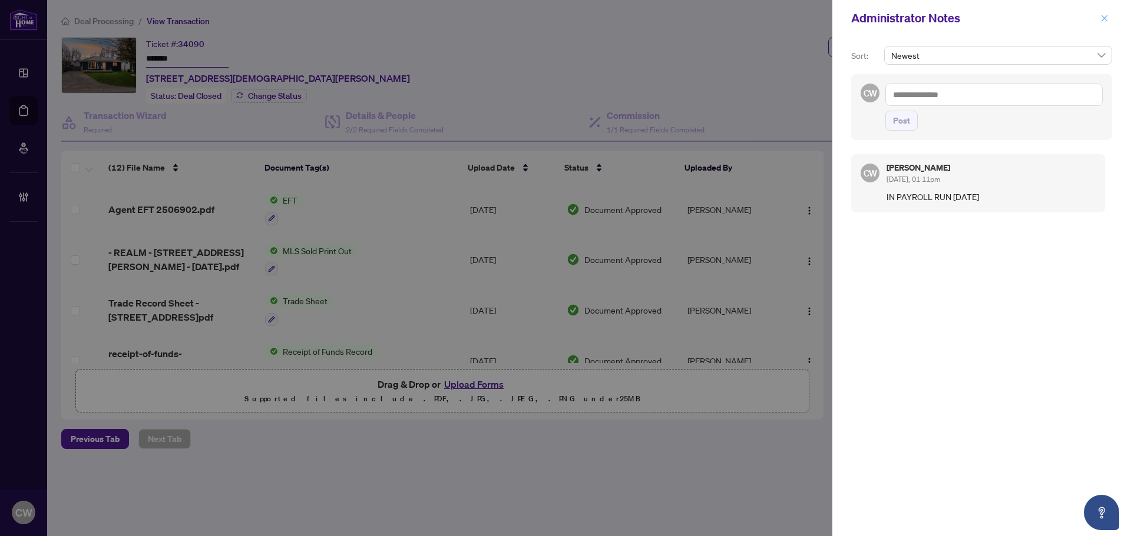
click at [1101, 21] on icon "close" at bounding box center [1104, 18] width 8 height 8
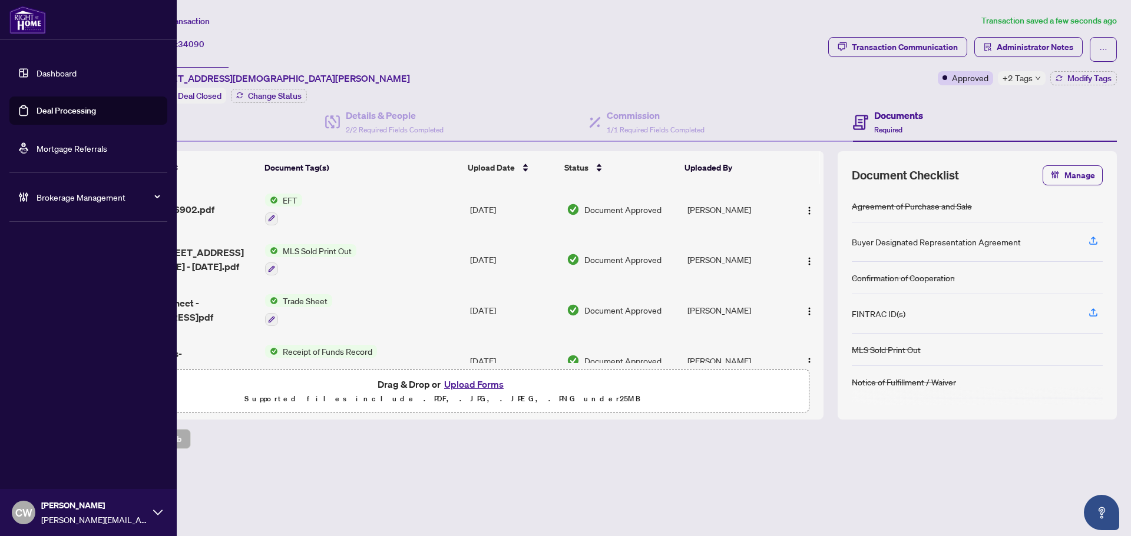
drag, startPoint x: 37, startPoint y: 110, endPoint x: 77, endPoint y: 110, distance: 40.0
click at [37, 110] on link "Deal Processing" at bounding box center [66, 110] width 59 height 11
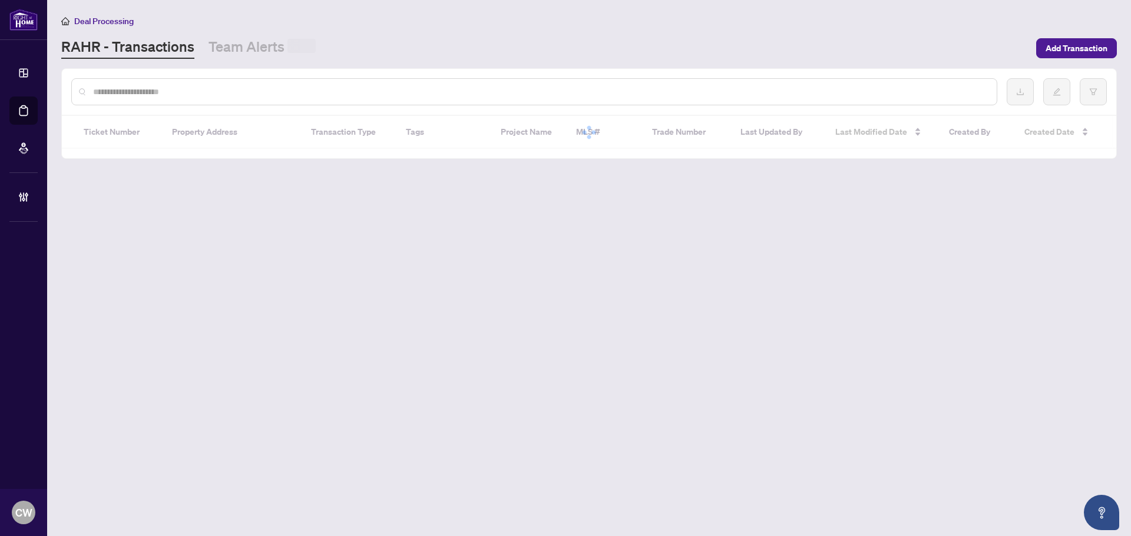
click at [231, 92] on input "text" at bounding box center [540, 91] width 894 height 13
paste input "*******"
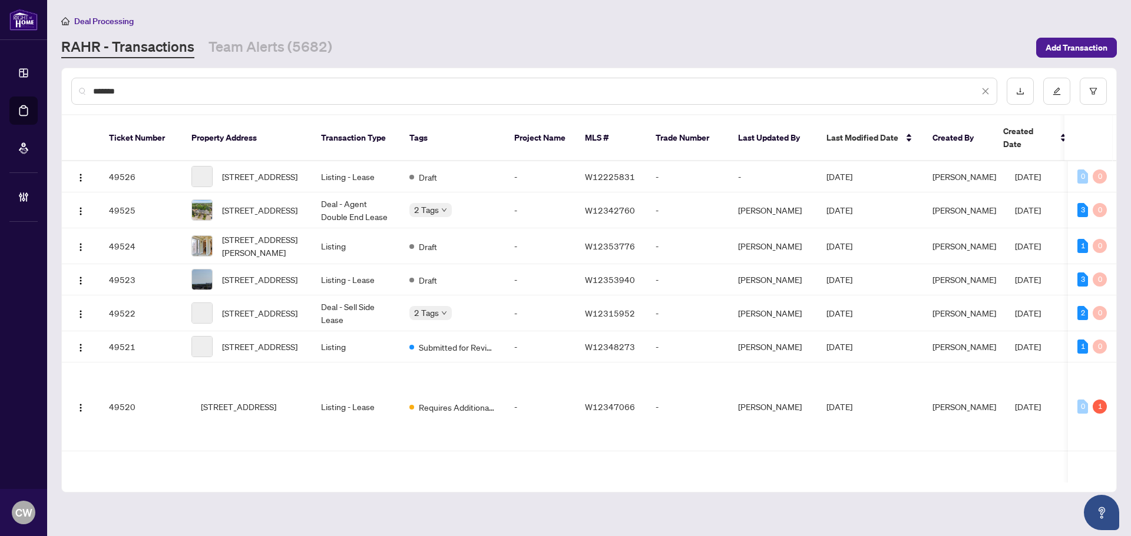
type input "*******"
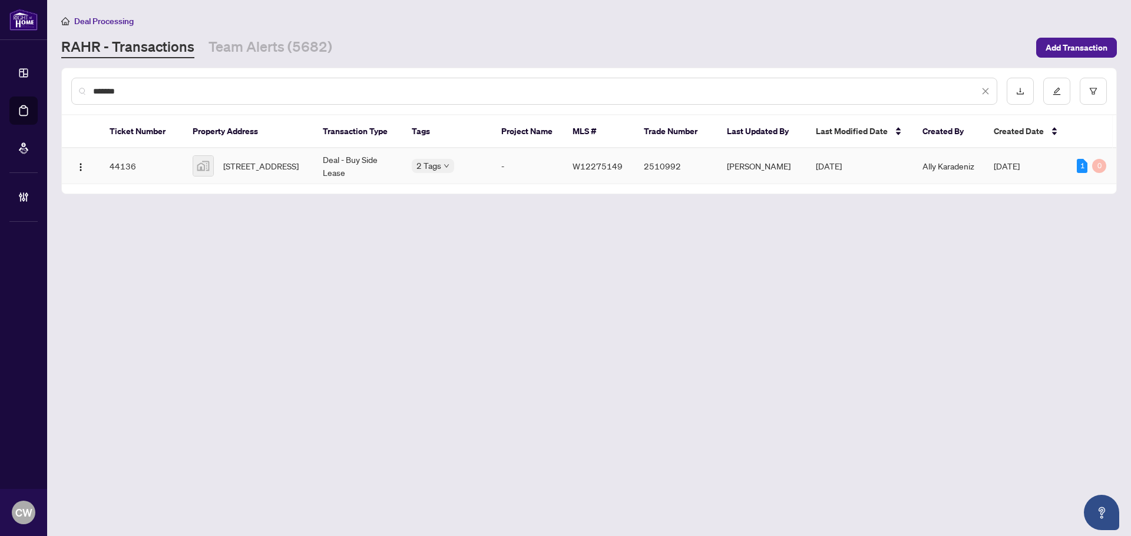
click at [263, 169] on span "[STREET_ADDRESS]" at bounding box center [260, 166] width 75 height 13
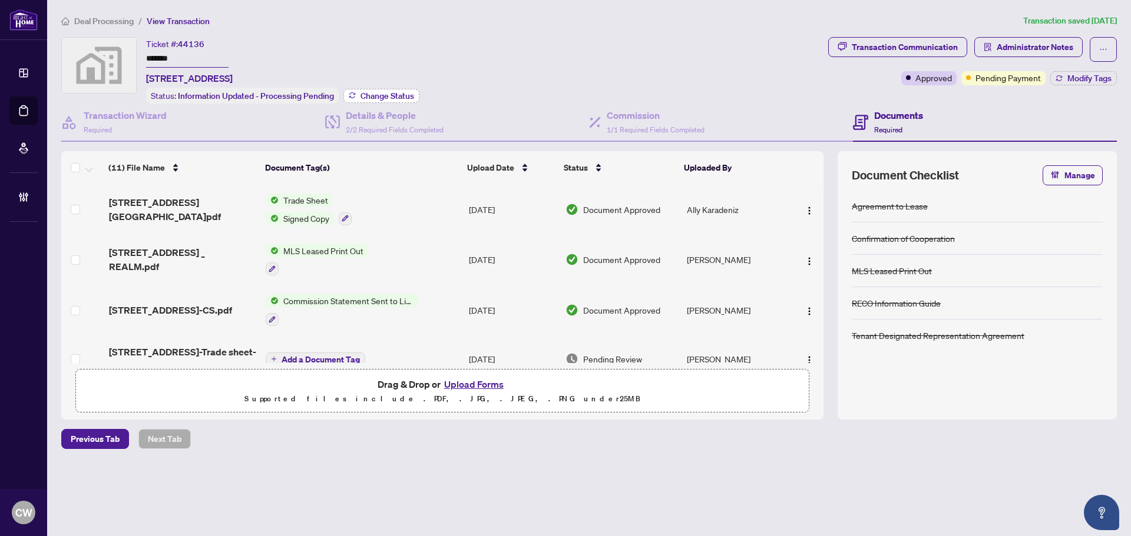
click at [380, 95] on span "Change Status" at bounding box center [387, 96] width 54 height 8
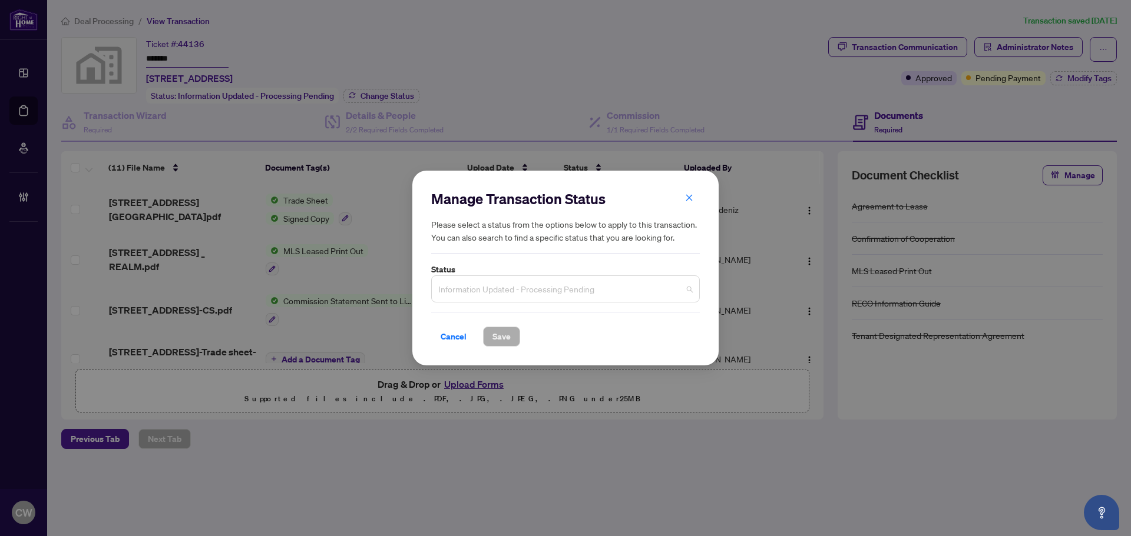
drag, startPoint x: 516, startPoint y: 280, endPoint x: 509, endPoint y: 339, distance: 59.9
click at [515, 282] on span "Information Updated - Processing Pending" at bounding box center [565, 289] width 254 height 22
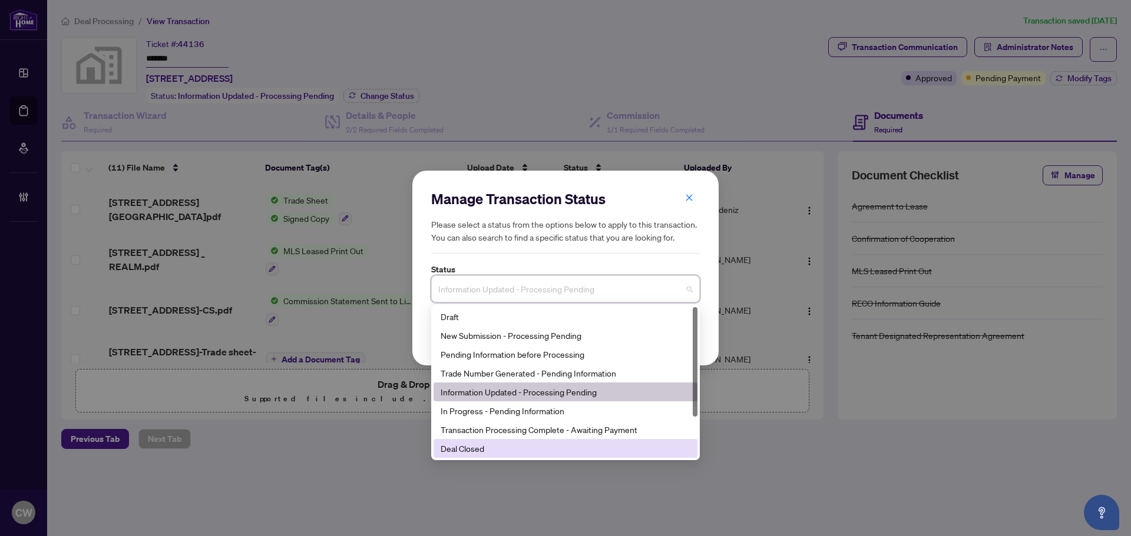
click at [492, 446] on div "Deal Closed" at bounding box center [565, 448] width 250 height 13
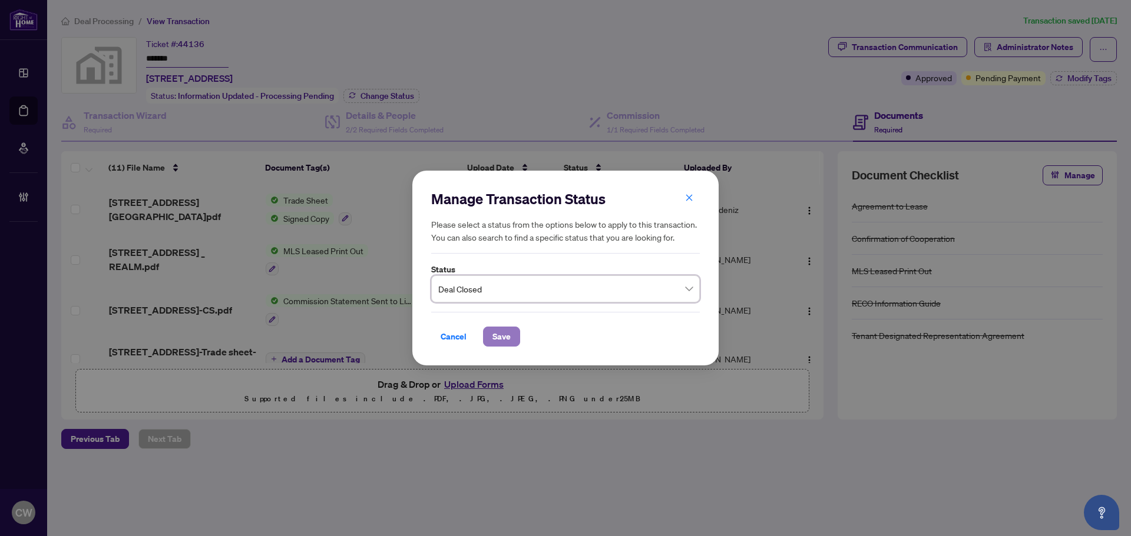
click at [508, 343] on span "Save" at bounding box center [501, 336] width 18 height 19
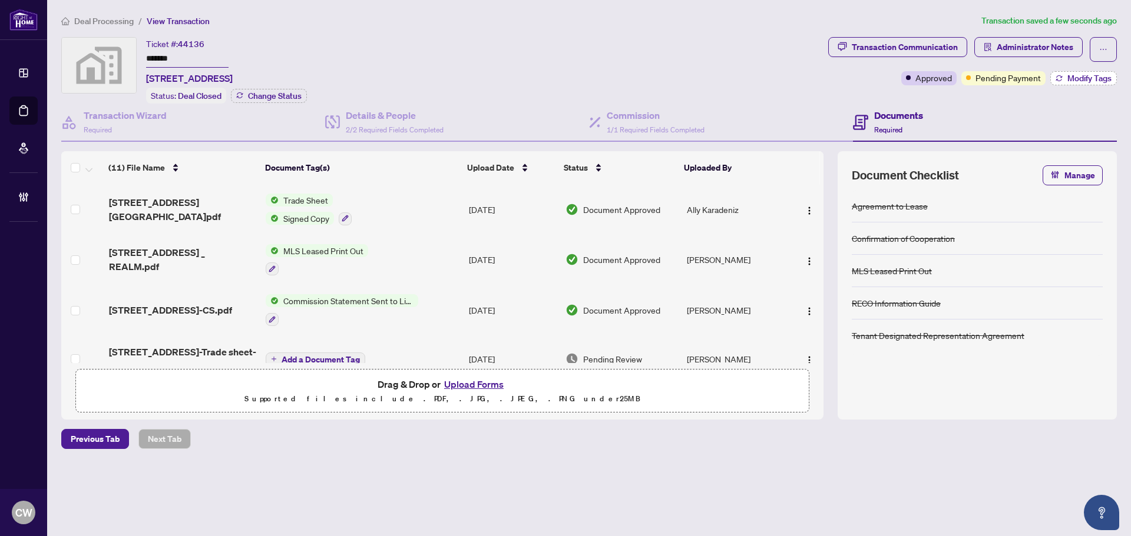
click at [1075, 82] on span "Modify Tags" at bounding box center [1089, 78] width 44 height 8
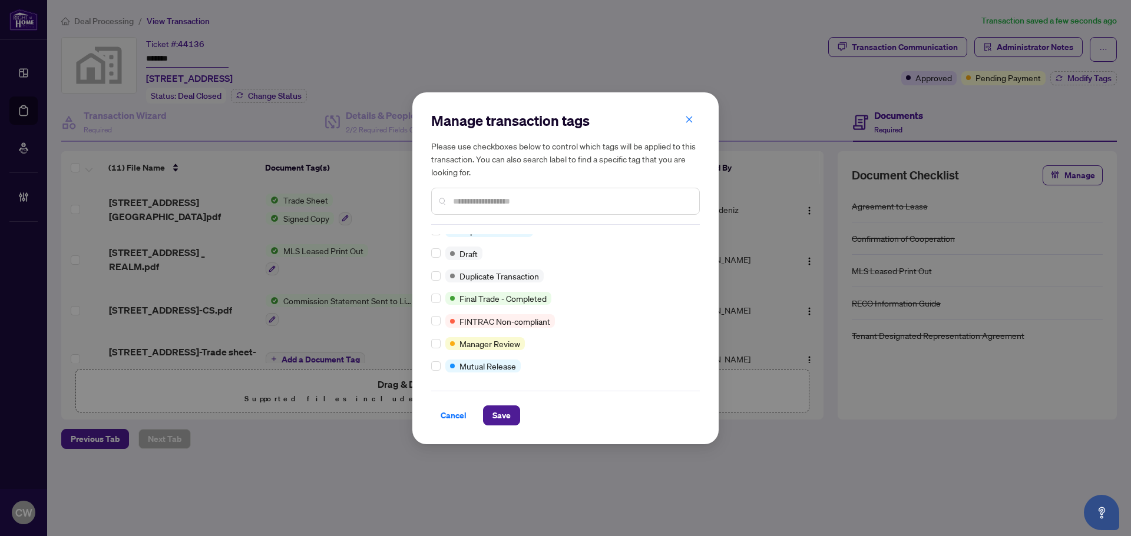
scroll to position [10, 0]
click at [492, 415] on span "Save" at bounding box center [501, 415] width 18 height 19
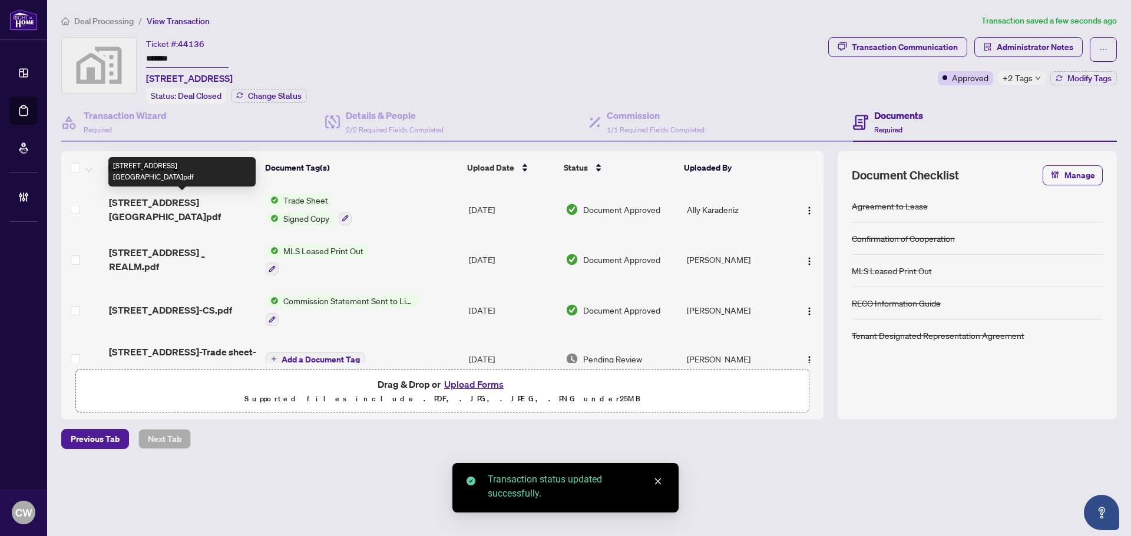
click at [162, 210] on span "[STREET_ADDRESS][GEOGRAPHIC_DATA]pdf" at bounding box center [182, 210] width 147 height 28
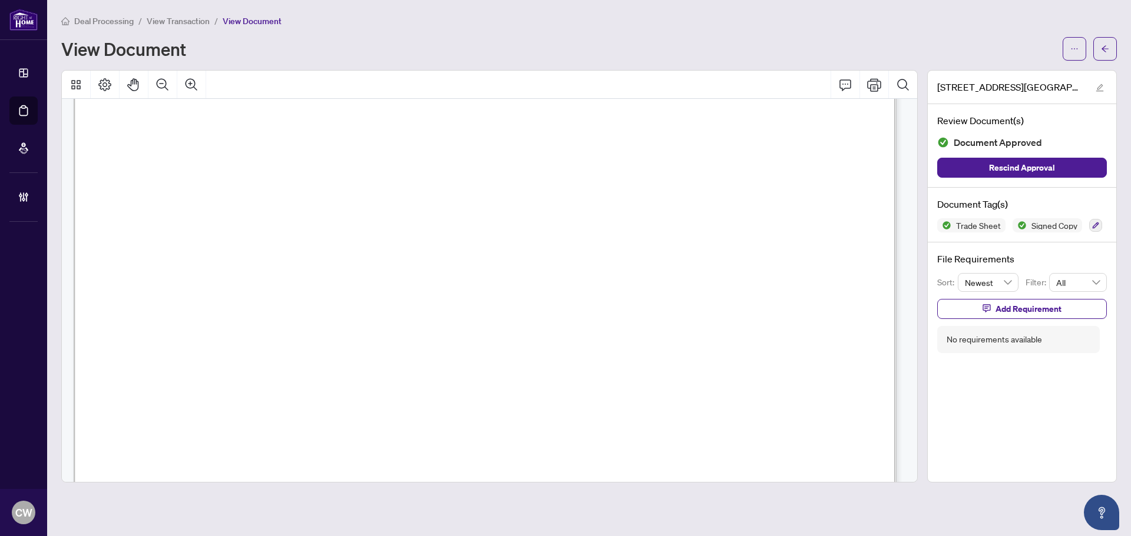
scroll to position [353, 0]
click at [1106, 54] on span "button" at bounding box center [1105, 48] width 8 height 19
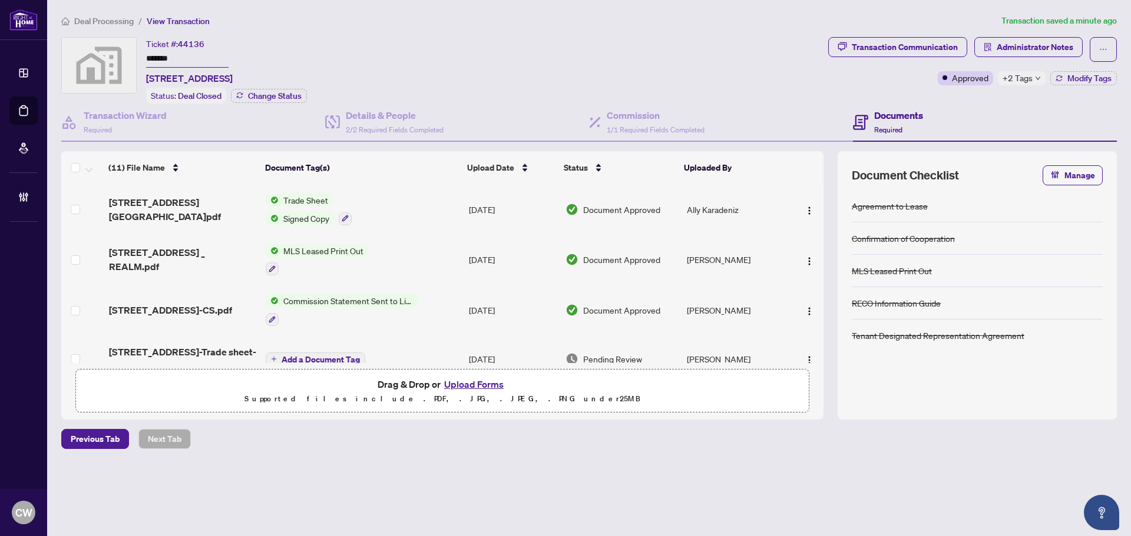
click at [468, 382] on button "Upload Forms" at bounding box center [473, 384] width 67 height 15
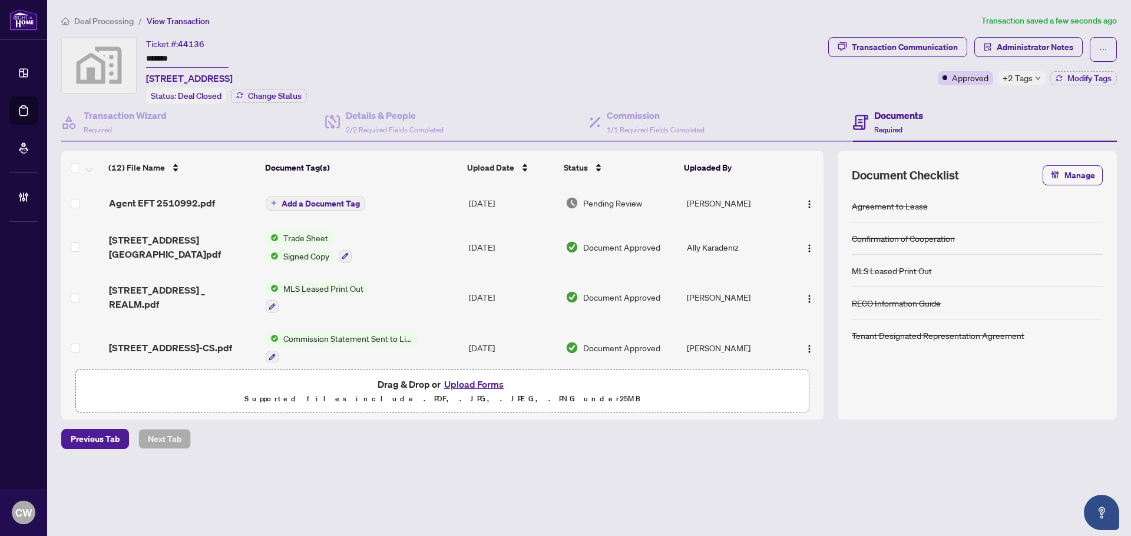
click at [334, 197] on button "Add a Document Tag" at bounding box center [316, 204] width 100 height 14
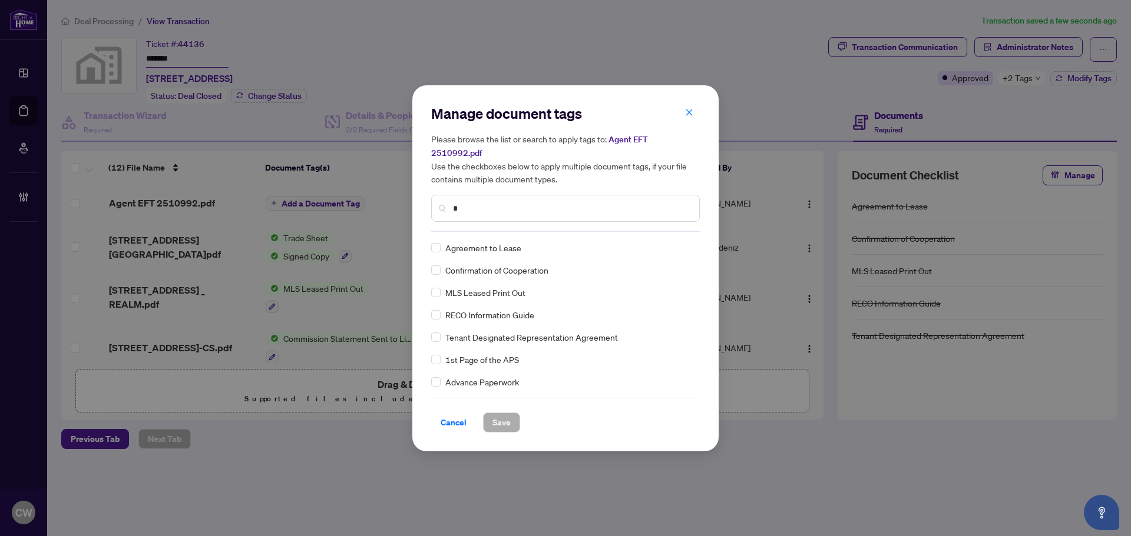
click at [542, 202] on input "*" at bounding box center [571, 208] width 237 height 13
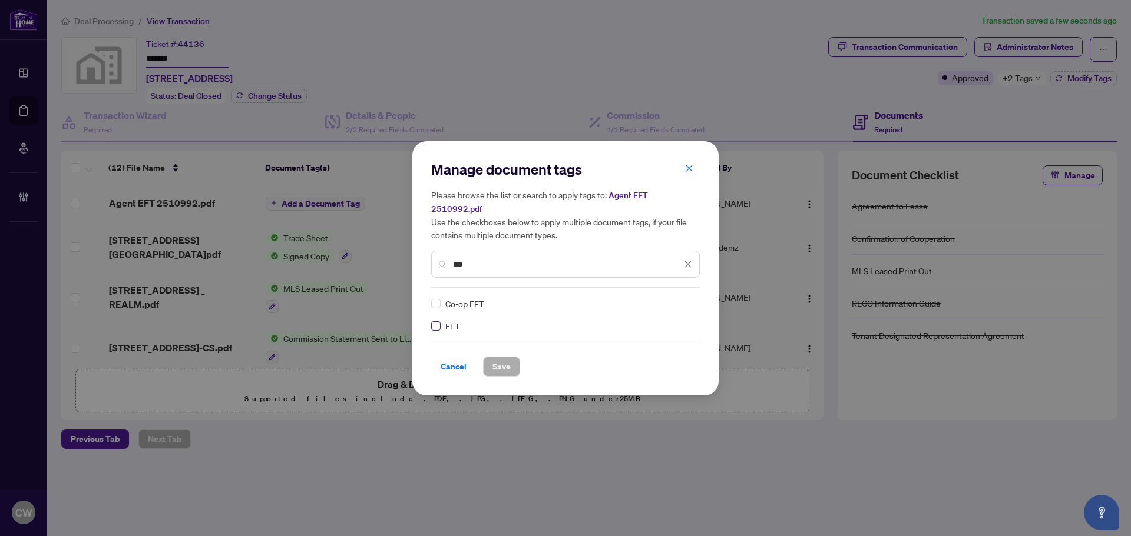
type input "***"
click at [668, 298] on div at bounding box center [678, 304] width 30 height 12
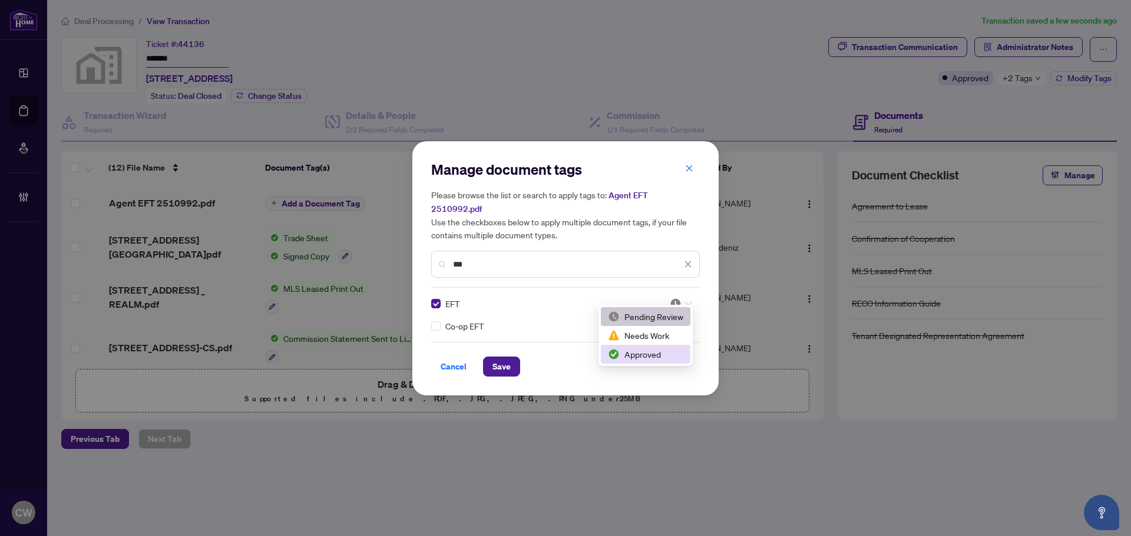
click at [655, 350] on div "Approved" at bounding box center [645, 354] width 75 height 13
click at [506, 357] on span "Save" at bounding box center [501, 366] width 18 height 19
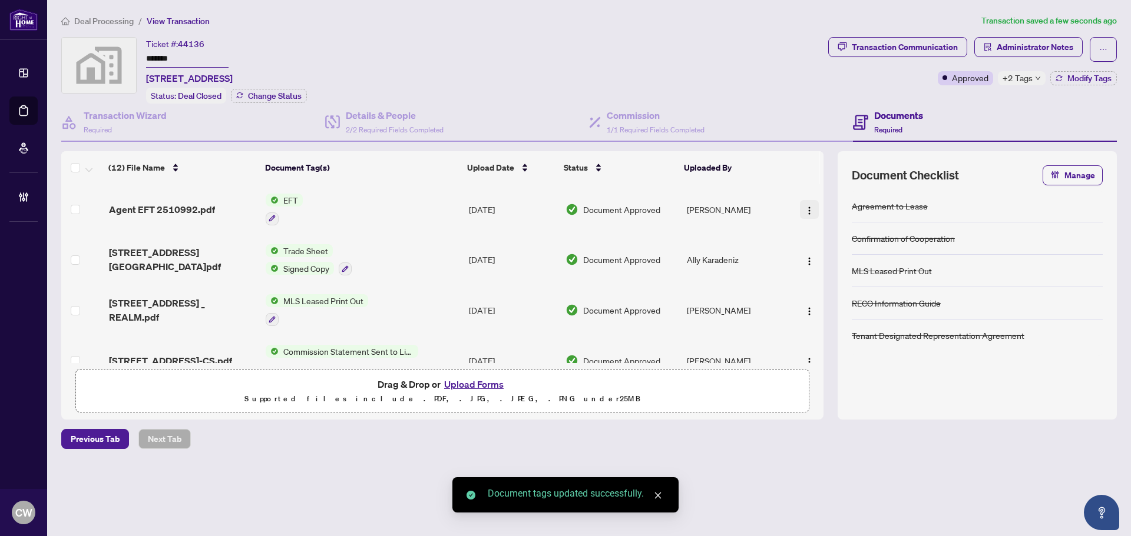
click at [809, 206] on img "button" at bounding box center [808, 210] width 9 height 9
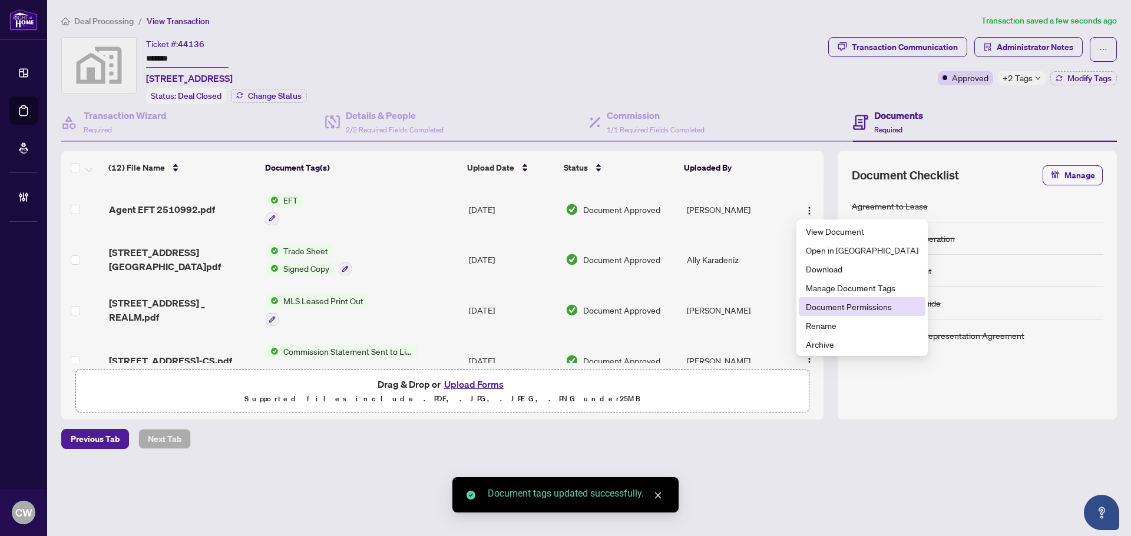
click at [827, 308] on span "Document Permissions" at bounding box center [862, 306] width 112 height 13
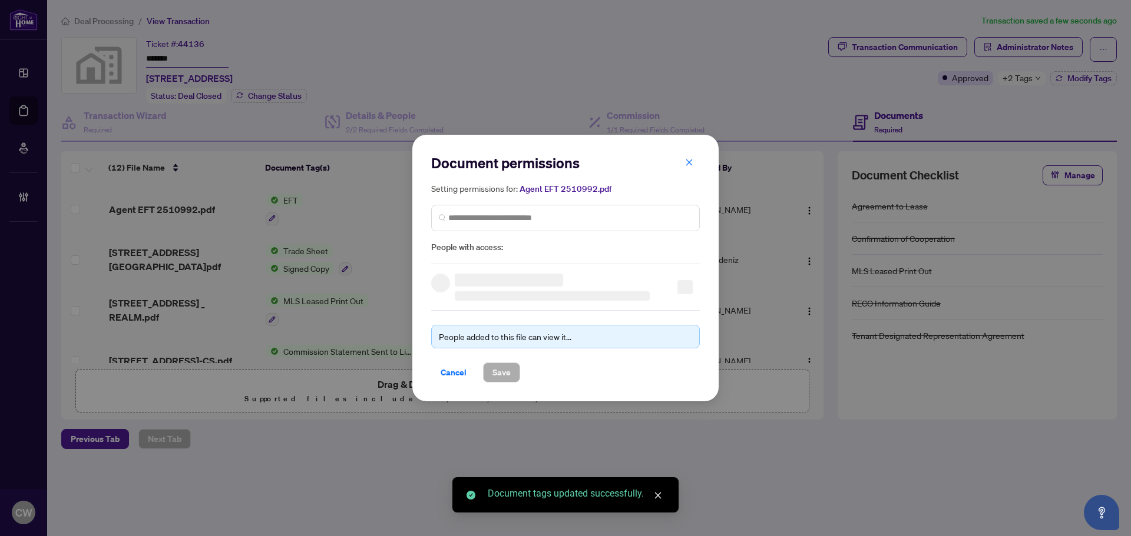
click at [544, 201] on div "Setting permissions for: Agent EFT 2510992.pdf People with access:" at bounding box center [565, 218] width 269 height 72
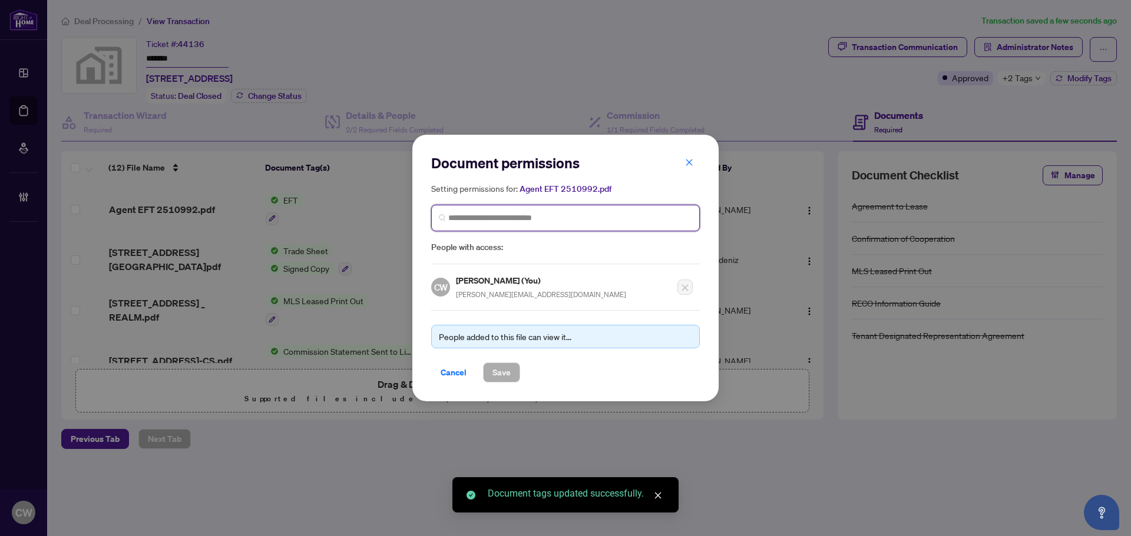
click at [545, 212] on input "search" at bounding box center [570, 218] width 244 height 12
paste input "**********"
type input "**********"
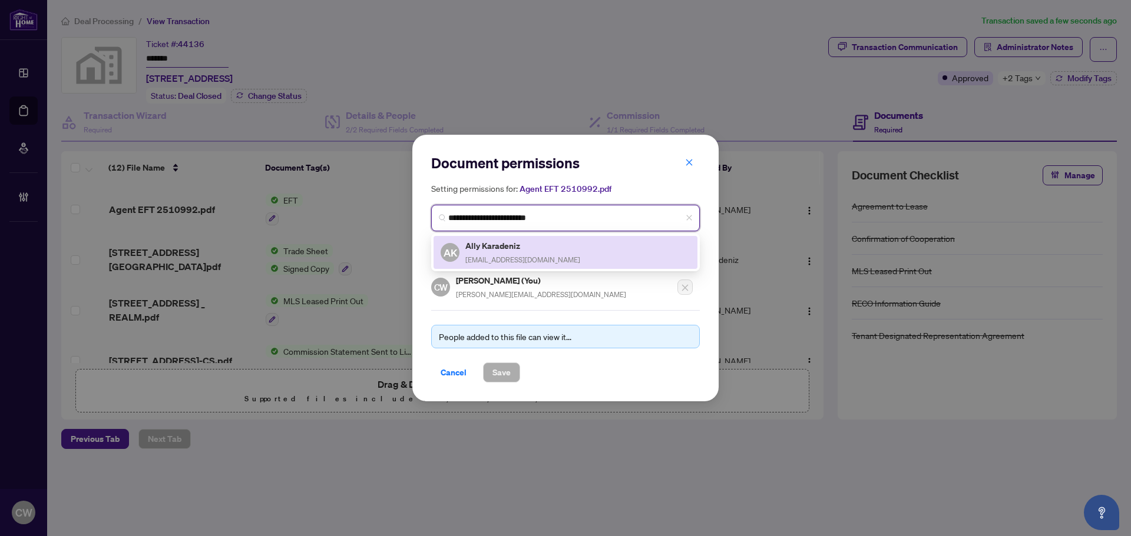
click at [495, 256] on span "[EMAIL_ADDRESS][DOMAIN_NAME]" at bounding box center [522, 260] width 115 height 9
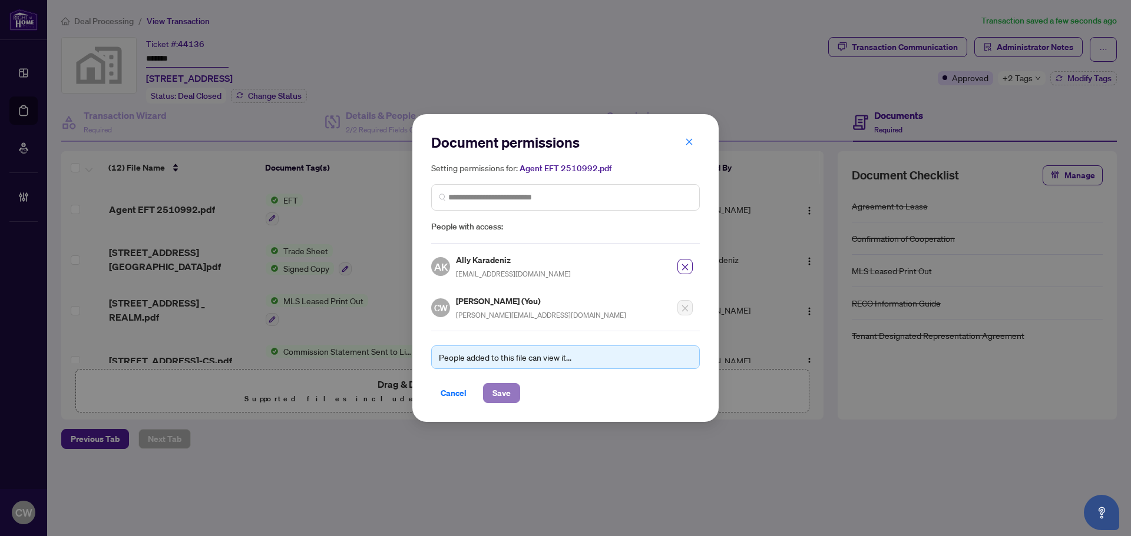
click at [502, 394] on span "Save" at bounding box center [501, 393] width 18 height 19
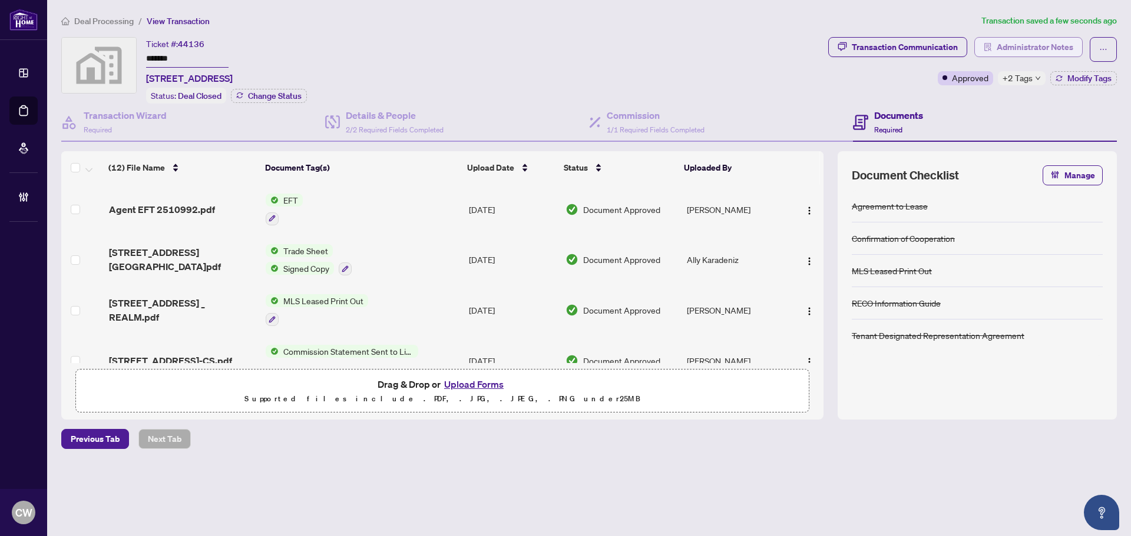
click at [1013, 45] on span "Administrator Notes" at bounding box center [1034, 47] width 77 height 19
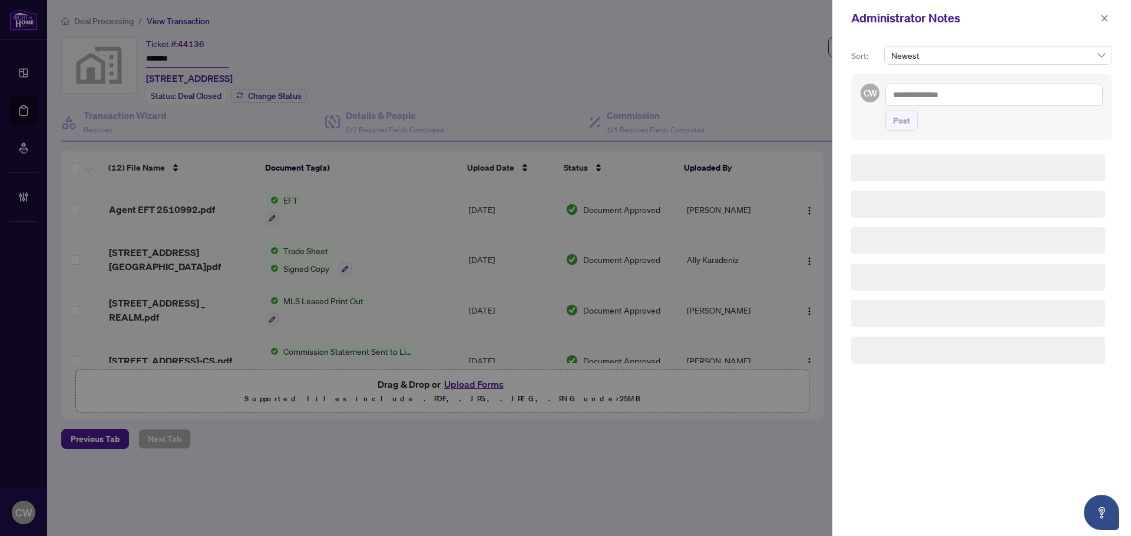
click at [943, 93] on textarea at bounding box center [993, 95] width 217 height 22
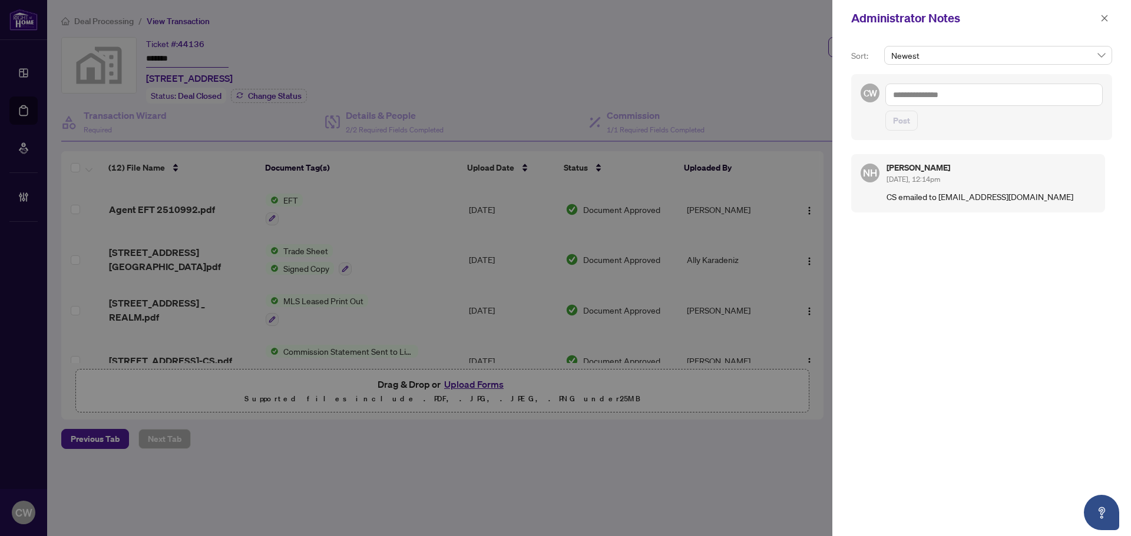
paste textarea "**********"
type textarea "**********"
click at [897, 128] on span "Post" at bounding box center [901, 120] width 17 height 19
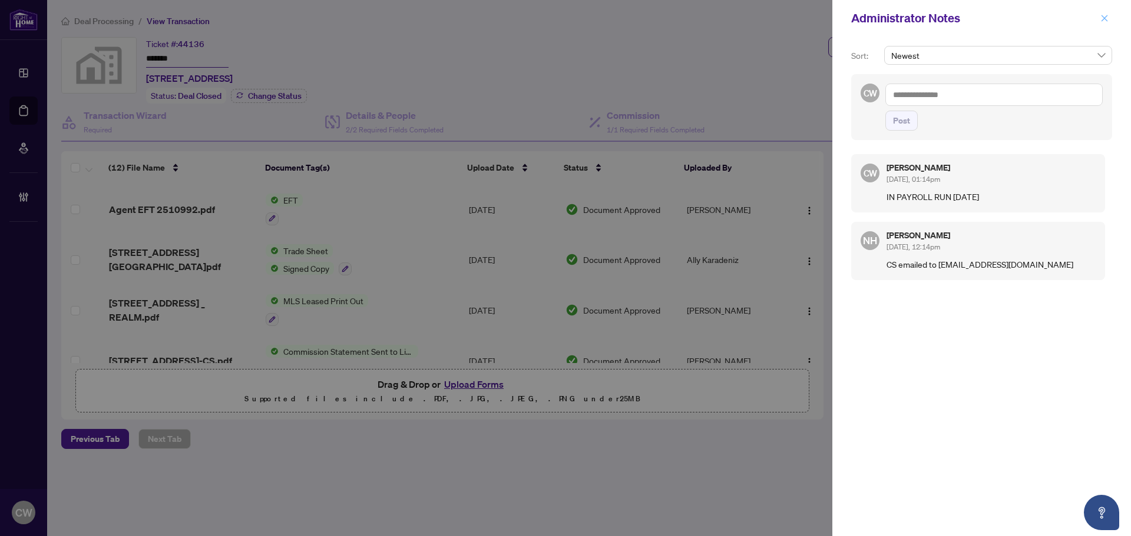
click at [1109, 18] on button "button" at bounding box center [1104, 18] width 15 height 14
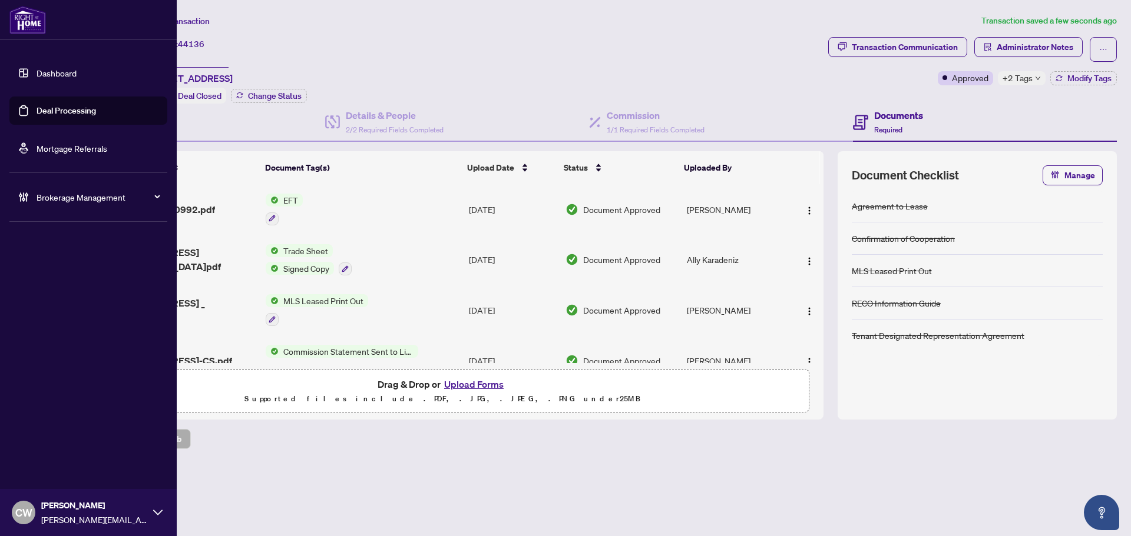
drag, startPoint x: 31, startPoint y: 109, endPoint x: 102, endPoint y: 114, distance: 71.5
click at [37, 109] on link "Deal Processing" at bounding box center [66, 110] width 59 height 11
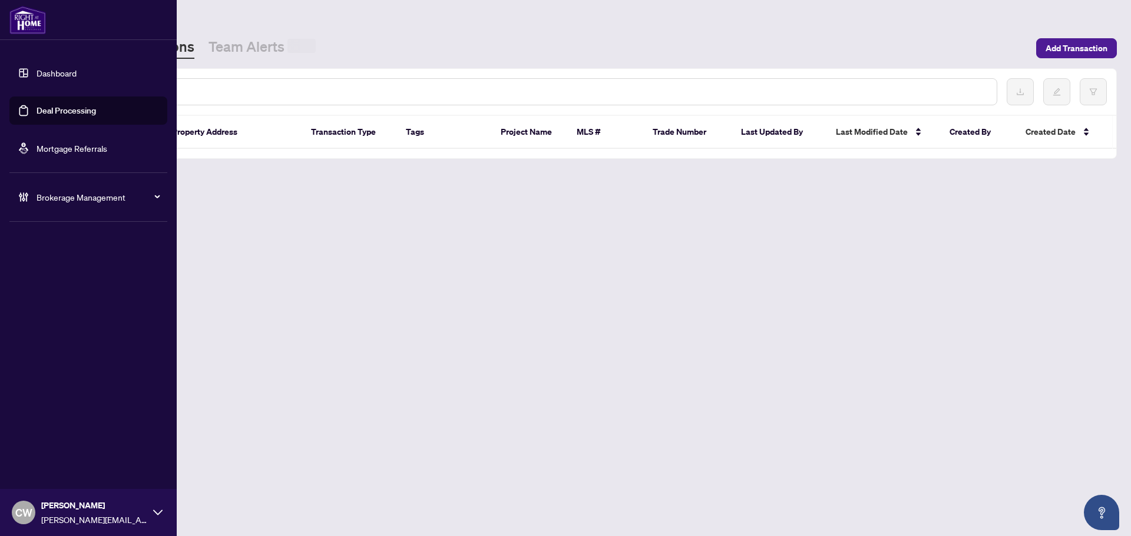
click at [214, 93] on input "text" at bounding box center [540, 91] width 894 height 13
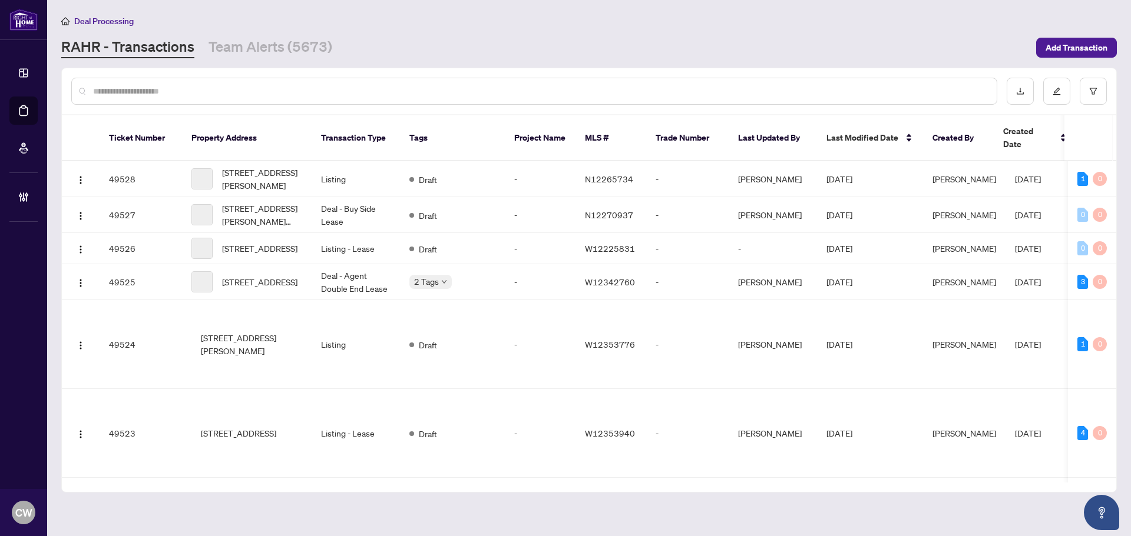
paste input "*******"
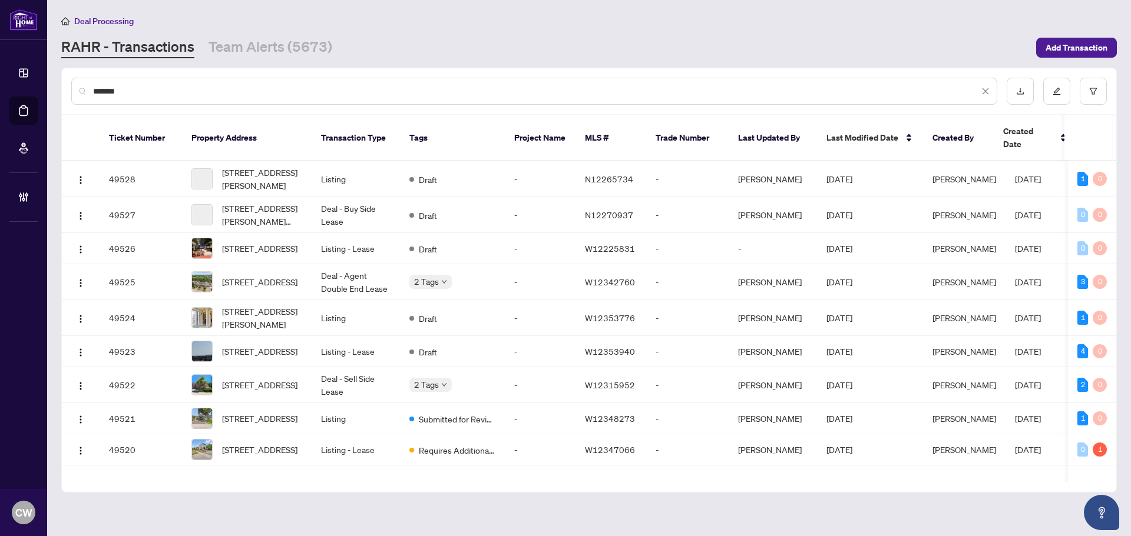
type input "*******"
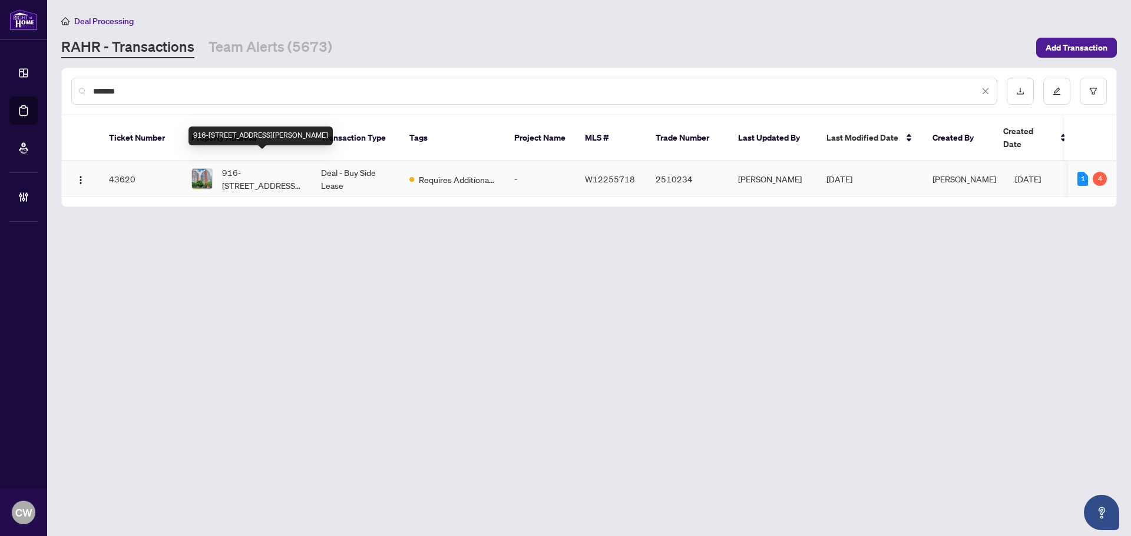
click at [265, 166] on span "916-[STREET_ADDRESS][PERSON_NAME]" at bounding box center [262, 179] width 80 height 26
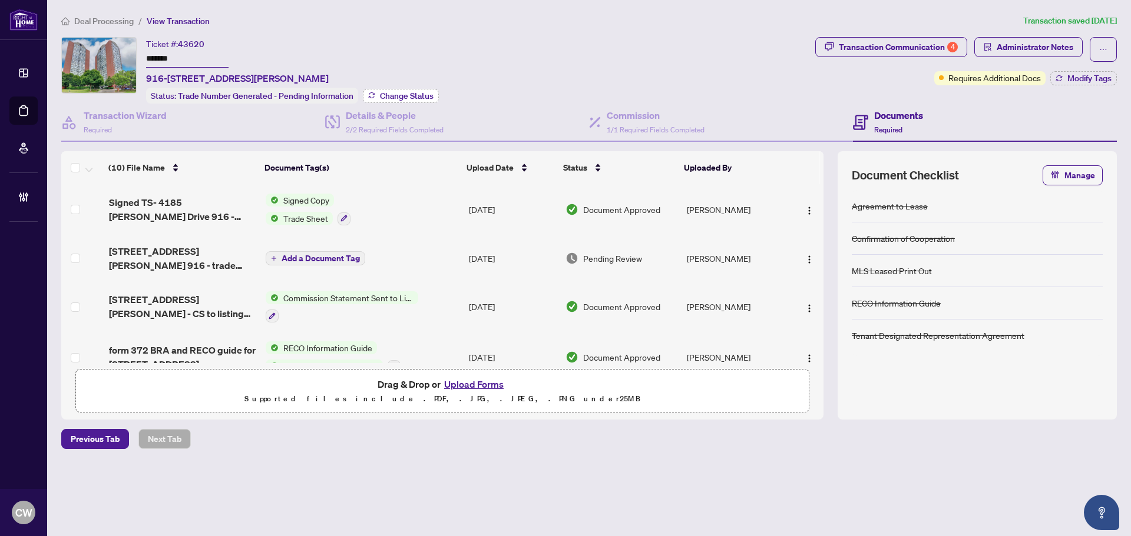
click at [402, 94] on span "Change Status" at bounding box center [407, 96] width 54 height 8
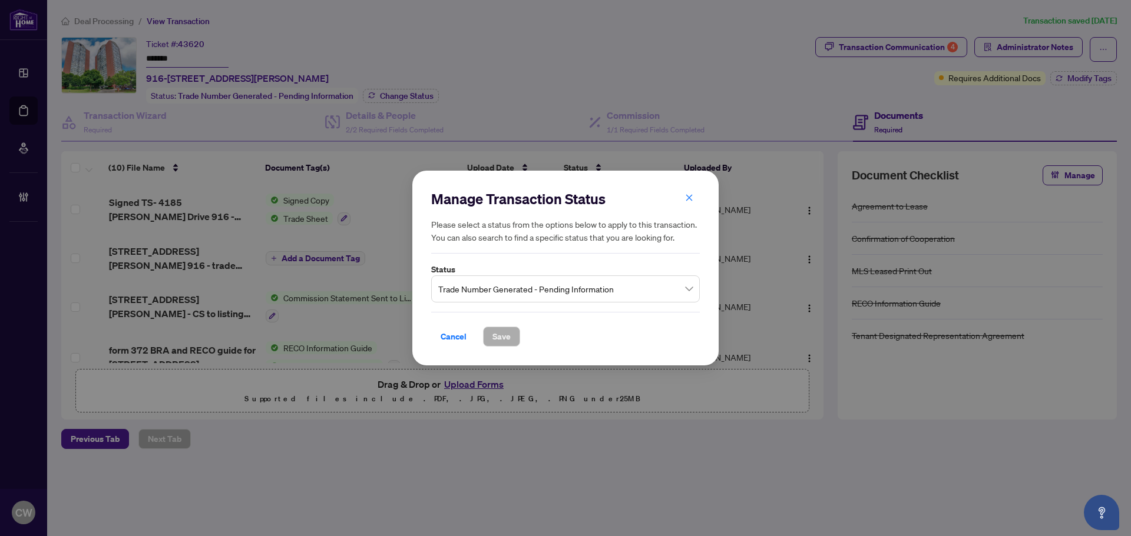
click at [565, 290] on span "Trade Number Generated - Pending Information" at bounding box center [565, 289] width 254 height 22
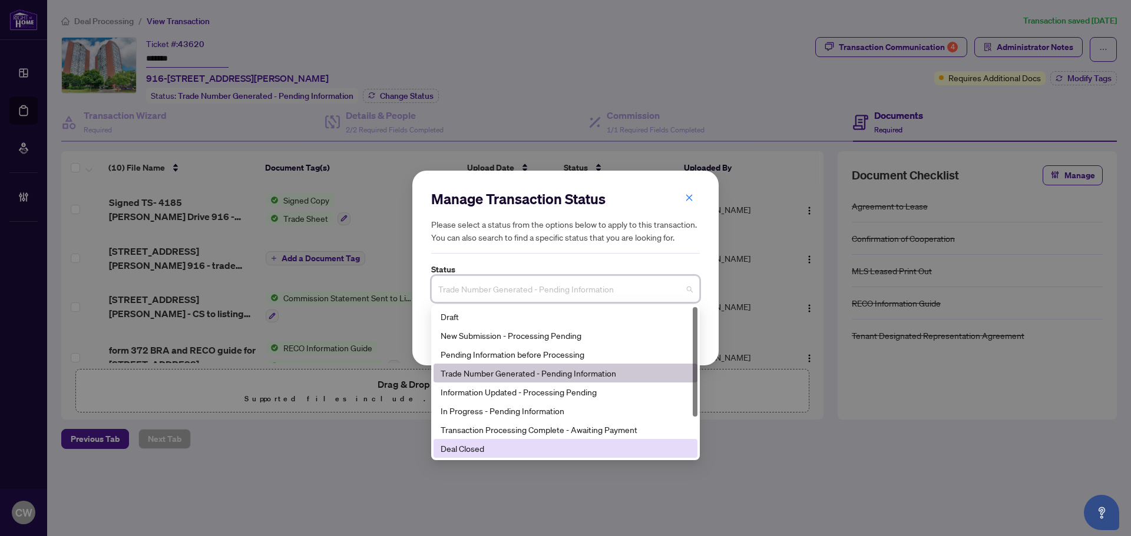
click at [498, 455] on div "Deal Closed" at bounding box center [565, 448] width 250 height 13
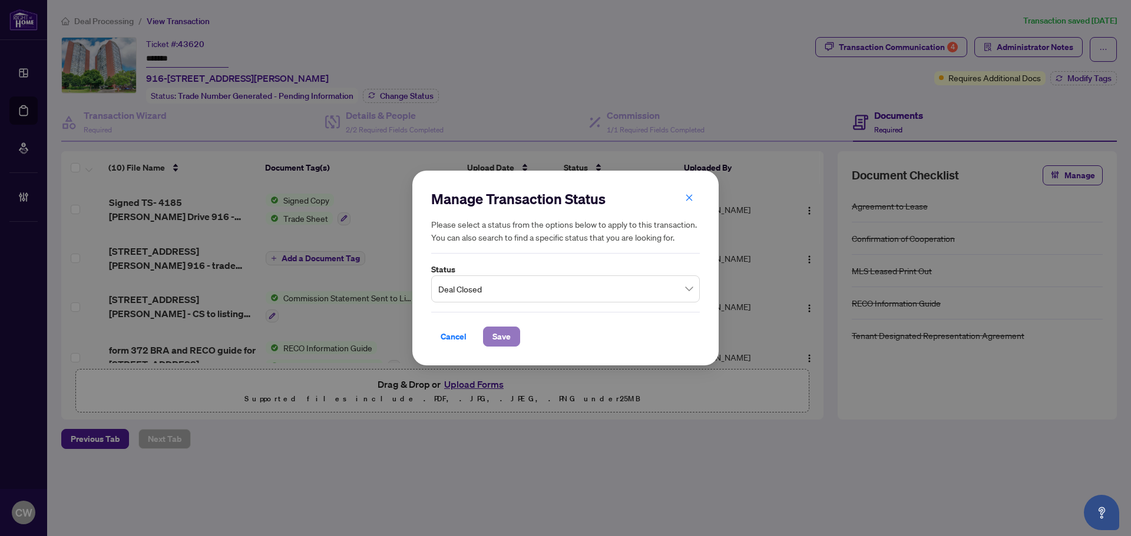
click at [499, 334] on span "Save" at bounding box center [501, 336] width 18 height 19
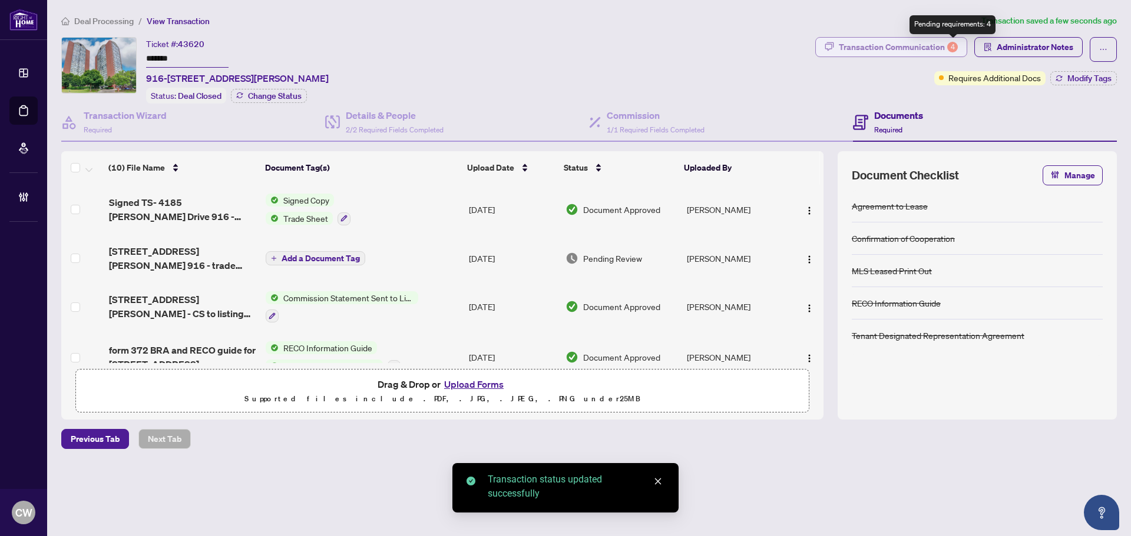
click at [930, 47] on div "Transaction Communication 4" at bounding box center [898, 47] width 119 height 19
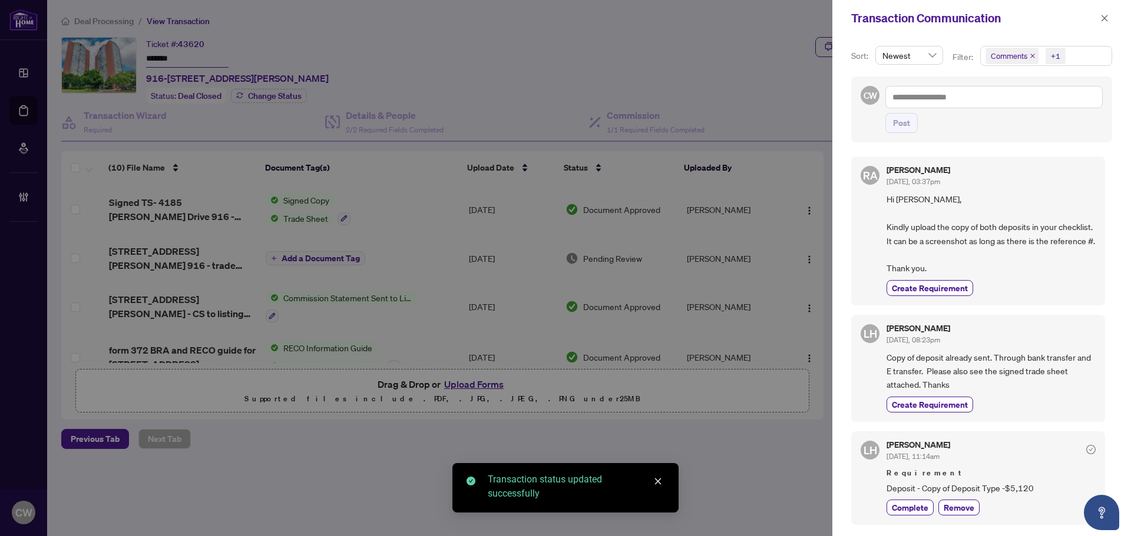
click at [1029, 56] on icon "close" at bounding box center [1032, 56] width 6 height 6
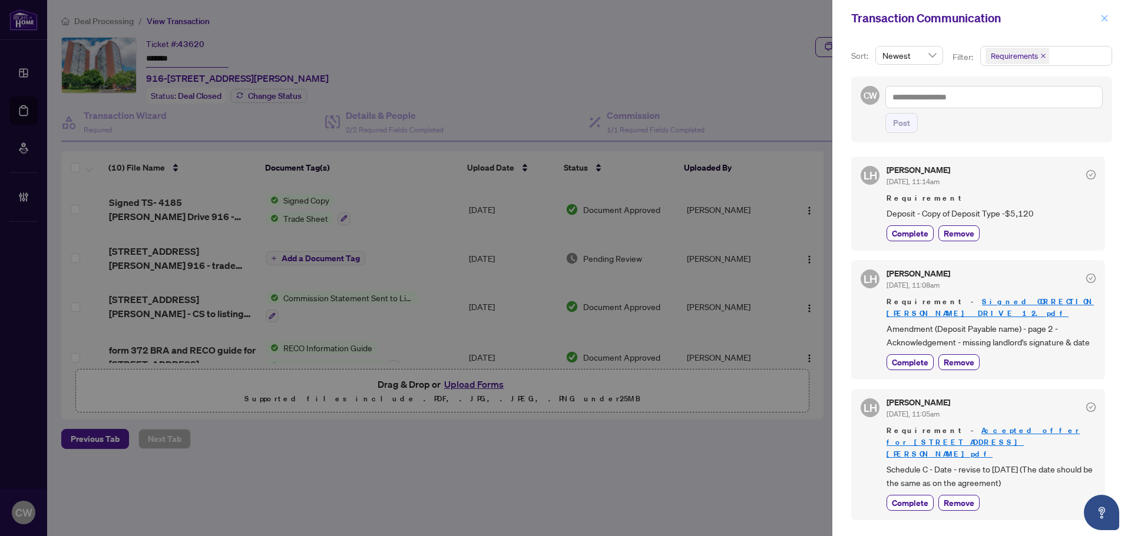
click at [1107, 20] on icon "close" at bounding box center [1104, 18] width 8 height 8
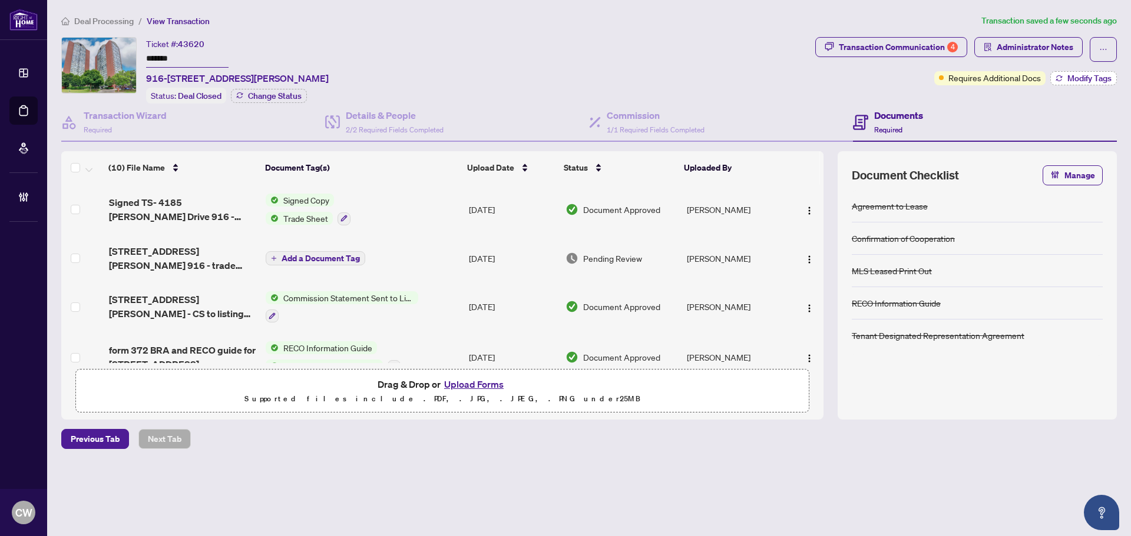
click at [1067, 80] on span "Modify Tags" at bounding box center [1089, 78] width 44 height 8
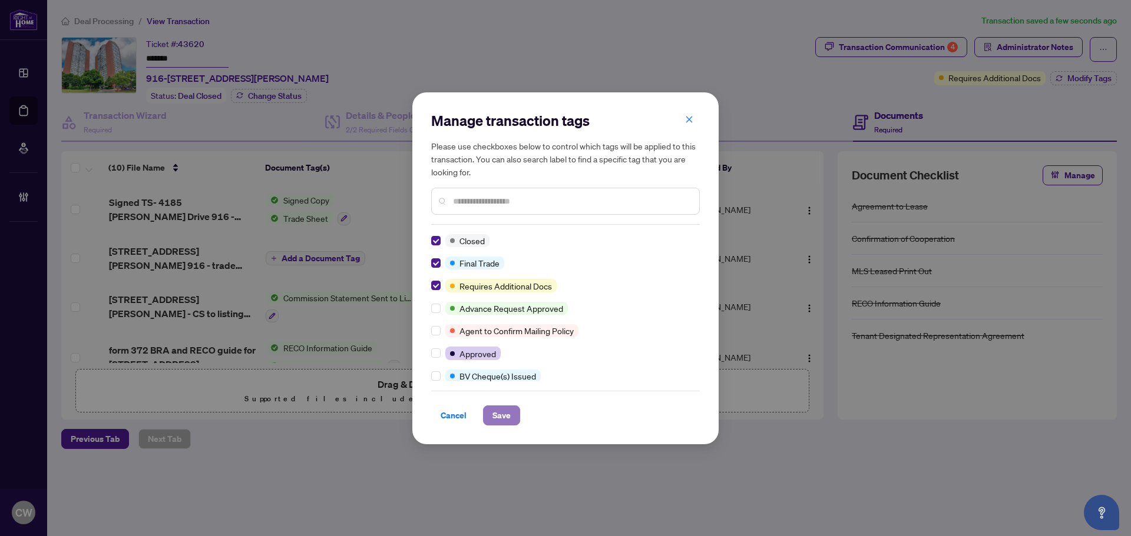
click at [494, 409] on span "Save" at bounding box center [501, 415] width 18 height 19
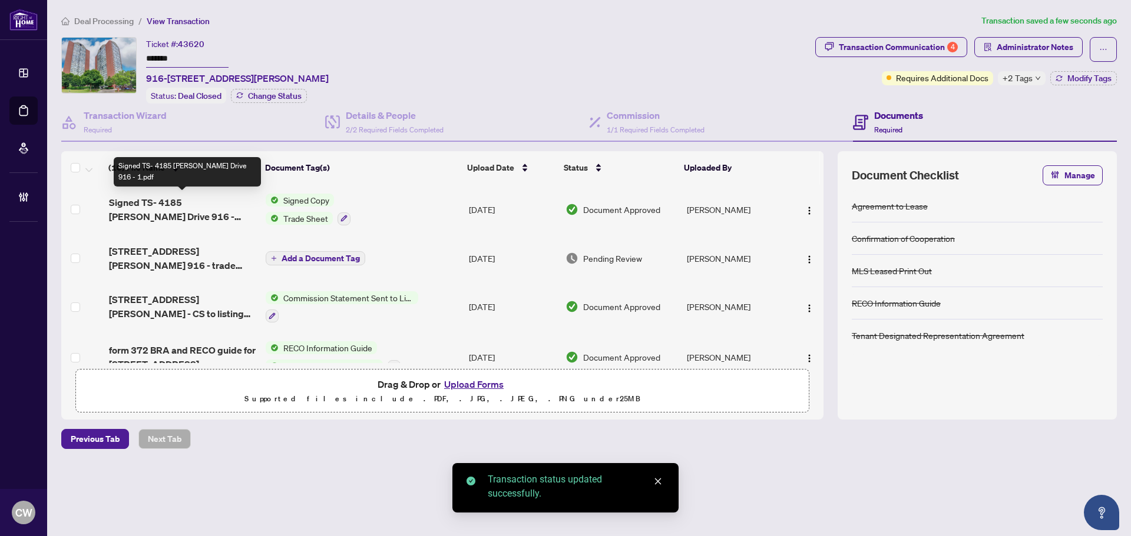
click at [208, 200] on span "Signed TS- 4185 [PERSON_NAME] Drive 916 - 1.pdf" at bounding box center [182, 210] width 147 height 28
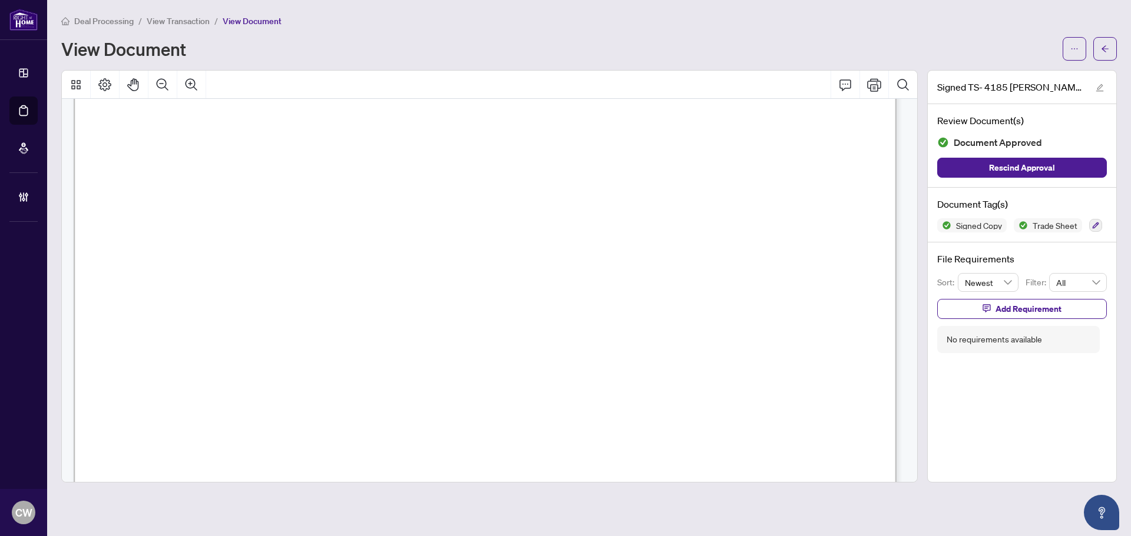
scroll to position [412, 0]
click at [1103, 47] on icon "arrow-left" at bounding box center [1105, 49] width 8 height 8
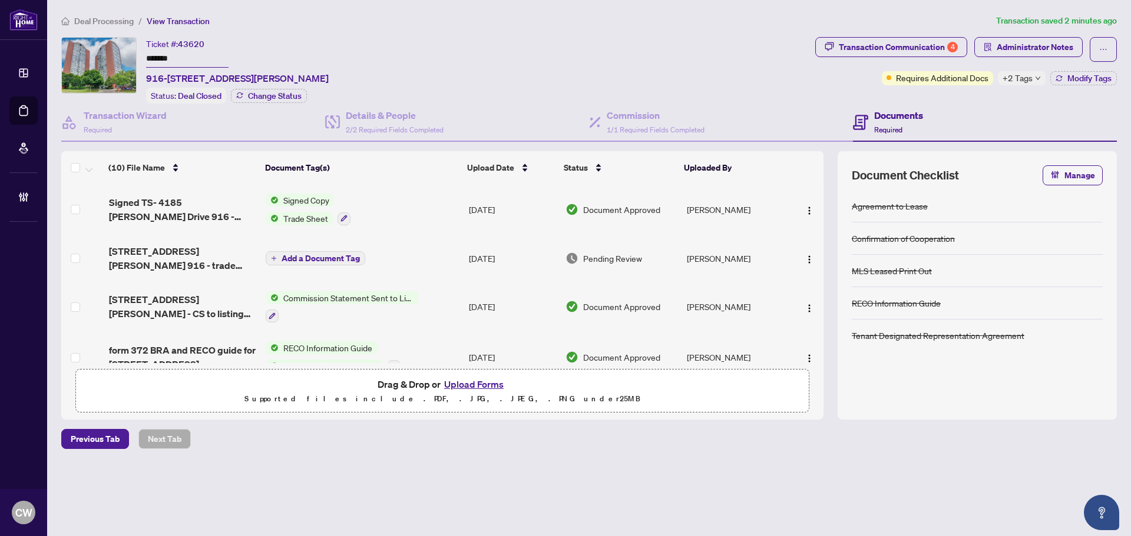
click at [466, 381] on button "Upload Forms" at bounding box center [473, 384] width 67 height 15
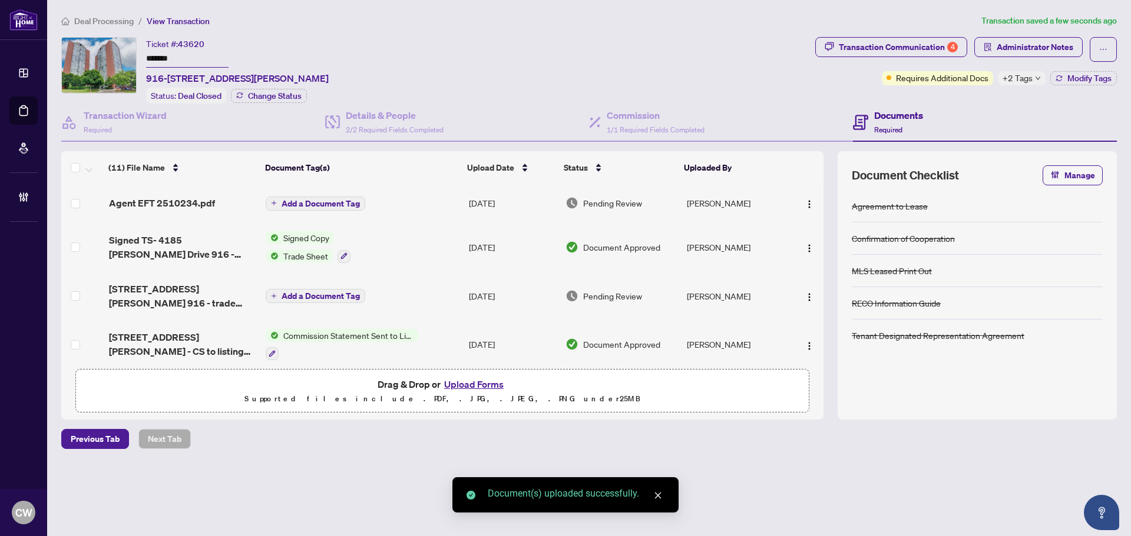
click at [332, 201] on span "Add a Document Tag" at bounding box center [320, 204] width 78 height 8
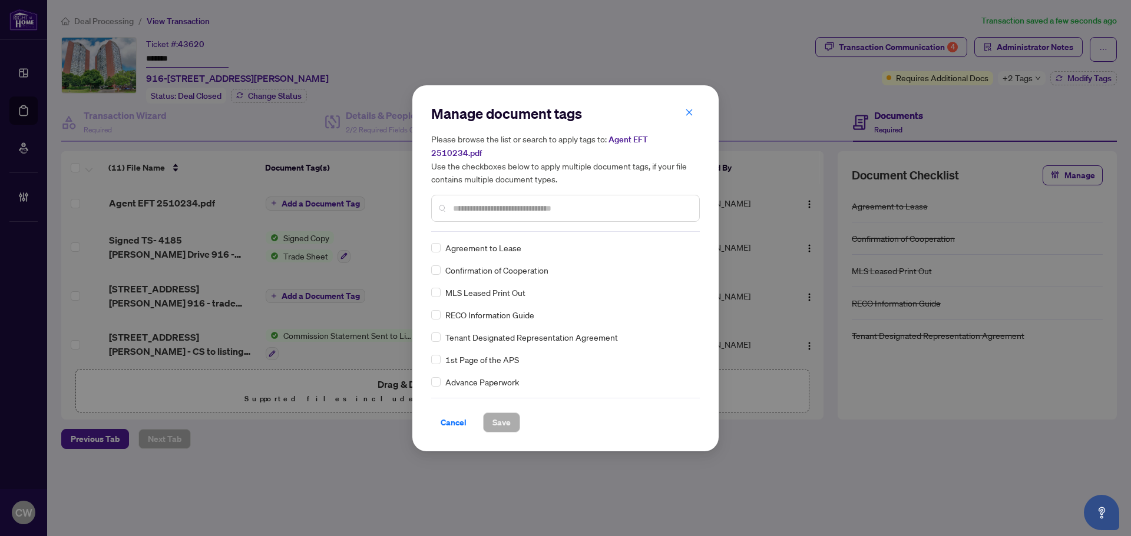
click at [483, 202] on input "text" at bounding box center [571, 208] width 237 height 13
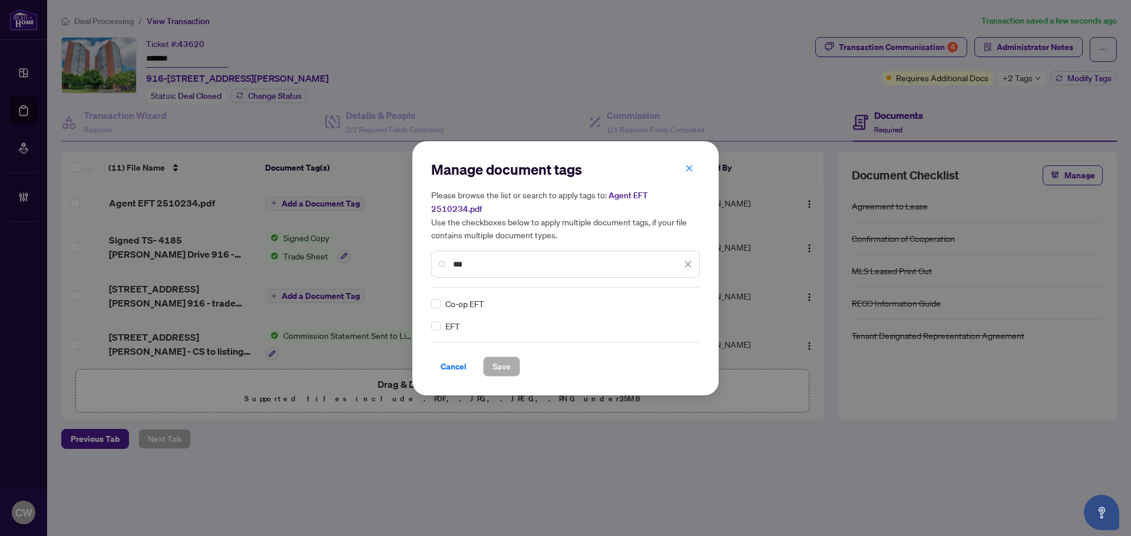
type input "***"
click at [675, 298] on img at bounding box center [676, 304] width 12 height 12
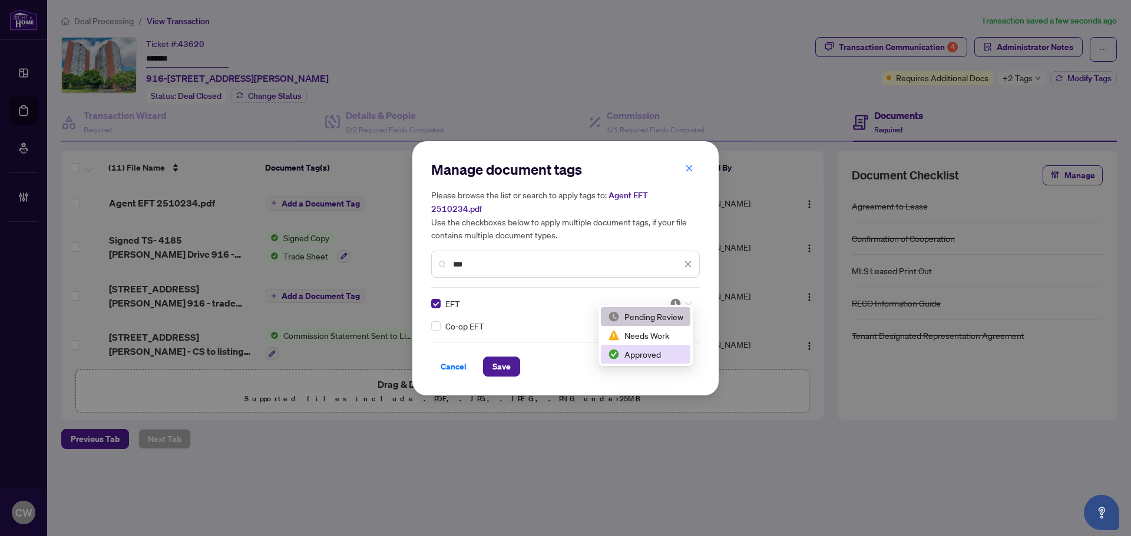
drag, startPoint x: 658, startPoint y: 353, endPoint x: 628, endPoint y: 359, distance: 31.3
click at [655, 354] on div "Approved" at bounding box center [645, 354] width 75 height 13
click at [495, 357] on span "Save" at bounding box center [501, 366] width 18 height 19
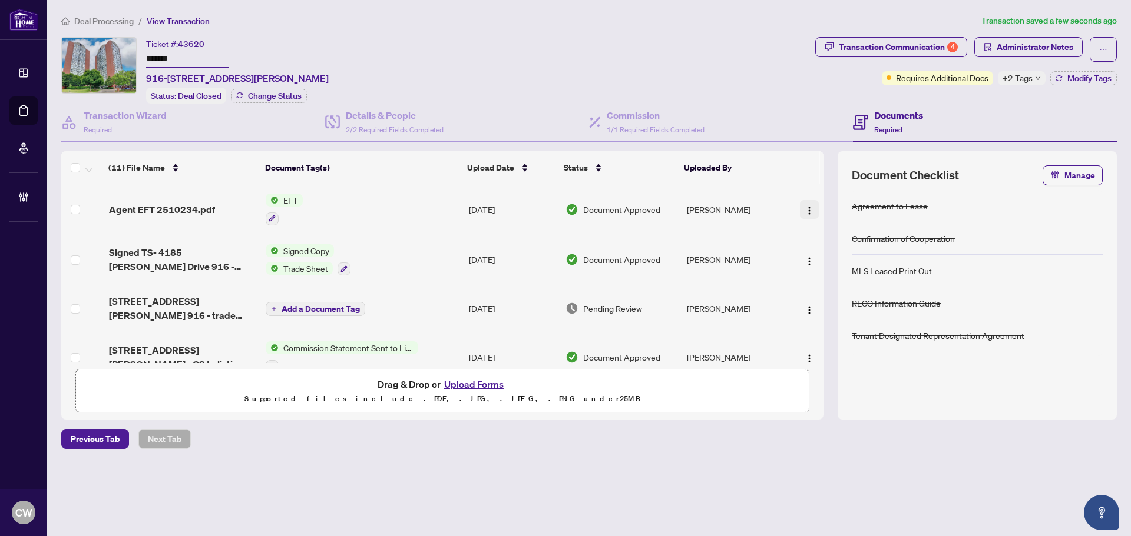
click at [806, 210] on img "button" at bounding box center [808, 210] width 9 height 9
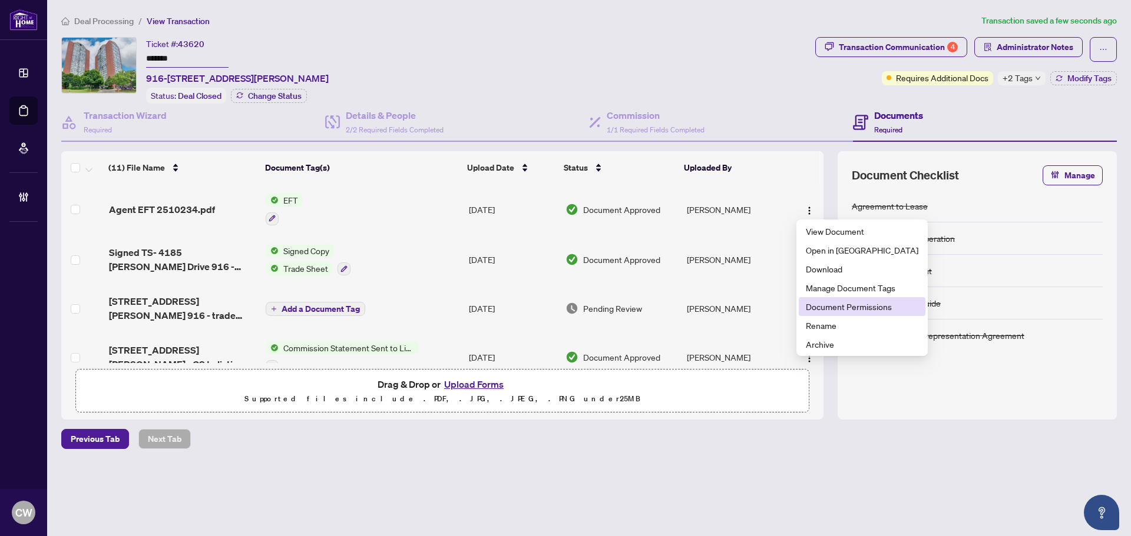
click at [816, 305] on span "Document Permissions" at bounding box center [862, 306] width 112 height 13
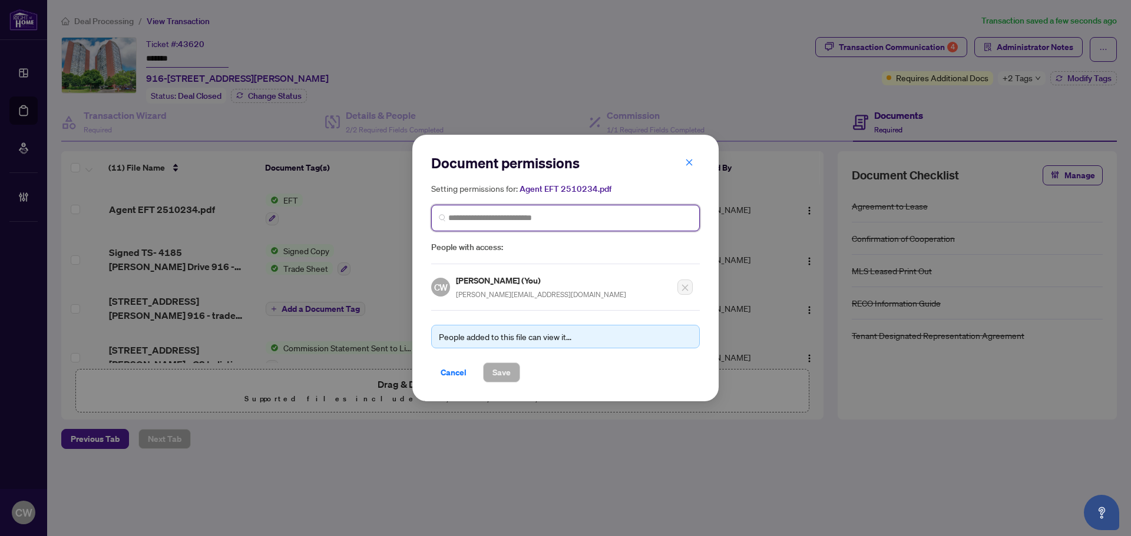
click at [483, 221] on input "search" at bounding box center [570, 218] width 244 height 12
paste input "**********"
type input "**********"
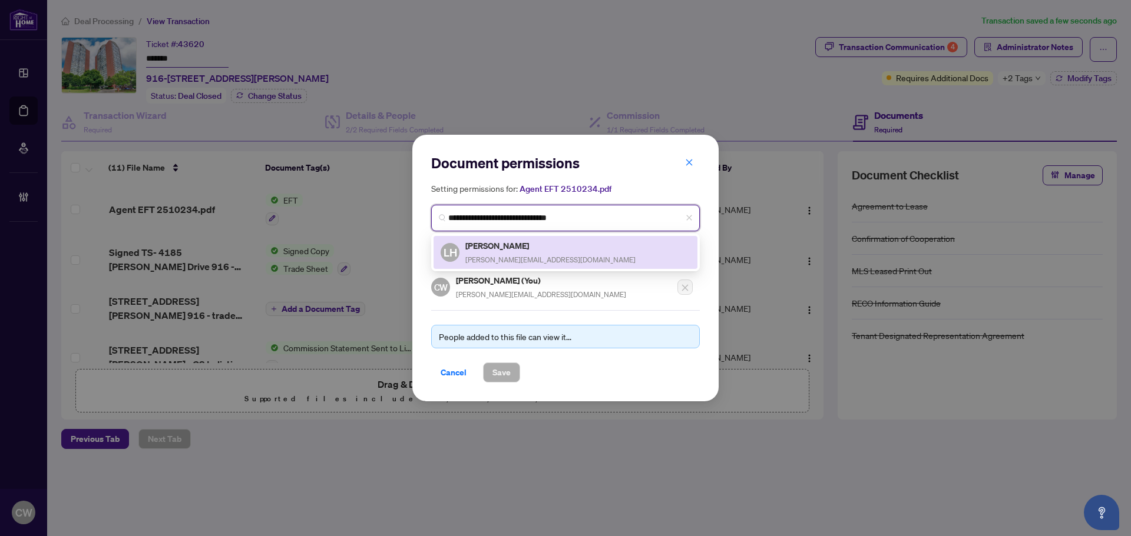
click at [514, 253] on div "[PERSON_NAME] [PERSON_NAME][EMAIL_ADDRESS][DOMAIN_NAME]" at bounding box center [550, 252] width 170 height 27
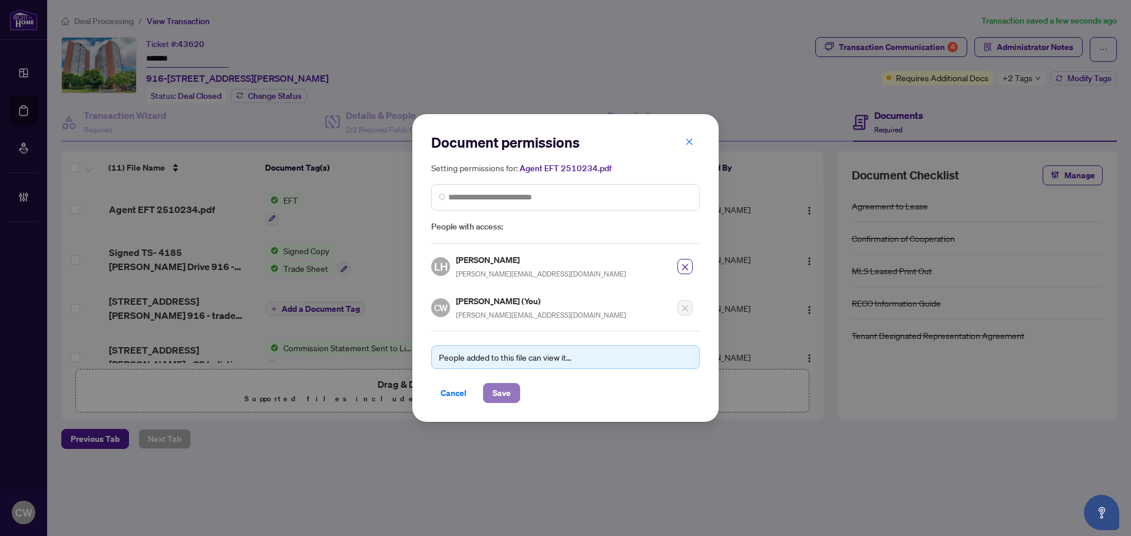
click at [504, 390] on span "Save" at bounding box center [501, 393] width 18 height 19
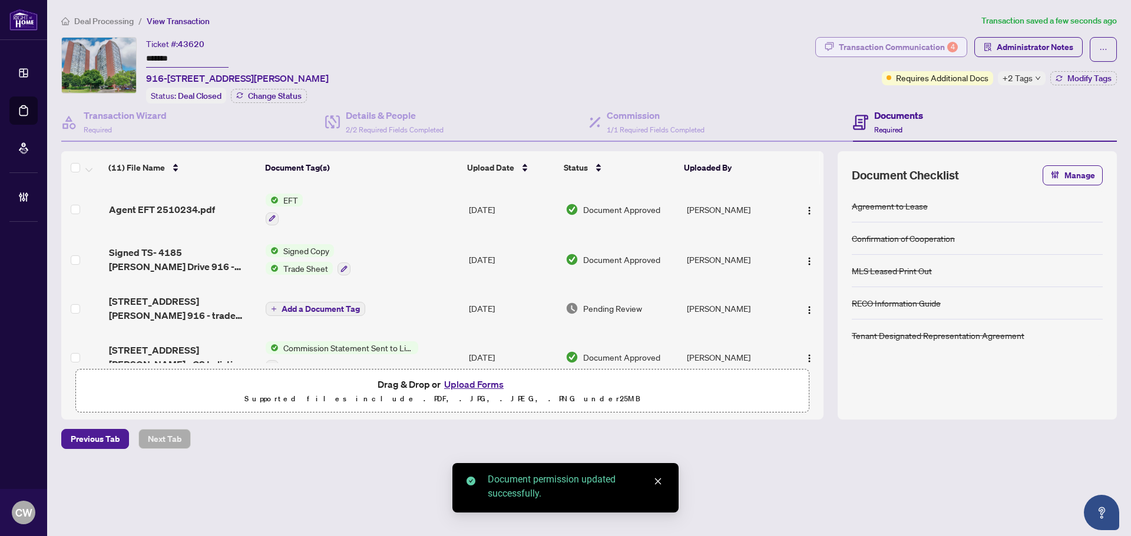
click at [935, 44] on div "Transaction Communication 4" at bounding box center [898, 47] width 119 height 19
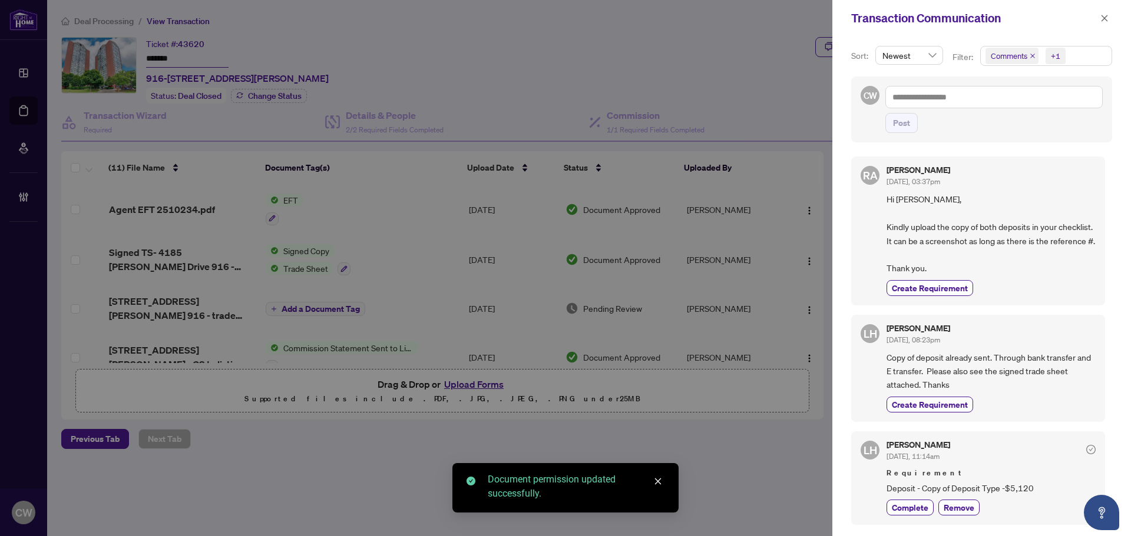
click at [1029, 56] on icon "close" at bounding box center [1032, 56] width 6 height 6
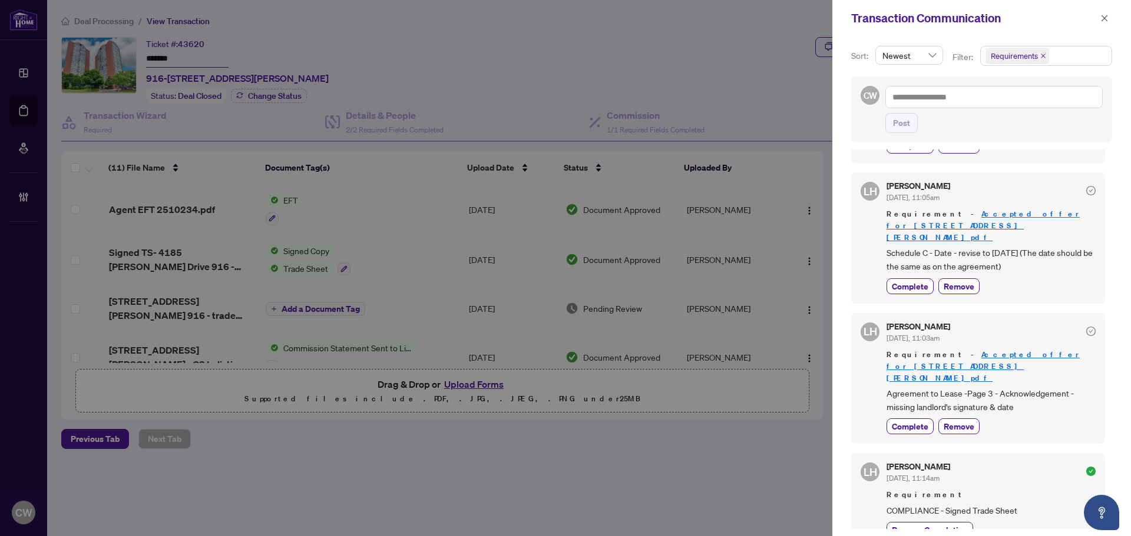
scroll to position [236, 0]
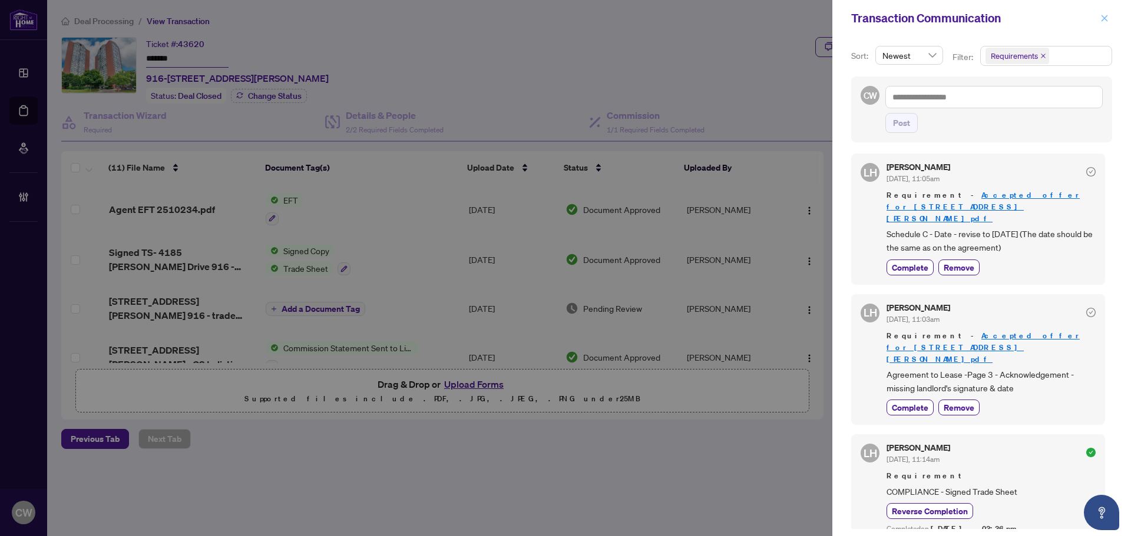
click at [1102, 20] on icon "close" at bounding box center [1104, 18] width 6 height 6
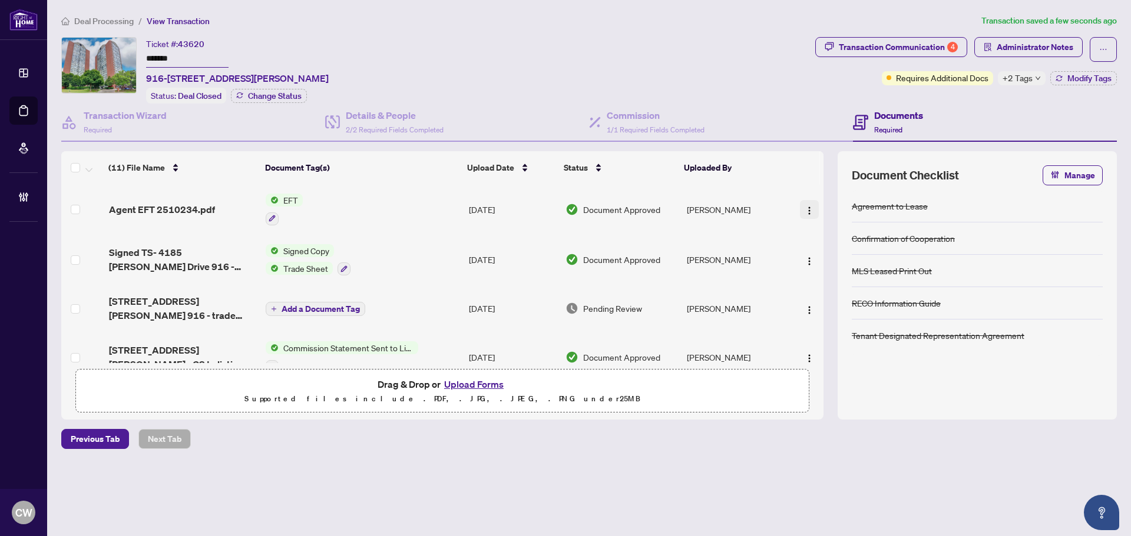
click at [808, 210] on img "button" at bounding box center [808, 210] width 9 height 9
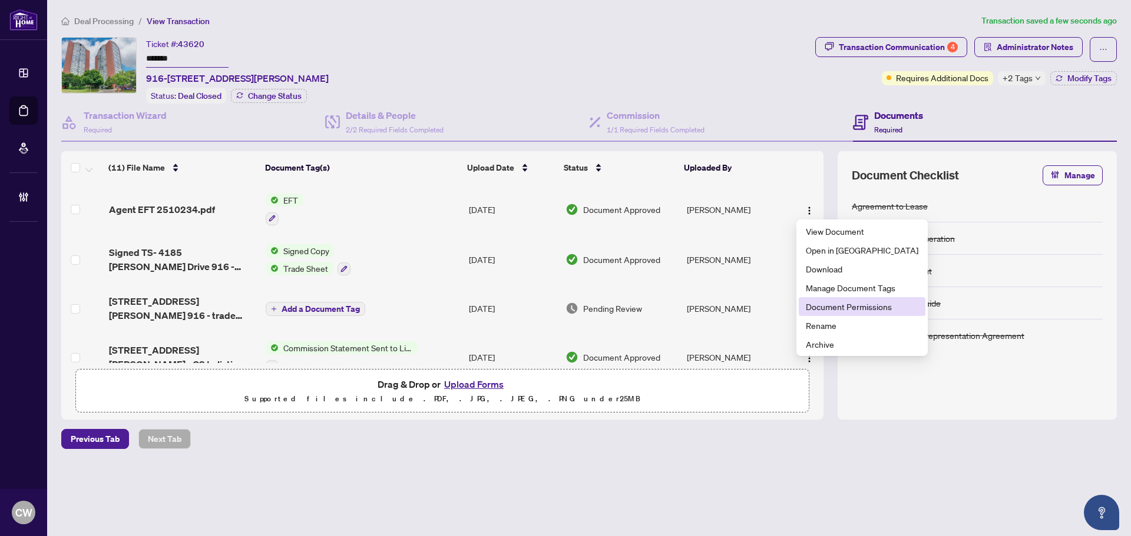
click at [843, 305] on span "Document Permissions" at bounding box center [862, 306] width 112 height 13
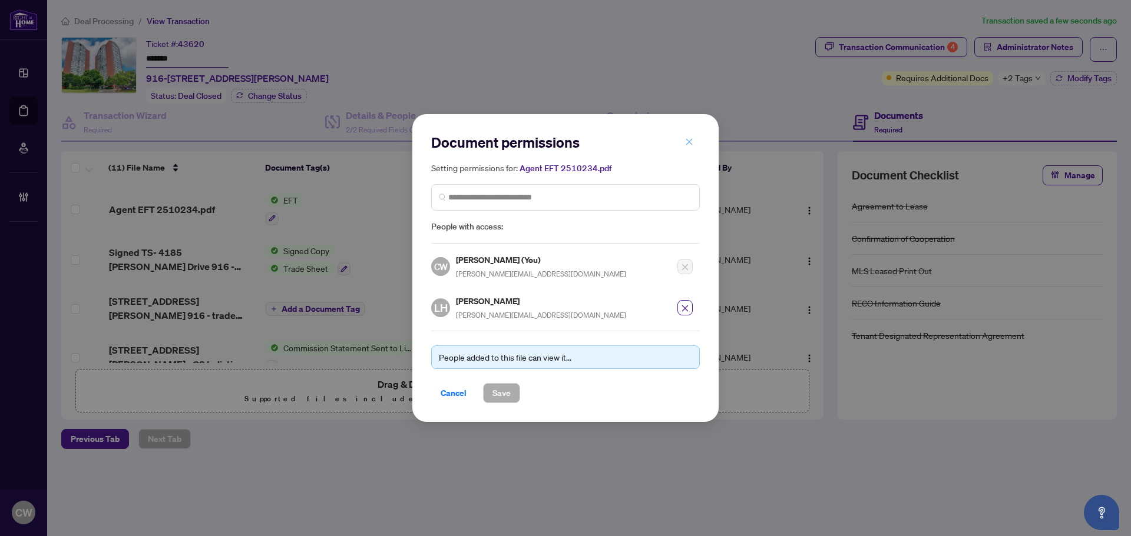
click at [691, 138] on span "button" at bounding box center [689, 142] width 8 height 19
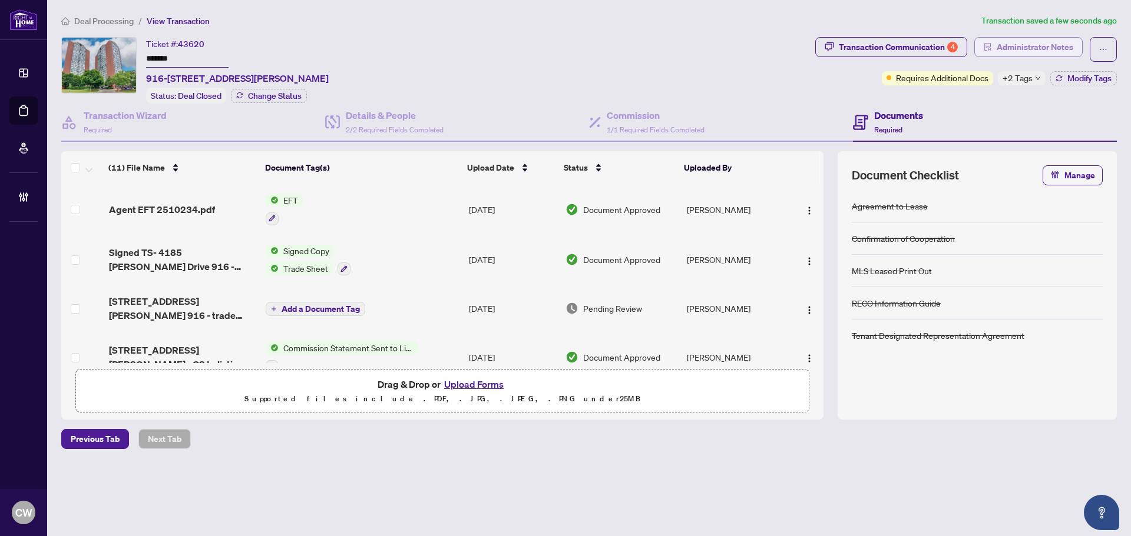
click at [1032, 45] on span "Administrator Notes" at bounding box center [1034, 47] width 77 height 19
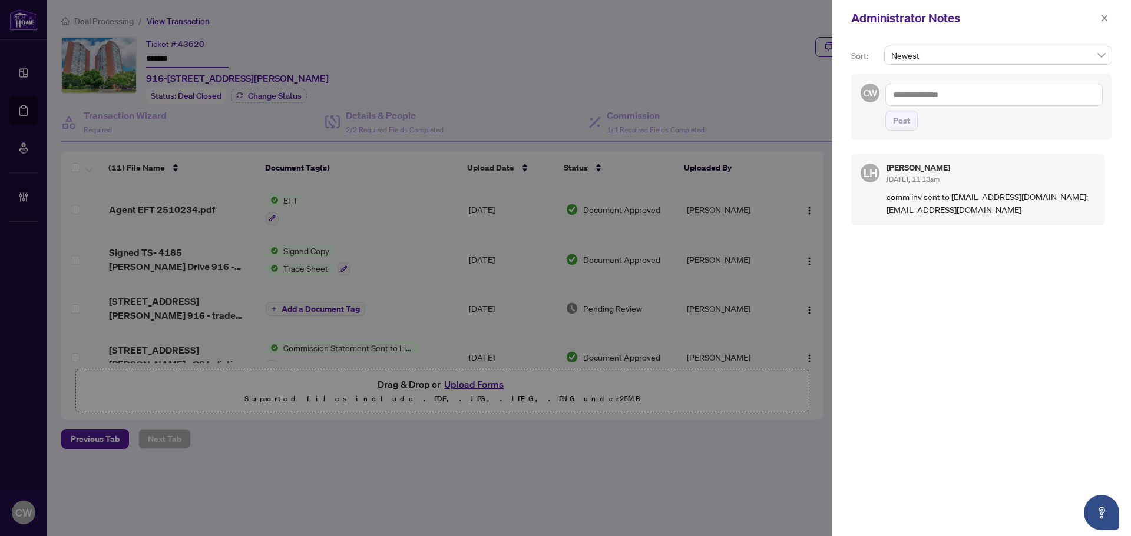
click at [939, 97] on textarea at bounding box center [993, 95] width 217 height 22
paste textarea "**********"
type textarea "**********"
click at [902, 127] on span "Post" at bounding box center [901, 120] width 17 height 19
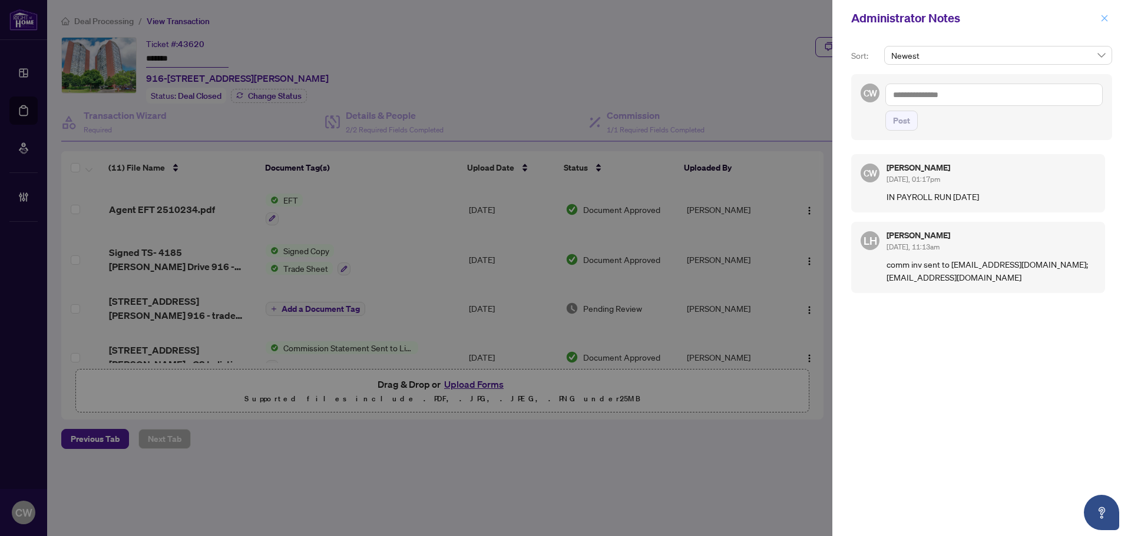
click at [1108, 21] on icon "close" at bounding box center [1104, 18] width 8 height 8
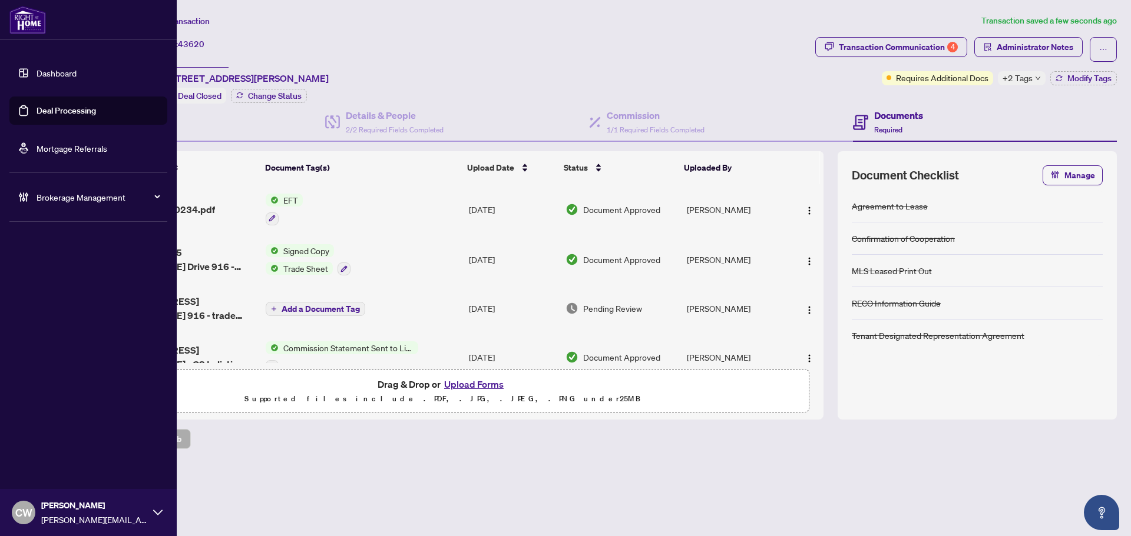
drag, startPoint x: 41, startPoint y: 110, endPoint x: 125, endPoint y: 103, distance: 85.0
click at [41, 110] on link "Deal Processing" at bounding box center [66, 110] width 59 height 11
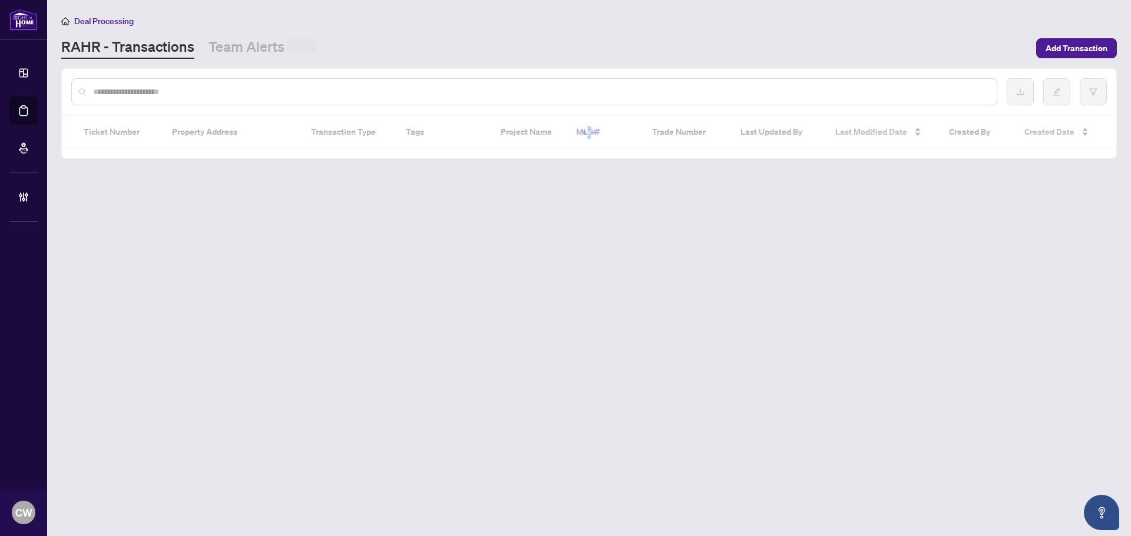
click at [205, 91] on input "text" at bounding box center [540, 91] width 894 height 13
paste input "*******"
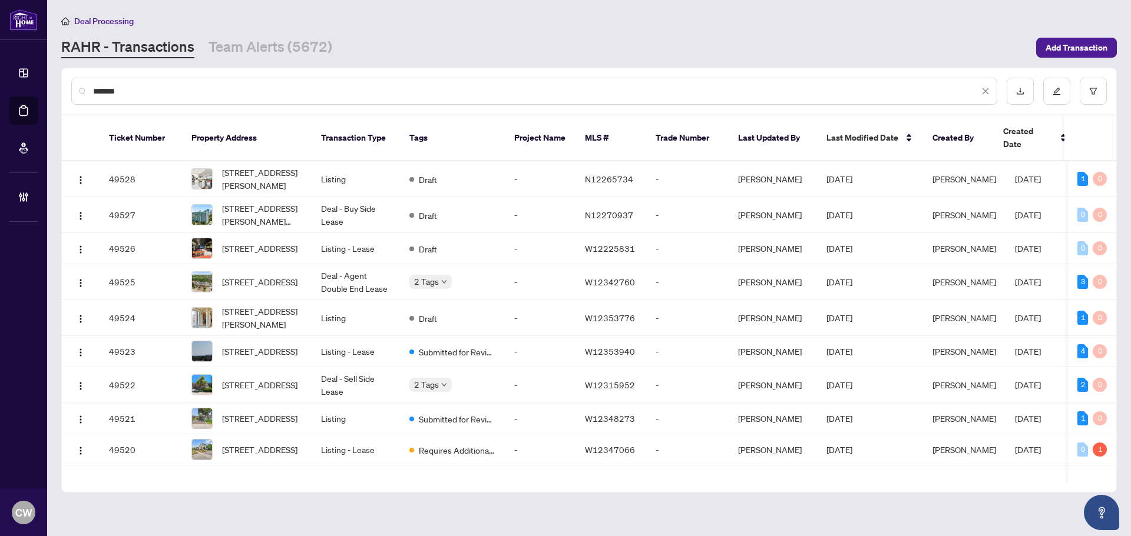
type input "*******"
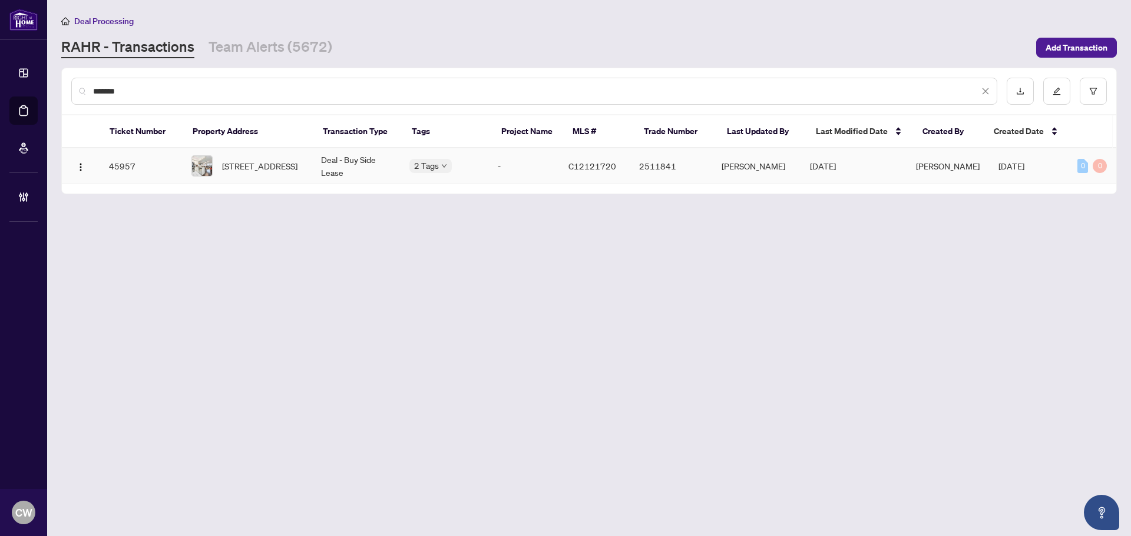
click at [224, 161] on span "[STREET_ADDRESS]" at bounding box center [259, 166] width 75 height 13
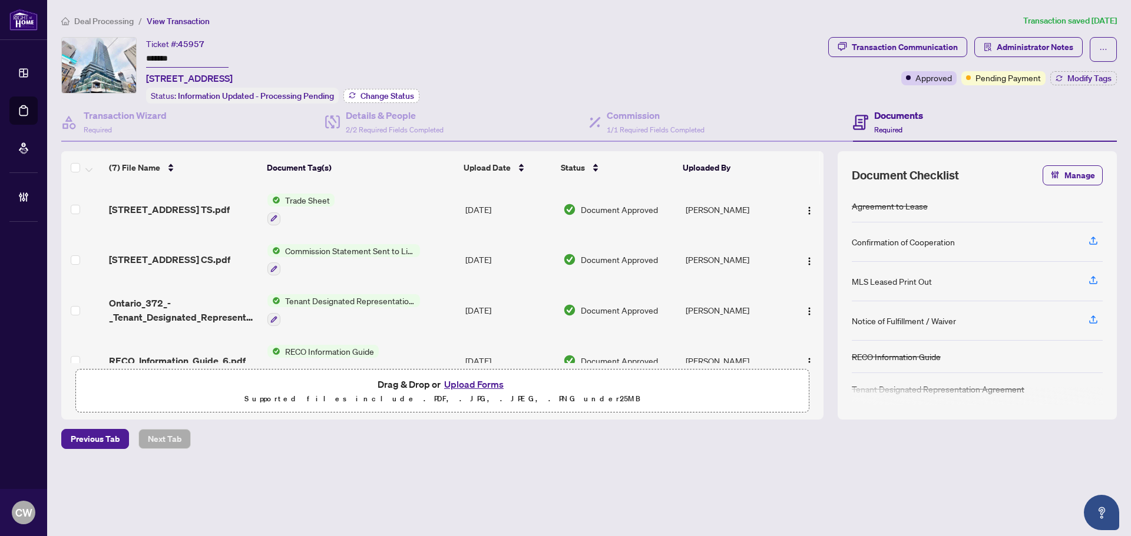
click at [403, 95] on span "Change Status" at bounding box center [387, 96] width 54 height 8
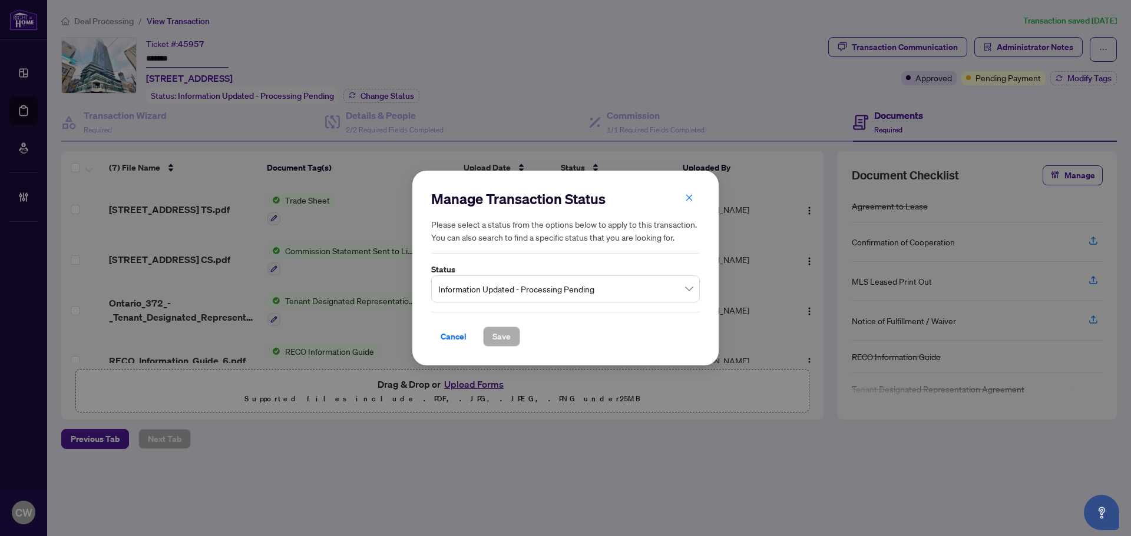
click at [559, 293] on span "Information Updated - Processing Pending" at bounding box center [565, 289] width 254 height 22
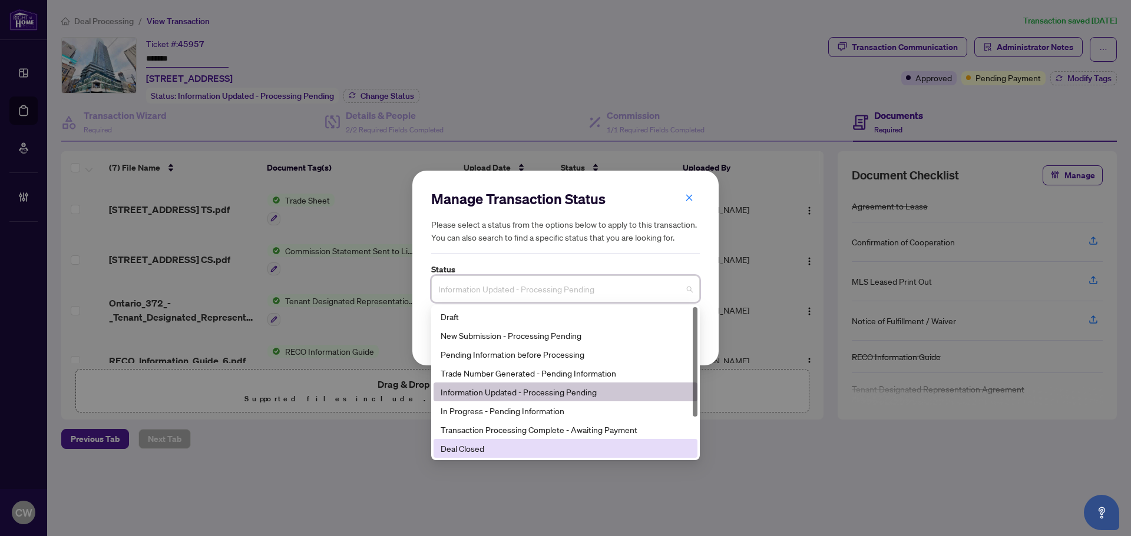
click at [518, 451] on div "Deal Closed" at bounding box center [565, 448] width 250 height 13
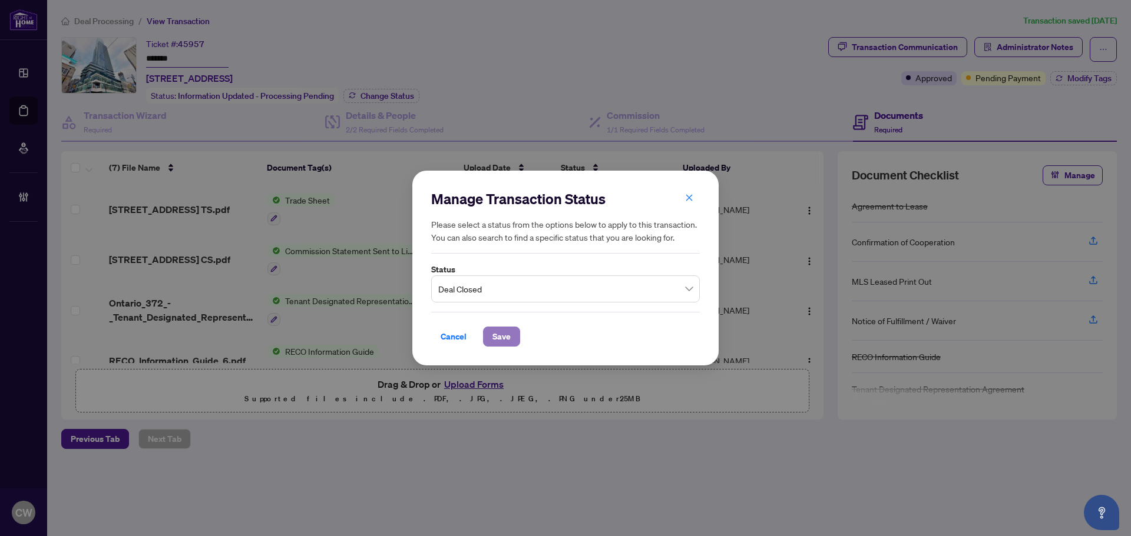
click at [504, 337] on span "Save" at bounding box center [501, 336] width 18 height 19
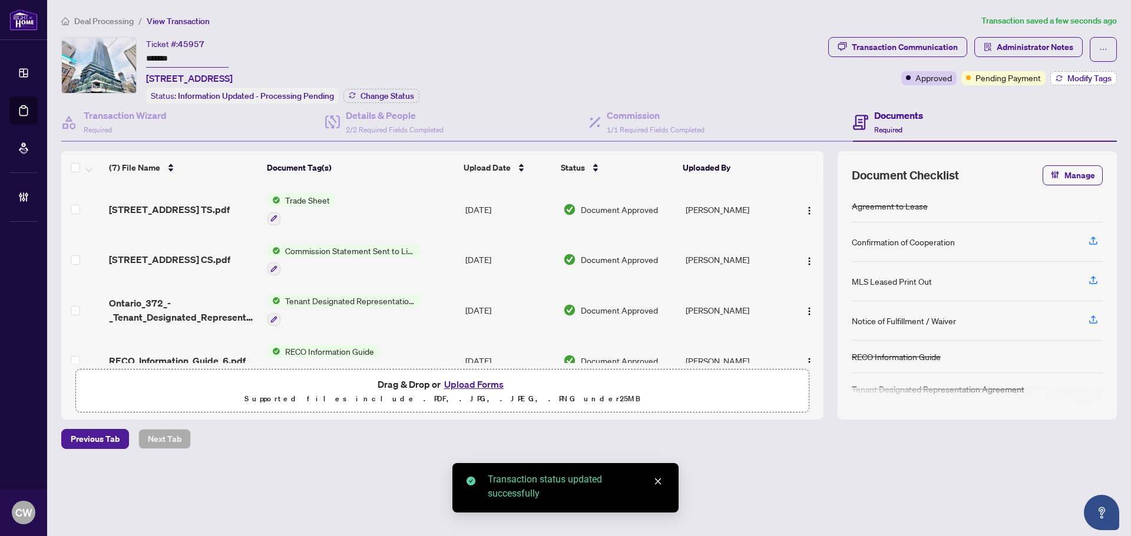
click at [1076, 75] on span "Modify Tags" at bounding box center [1089, 78] width 44 height 8
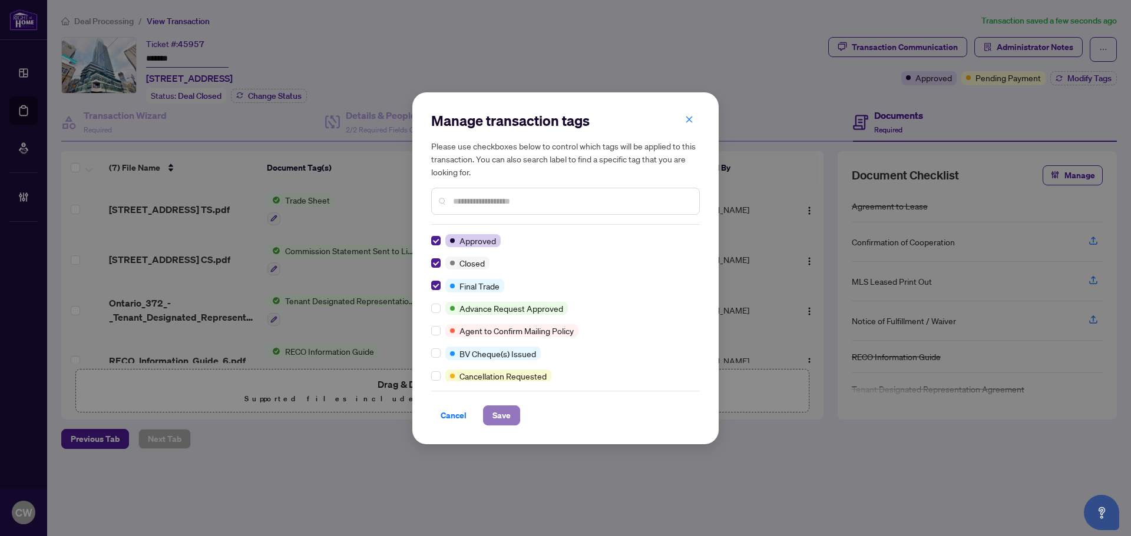
click at [511, 420] on button "Save" at bounding box center [501, 416] width 37 height 20
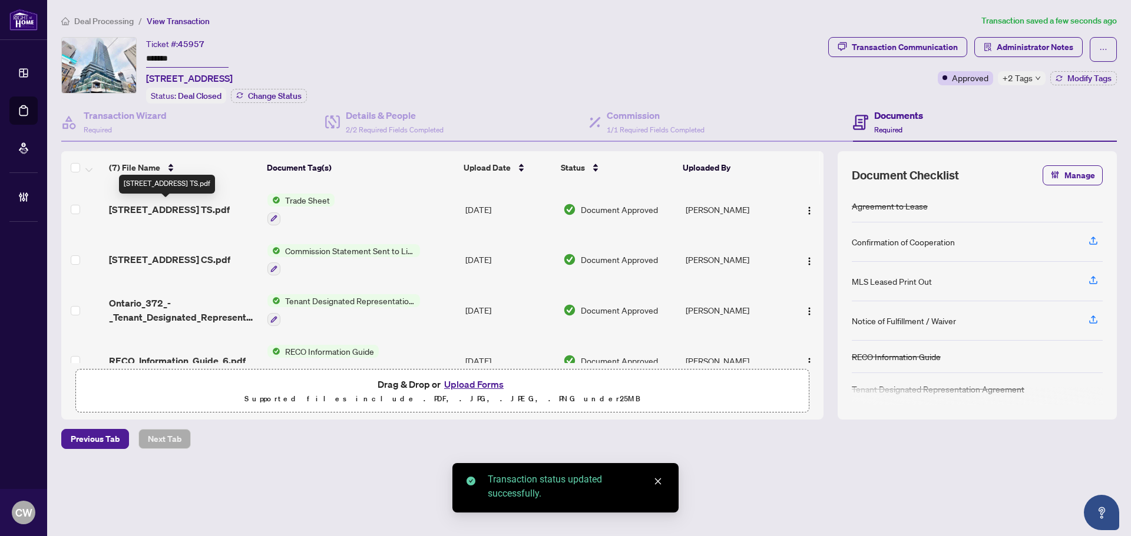
click at [184, 209] on span "[STREET_ADDRESS] TS.pdf" at bounding box center [169, 210] width 121 height 14
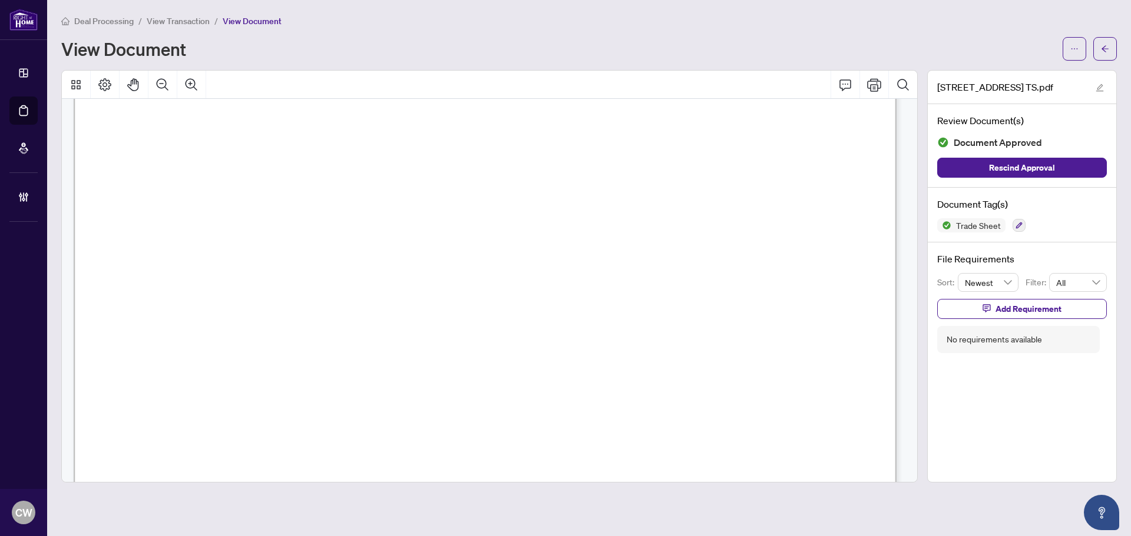
scroll to position [412, 0]
click at [1109, 45] on button "button" at bounding box center [1105, 49] width 24 height 24
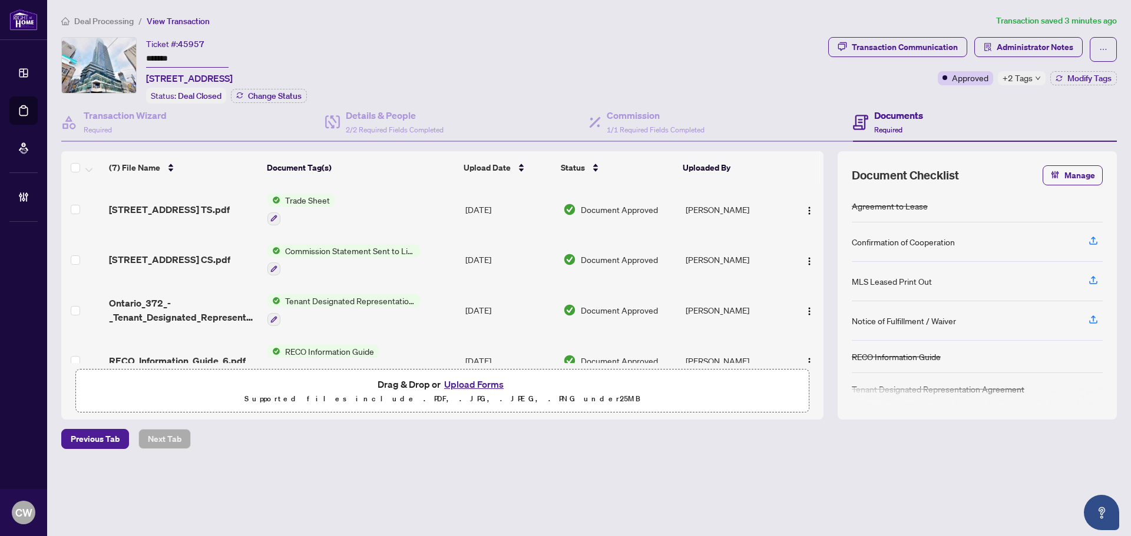
click at [471, 384] on button "Upload Forms" at bounding box center [473, 384] width 67 height 15
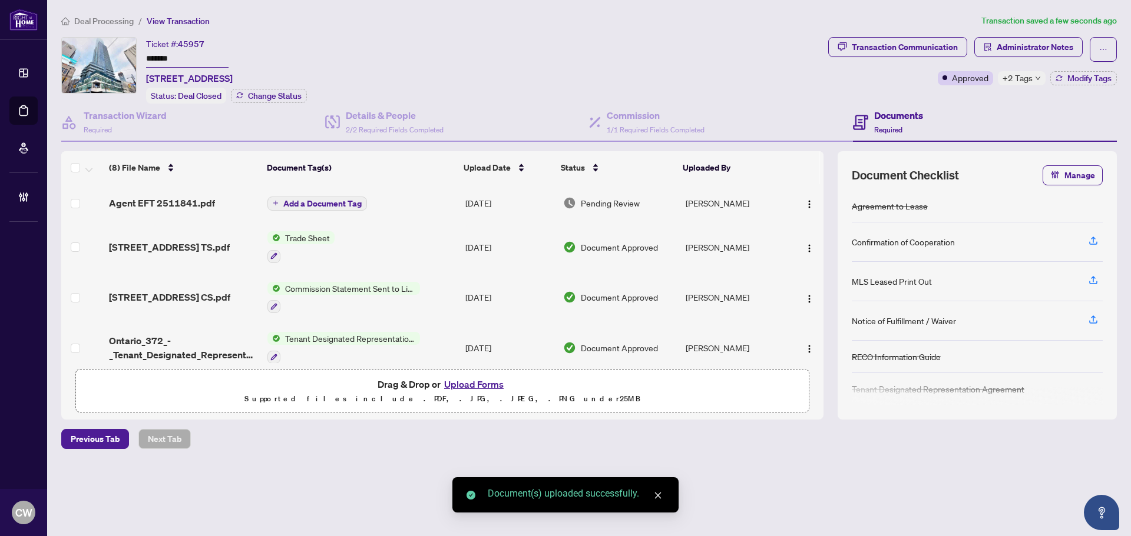
click at [321, 203] on span "Add a Document Tag" at bounding box center [322, 204] width 78 height 8
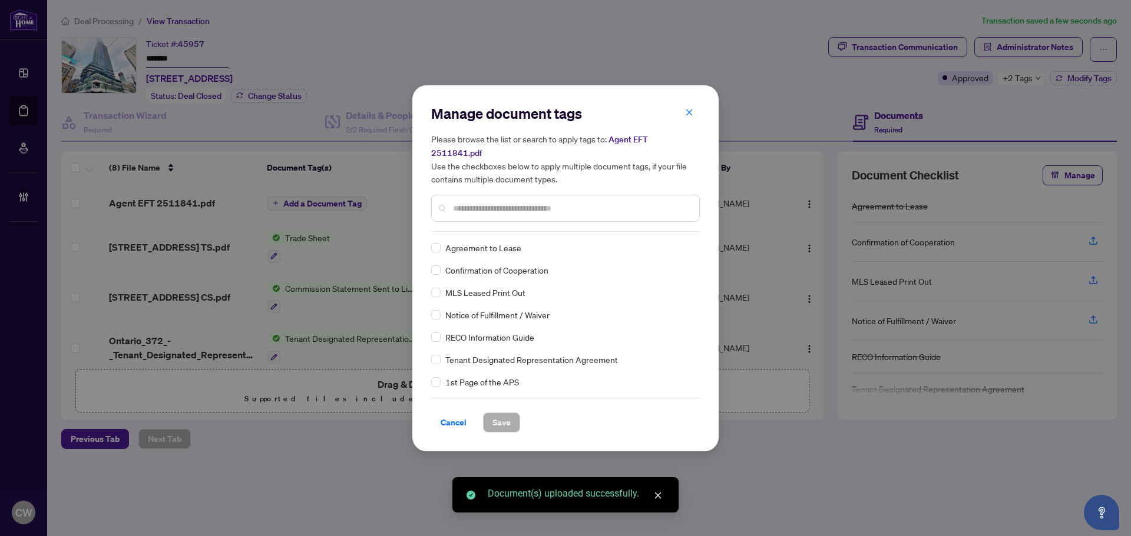
click at [503, 204] on input "text" at bounding box center [571, 208] width 237 height 13
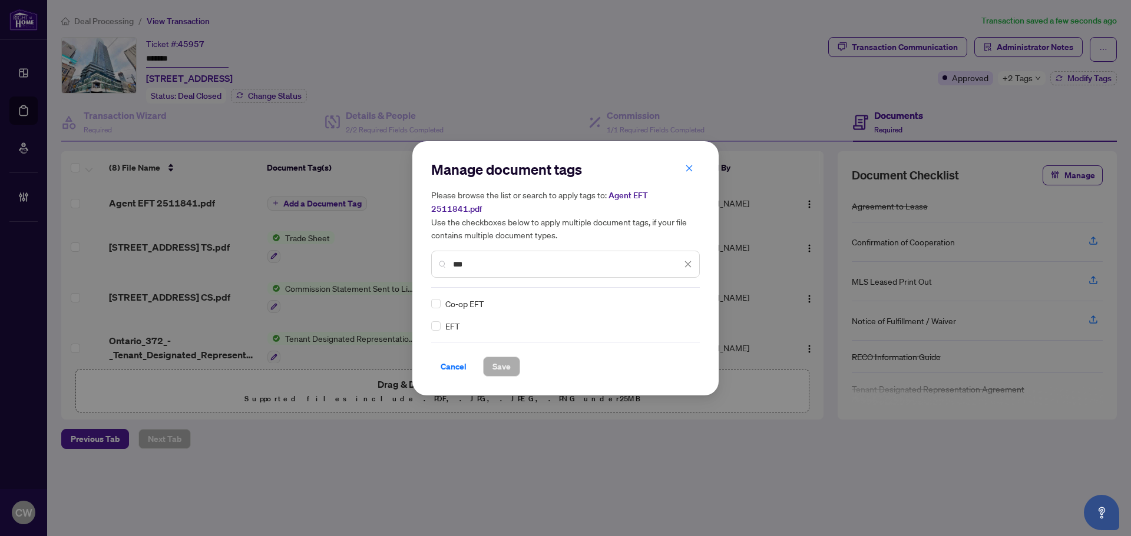
type input "***"
click at [675, 298] on img at bounding box center [676, 304] width 12 height 12
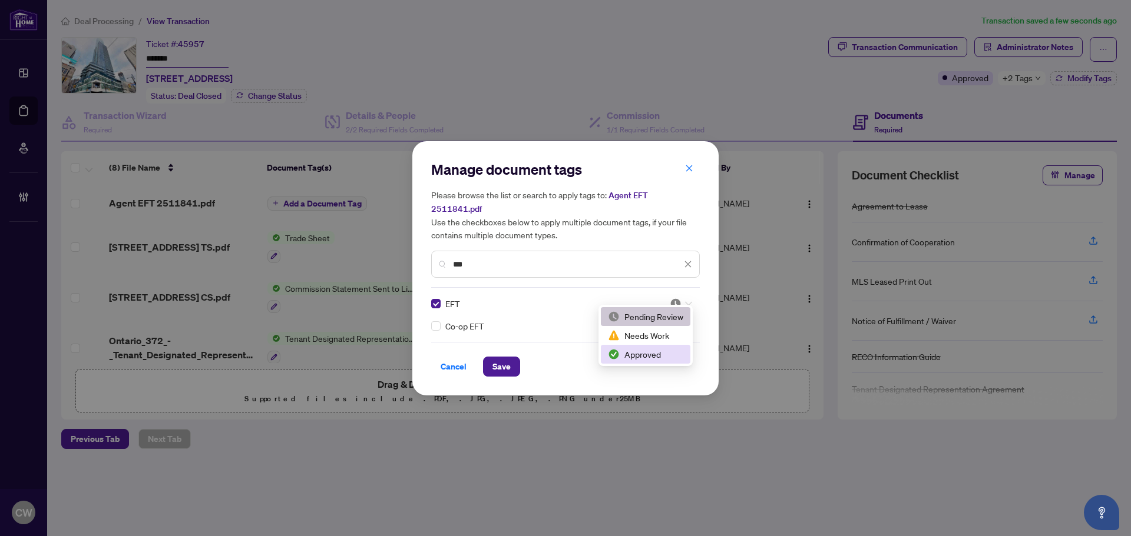
click at [658, 357] on div "Approved" at bounding box center [645, 354] width 75 height 13
click at [504, 357] on span "Save" at bounding box center [501, 366] width 18 height 19
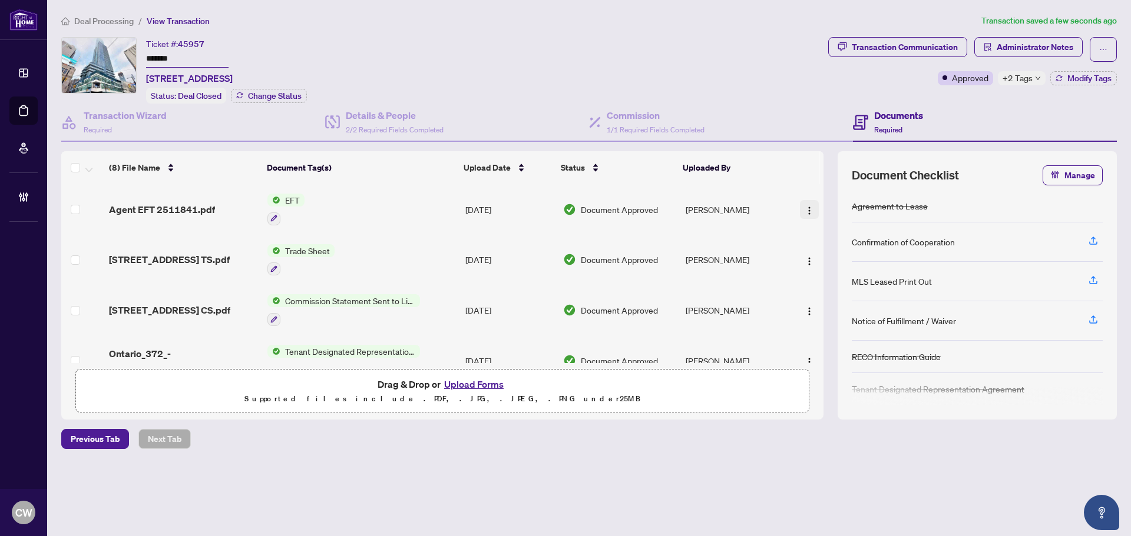
click at [804, 206] on img "button" at bounding box center [808, 210] width 9 height 9
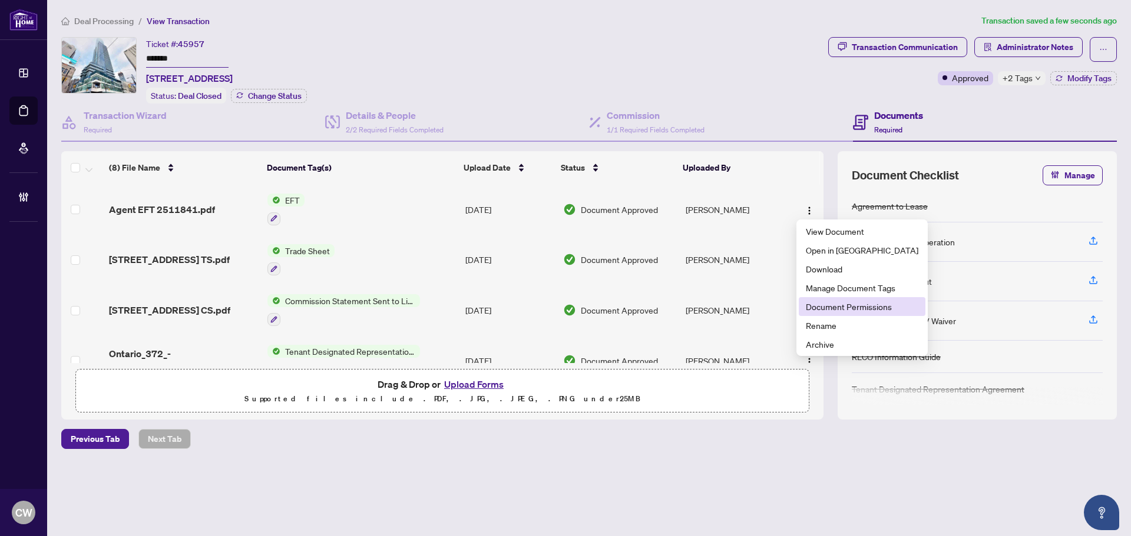
click at [820, 307] on span "Document Permissions" at bounding box center [862, 306] width 112 height 13
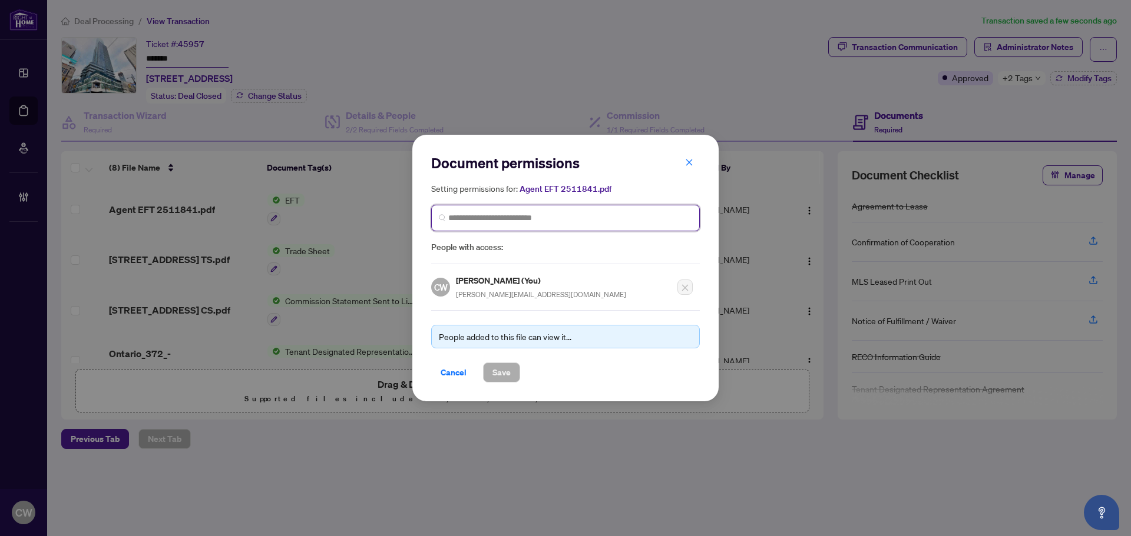
click at [492, 218] on input "search" at bounding box center [570, 218] width 244 height 12
paste input "**********"
type input "**********"
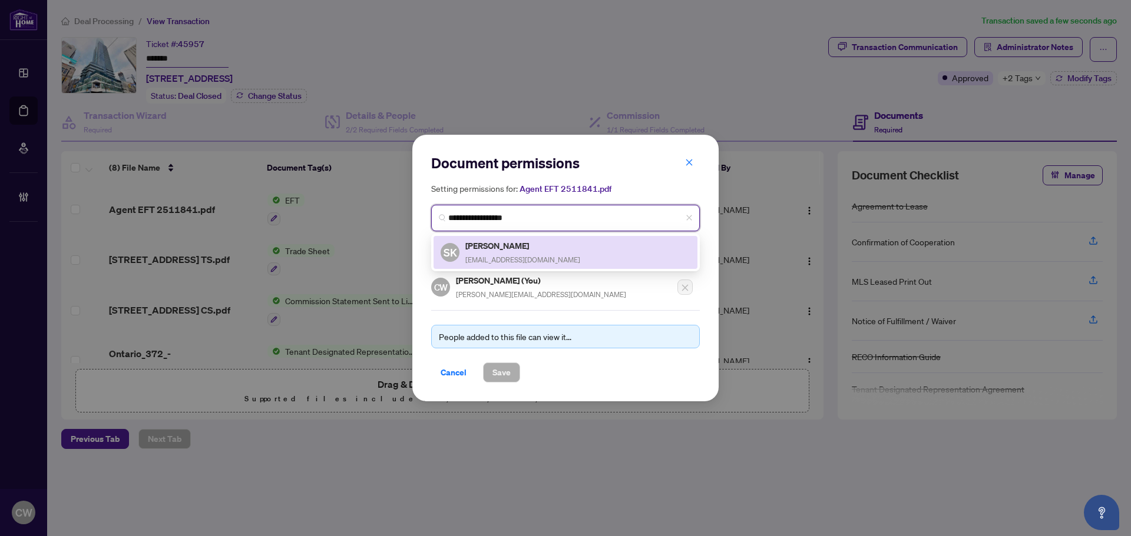
click at [503, 262] on span "[EMAIL_ADDRESS][DOMAIN_NAME]" at bounding box center [522, 260] width 115 height 9
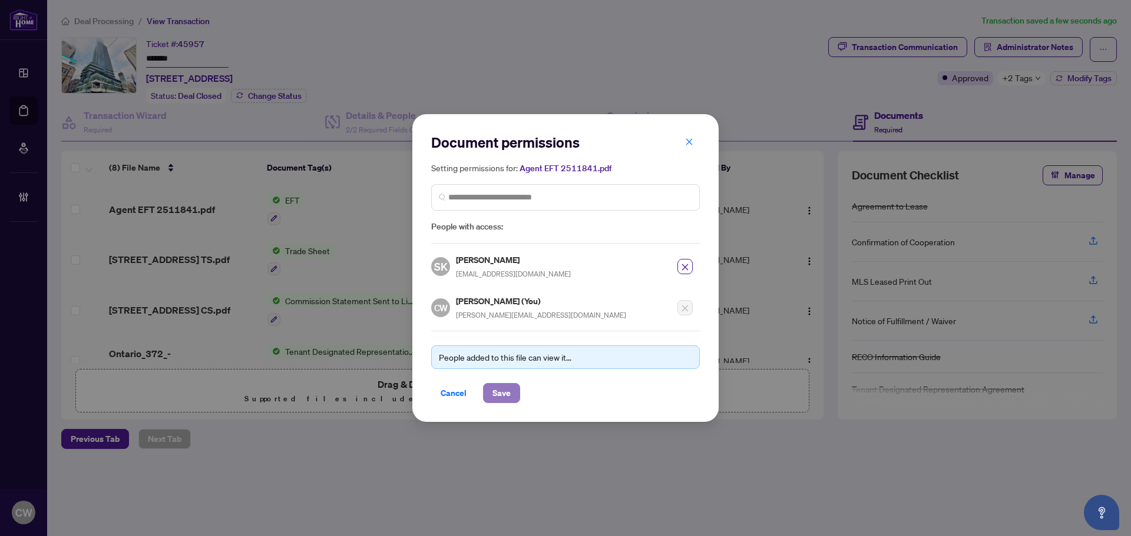
click at [504, 396] on span "Save" at bounding box center [501, 393] width 18 height 19
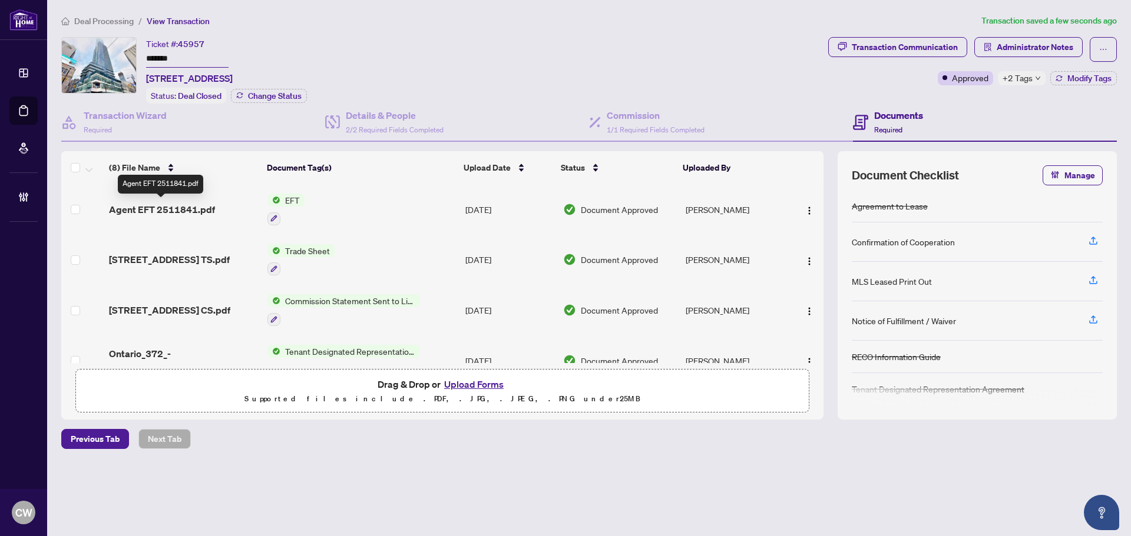
click at [186, 206] on span "Agent EFT 2511841.pdf" at bounding box center [162, 210] width 106 height 14
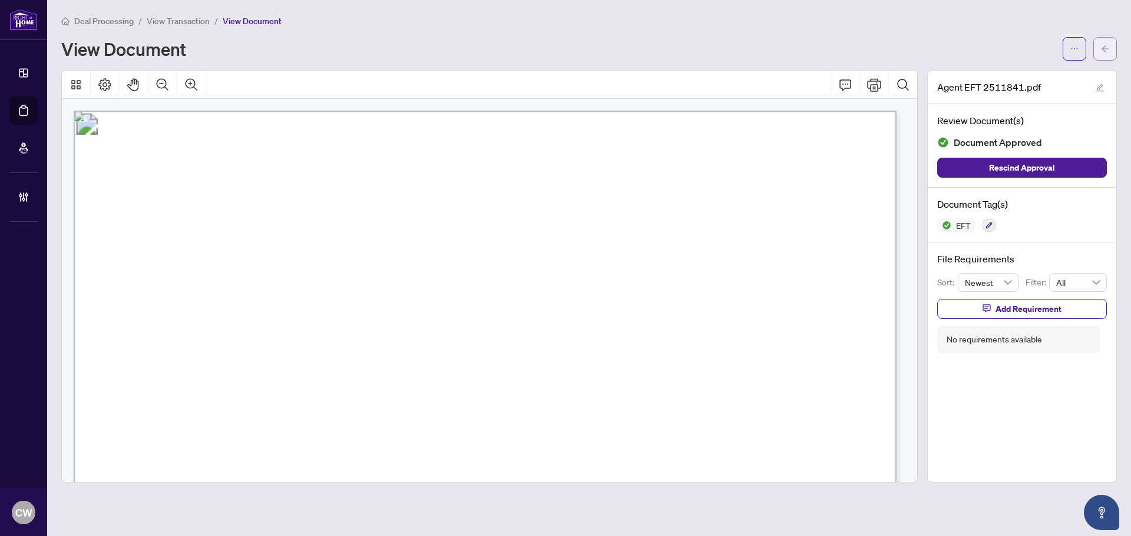
click at [1107, 49] on icon "arrow-left" at bounding box center [1105, 49] width 8 height 8
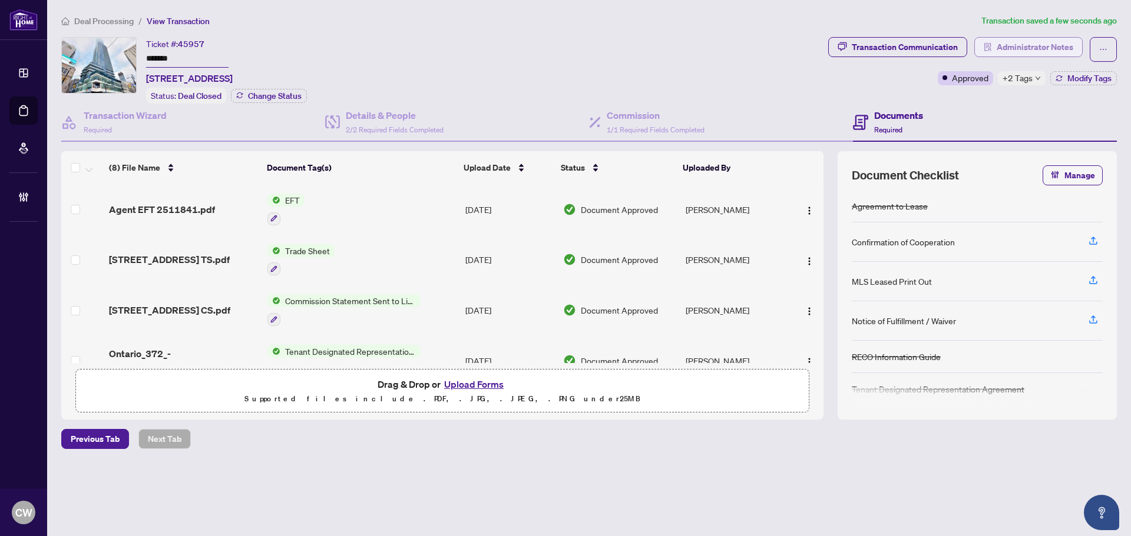
click at [1039, 44] on span "Administrator Notes" at bounding box center [1034, 47] width 77 height 19
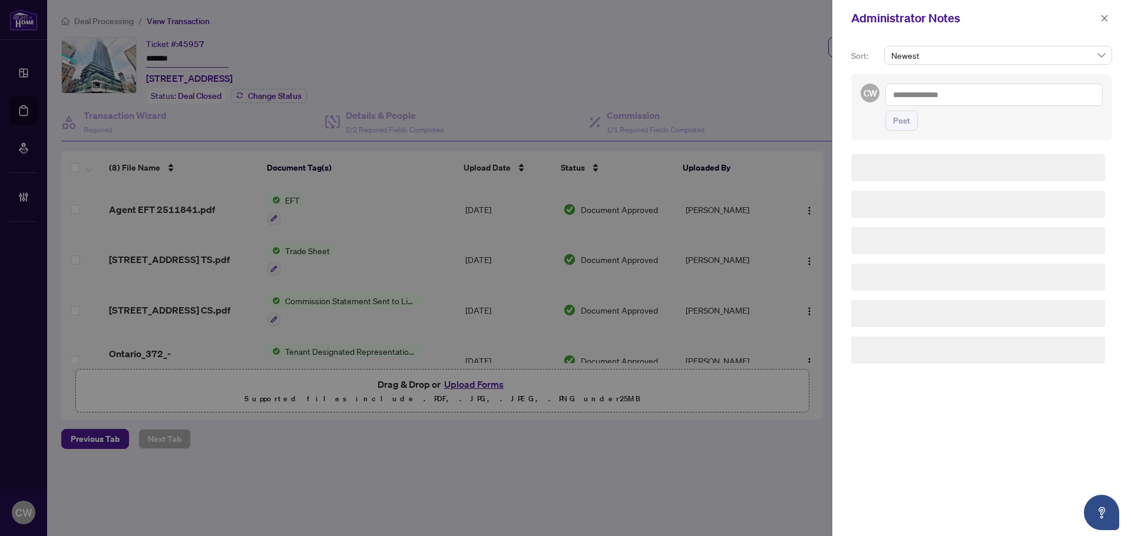
click at [972, 107] on div "Post" at bounding box center [993, 107] width 217 height 47
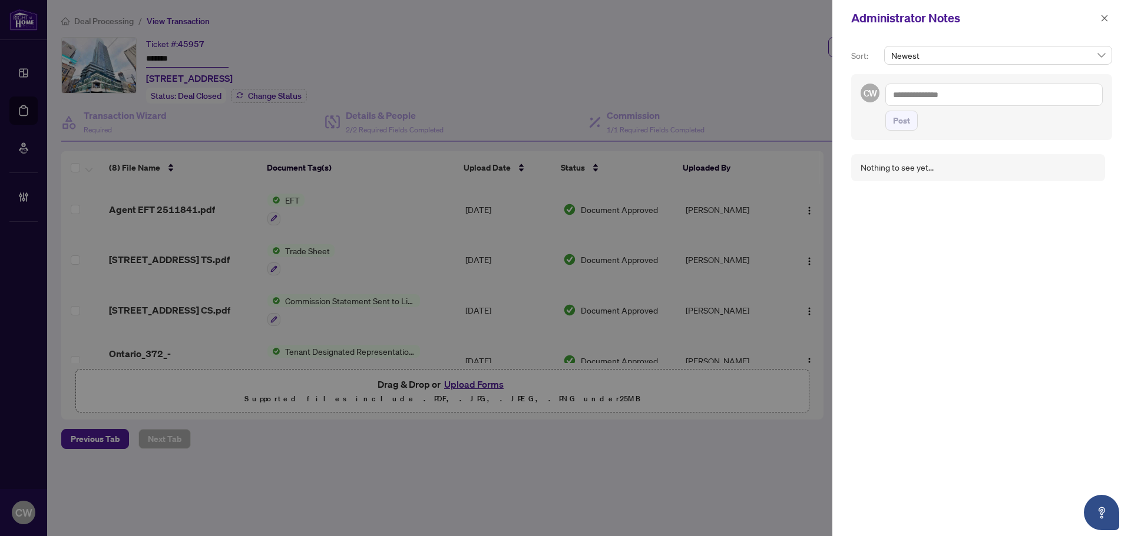
click at [963, 95] on textarea at bounding box center [993, 95] width 217 height 22
paste textarea "**********"
type textarea "**********"
click at [903, 129] on span "Post" at bounding box center [901, 120] width 17 height 19
click at [1104, 18] on icon "close" at bounding box center [1104, 18] width 6 height 6
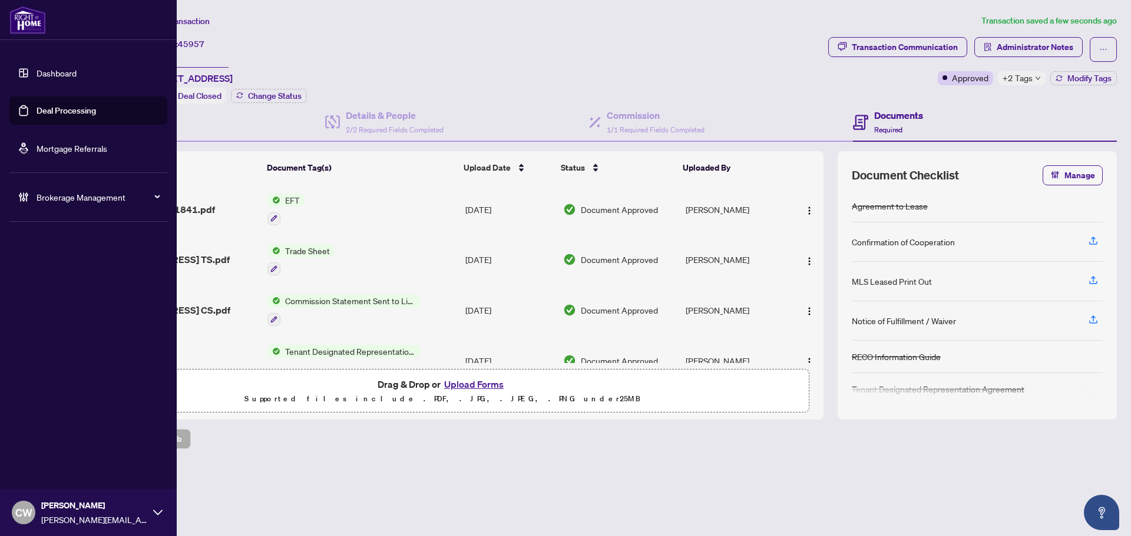
click at [52, 110] on link "Deal Processing" at bounding box center [66, 110] width 59 height 11
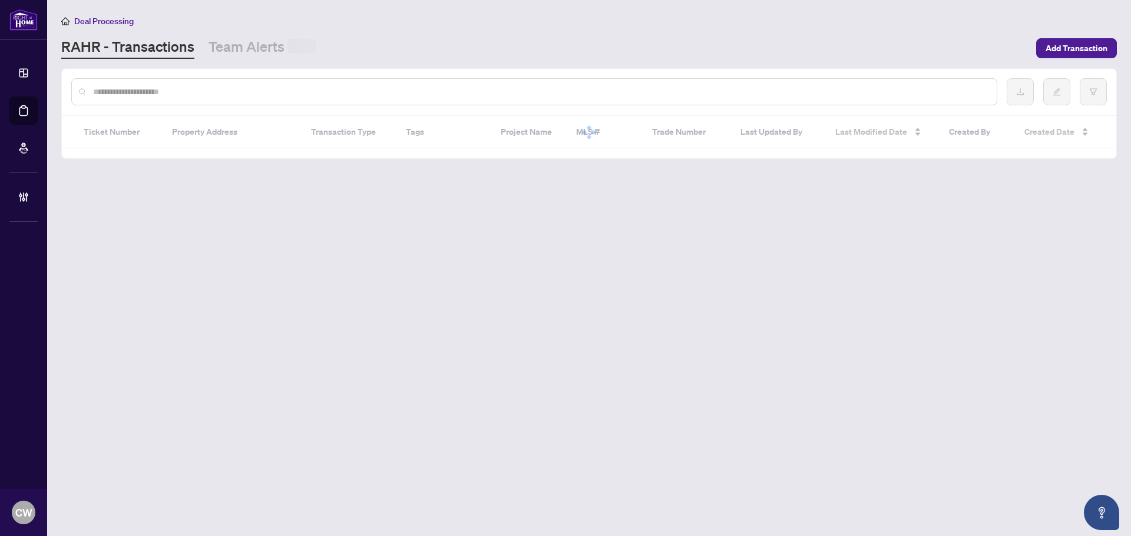
click at [201, 94] on input "text" at bounding box center [540, 91] width 894 height 13
paste input "*******"
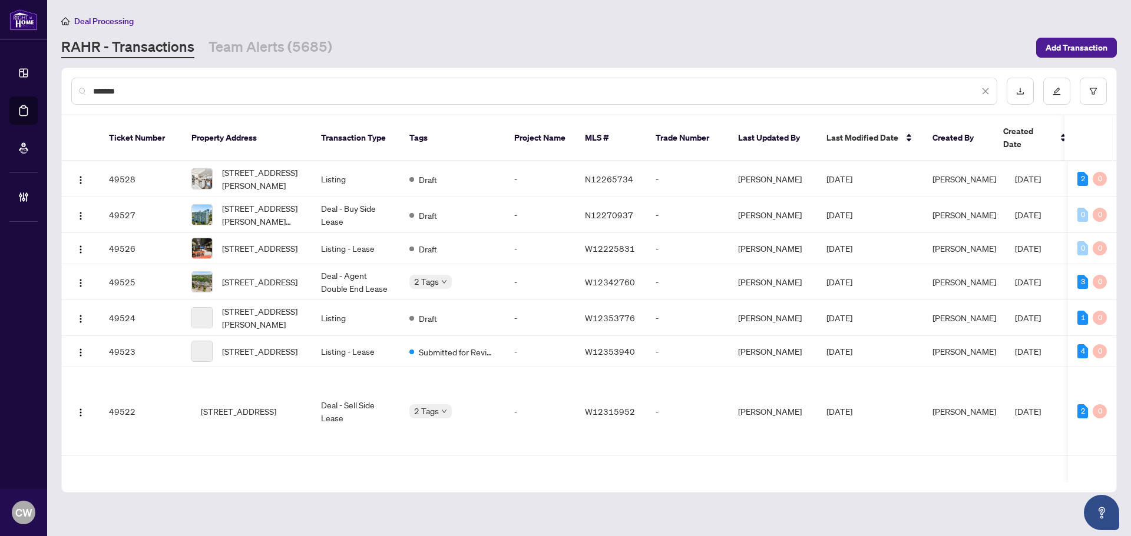
type input "*******"
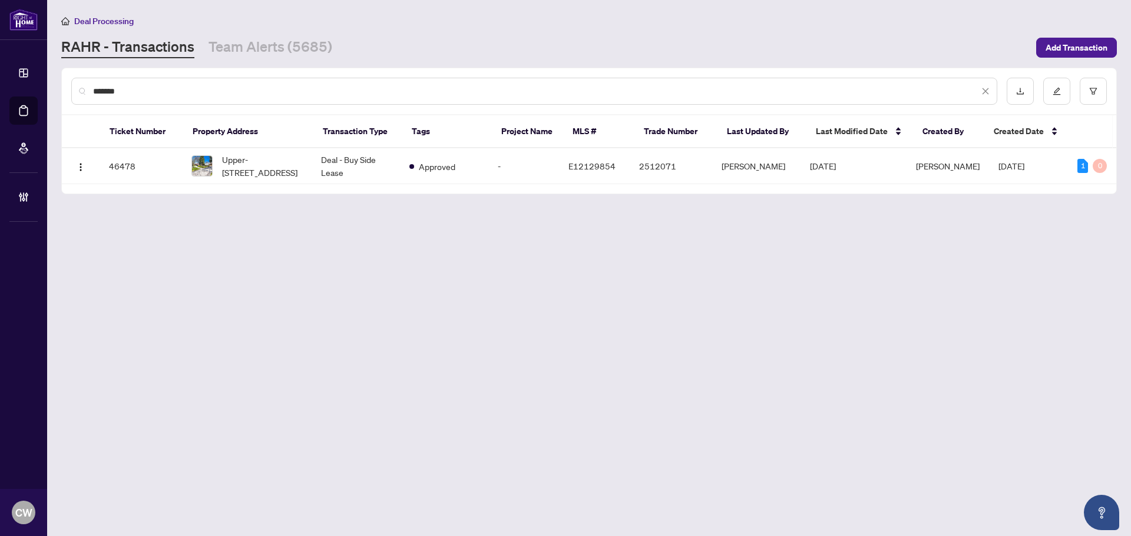
click at [159, 92] on input "*******" at bounding box center [536, 91] width 886 height 13
click at [247, 171] on span "Upper-[STREET_ADDRESS]" at bounding box center [262, 166] width 80 height 26
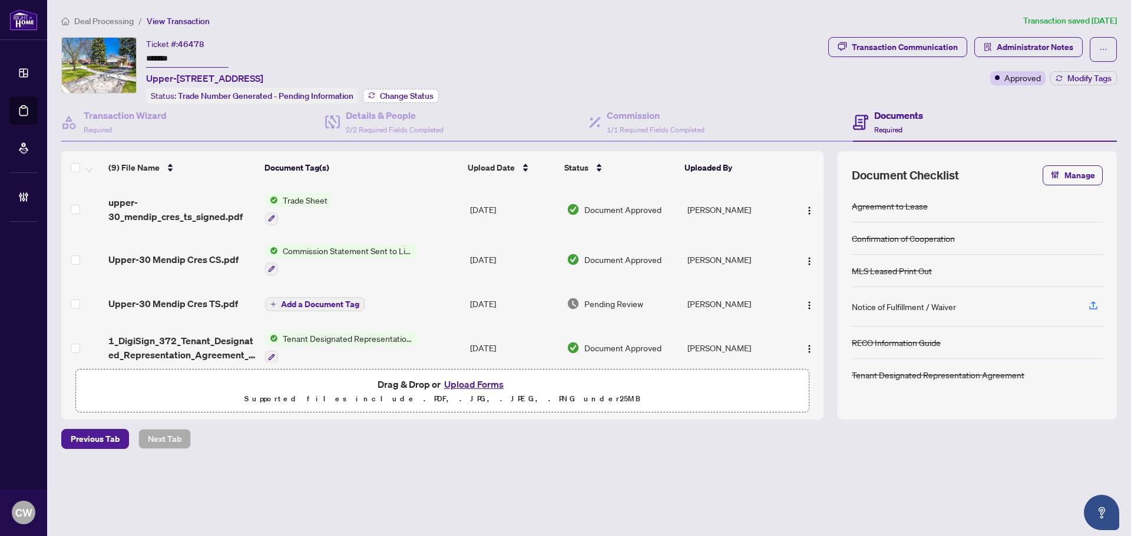
click at [409, 97] on span "Change Status" at bounding box center [407, 96] width 54 height 8
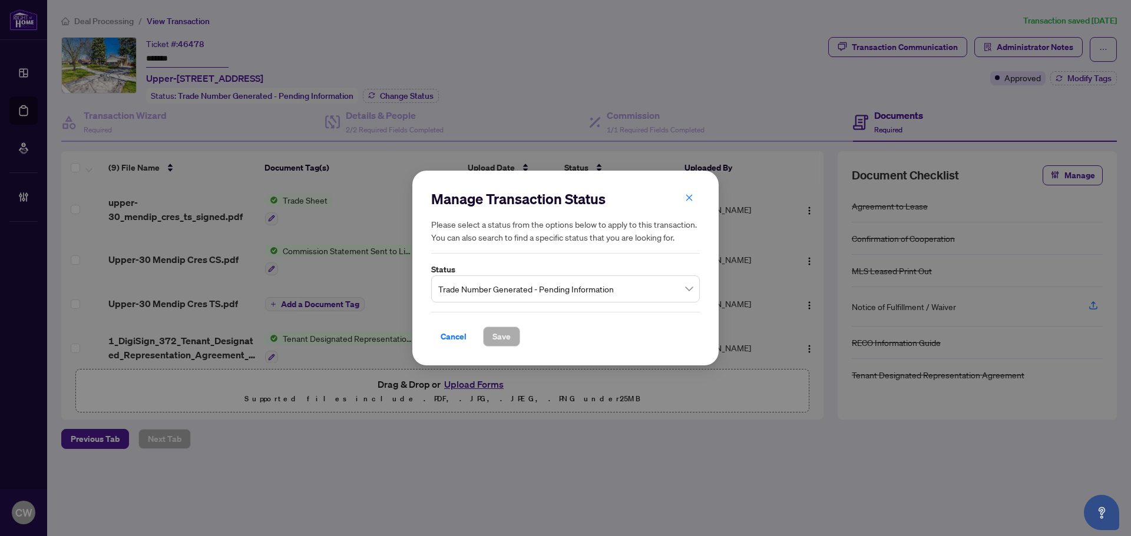
click at [580, 303] on input "search" at bounding box center [560, 291] width 244 height 26
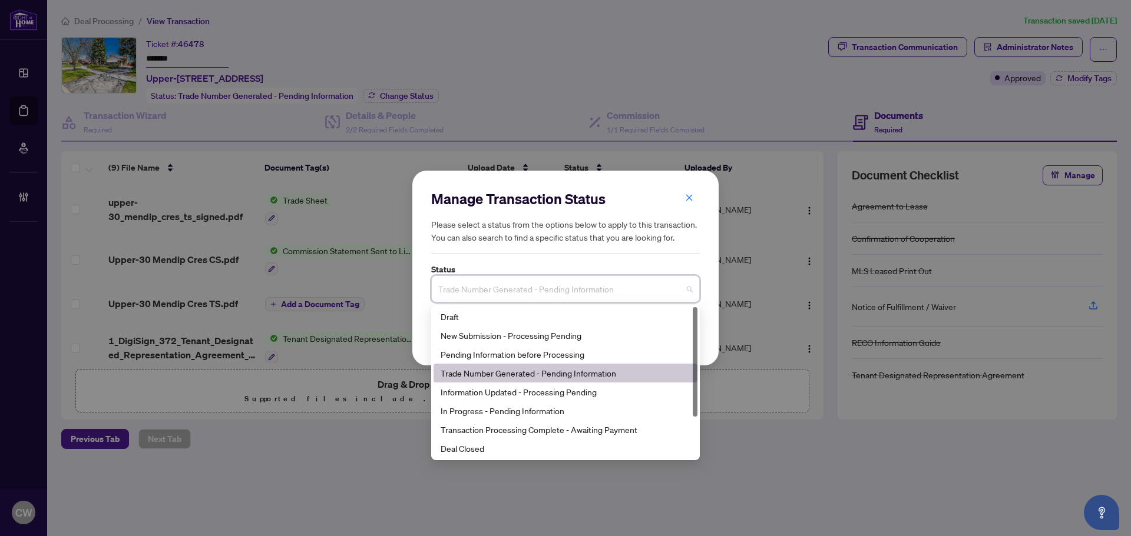
click at [580, 290] on span "Trade Number Generated - Pending Information" at bounding box center [565, 289] width 254 height 22
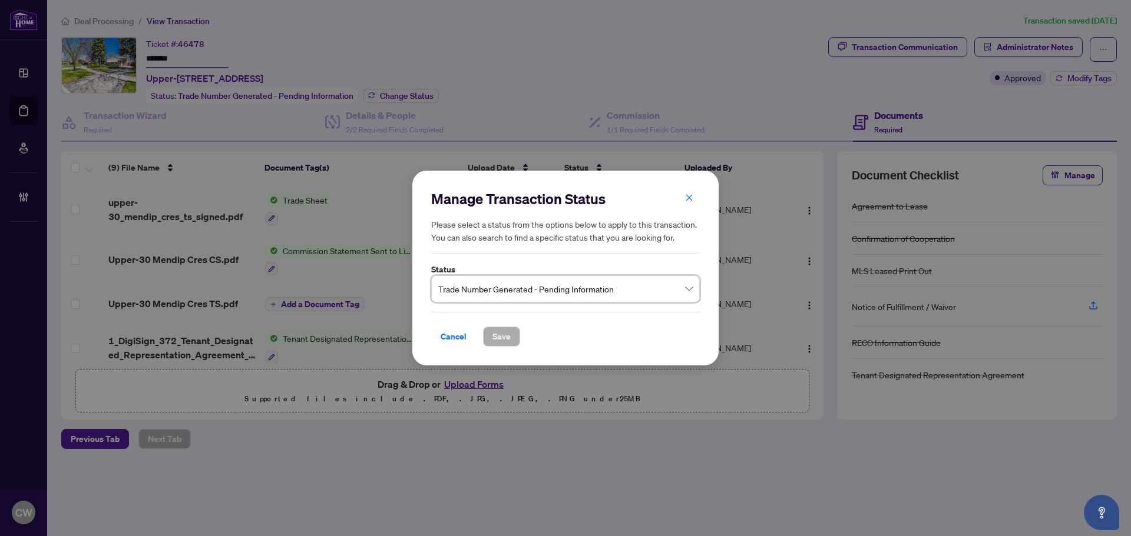
click at [580, 290] on span "Trade Number Generated - Pending Information" at bounding box center [565, 289] width 254 height 22
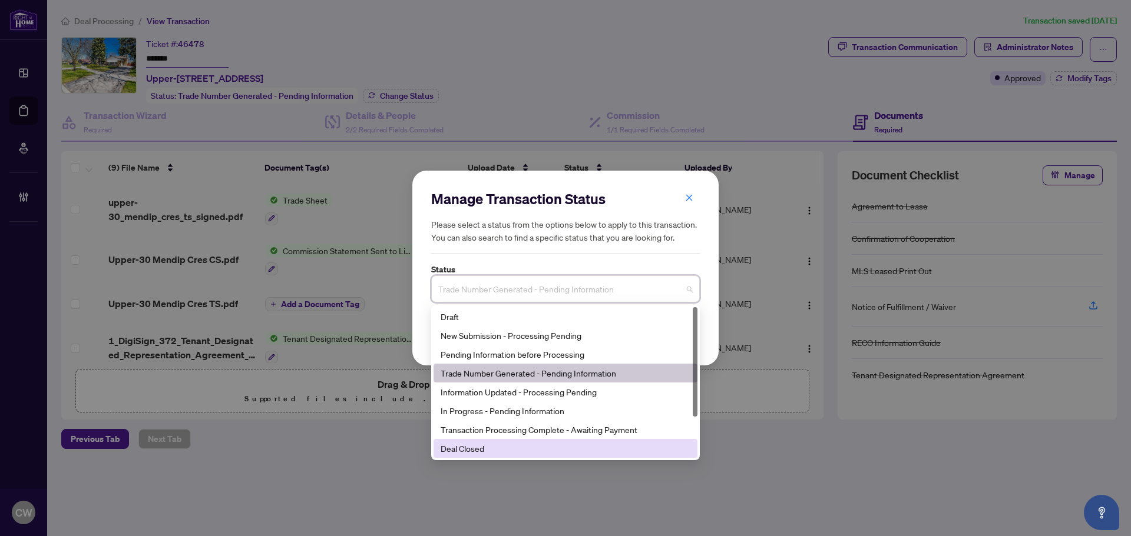
click at [539, 442] on div "Deal Closed" at bounding box center [565, 448] width 264 height 19
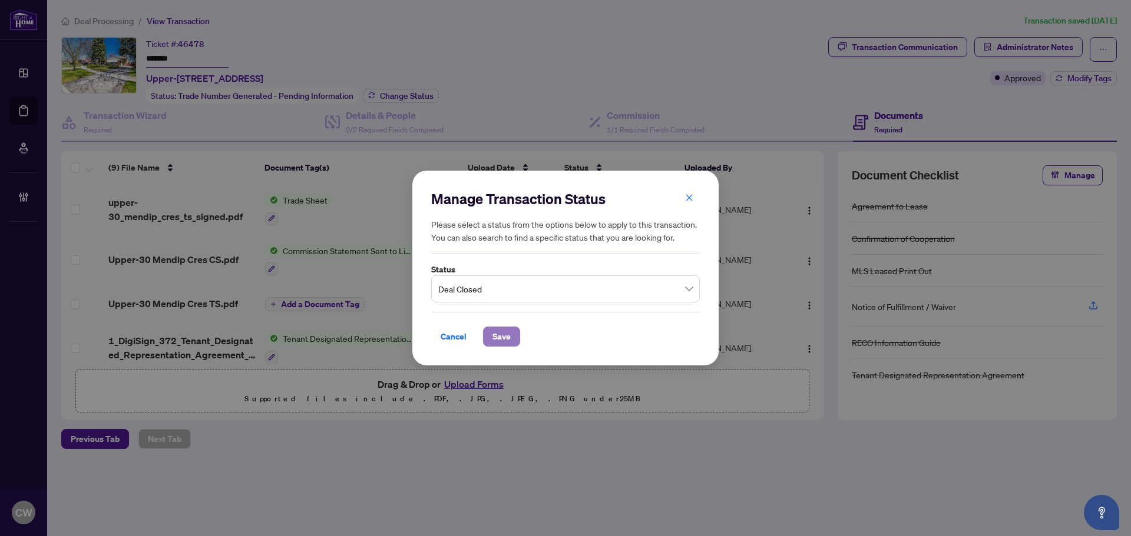
click at [509, 339] on span "Save" at bounding box center [501, 336] width 18 height 19
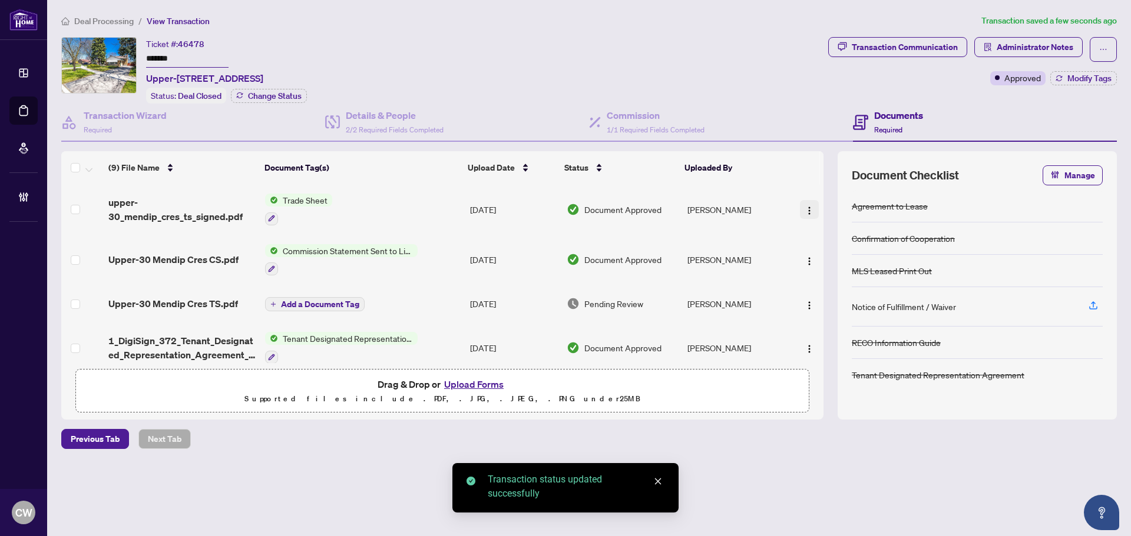
click at [805, 212] on img "button" at bounding box center [808, 210] width 9 height 9
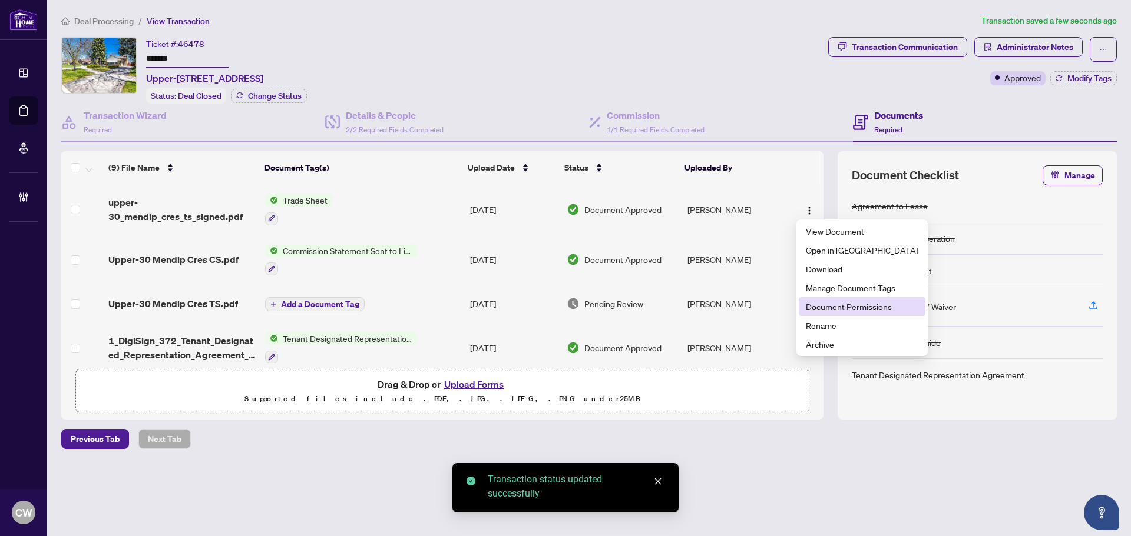
click at [836, 303] on span "Document Permissions" at bounding box center [862, 306] width 112 height 13
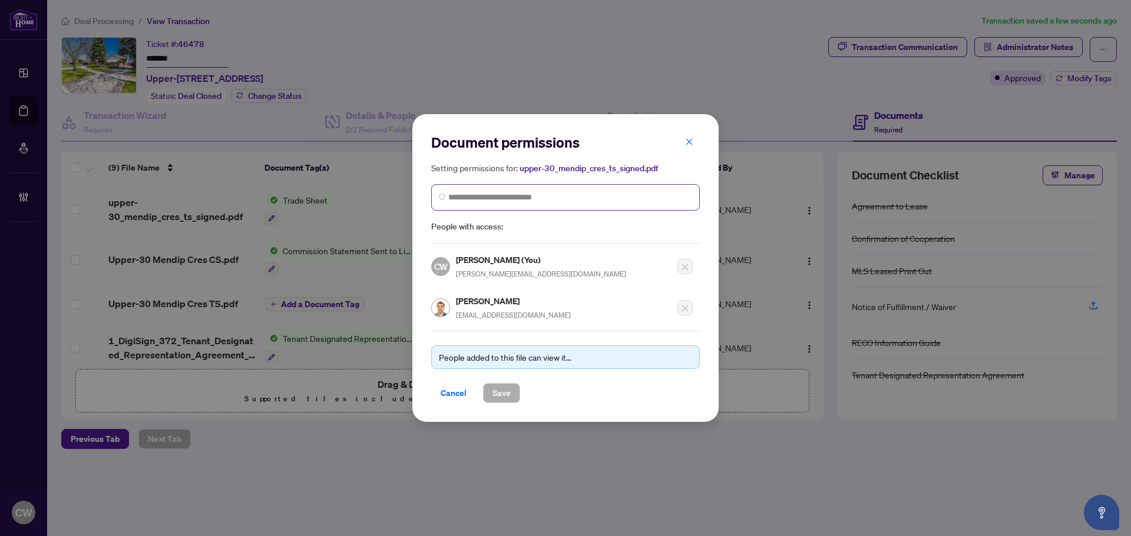
click at [525, 217] on div "Setting permissions for: upper-30_mendip_cres_ts_signed.pdf People with access:" at bounding box center [565, 197] width 269 height 72
click at [685, 141] on icon "close" at bounding box center [689, 142] width 8 height 8
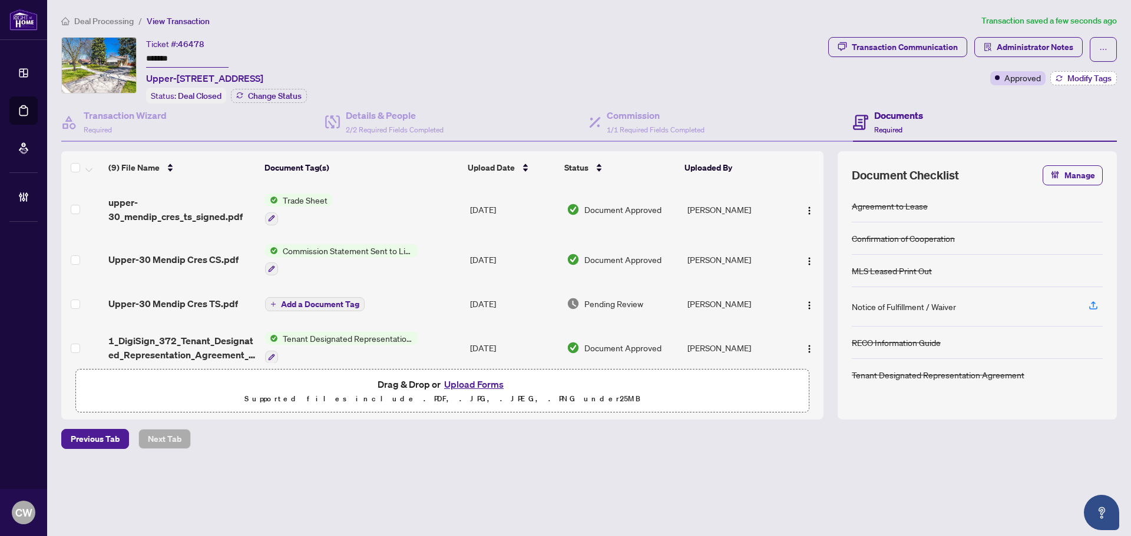
click at [1082, 75] on span "Modify Tags" at bounding box center [1089, 78] width 44 height 8
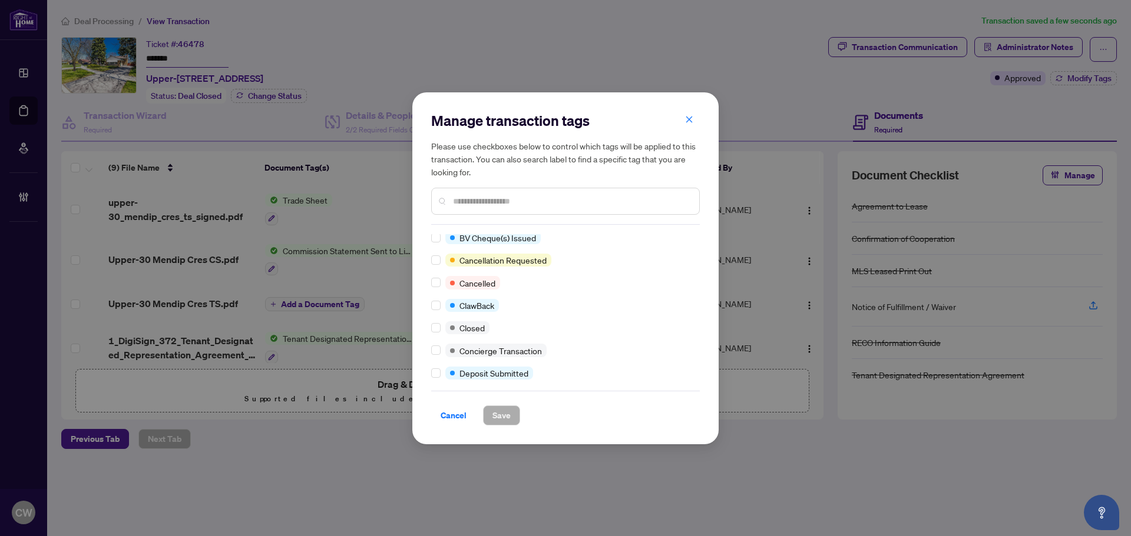
scroll to position [59, 0]
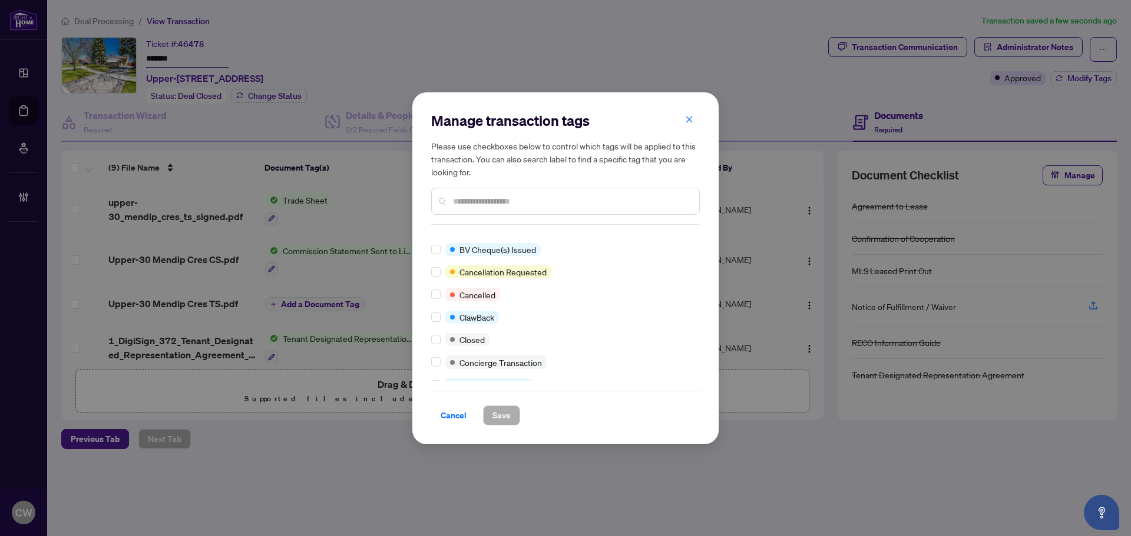
click at [483, 196] on input "text" at bounding box center [571, 201] width 237 height 13
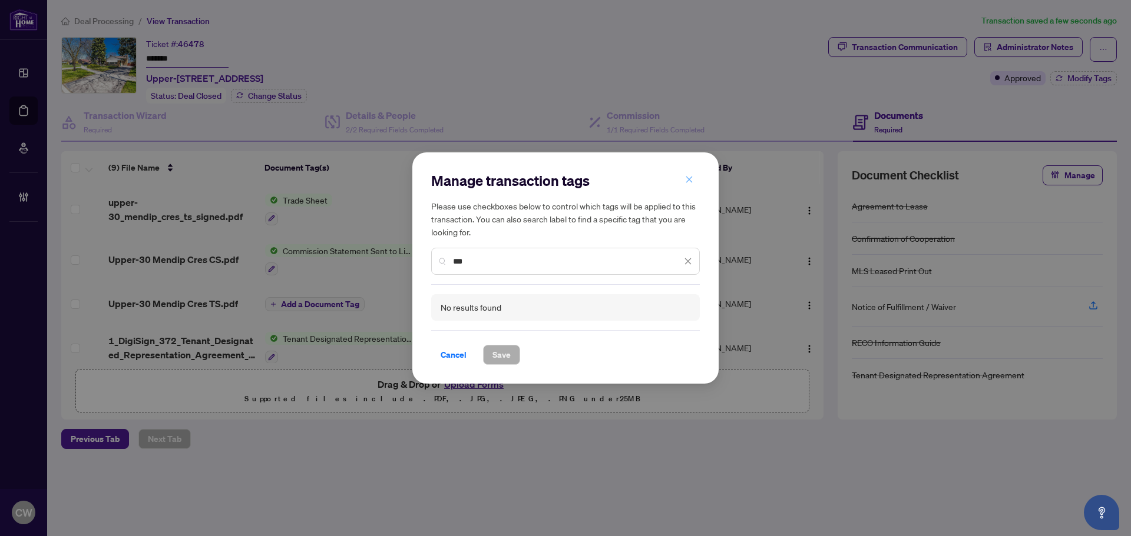
type input "***"
click at [688, 178] on icon "close" at bounding box center [689, 179] width 8 height 8
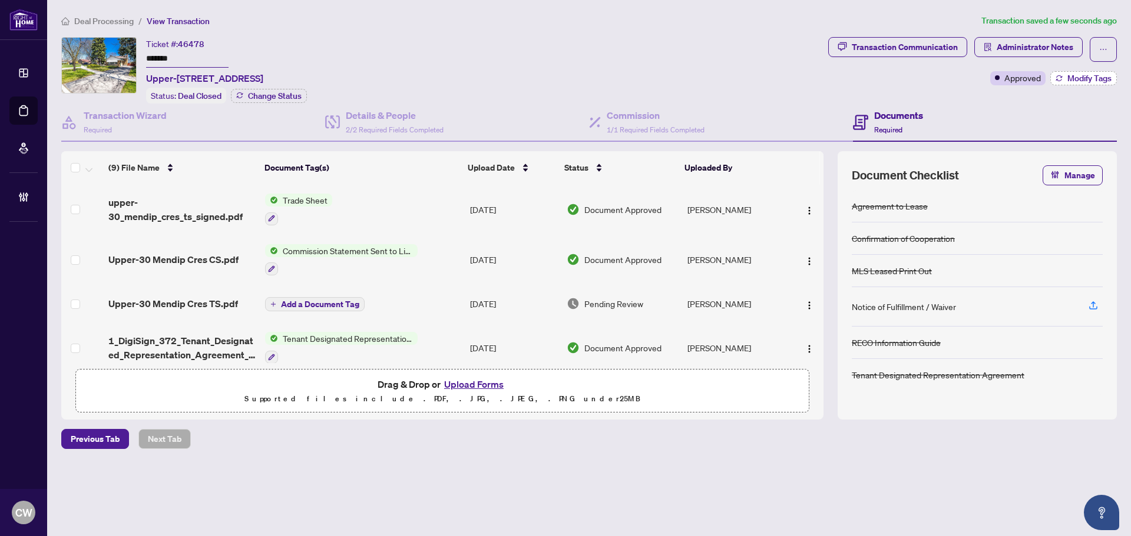
click at [1092, 77] on span "Modify Tags" at bounding box center [1089, 78] width 44 height 8
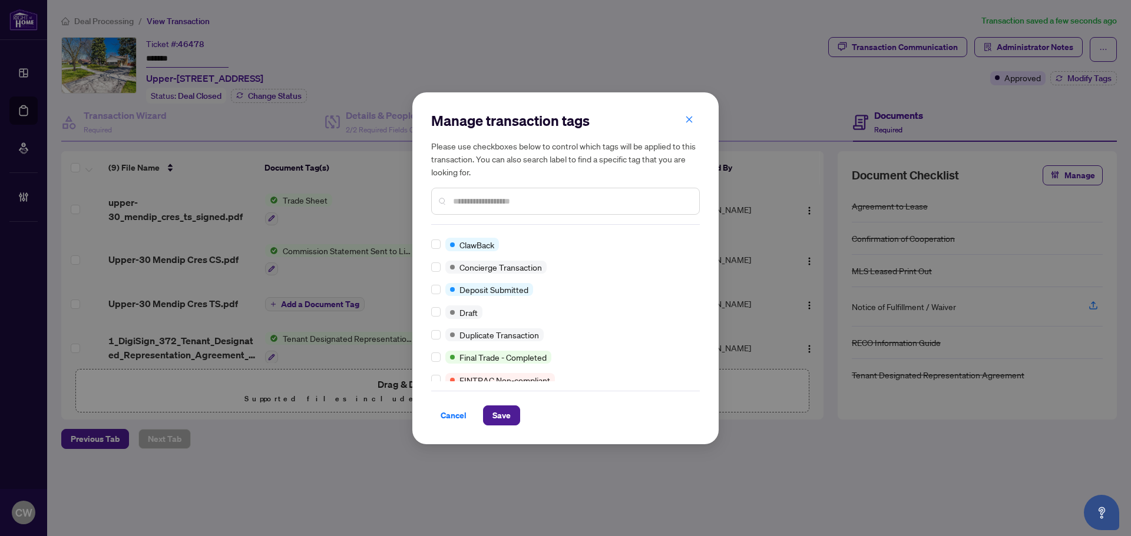
scroll to position [0, 0]
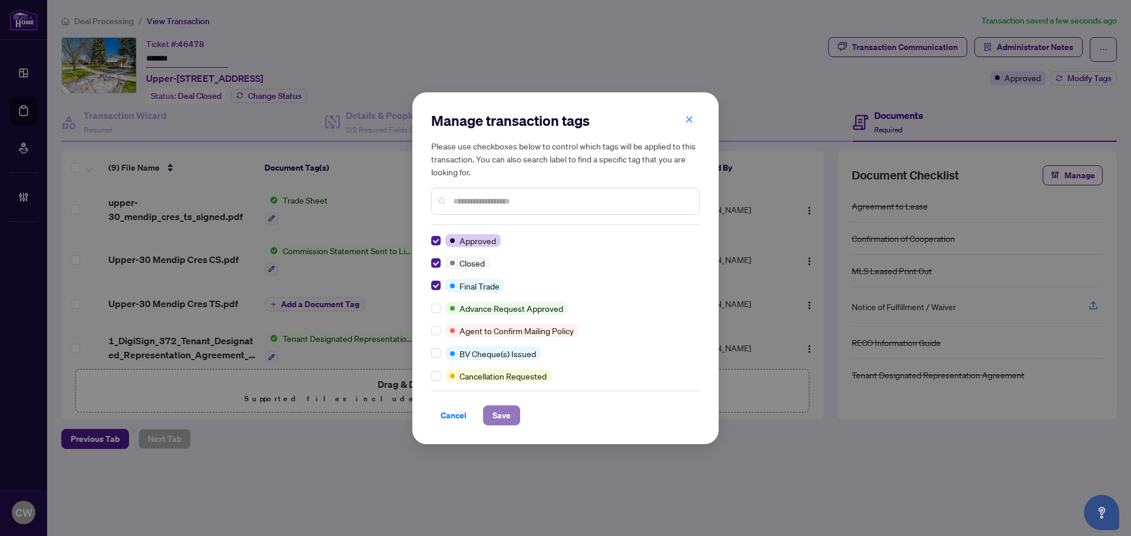
click at [493, 411] on span "Save" at bounding box center [501, 415] width 18 height 19
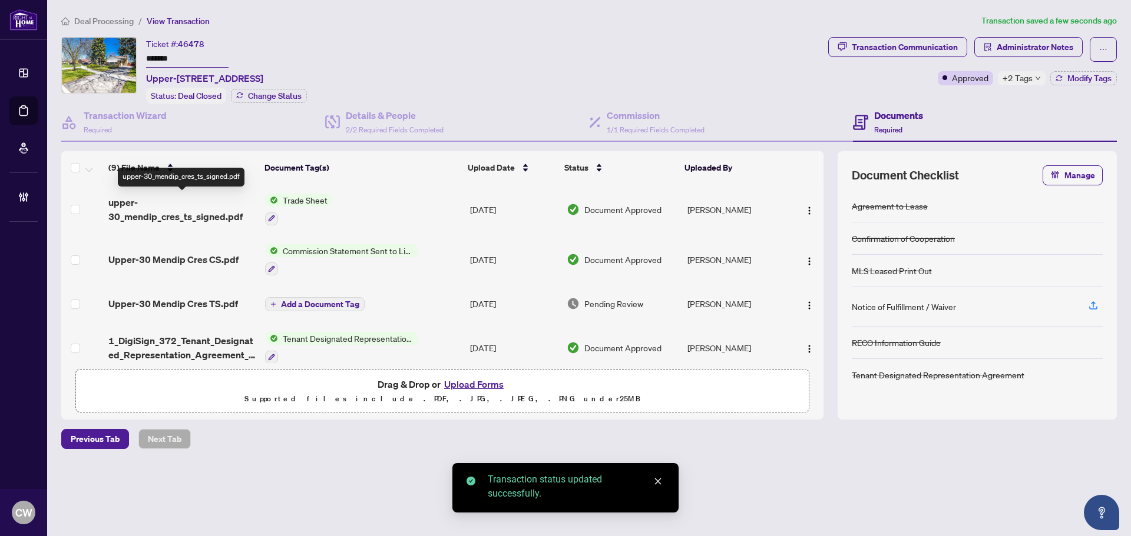
click at [126, 200] on span "upper-30_mendip_cres_ts_signed.pdf" at bounding box center [181, 210] width 147 height 28
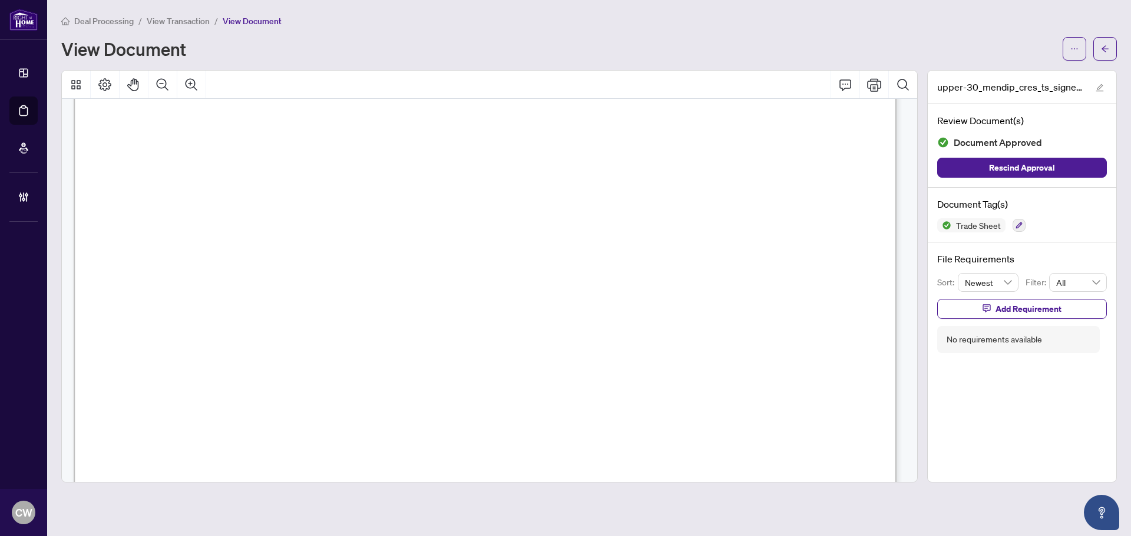
scroll to position [412, 0]
click at [1105, 48] on icon "arrow-left" at bounding box center [1105, 49] width 8 height 8
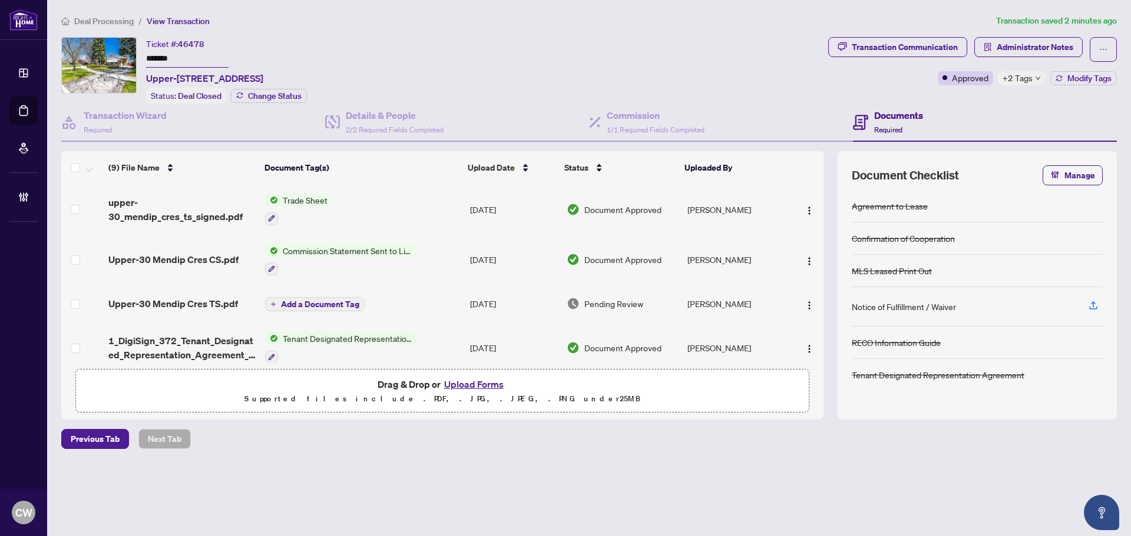
click at [461, 385] on button "Upload Forms" at bounding box center [473, 384] width 67 height 15
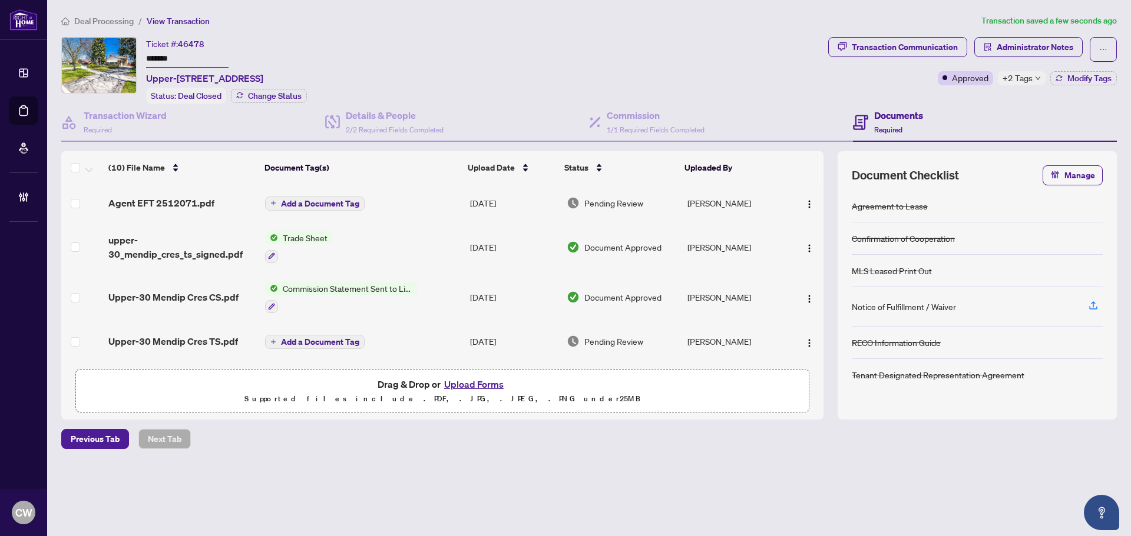
click at [322, 206] on span "Add a Document Tag" at bounding box center [320, 204] width 78 height 8
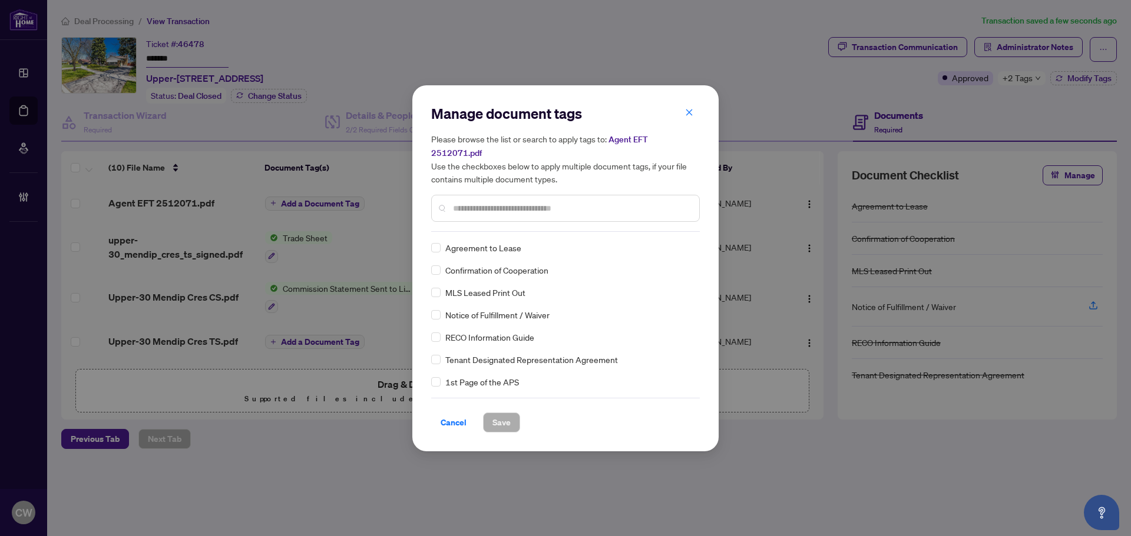
click at [488, 202] on input "text" at bounding box center [571, 208] width 237 height 13
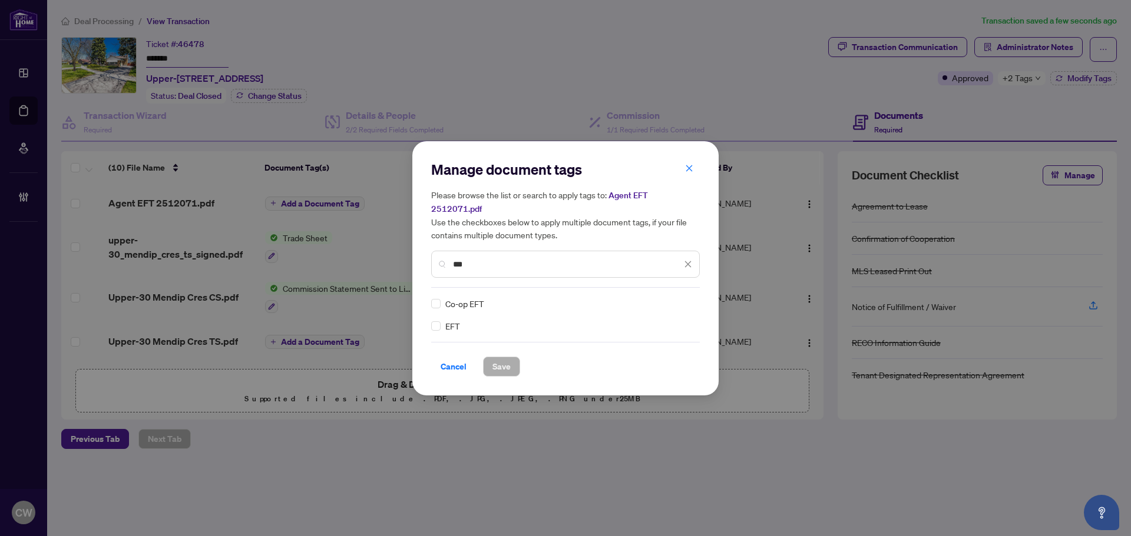
type input "***"
click at [682, 298] on div at bounding box center [681, 304] width 22 height 12
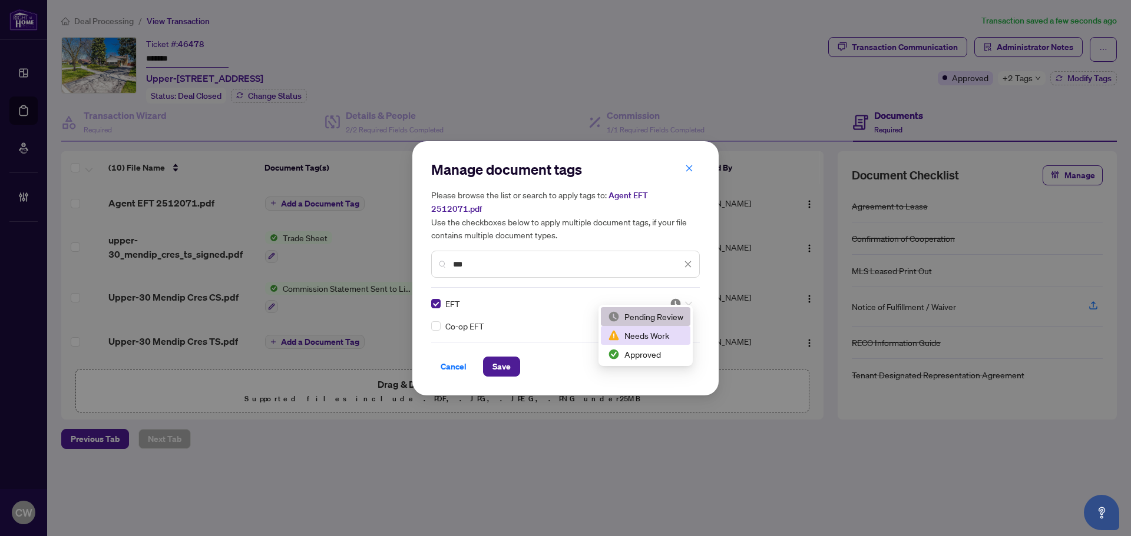
click at [665, 356] on div "Approved" at bounding box center [645, 354] width 75 height 13
click at [490, 362] on button "Save" at bounding box center [501, 367] width 37 height 20
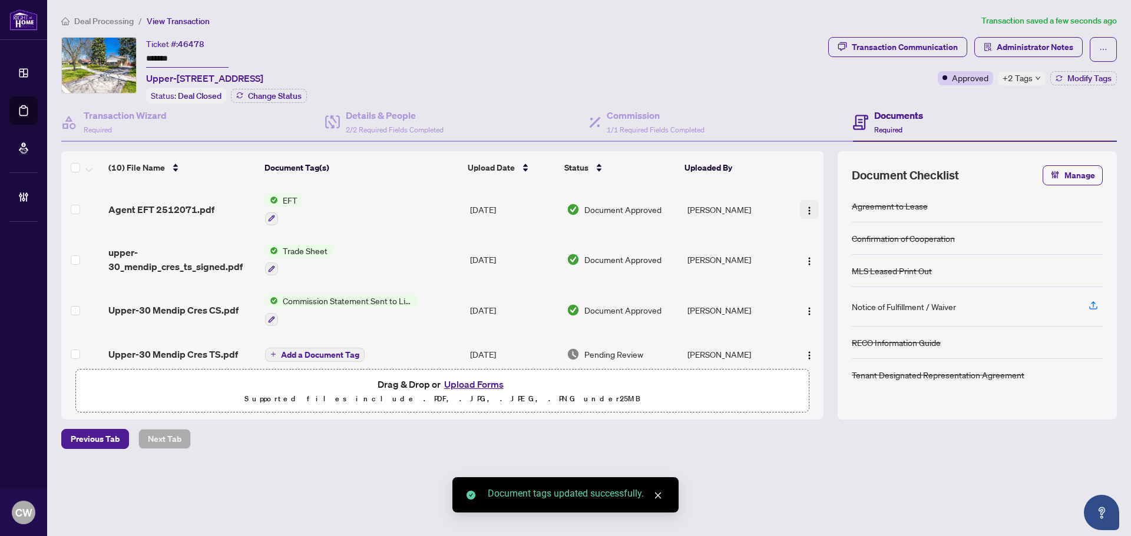
click at [804, 210] on img "button" at bounding box center [808, 210] width 9 height 9
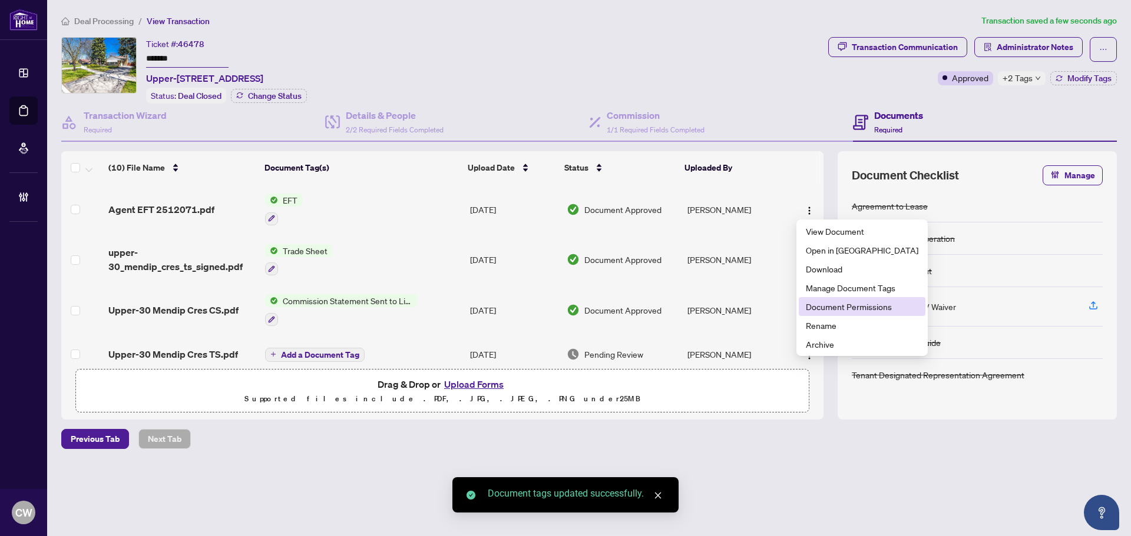
click at [824, 303] on span "Document Permissions" at bounding box center [862, 306] width 112 height 13
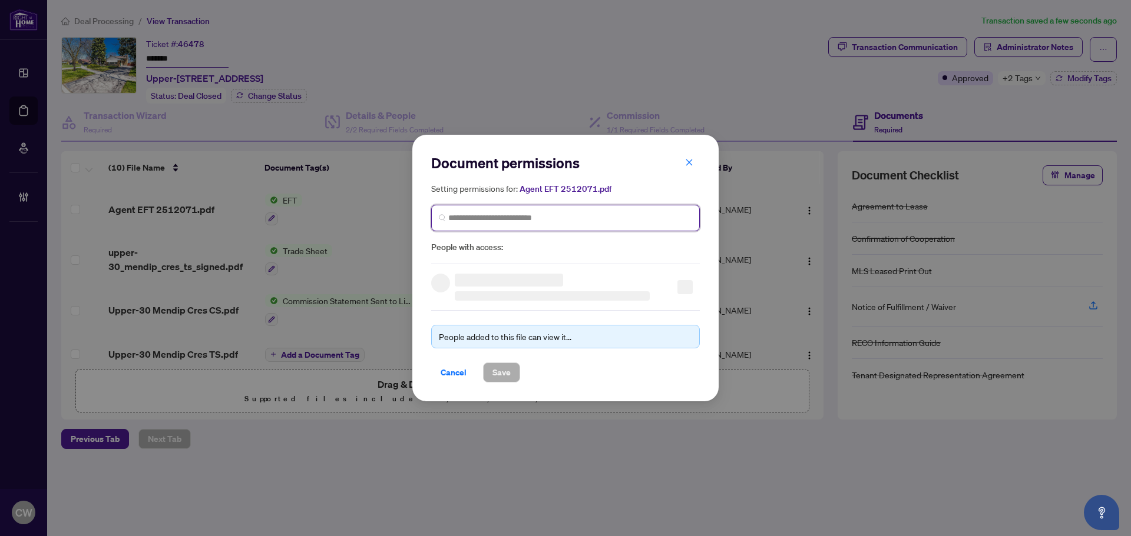
paste input "*******"
click at [548, 219] on input "search" at bounding box center [570, 218] width 244 height 12
click at [515, 224] on span "*******" at bounding box center [565, 218] width 269 height 27
drag, startPoint x: 433, startPoint y: 216, endPoint x: 425, endPoint y: 216, distance: 8.2
click at [425, 216] on div "Document permissions Setting permissions for: Agent EFT 2512071.pdf ******* Age…" at bounding box center [565, 268] width 306 height 267
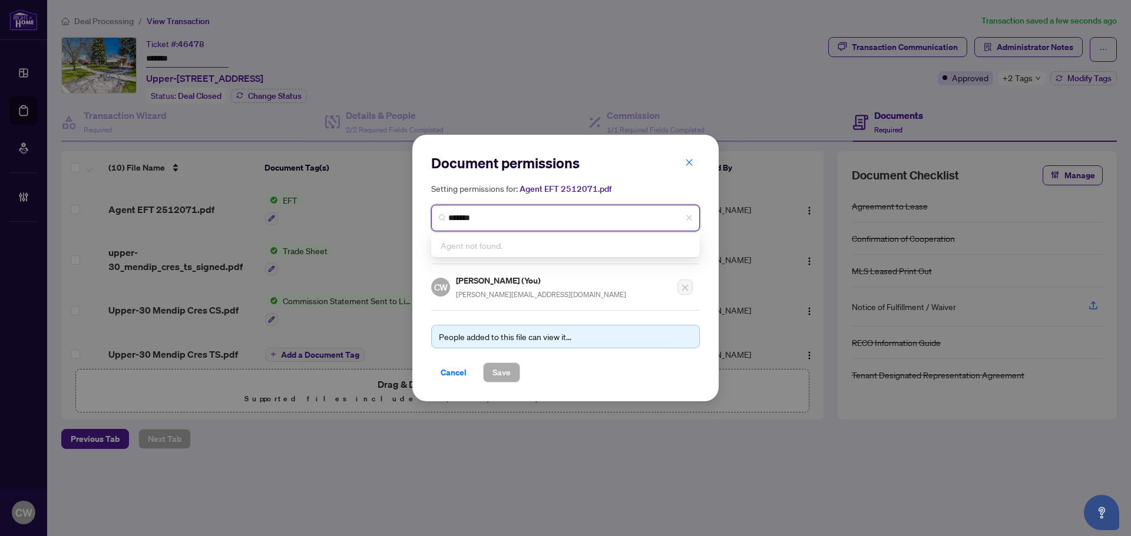
paste input "**********"
type input "**********"
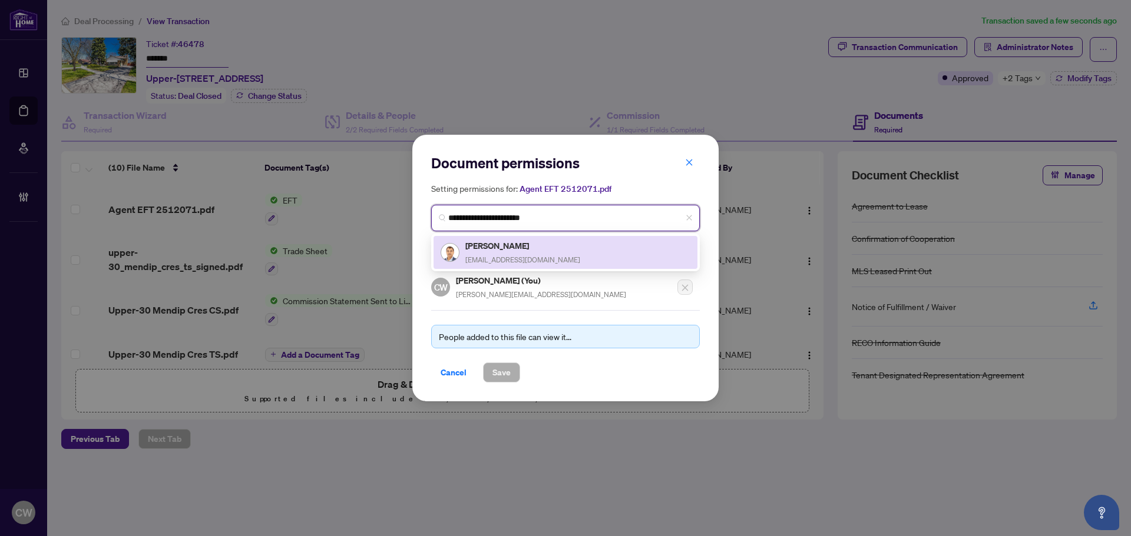
click at [502, 265] on div "[PERSON_NAME] [EMAIL_ADDRESS][DOMAIN_NAME]" at bounding box center [522, 252] width 115 height 27
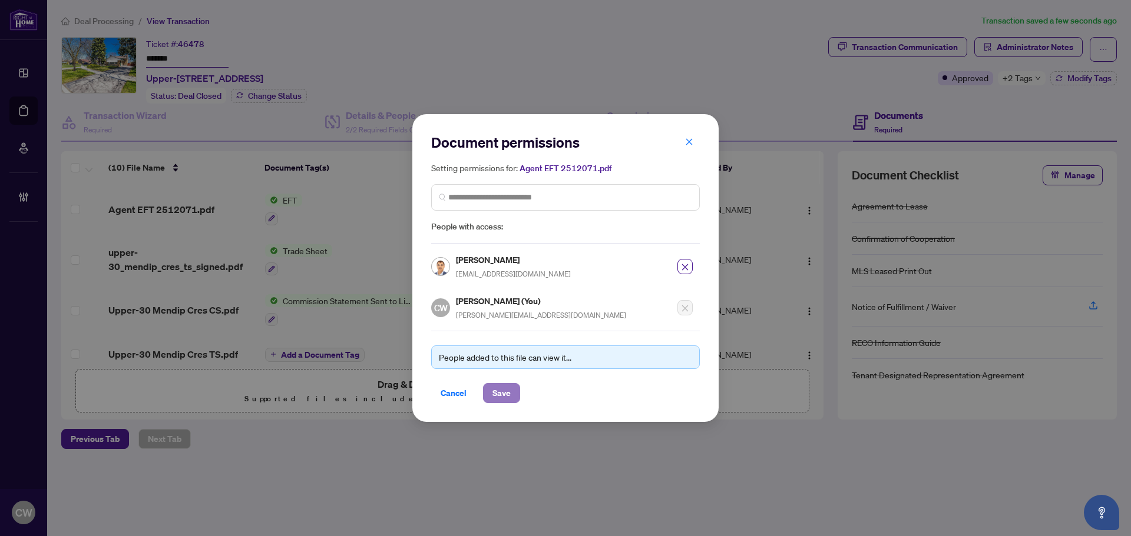
click at [506, 398] on span "Save" at bounding box center [501, 393] width 18 height 19
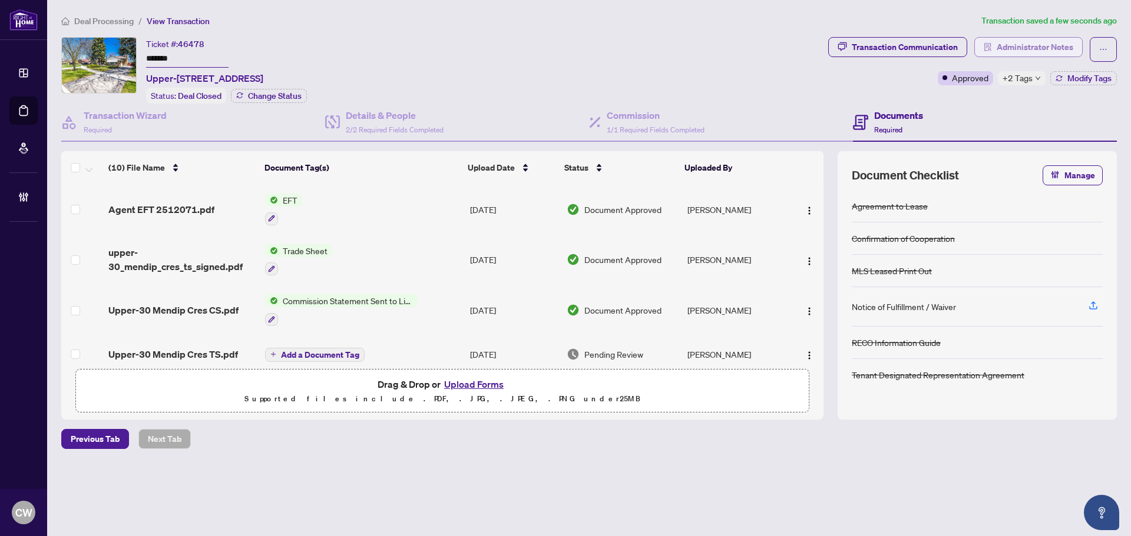
click at [1058, 45] on span "Administrator Notes" at bounding box center [1034, 47] width 77 height 19
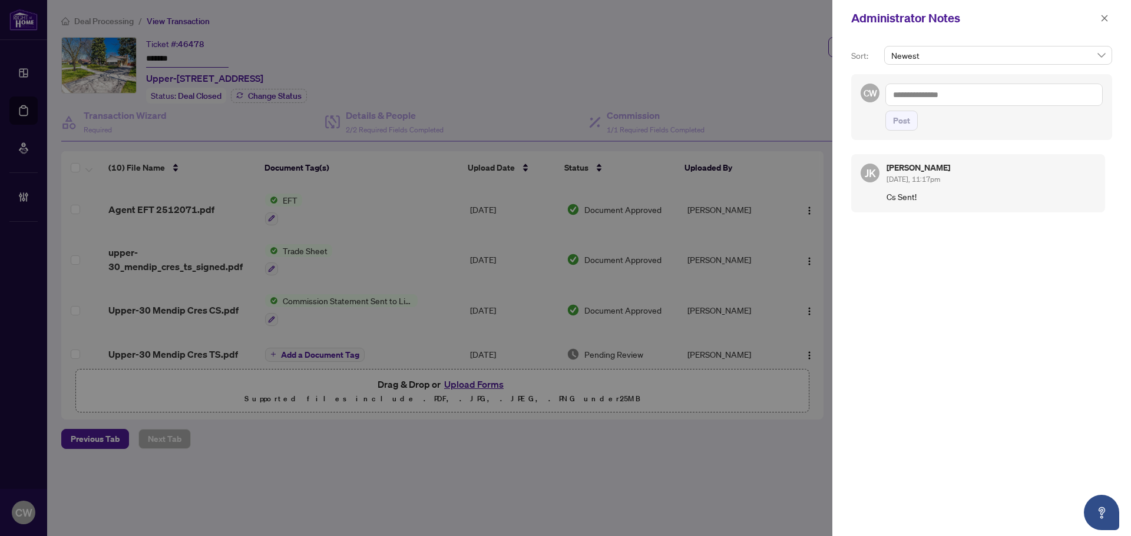
click at [961, 94] on textarea at bounding box center [993, 95] width 217 height 22
paste textarea "**********"
type textarea "**********"
drag, startPoint x: 903, startPoint y: 126, endPoint x: 972, endPoint y: 106, distance: 71.8
click at [903, 126] on span "Post" at bounding box center [901, 120] width 17 height 19
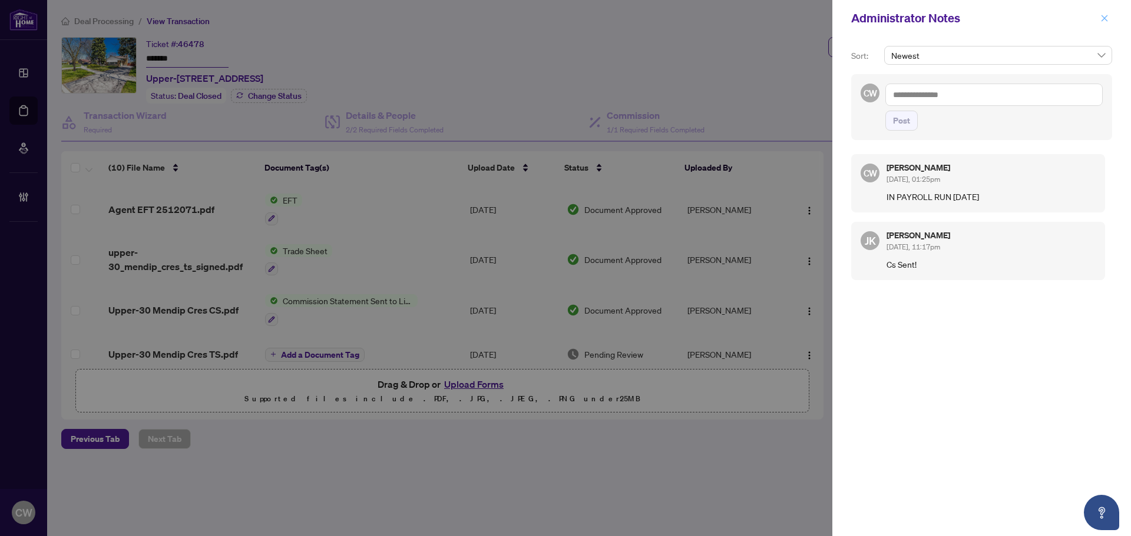
click at [1101, 21] on icon "close" at bounding box center [1104, 18] width 8 height 8
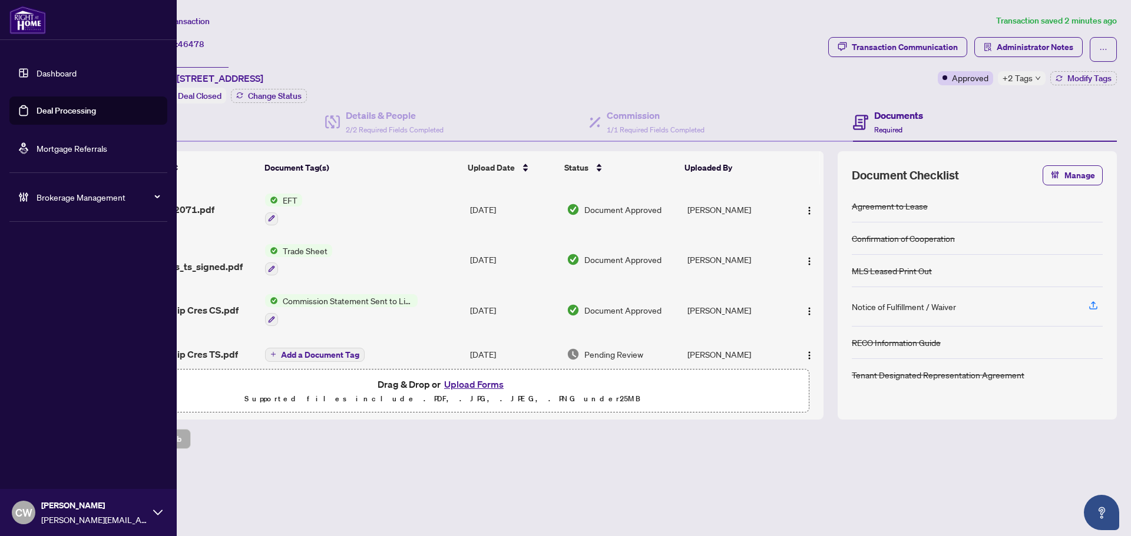
drag, startPoint x: 31, startPoint y: 101, endPoint x: 136, endPoint y: 102, distance: 104.8
click at [37, 105] on link "Deal Processing" at bounding box center [66, 110] width 59 height 11
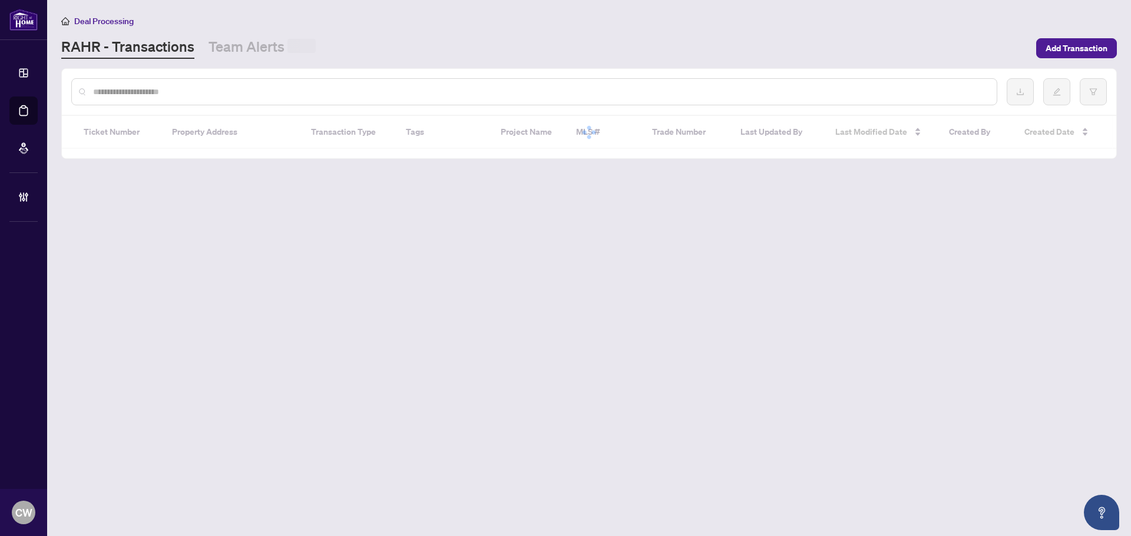
click at [197, 91] on input "text" at bounding box center [540, 91] width 894 height 13
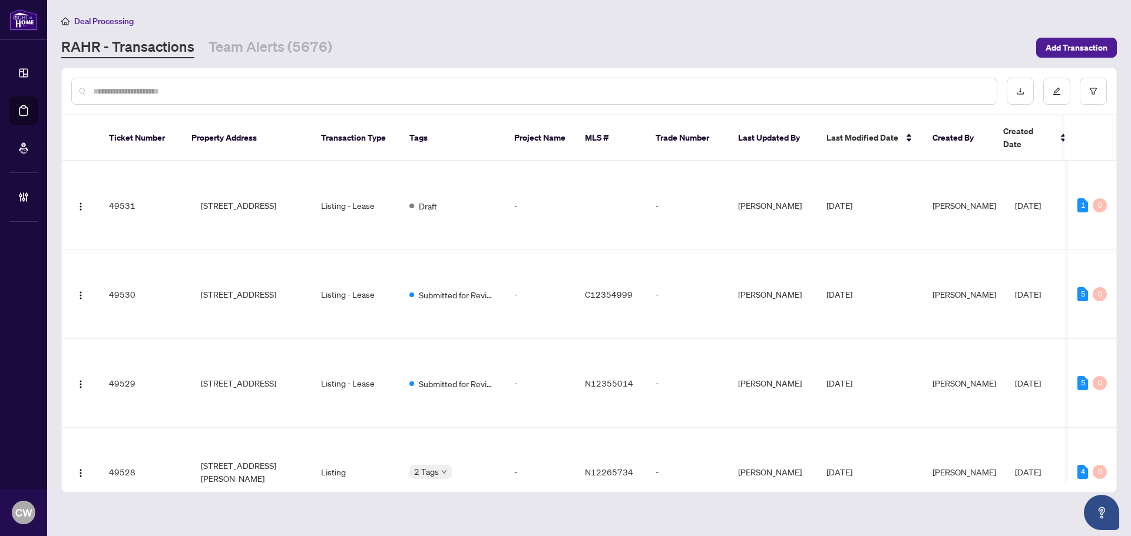
paste input "*******"
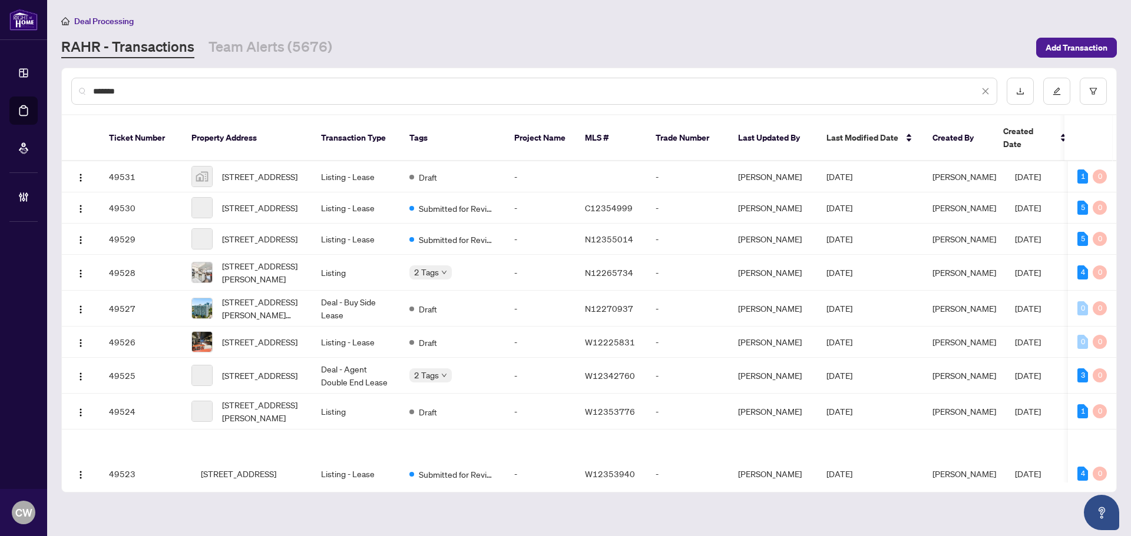
type input "*******"
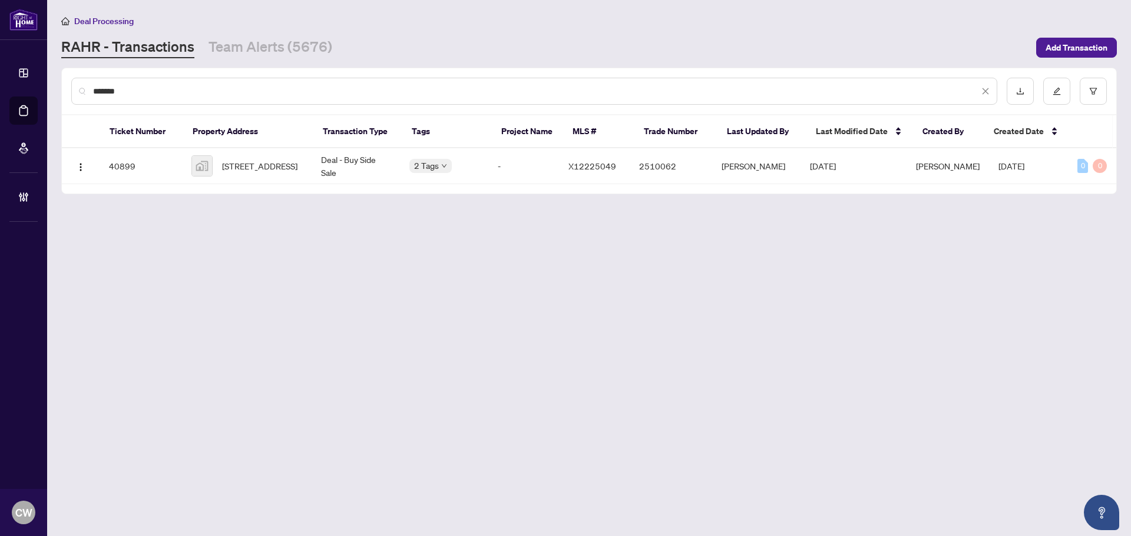
click at [258, 173] on span "[STREET_ADDRESS]" at bounding box center [259, 166] width 75 height 13
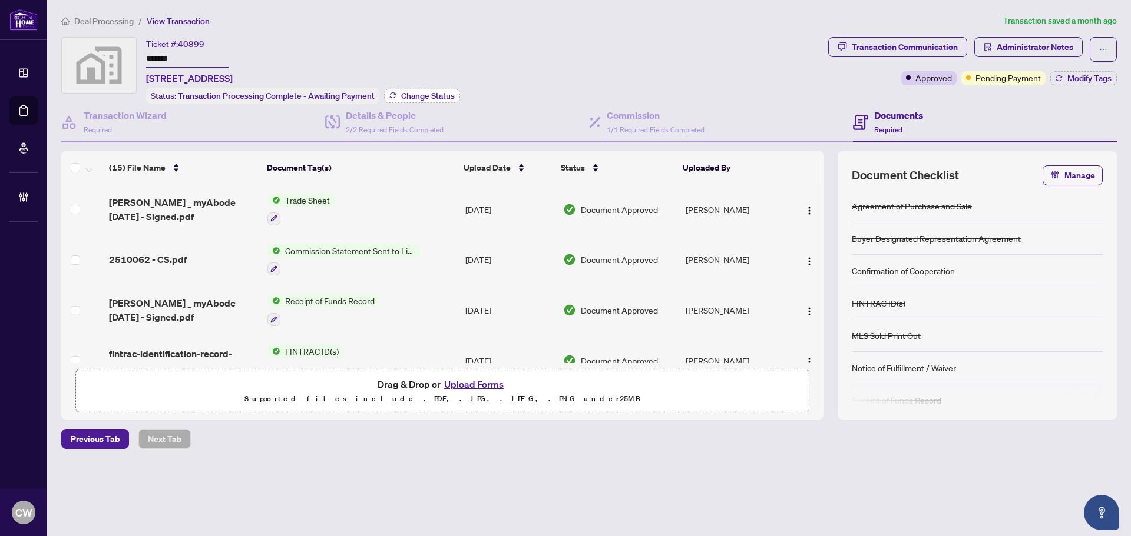
click at [419, 89] on button "Change Status" at bounding box center [422, 96] width 76 height 14
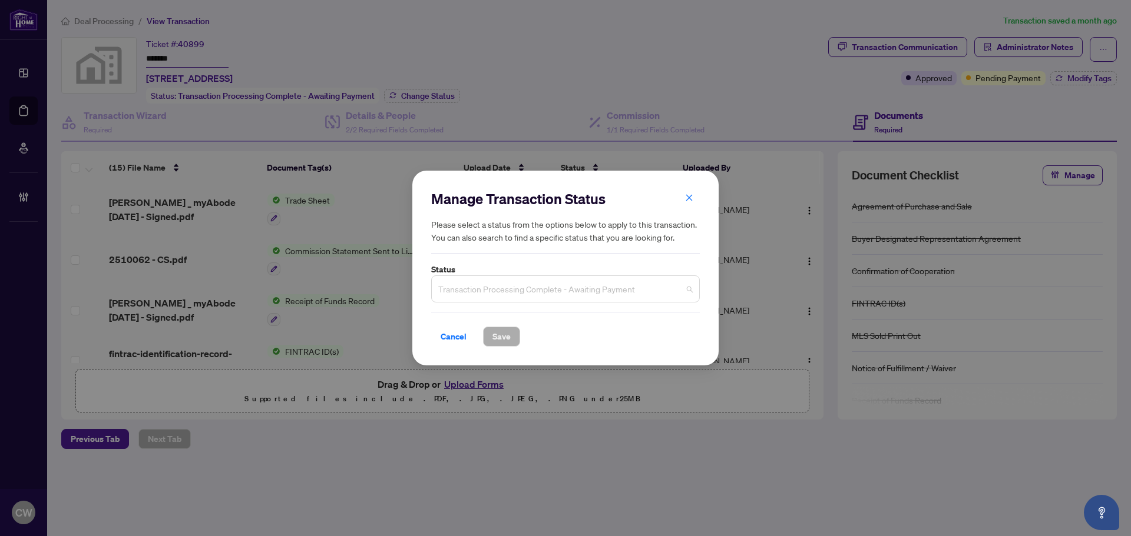
click at [548, 291] on span "Transaction Processing Complete - Awaiting Payment" at bounding box center [565, 289] width 254 height 22
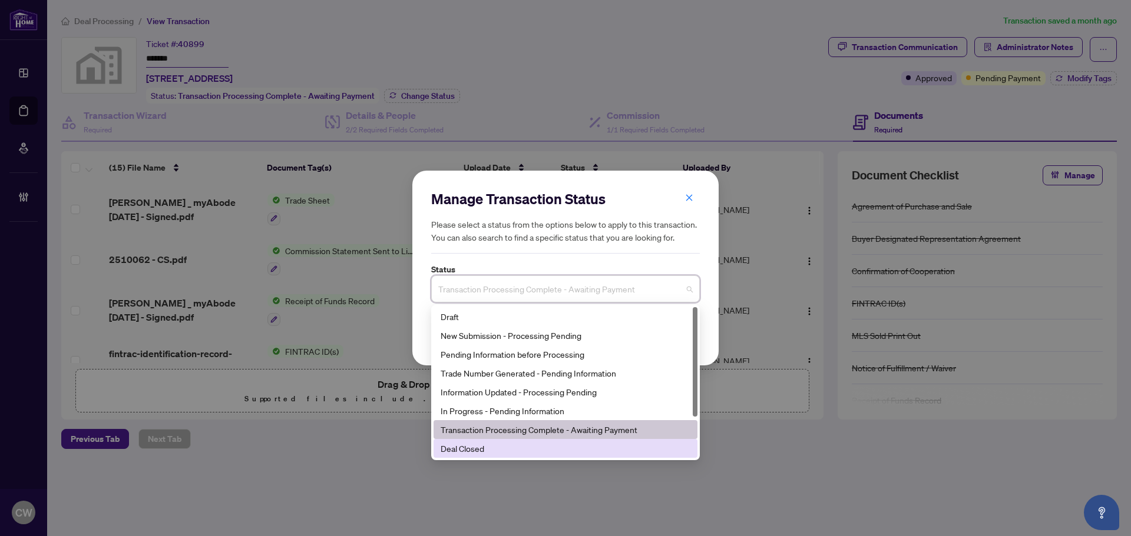
click at [517, 444] on div "Deal Closed" at bounding box center [565, 448] width 250 height 13
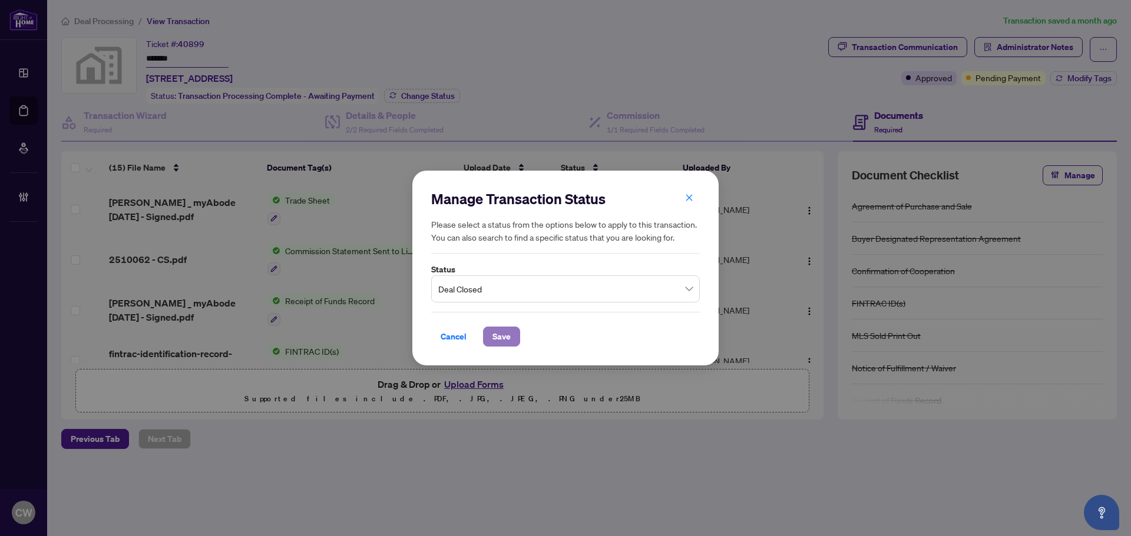
click at [497, 333] on span "Save" at bounding box center [501, 336] width 18 height 19
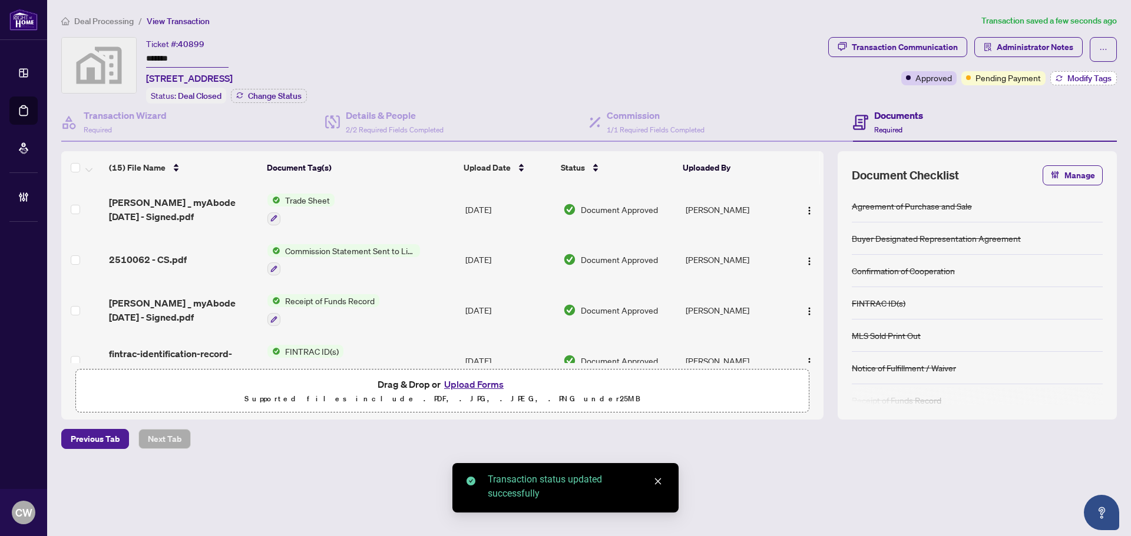
click at [1077, 78] on span "Modify Tags" at bounding box center [1089, 78] width 44 height 8
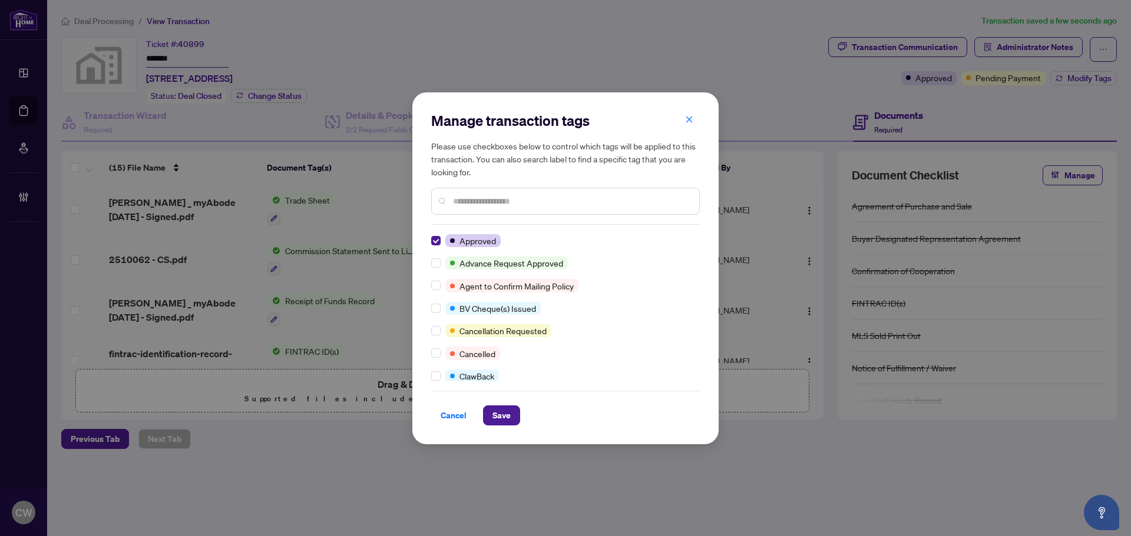
scroll to position [59, 0]
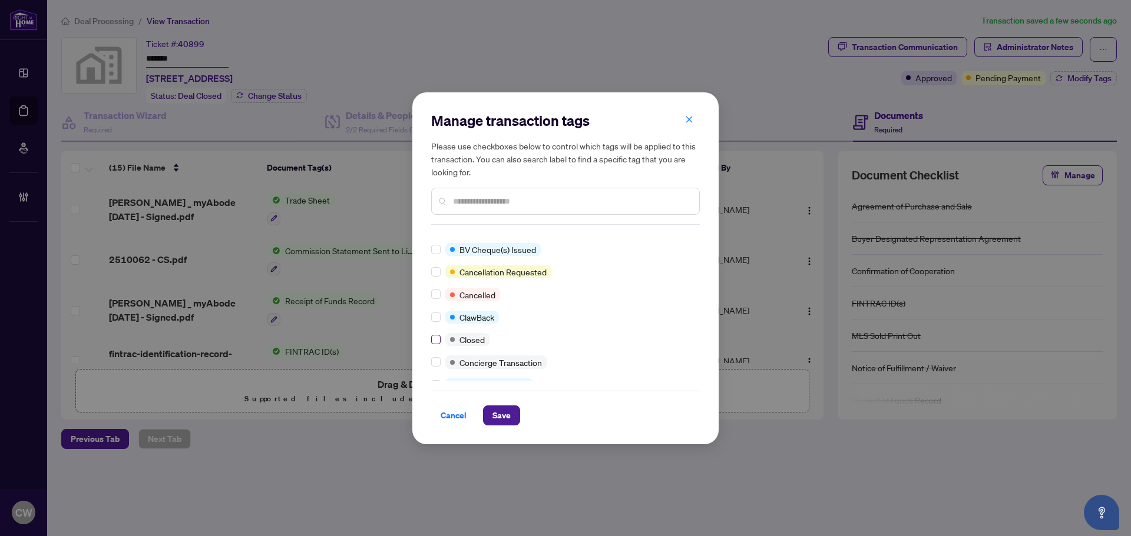
click at [438, 345] on label at bounding box center [435, 339] width 9 height 13
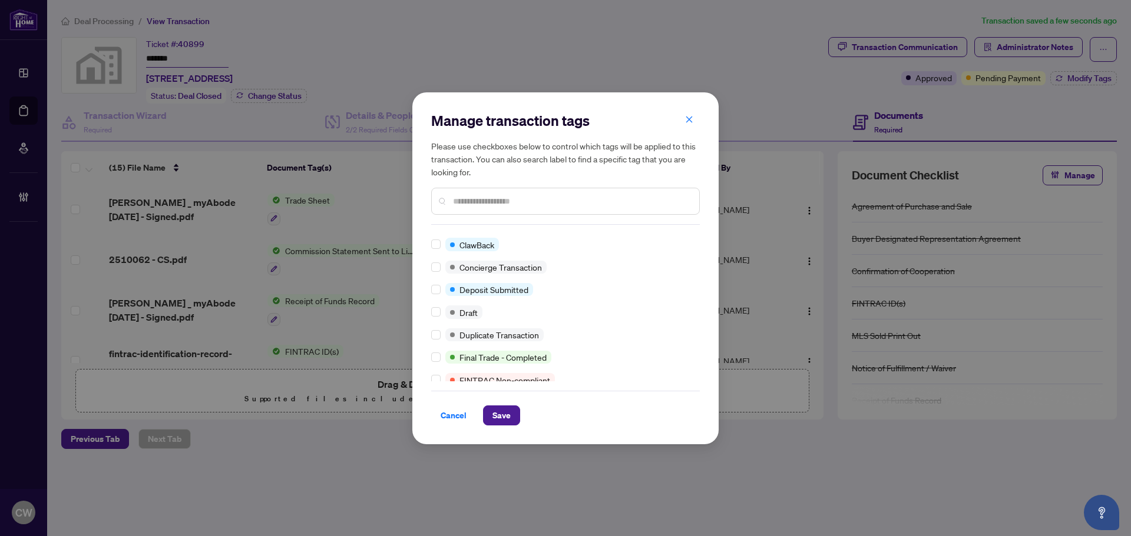
scroll to position [0, 0]
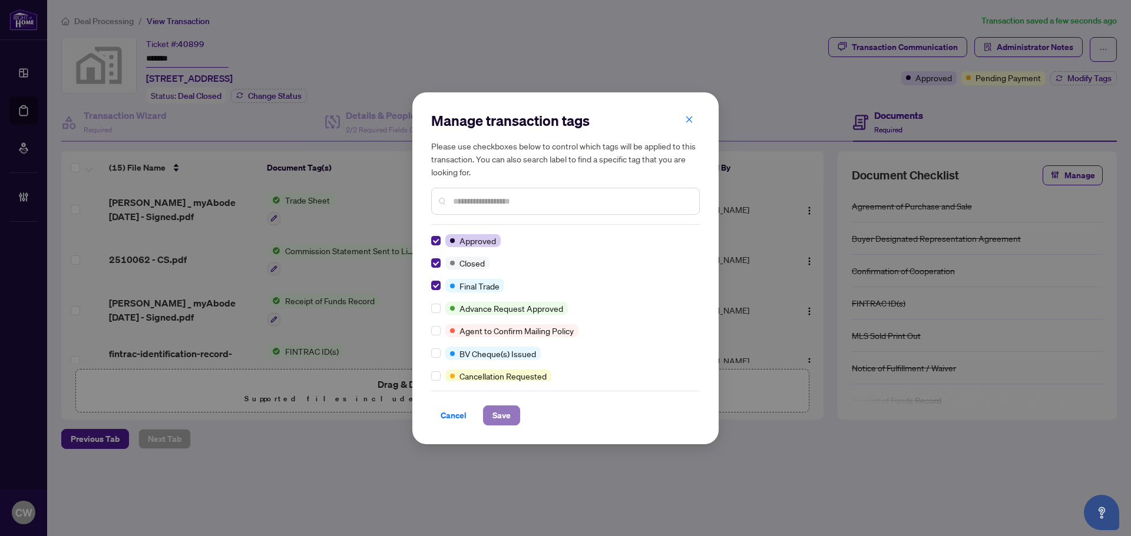
click at [488, 411] on button "Save" at bounding box center [501, 416] width 37 height 20
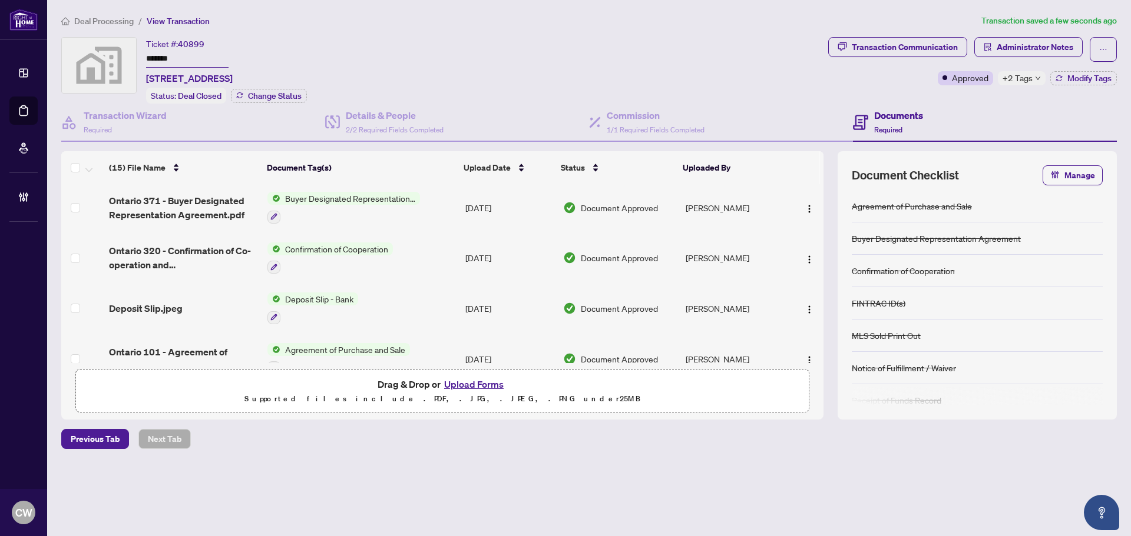
scroll to position [578, 0]
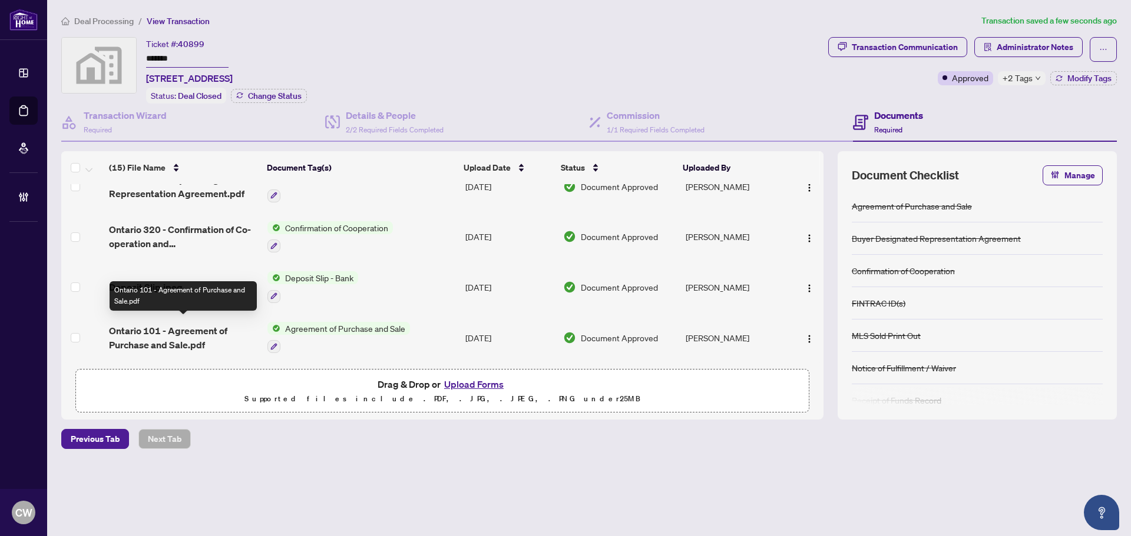
click at [173, 329] on span "Ontario 101 - Agreement of Purchase and Sale.pdf" at bounding box center [183, 338] width 149 height 28
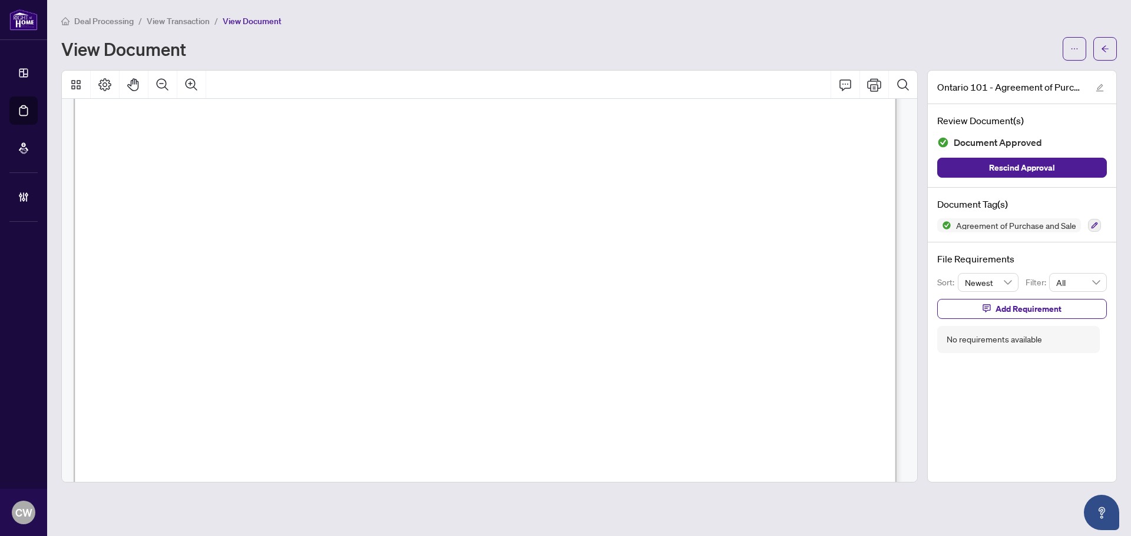
scroll to position [4711, 0]
click at [1099, 50] on button "button" at bounding box center [1105, 49] width 24 height 24
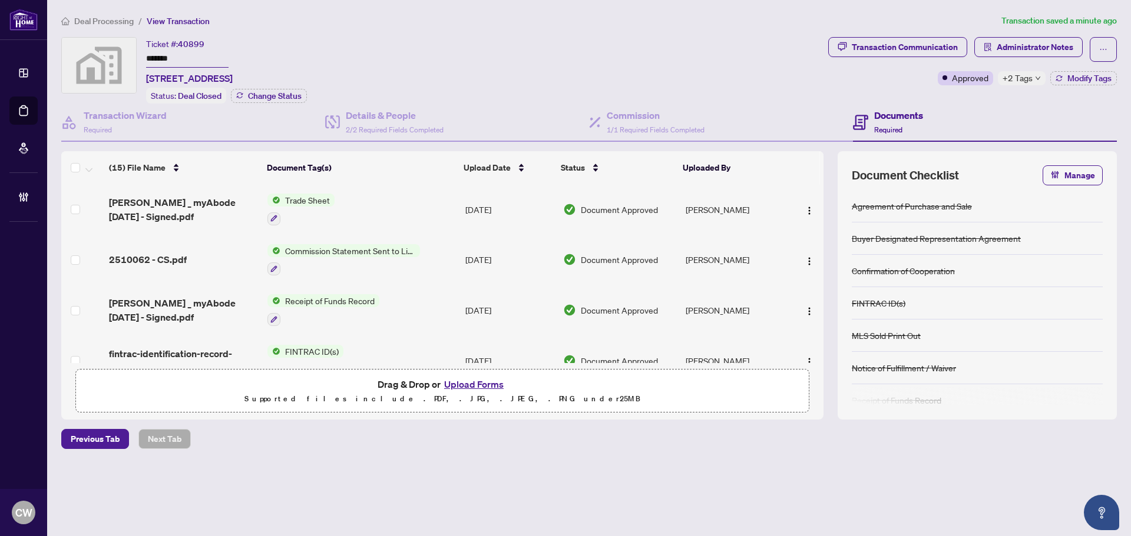
click at [1019, 80] on span "+2 Tags" at bounding box center [1017, 78] width 30 height 14
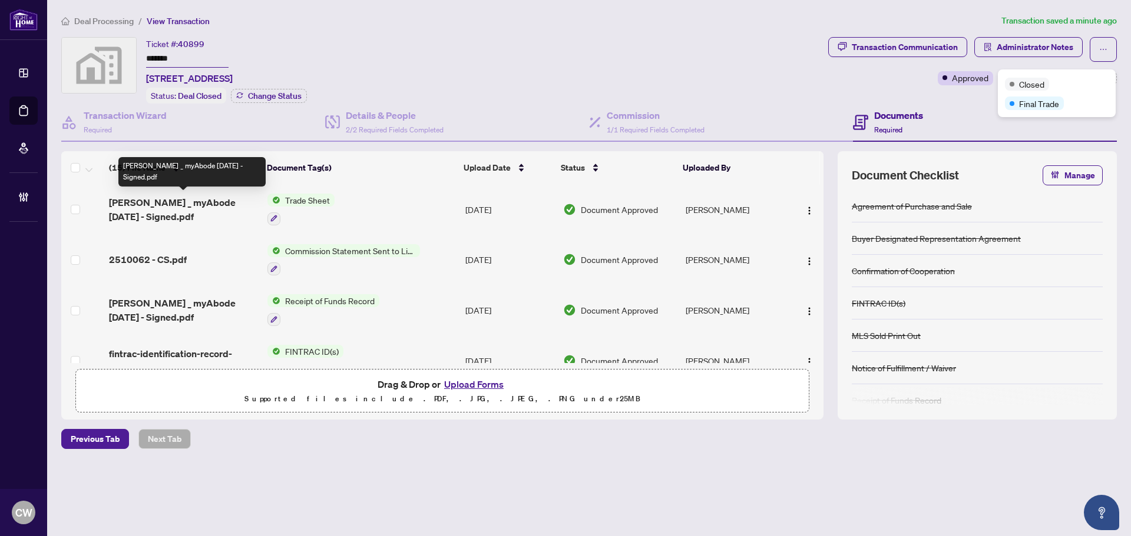
click at [197, 198] on span "[PERSON_NAME] _ myAbode [DATE] - Signed.pdf" at bounding box center [183, 210] width 149 height 28
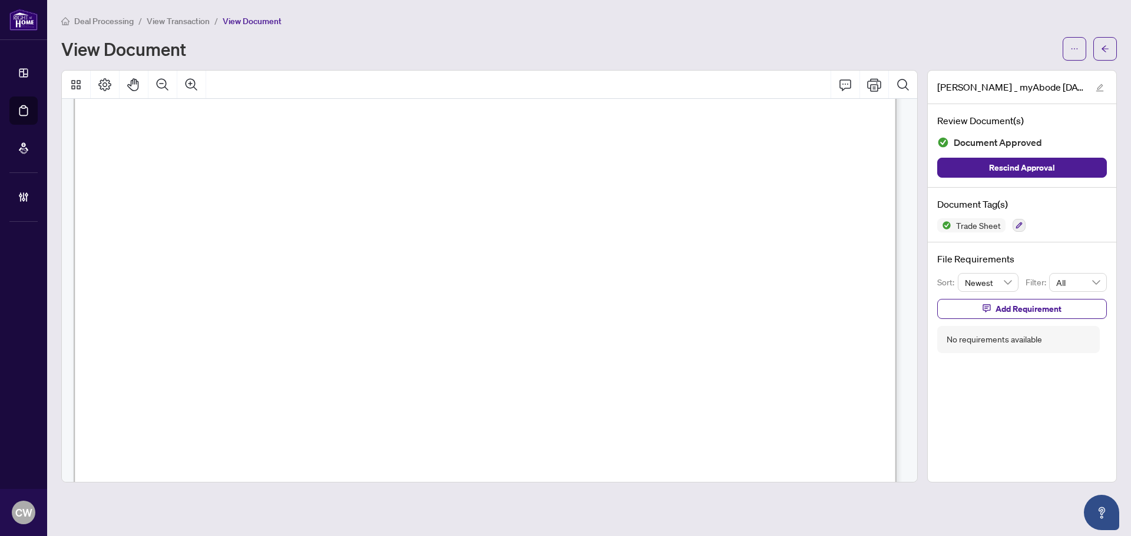
scroll to position [412, 0]
click at [1108, 42] on span "button" at bounding box center [1105, 48] width 8 height 19
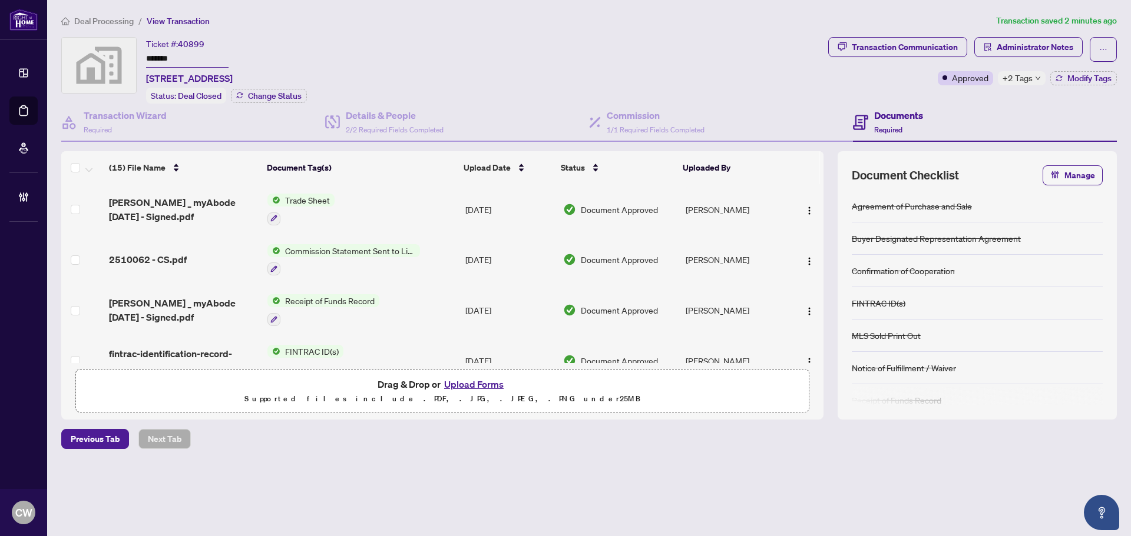
click at [474, 377] on button "Upload Forms" at bounding box center [473, 384] width 67 height 15
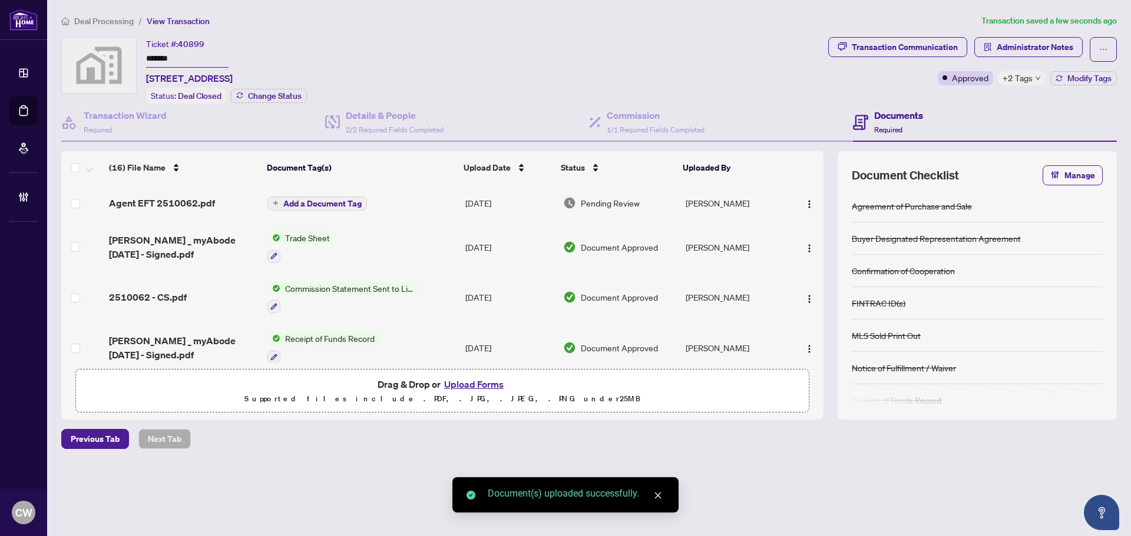
click at [335, 204] on span "Add a Document Tag" at bounding box center [322, 204] width 78 height 8
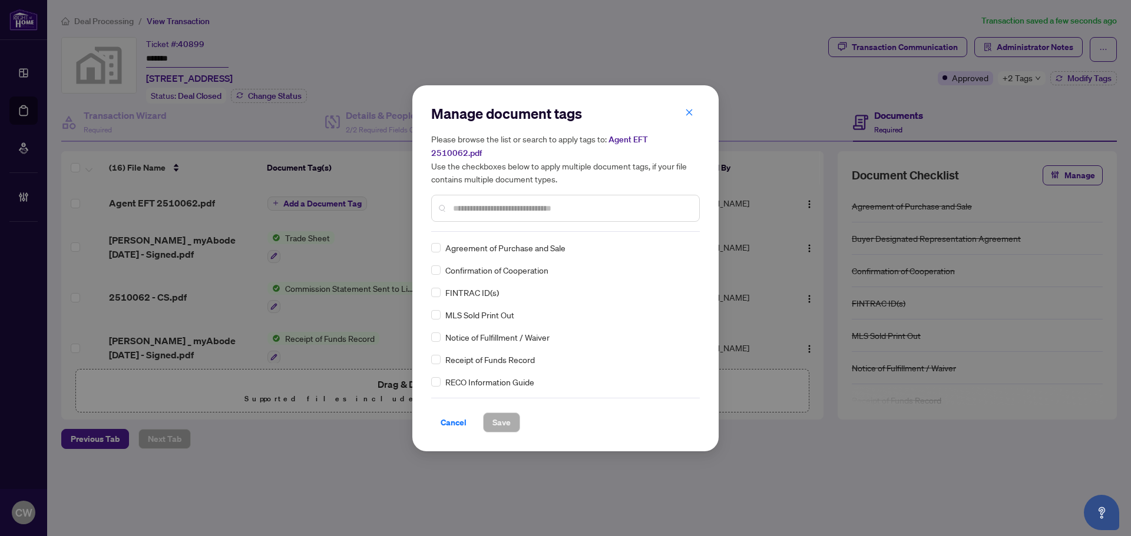
click at [490, 206] on input "text" at bounding box center [571, 208] width 237 height 13
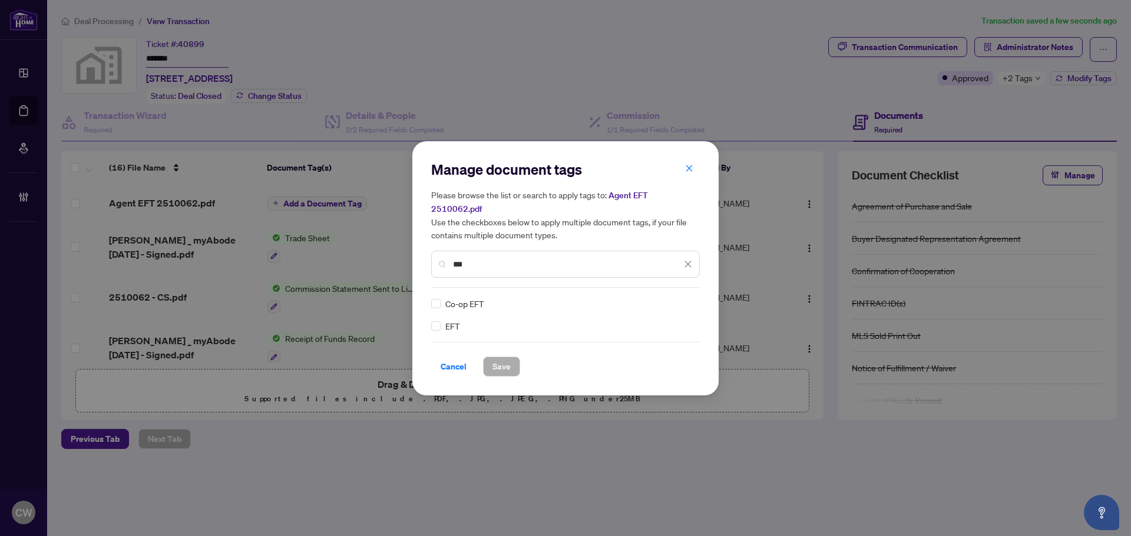
type input "***"
click at [670, 298] on img at bounding box center [676, 304] width 12 height 12
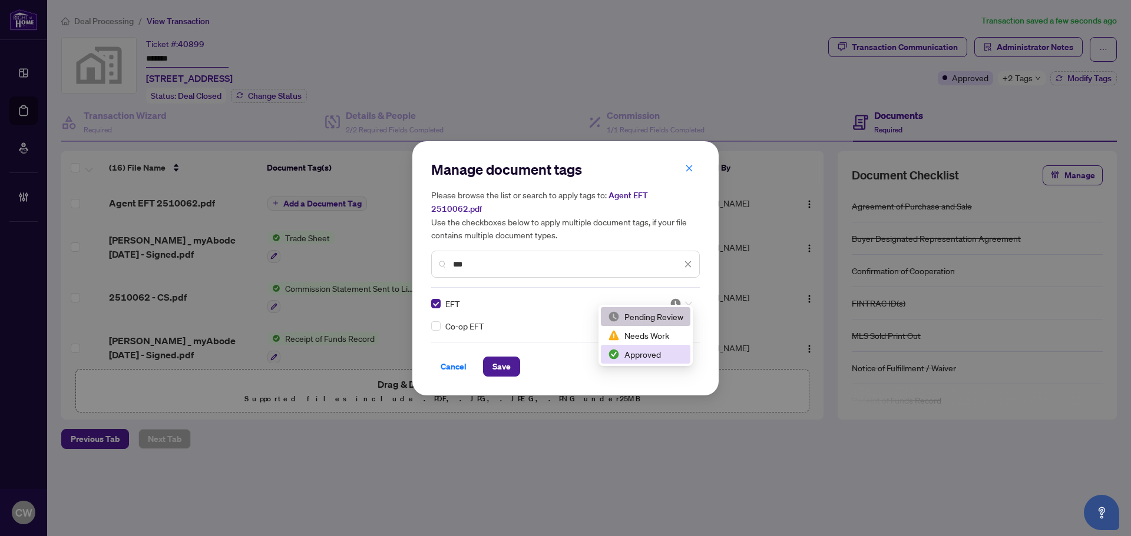
drag, startPoint x: 648, startPoint y: 351, endPoint x: 578, endPoint y: 356, distance: 70.8
click at [648, 352] on div "Approved" at bounding box center [645, 354] width 75 height 13
click at [501, 357] on span "Save" at bounding box center [501, 366] width 18 height 19
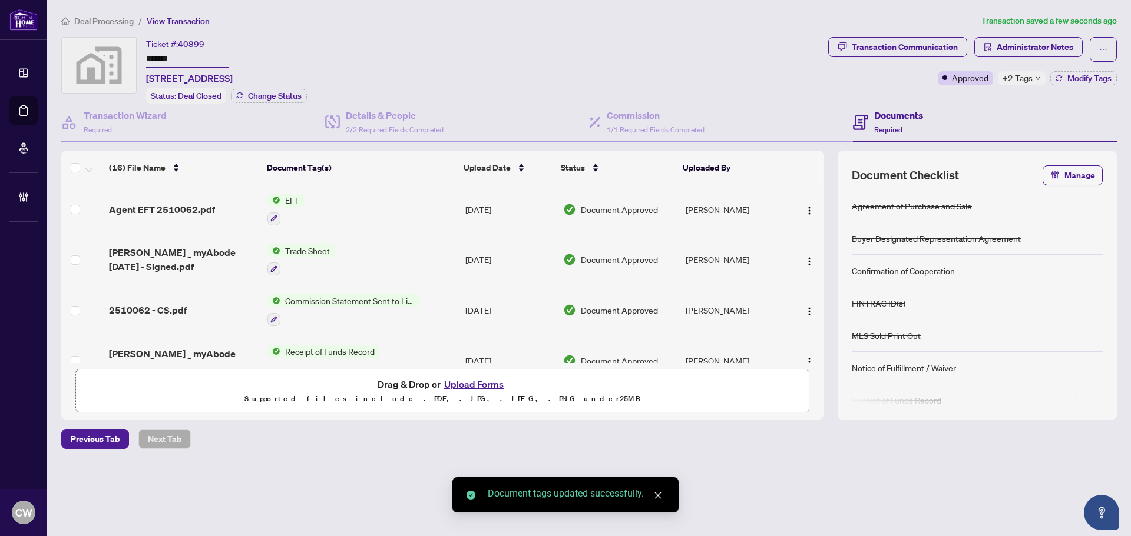
click at [804, 203] on span "button" at bounding box center [808, 209] width 9 height 13
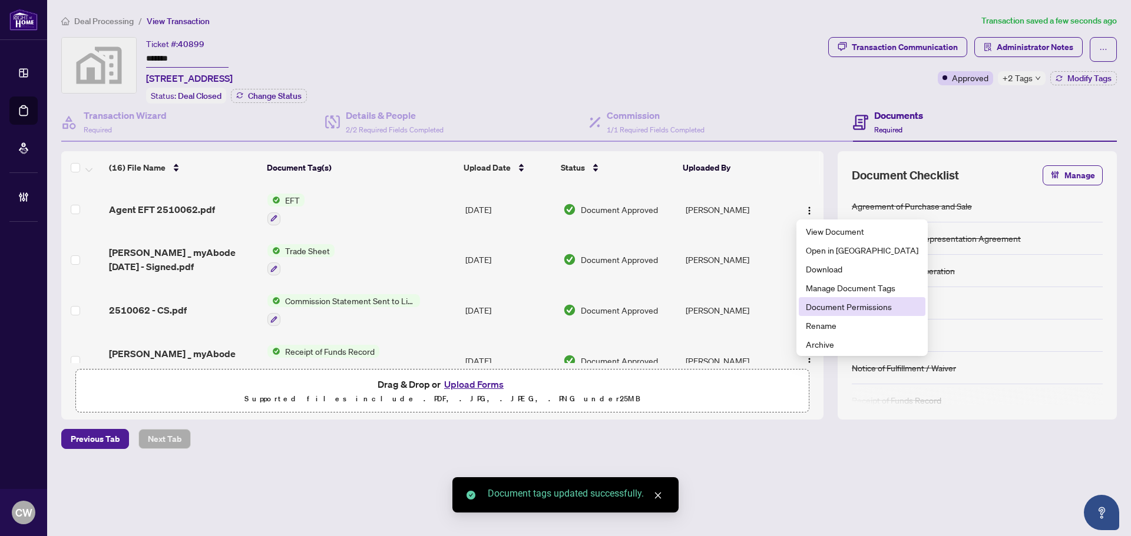
click at [826, 304] on span "Document Permissions" at bounding box center [862, 306] width 112 height 13
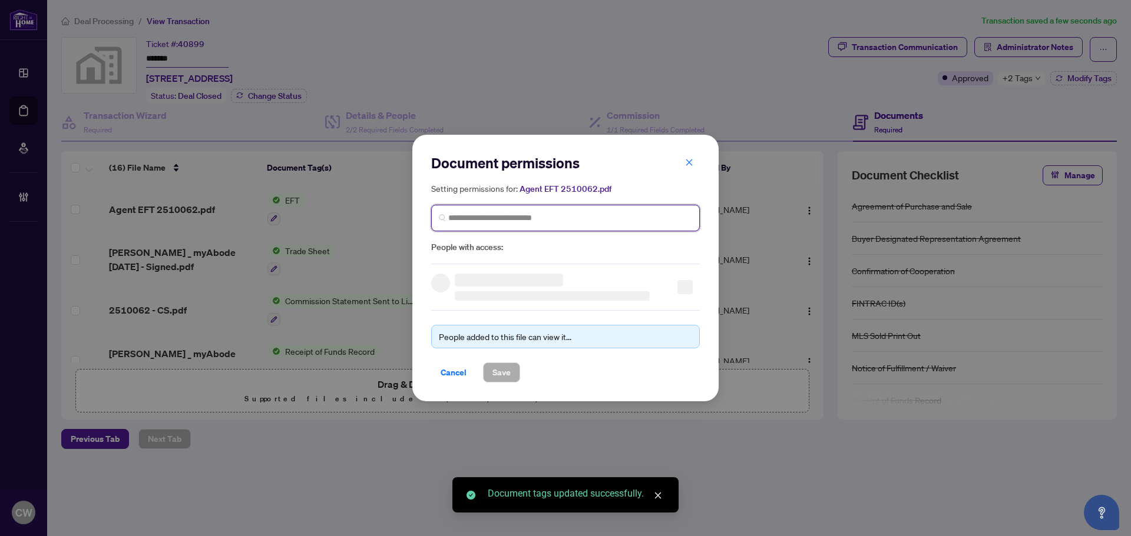
click at [528, 218] on input "search" at bounding box center [570, 218] width 244 height 12
paste input "**********"
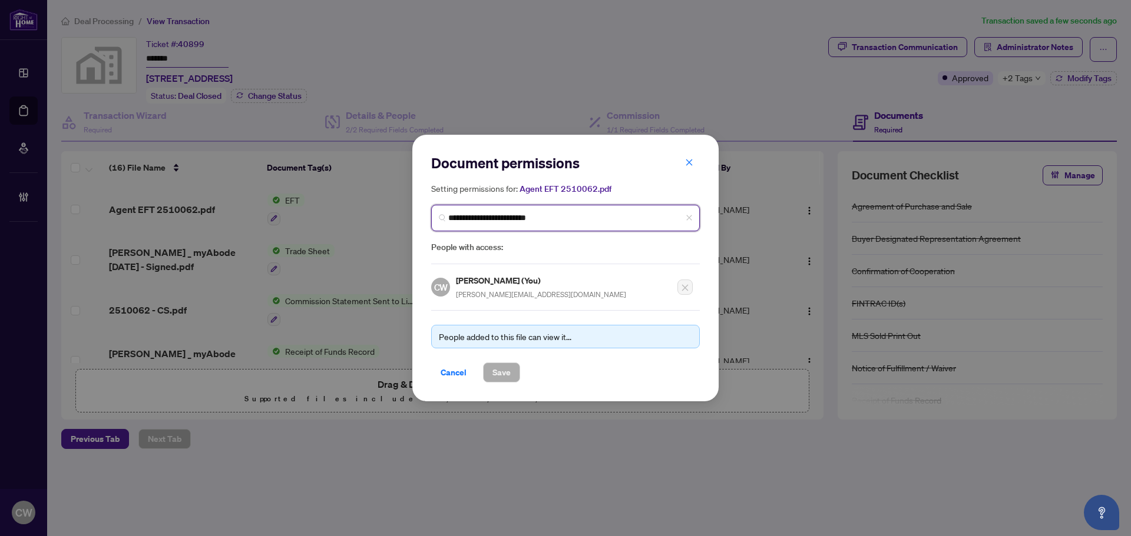
type input "**********"
click at [485, 256] on span "[EMAIL_ADDRESS][DOMAIN_NAME]" at bounding box center [522, 260] width 115 height 9
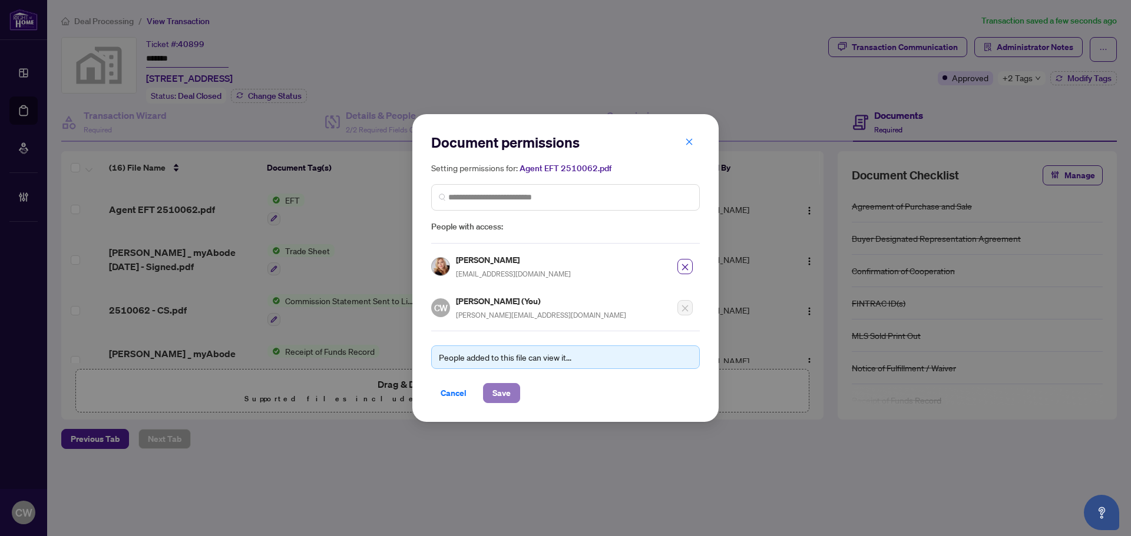
click at [496, 395] on span "Save" at bounding box center [501, 393] width 18 height 19
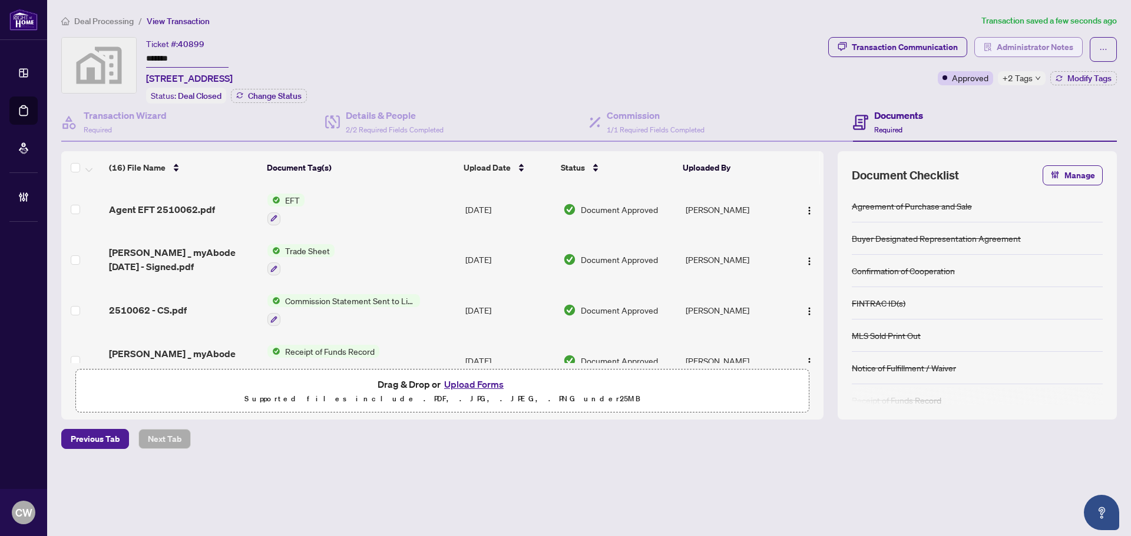
click at [1018, 44] on span "Administrator Notes" at bounding box center [1034, 47] width 77 height 19
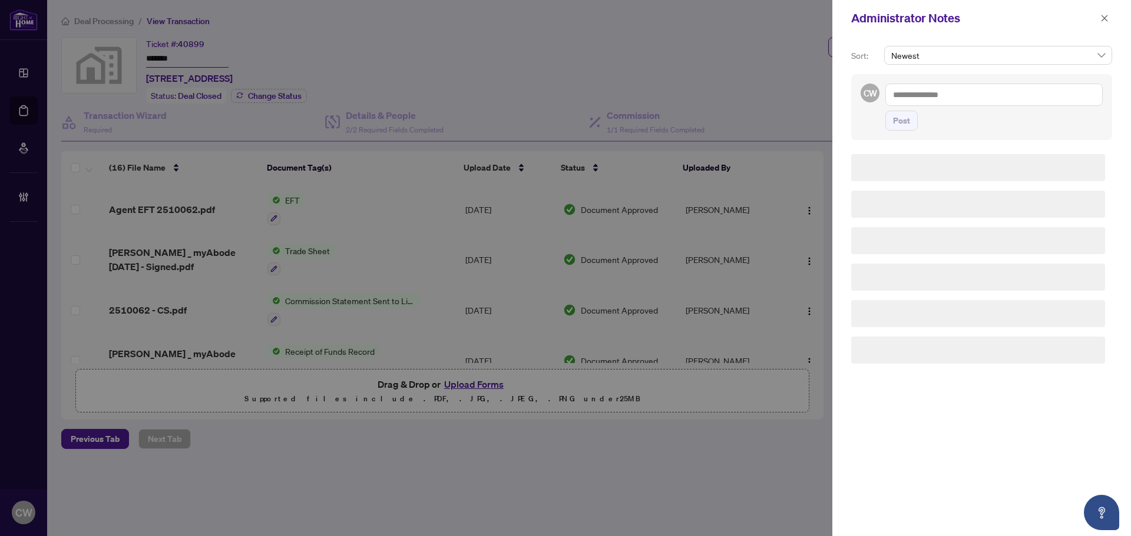
click at [946, 103] on textarea at bounding box center [993, 95] width 217 height 22
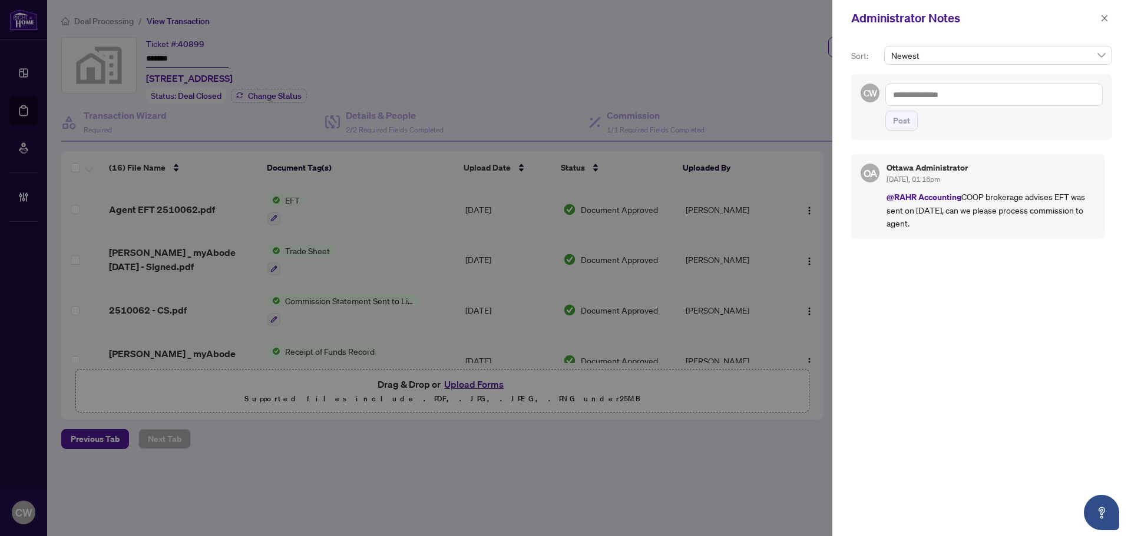
paste textarea "**********"
click at [1022, 95] on textarea "**********" at bounding box center [993, 95] width 217 height 22
type textarea "**********"
click at [902, 127] on span "Post" at bounding box center [901, 120] width 17 height 19
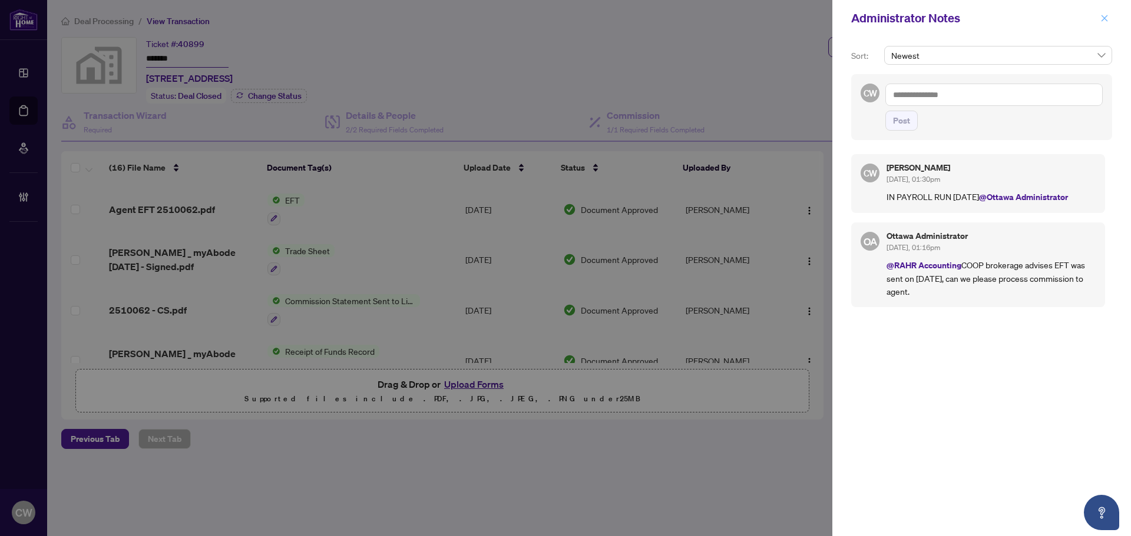
click at [1104, 19] on icon "close" at bounding box center [1104, 18] width 6 height 6
